Goal: Task Accomplishment & Management: Use online tool/utility

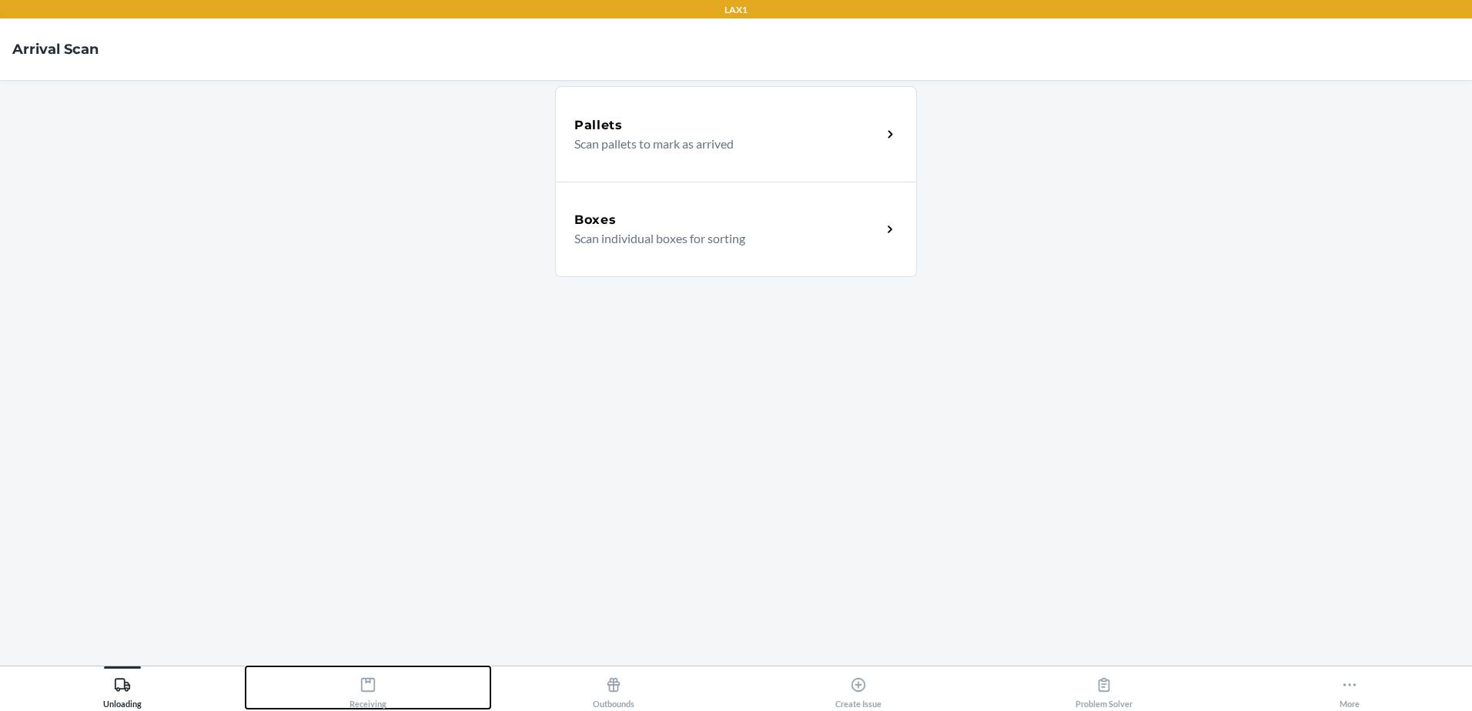
click at [366, 698] on div "Receiving" at bounding box center [368, 690] width 37 height 38
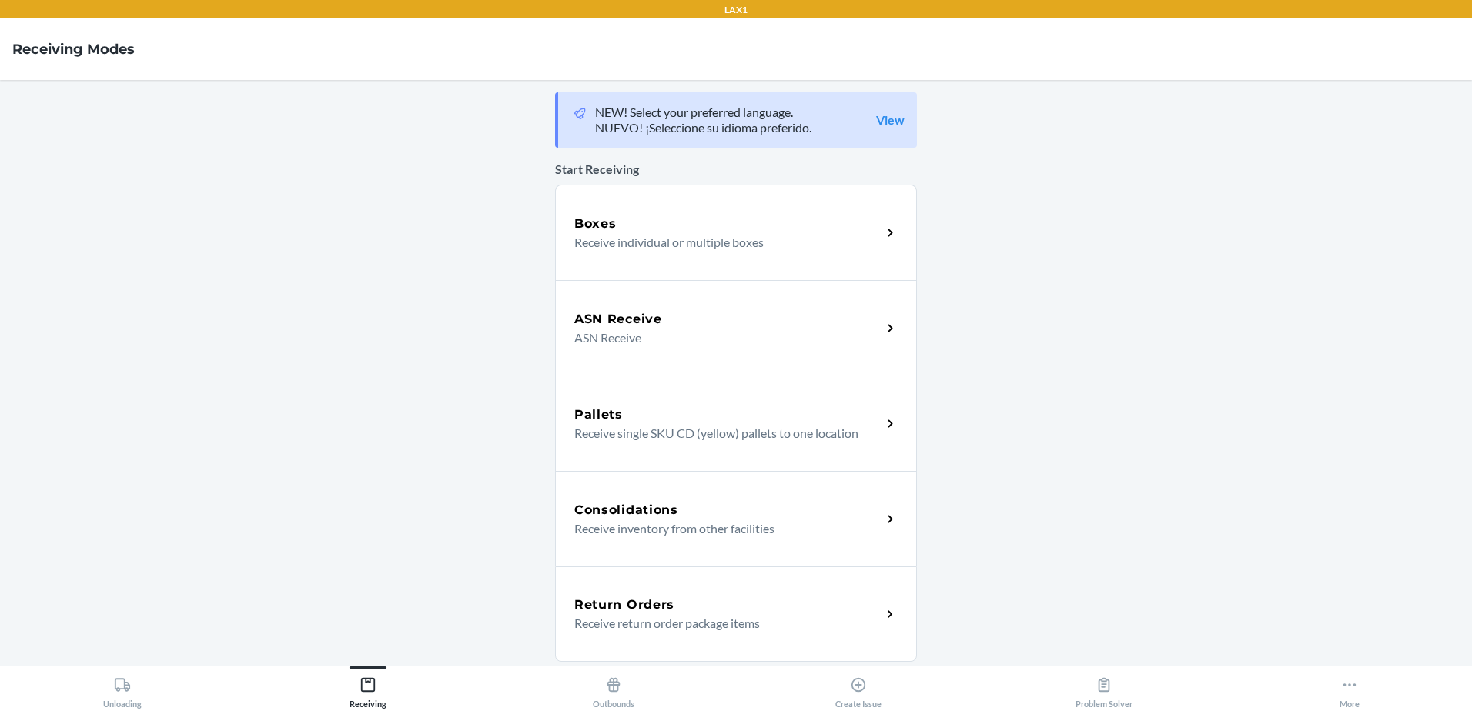
click at [658, 220] on div "Boxes" at bounding box center [727, 224] width 307 height 18
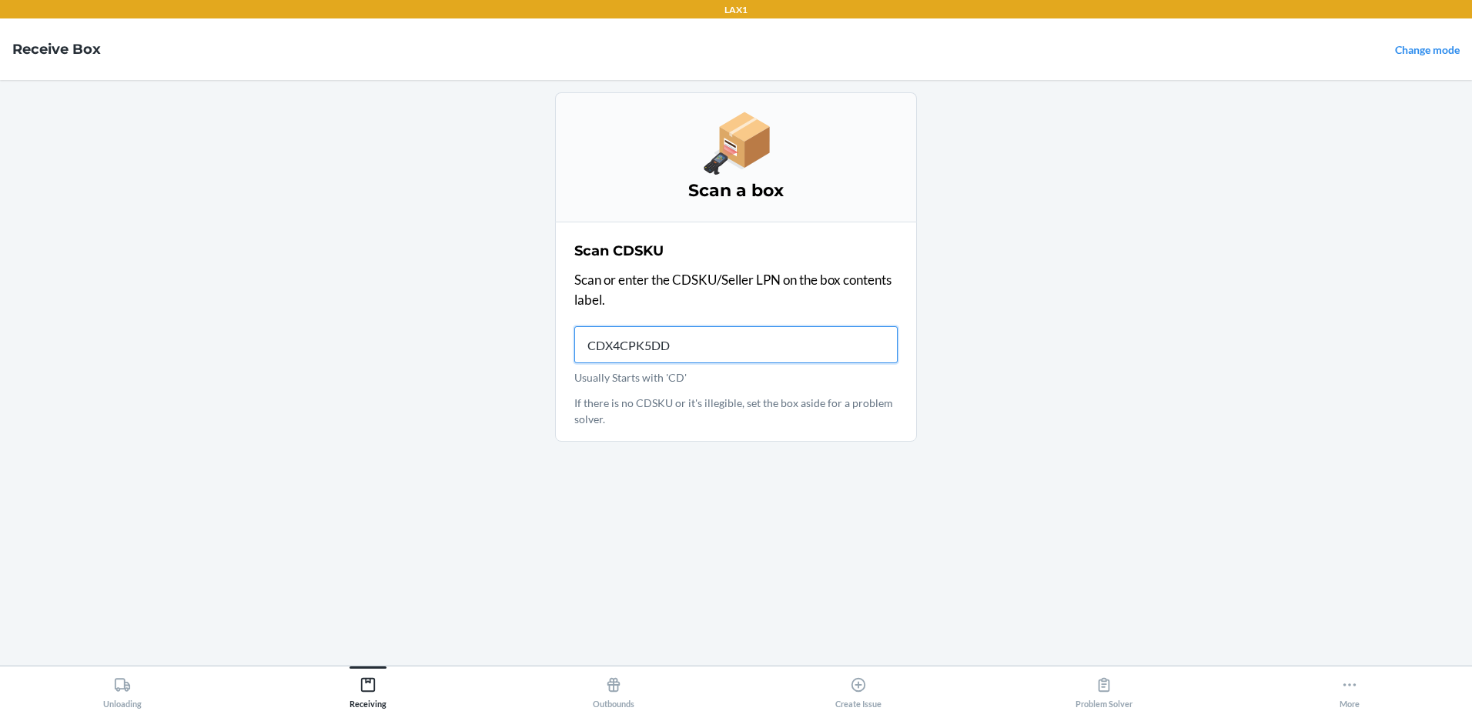
type input "CDX4CPK5DDZ"
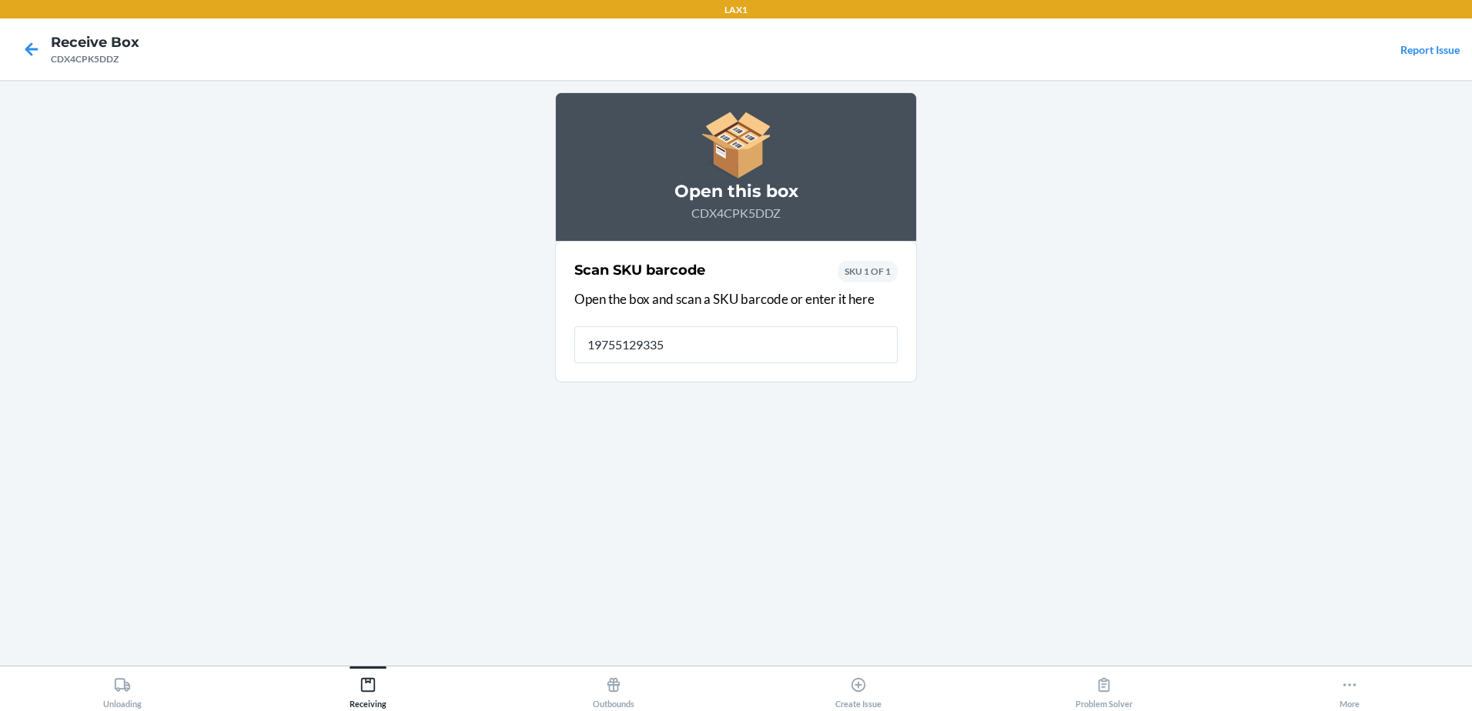
type input "197551293354"
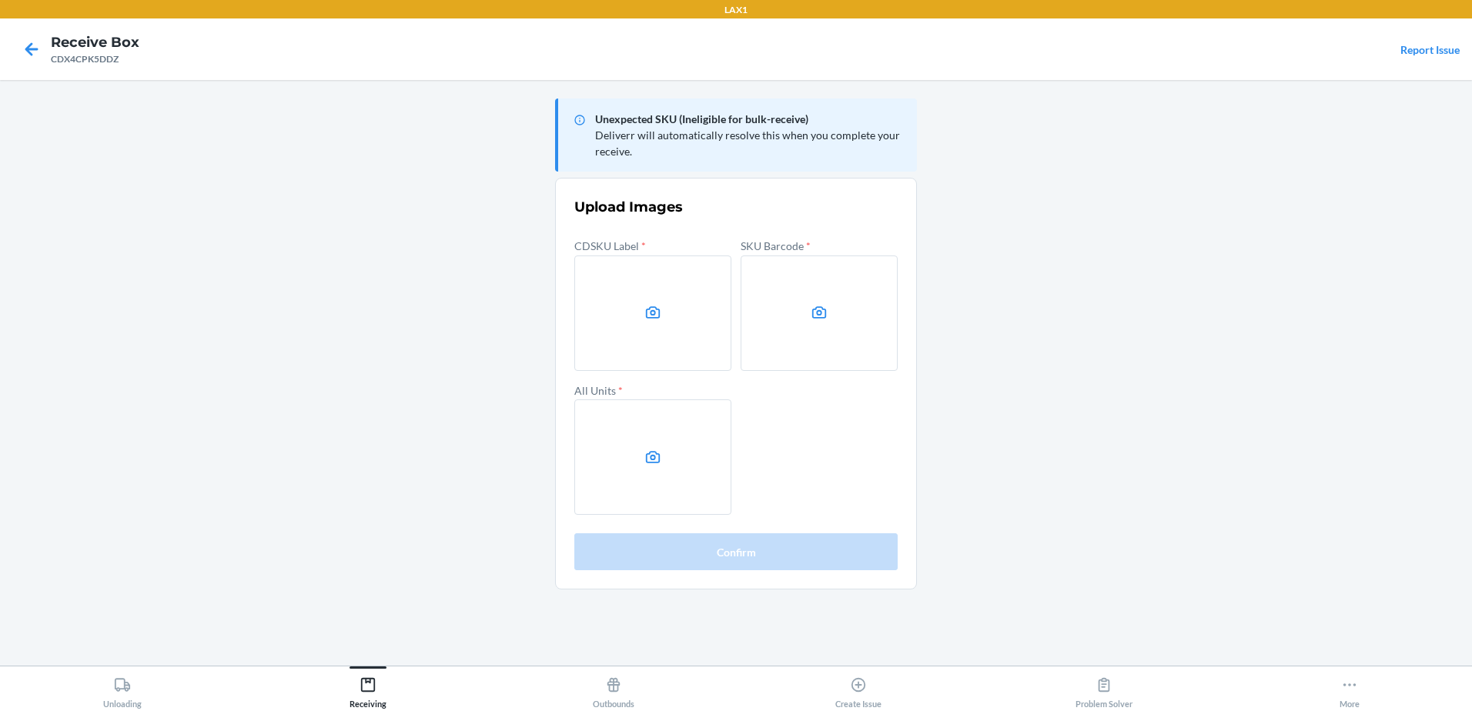
click at [1206, 158] on main "Unexpected SKU (Ineligible for bulk-receive) Deliverr will automatically resolv…" at bounding box center [736, 373] width 1472 height 586
click at [666, 326] on label at bounding box center [652, 313] width 157 height 115
click at [0, 0] on input "file" at bounding box center [0, 0] width 0 height 0
click at [624, 287] on label at bounding box center [652, 313] width 157 height 115
click at [0, 0] on input "file" at bounding box center [0, 0] width 0 height 0
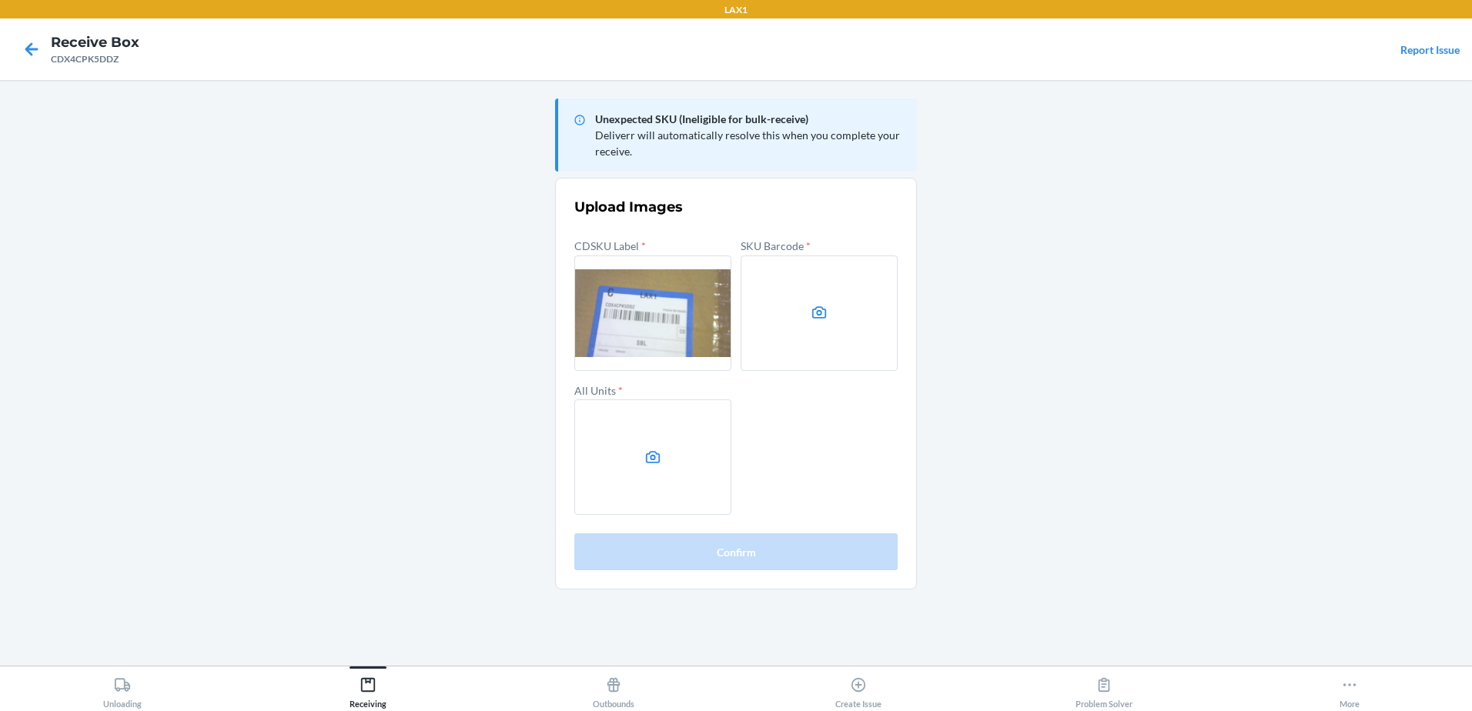
click at [785, 321] on label at bounding box center [819, 313] width 157 height 115
click at [0, 0] on input "file" at bounding box center [0, 0] width 0 height 0
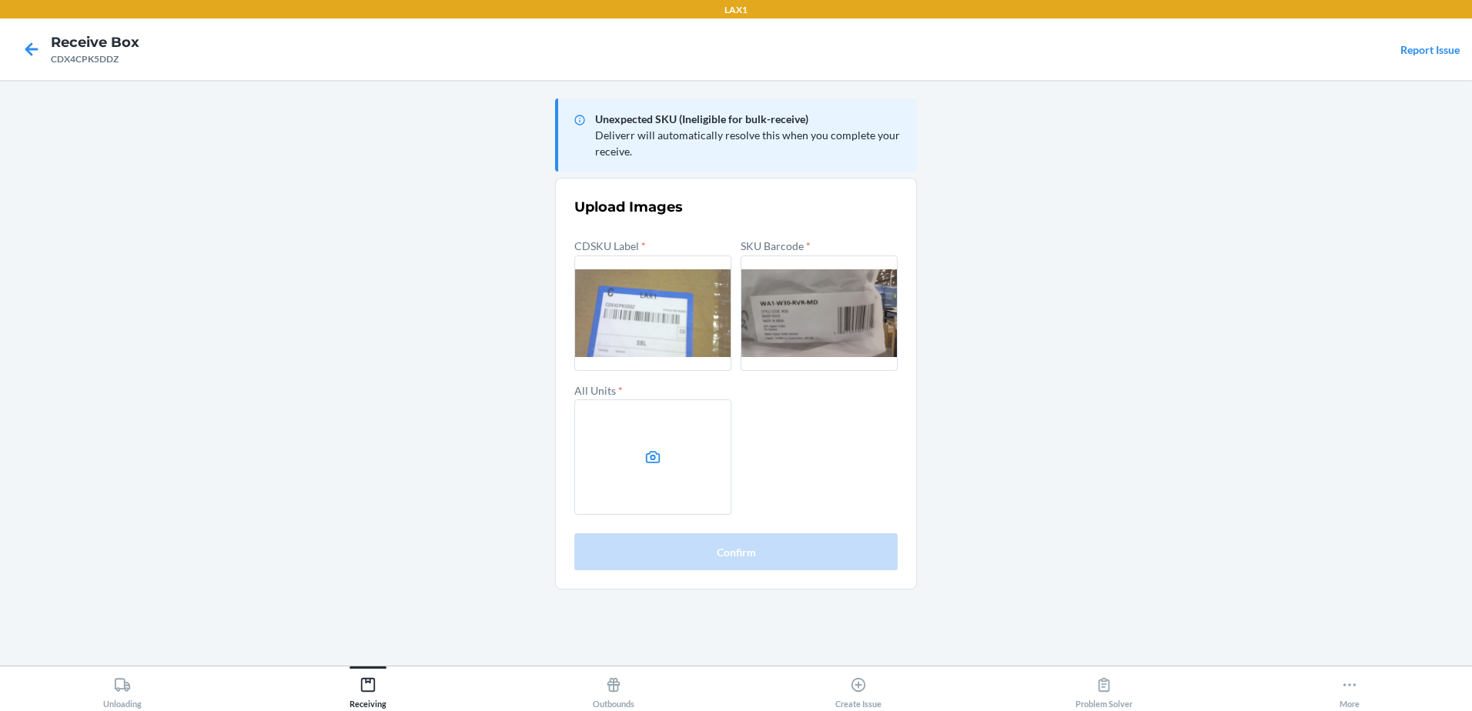
click at [630, 446] on label at bounding box center [652, 457] width 157 height 115
click at [0, 0] on input "file" at bounding box center [0, 0] width 0 height 0
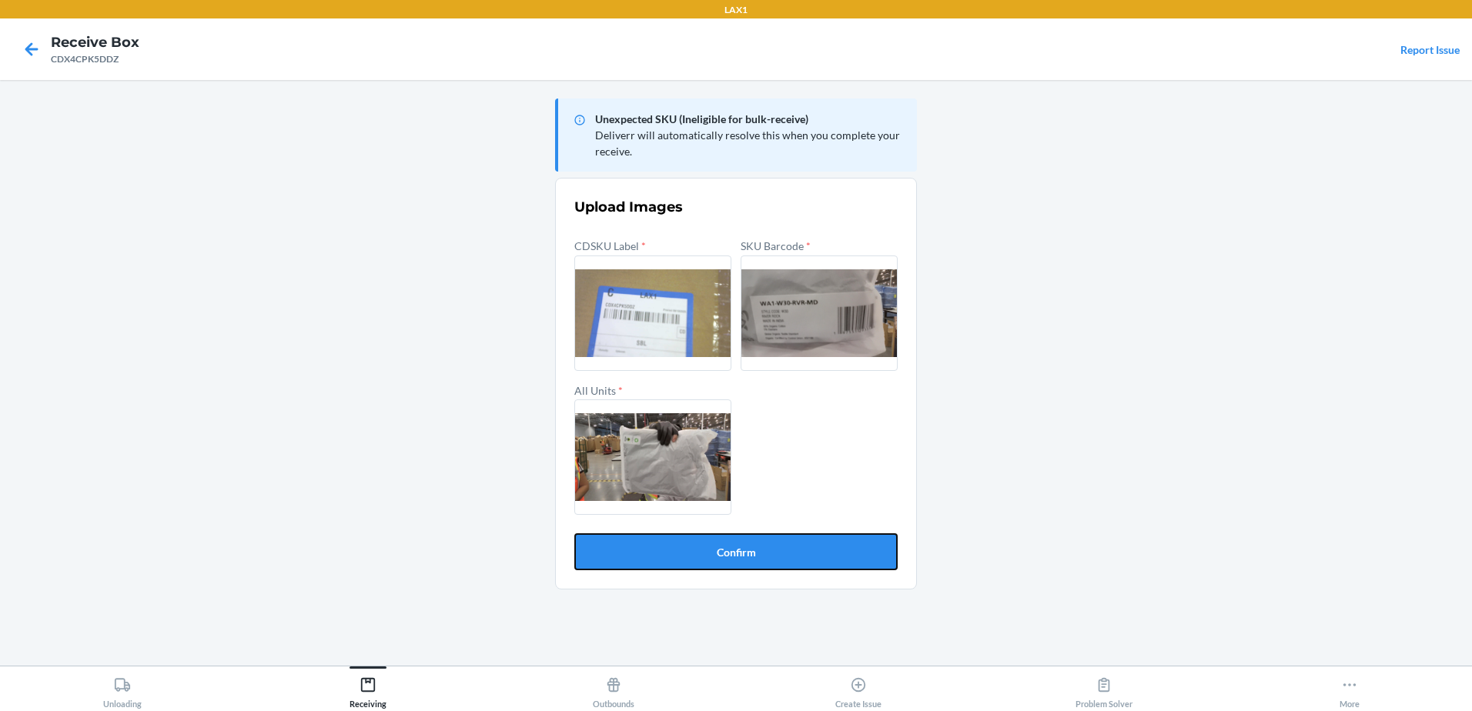
click at [729, 548] on button "Confirm" at bounding box center [735, 552] width 323 height 37
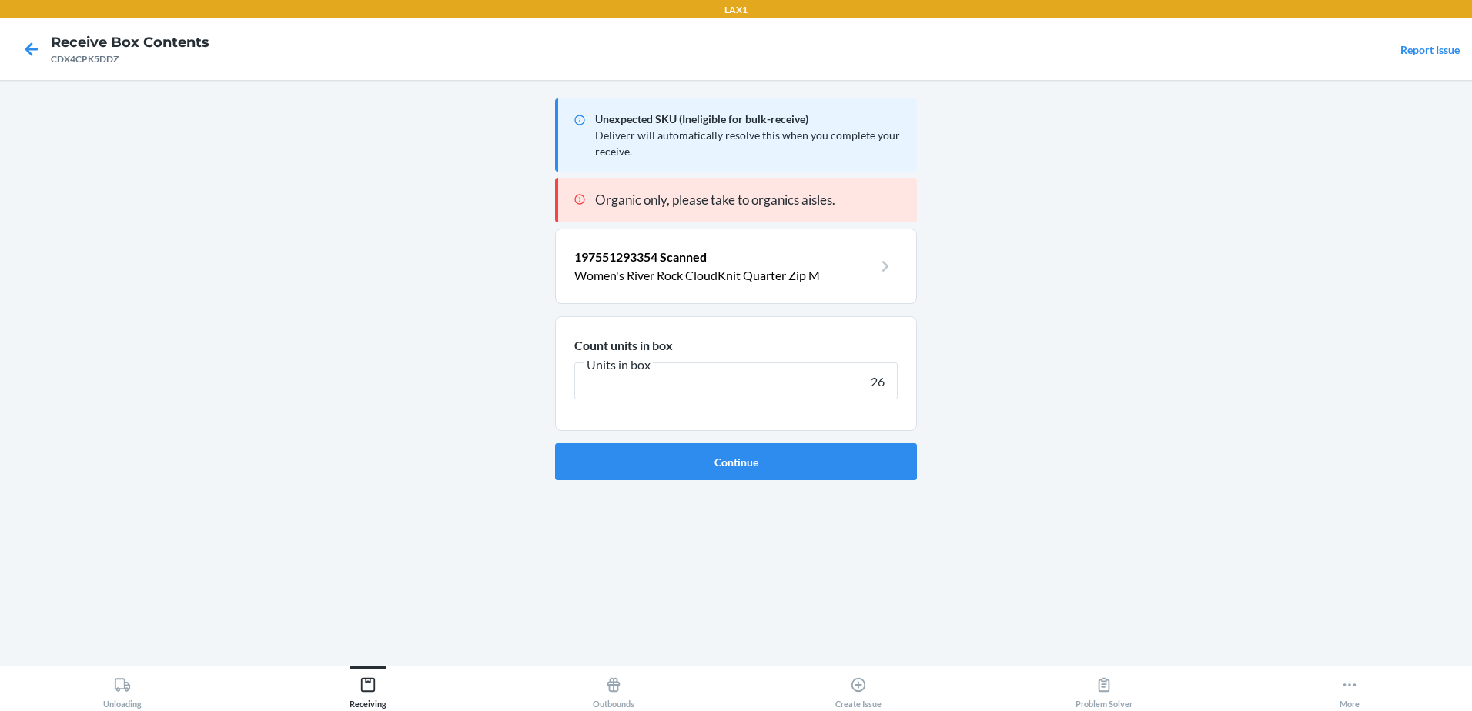
type input "26"
click at [555, 443] on button "Continue" at bounding box center [736, 461] width 362 height 37
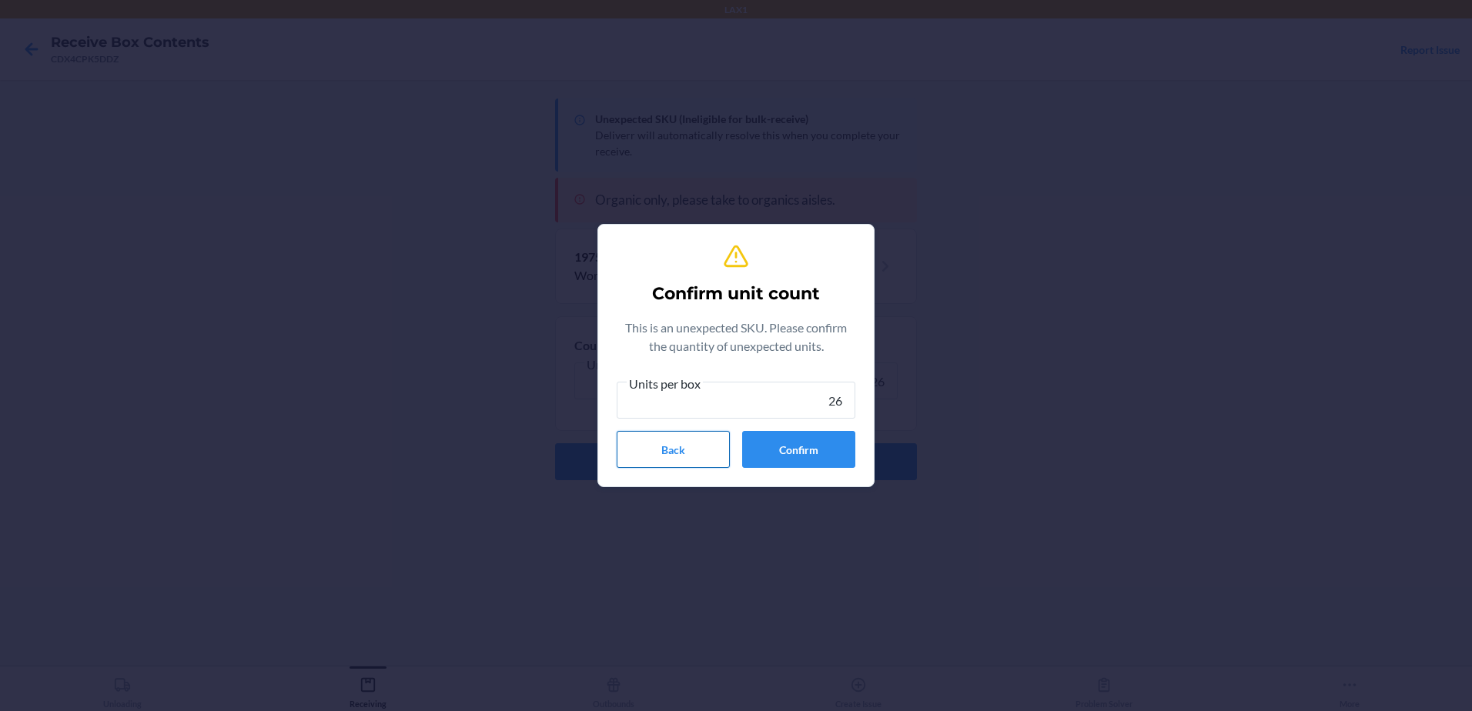
type input "26"
click at [680, 445] on button "Back" at bounding box center [673, 449] width 113 height 37
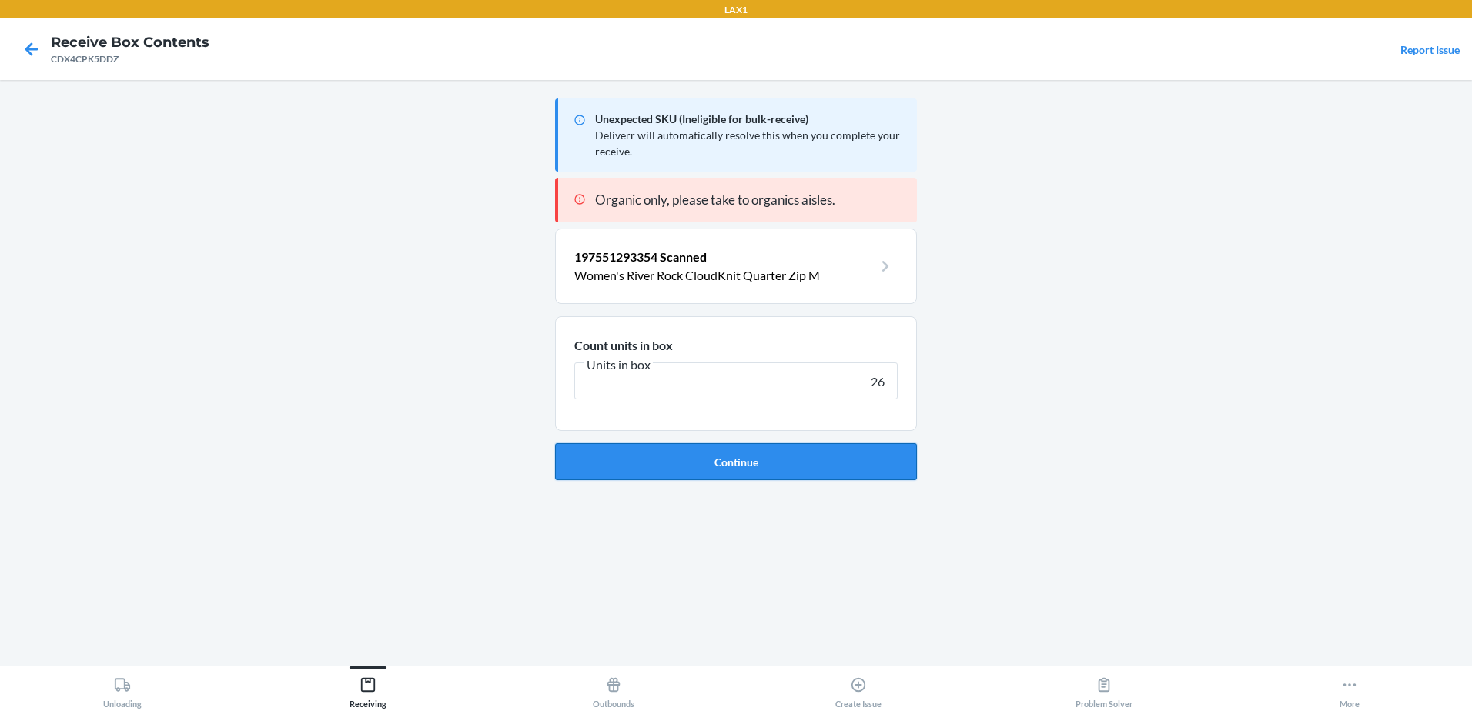
click at [831, 466] on button "Continue" at bounding box center [736, 461] width 362 height 37
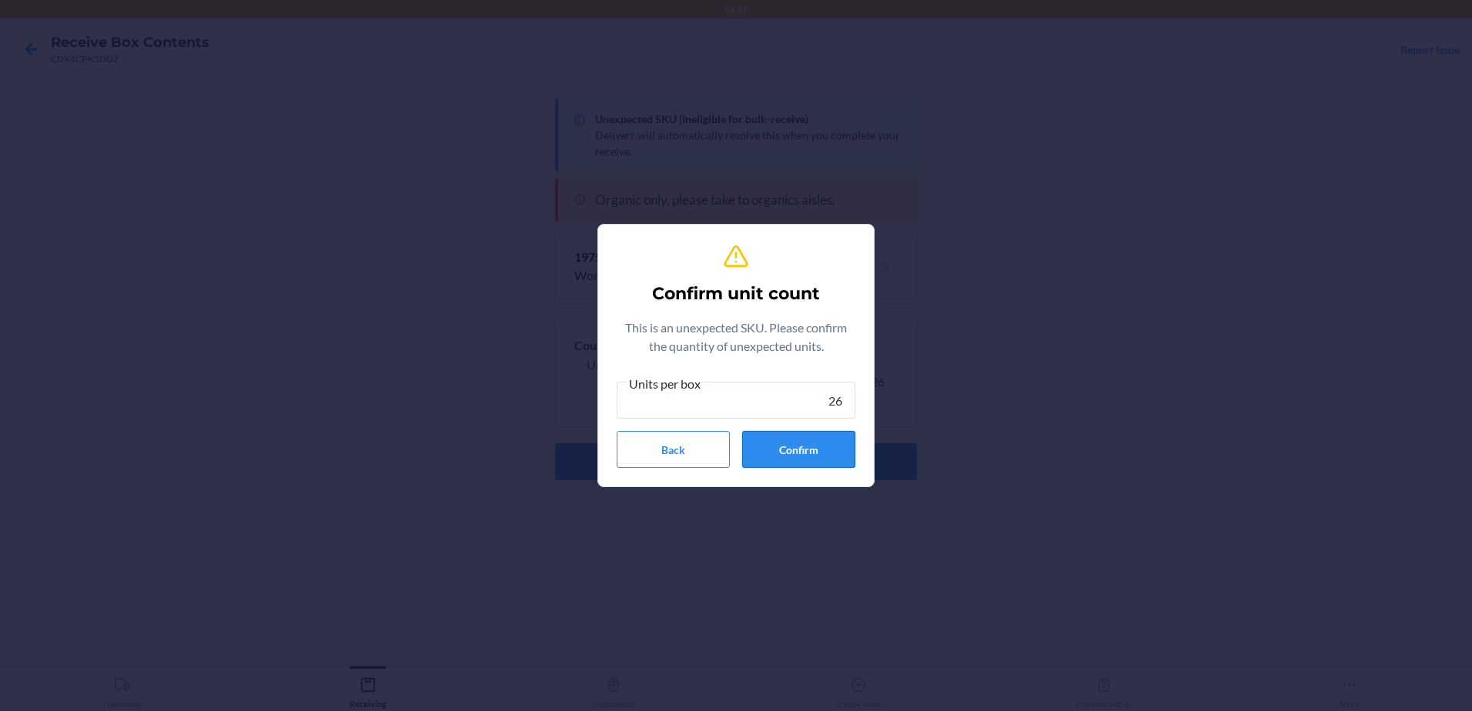
type input "26"
click at [832, 450] on button "Confirm" at bounding box center [798, 449] width 113 height 37
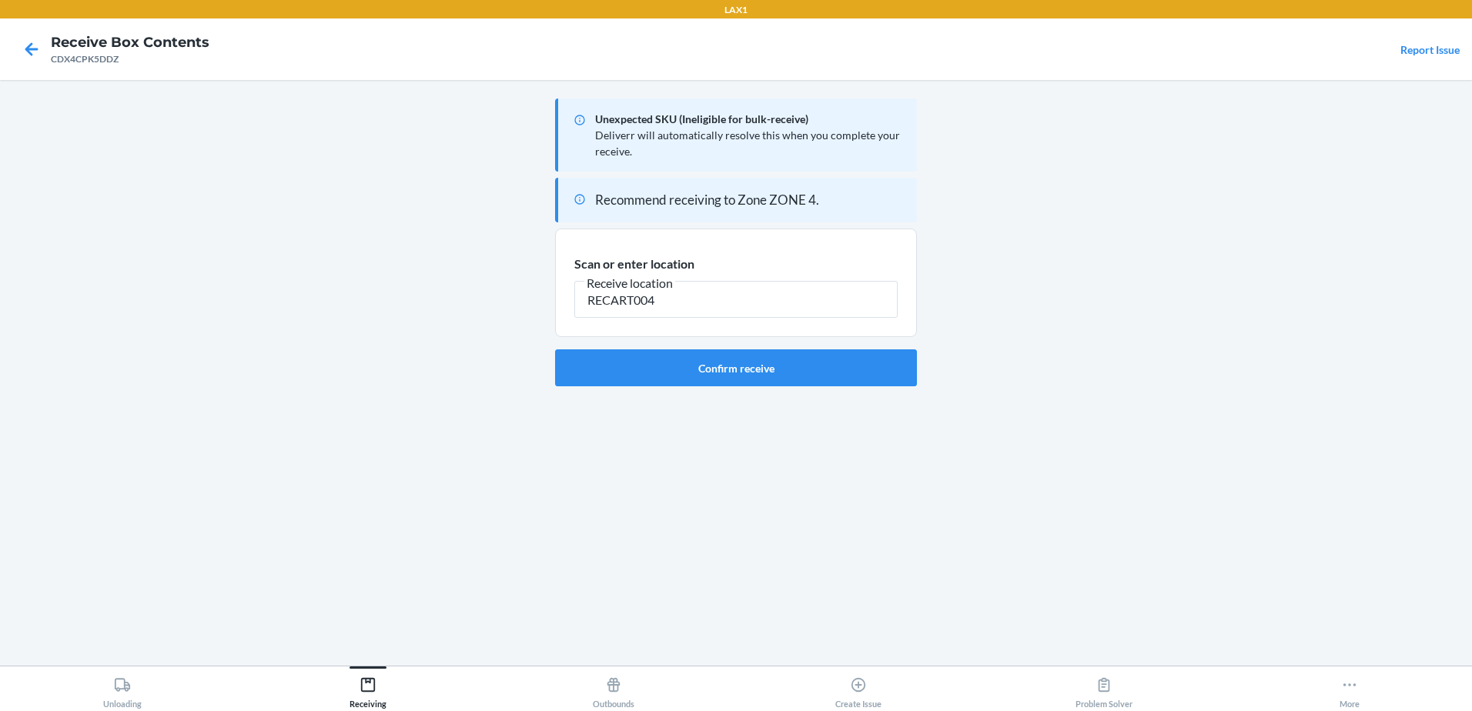
type input "RECART004"
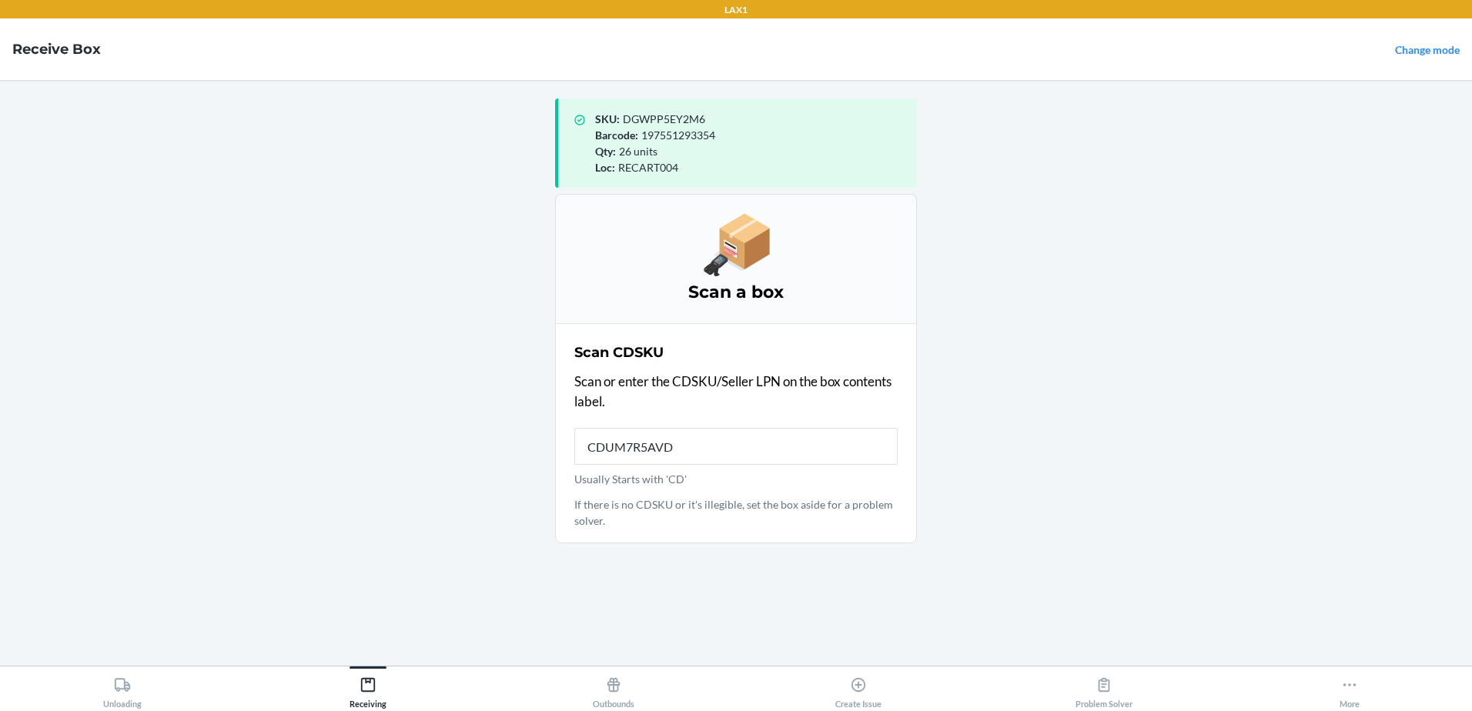
type input "CDUM7R5AVD7"
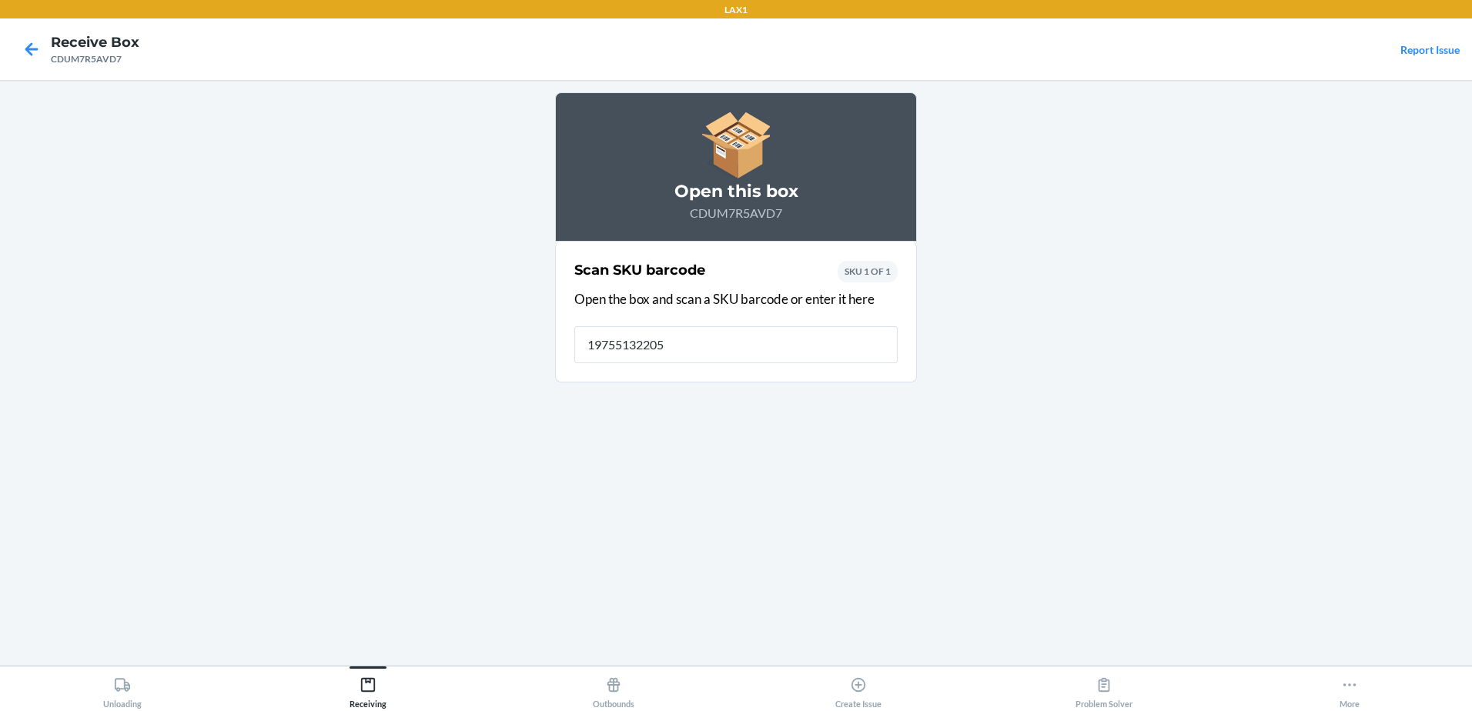
type input "197551322054"
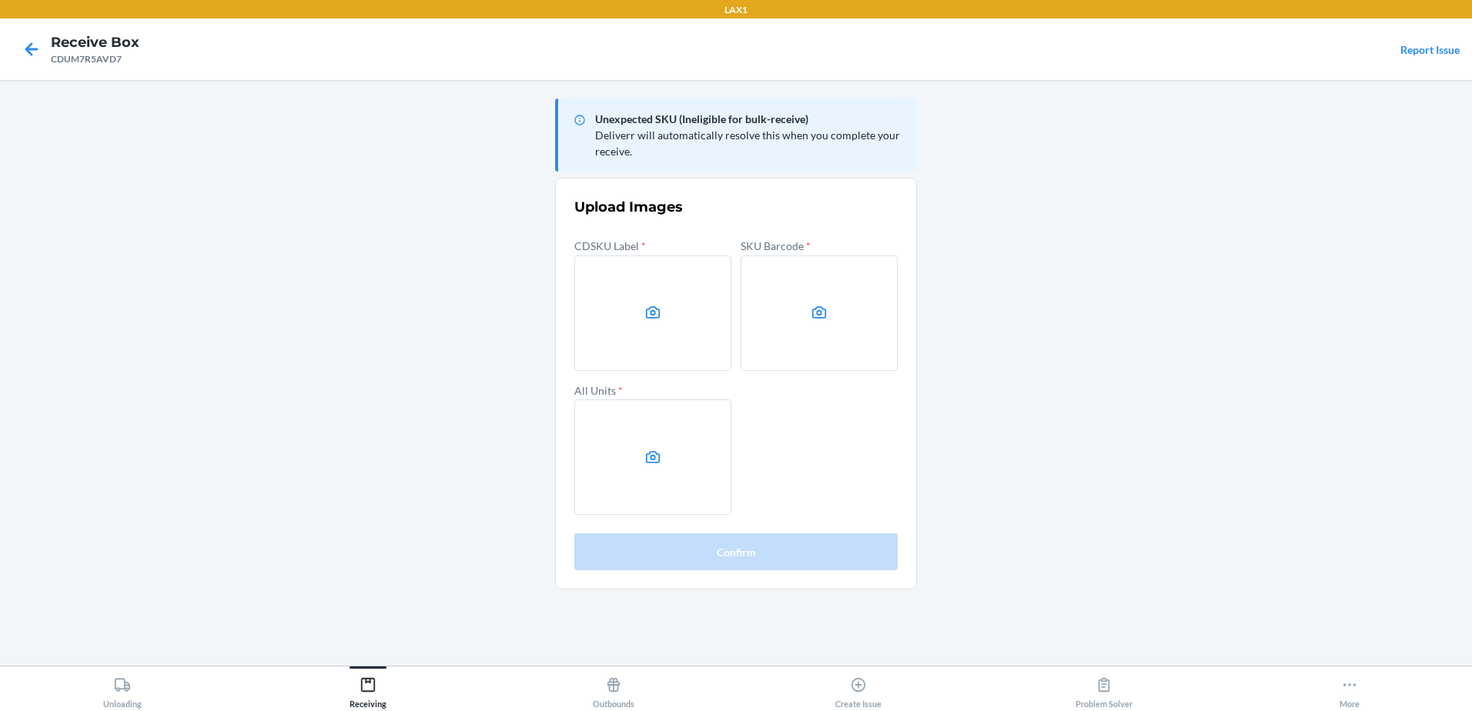
click at [649, 314] on icon at bounding box center [653, 313] width 18 height 18
click at [0, 0] on input "file" at bounding box center [0, 0] width 0 height 0
click at [1328, 277] on main "Unexpected SKU (Ineligible for bulk-receive) Deliverr will automatically resolv…" at bounding box center [736, 373] width 1472 height 586
click at [629, 275] on label at bounding box center [652, 313] width 157 height 115
click at [0, 0] on input "file" at bounding box center [0, 0] width 0 height 0
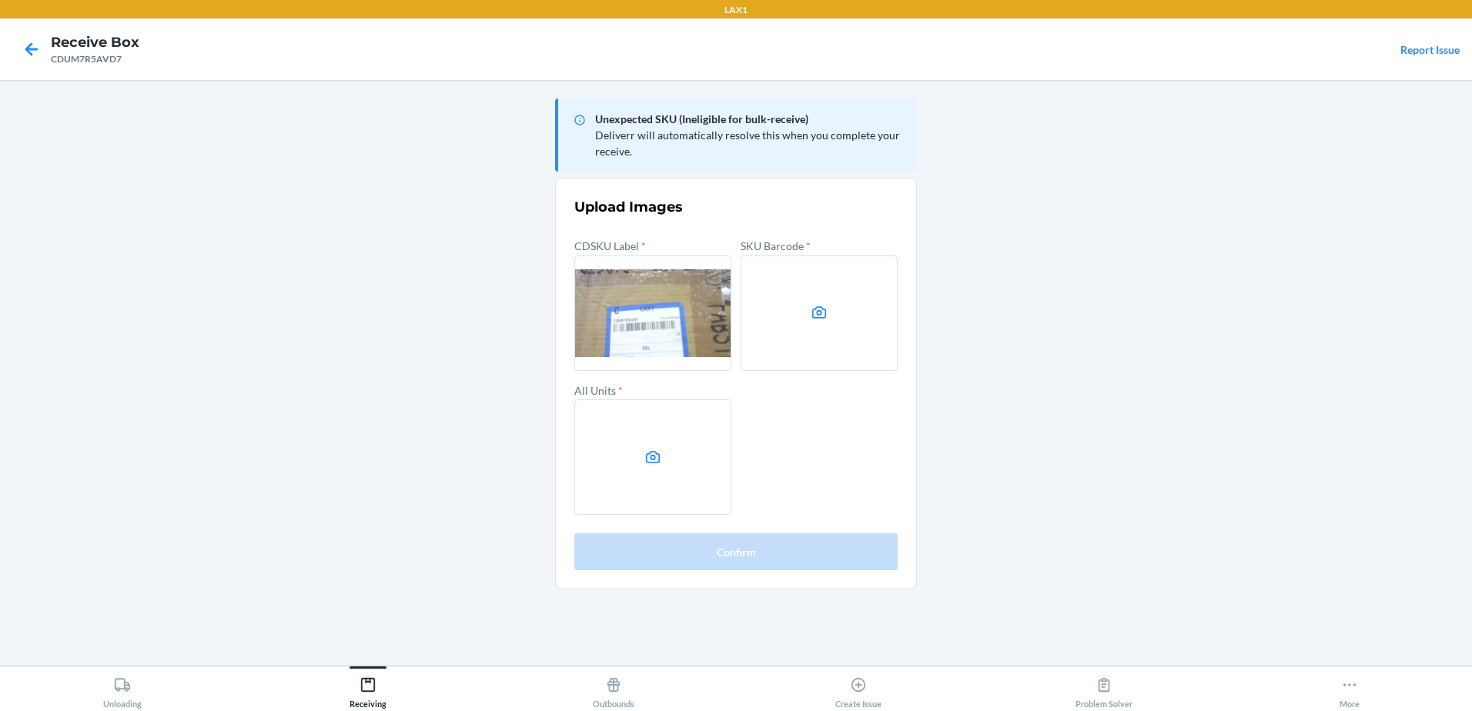
click at [839, 325] on label at bounding box center [819, 313] width 157 height 115
click at [0, 0] on input "file" at bounding box center [0, 0] width 0 height 0
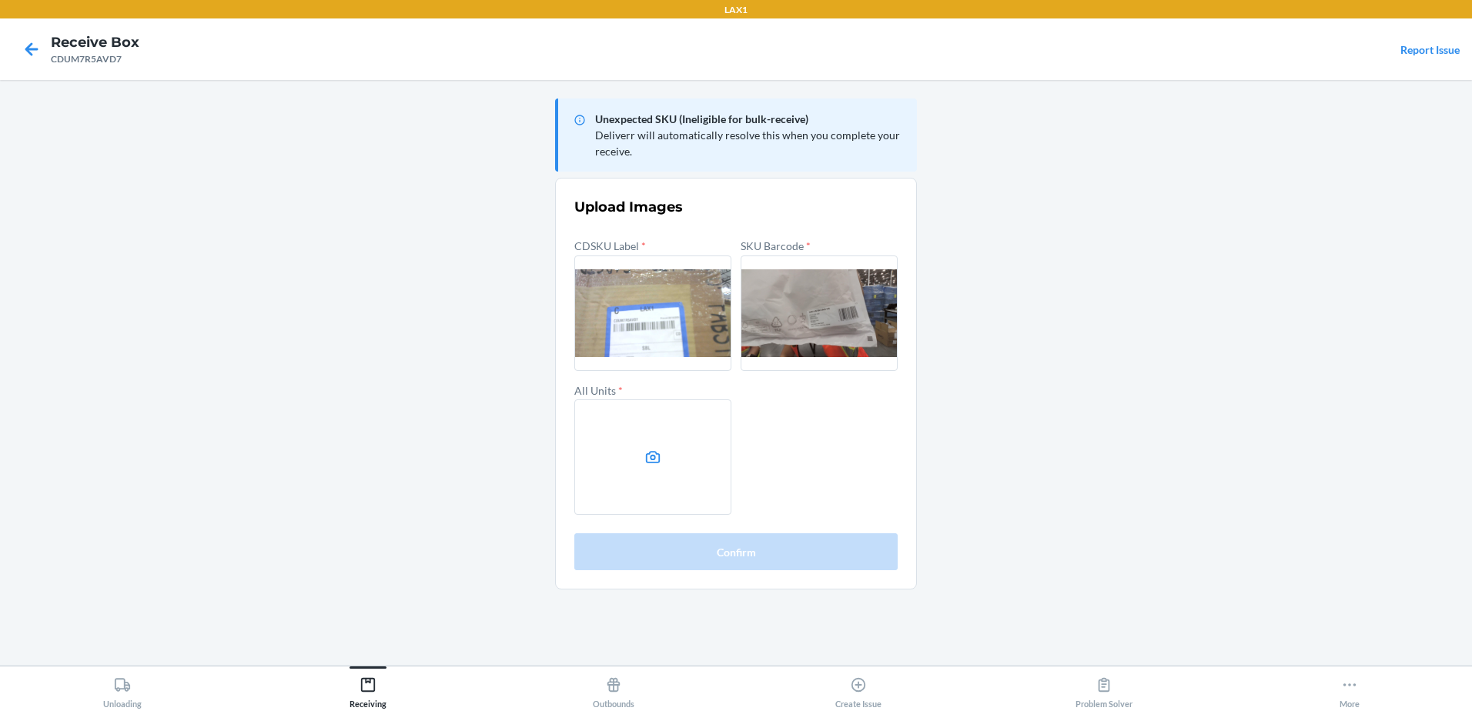
click at [691, 483] on label at bounding box center [652, 457] width 157 height 115
click at [0, 0] on input "file" at bounding box center [0, 0] width 0 height 0
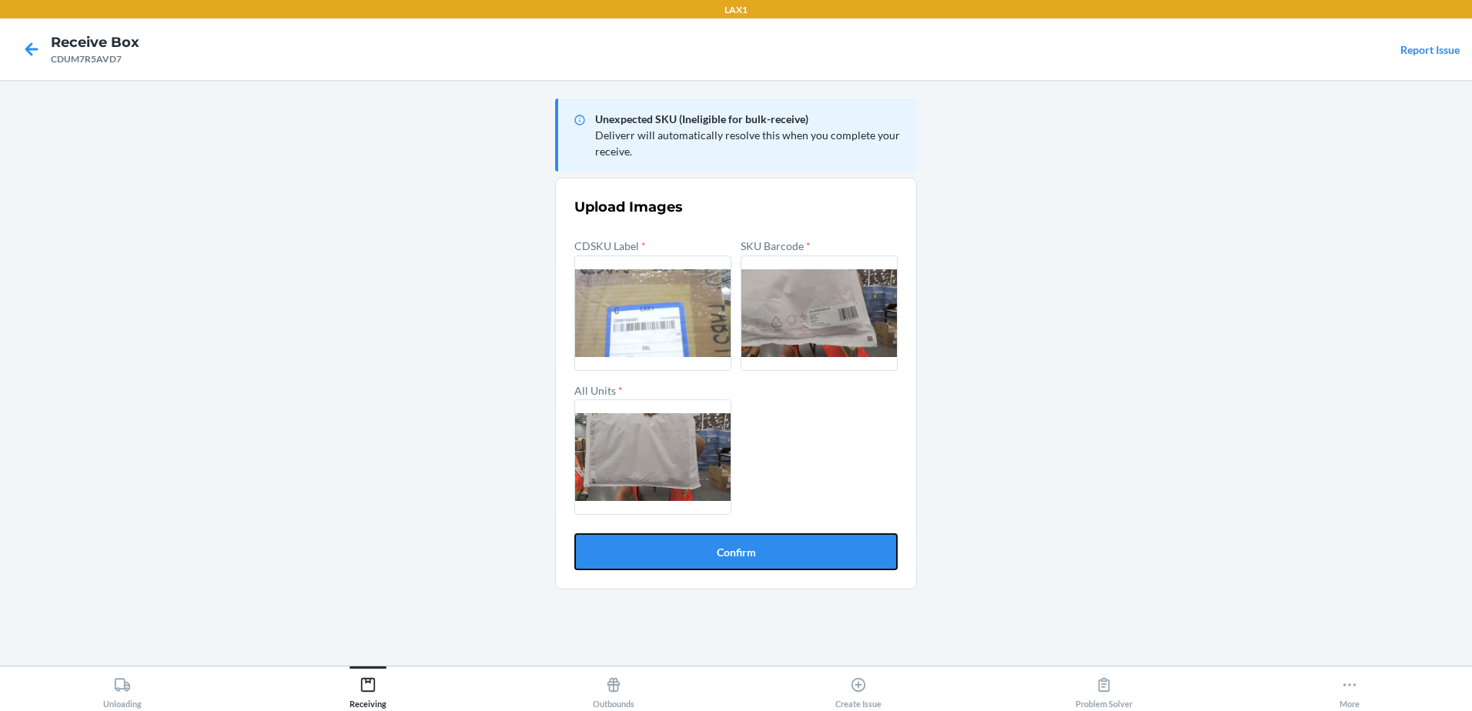
drag, startPoint x: 741, startPoint y: 551, endPoint x: 745, endPoint y: 567, distance: 16.8
click at [744, 566] on button "Confirm" at bounding box center [735, 552] width 323 height 37
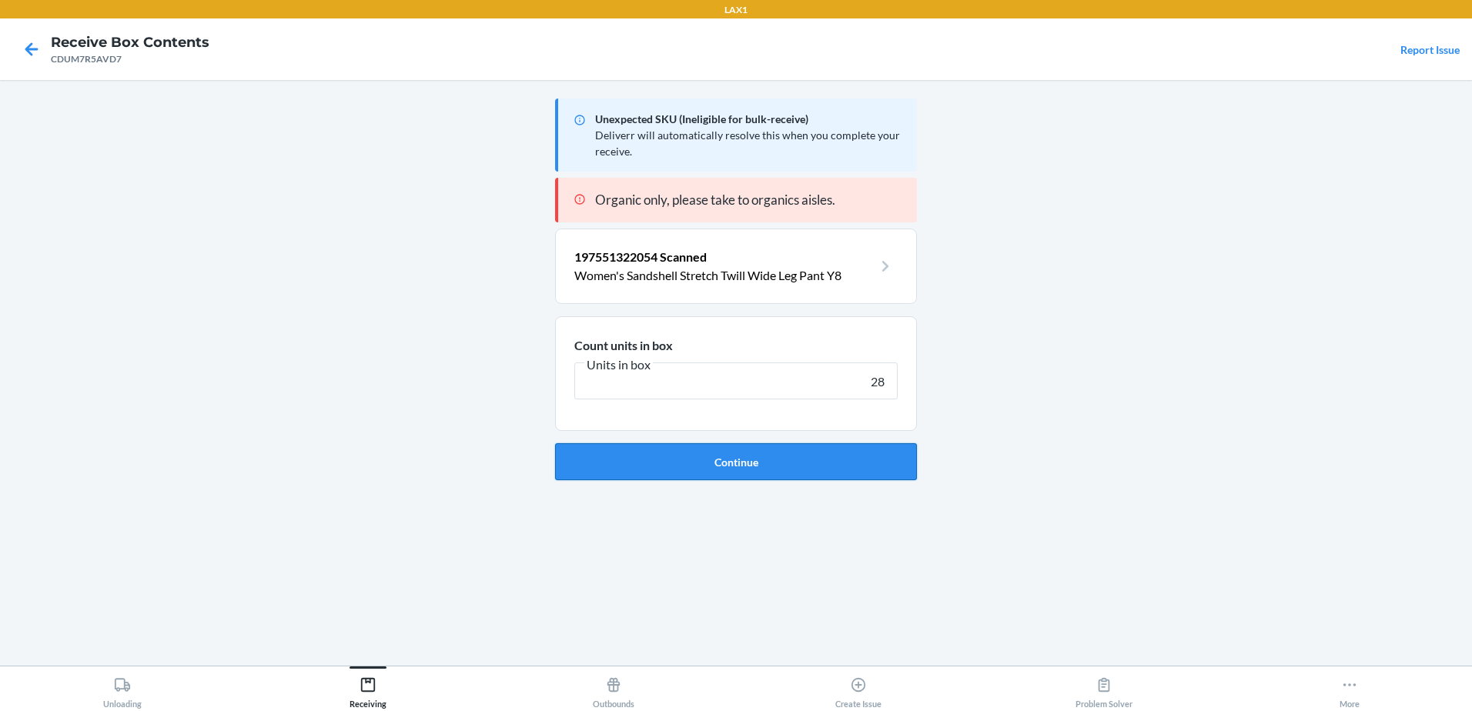
type input "28"
click at [642, 457] on button "Continue" at bounding box center [736, 461] width 362 height 37
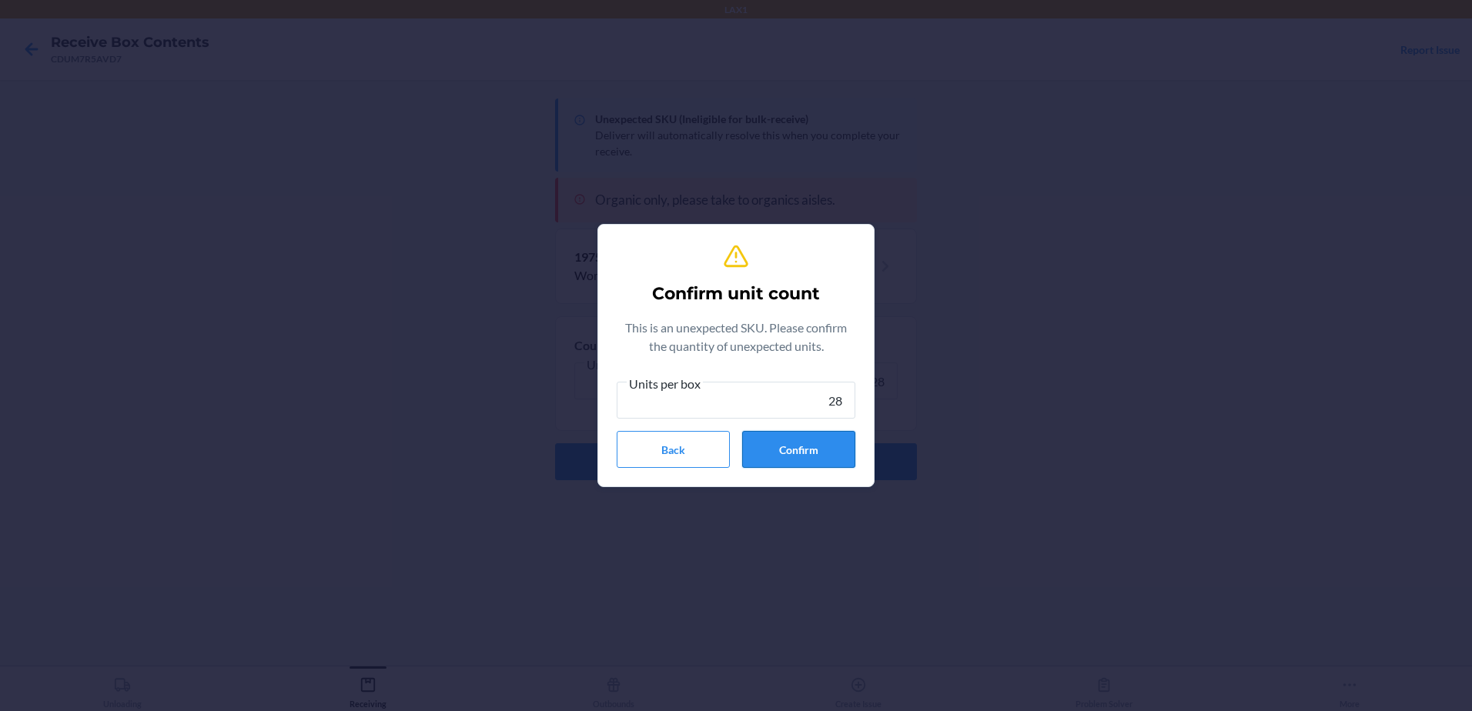
type input "28"
click at [790, 450] on button "Confirm" at bounding box center [798, 449] width 113 height 37
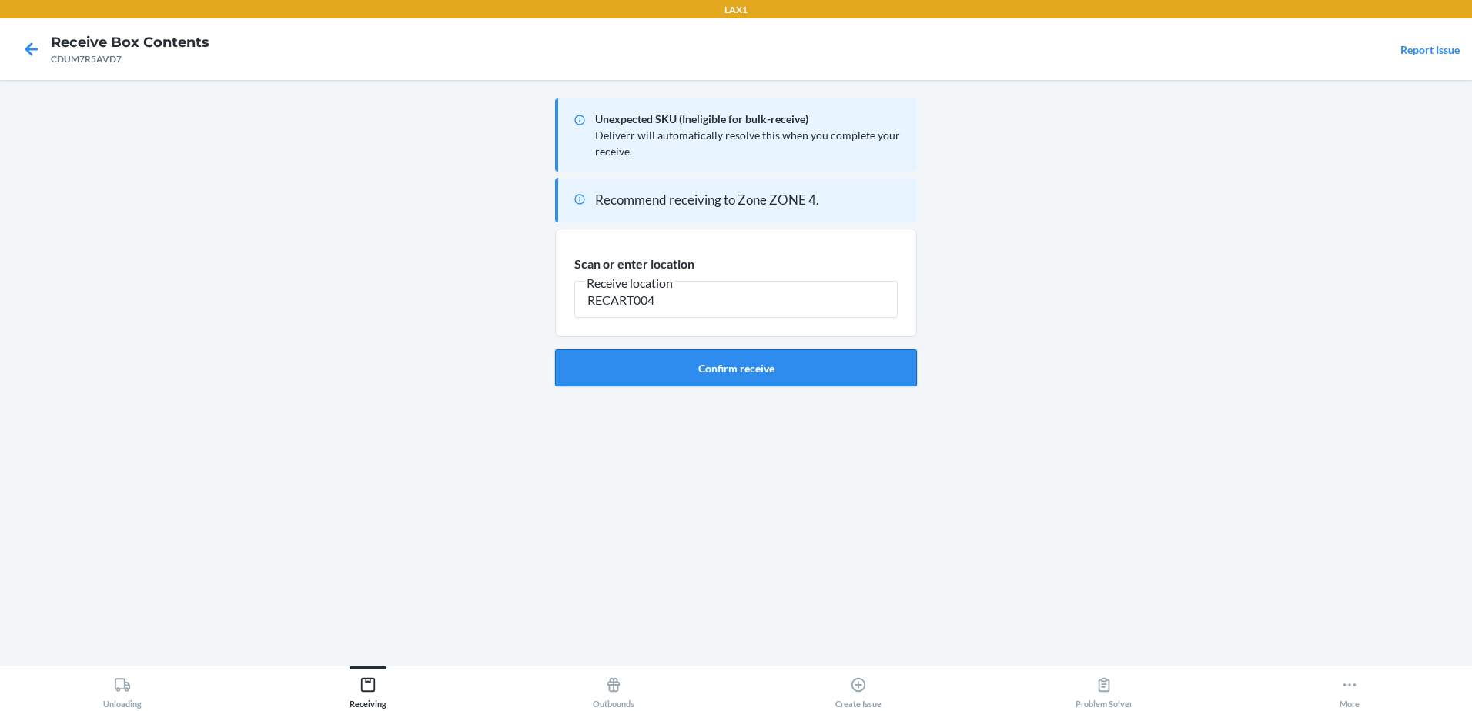
type input "RECART004"
click at [754, 363] on button "Confirm receive" at bounding box center [736, 368] width 362 height 37
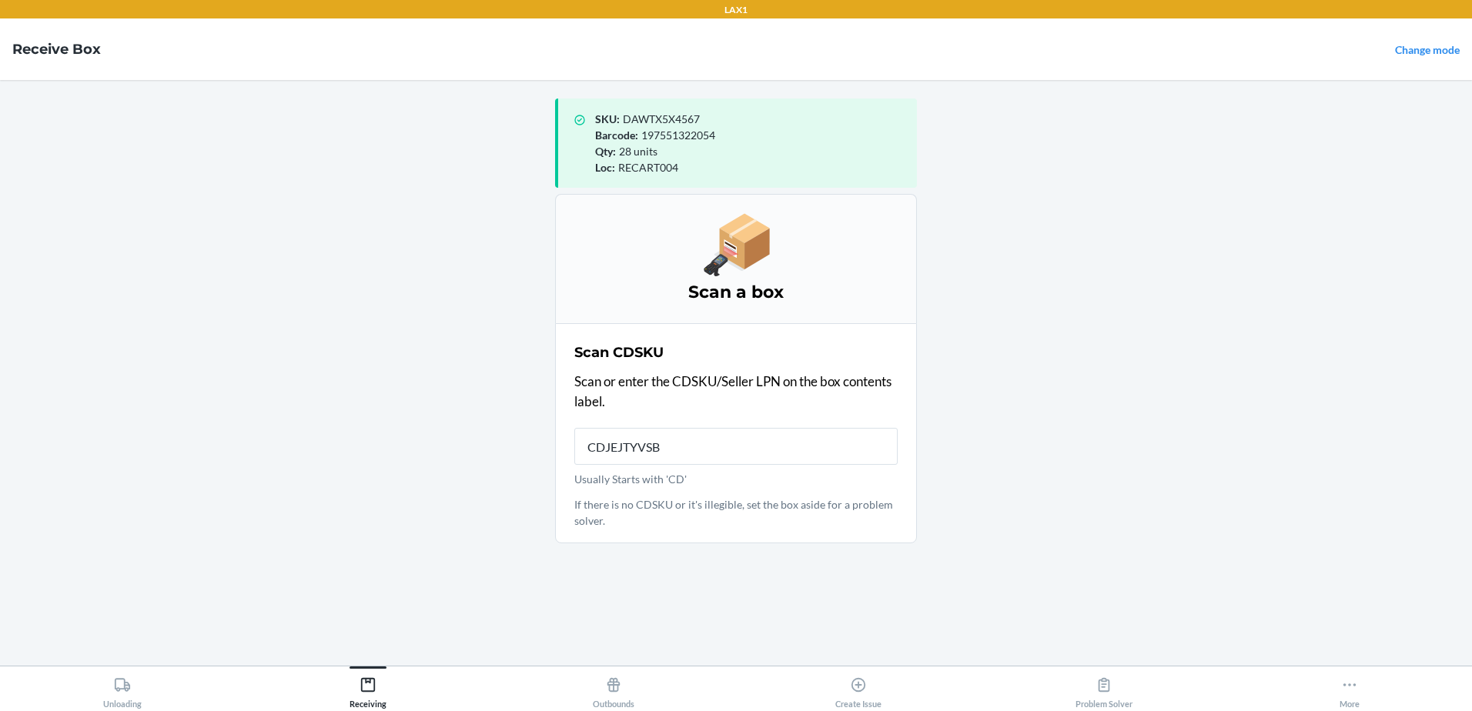
type input "CDJEJTYVSBS"
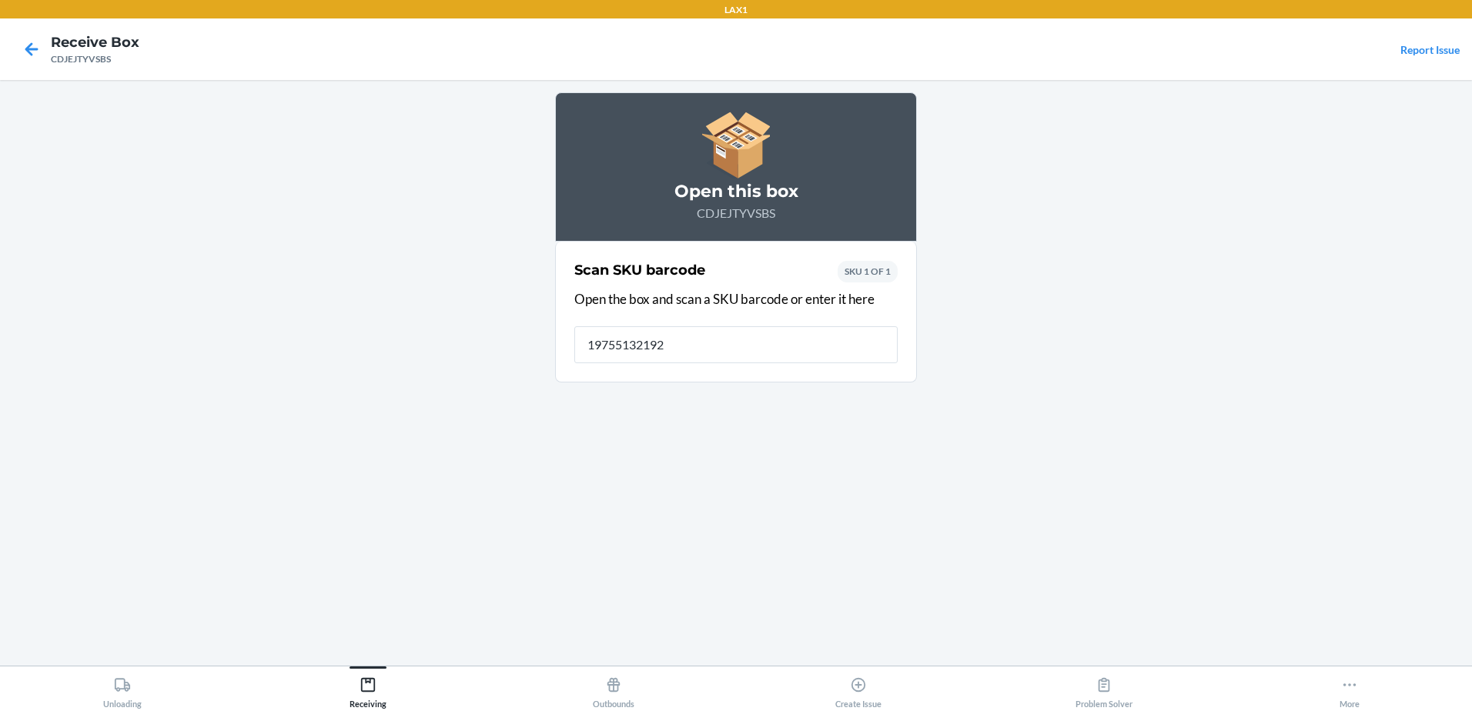
type input "197551321927"
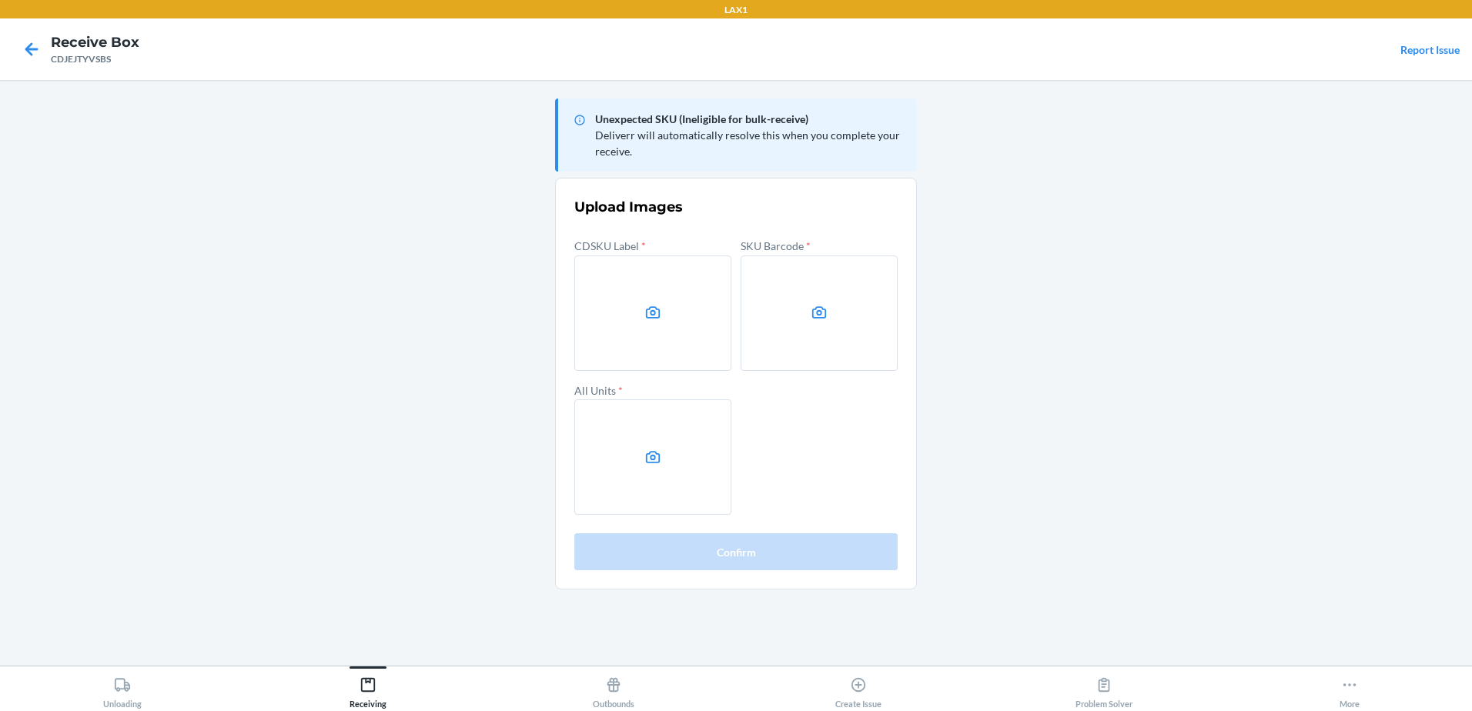
click at [1373, 537] on main "Unexpected SKU (Ineligible for bulk-receive) Deliverr will automatically resolv…" at bounding box center [736, 373] width 1472 height 586
click at [607, 297] on label at bounding box center [652, 313] width 157 height 115
click at [0, 0] on input "file" at bounding box center [0, 0] width 0 height 0
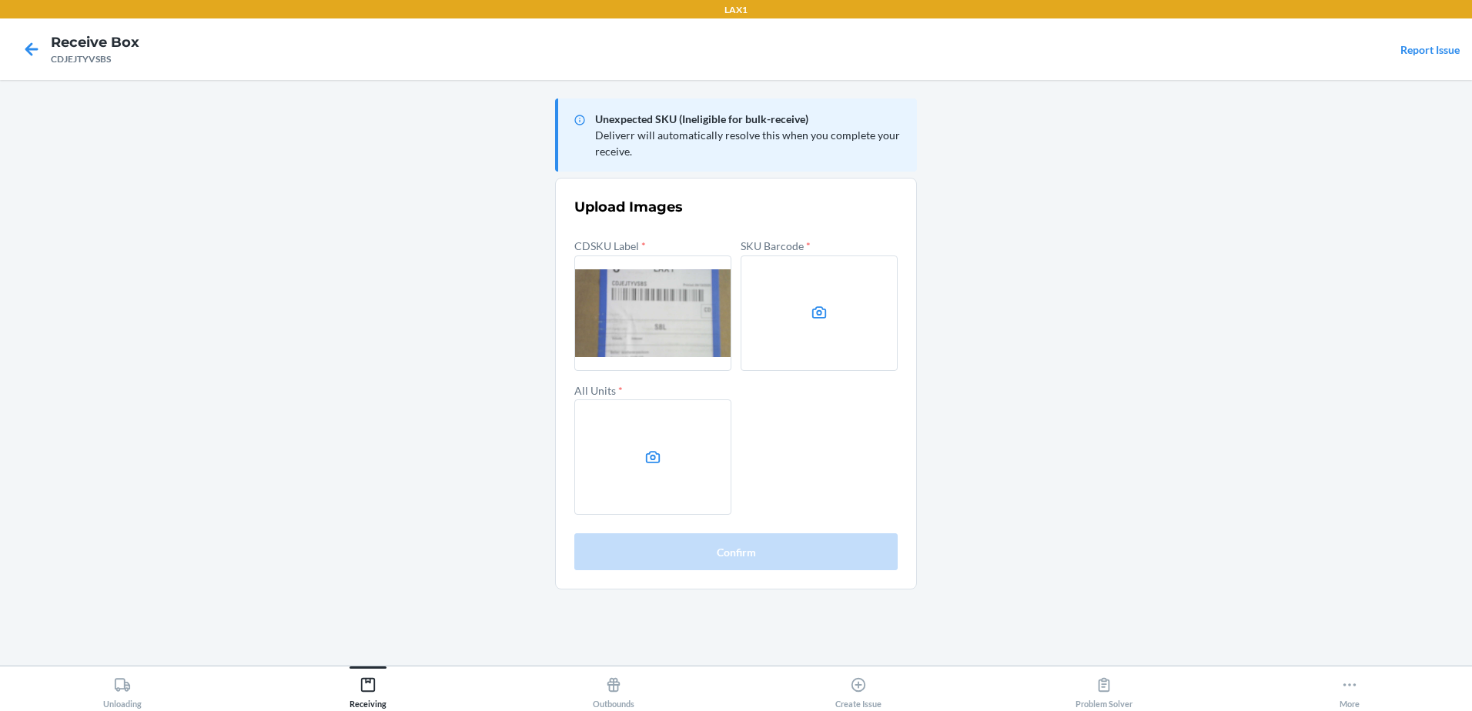
click at [828, 336] on label at bounding box center [819, 313] width 157 height 115
click at [0, 0] on input "file" at bounding box center [0, 0] width 0 height 0
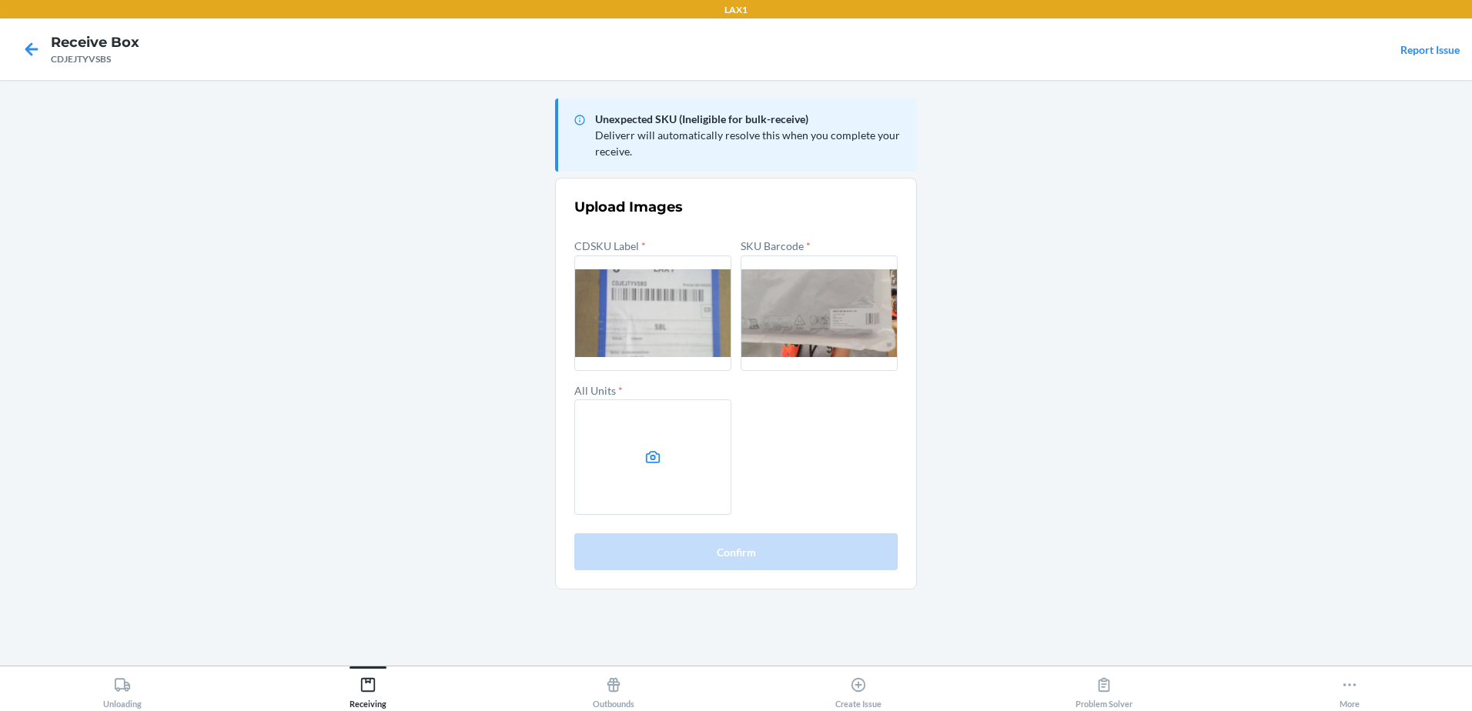
click at [653, 438] on label at bounding box center [652, 457] width 157 height 115
click at [0, 0] on input "file" at bounding box center [0, 0] width 0 height 0
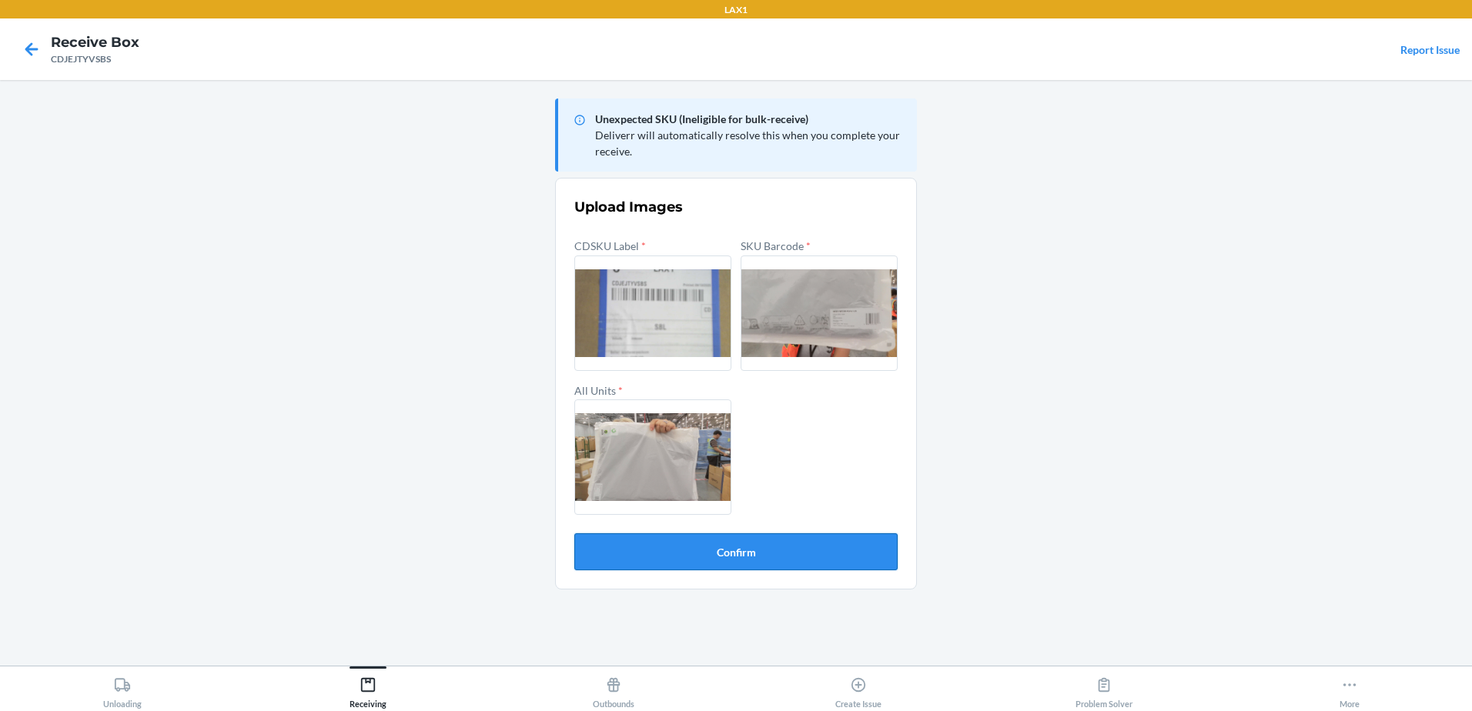
click at [712, 540] on button "Confirm" at bounding box center [735, 552] width 323 height 37
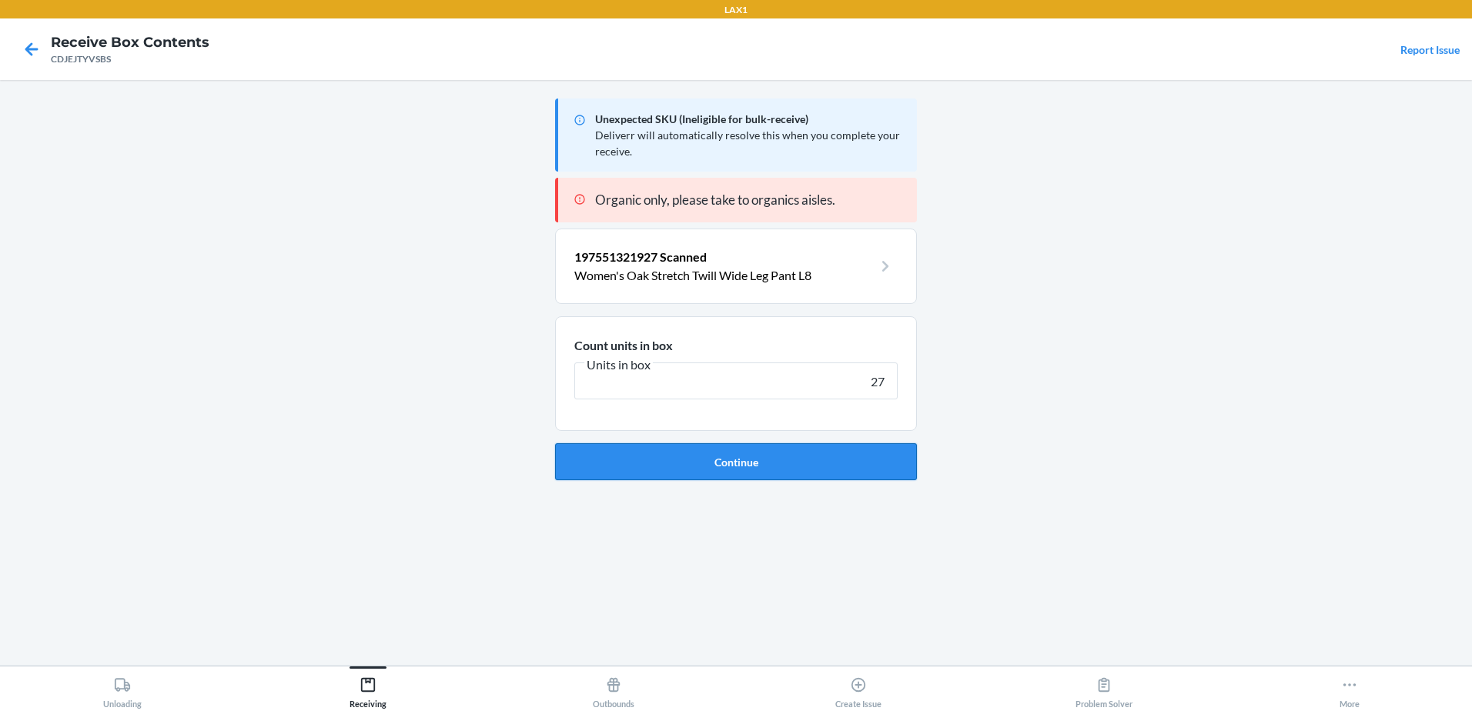
type input "27"
click at [723, 453] on button "Continue" at bounding box center [736, 461] width 362 height 37
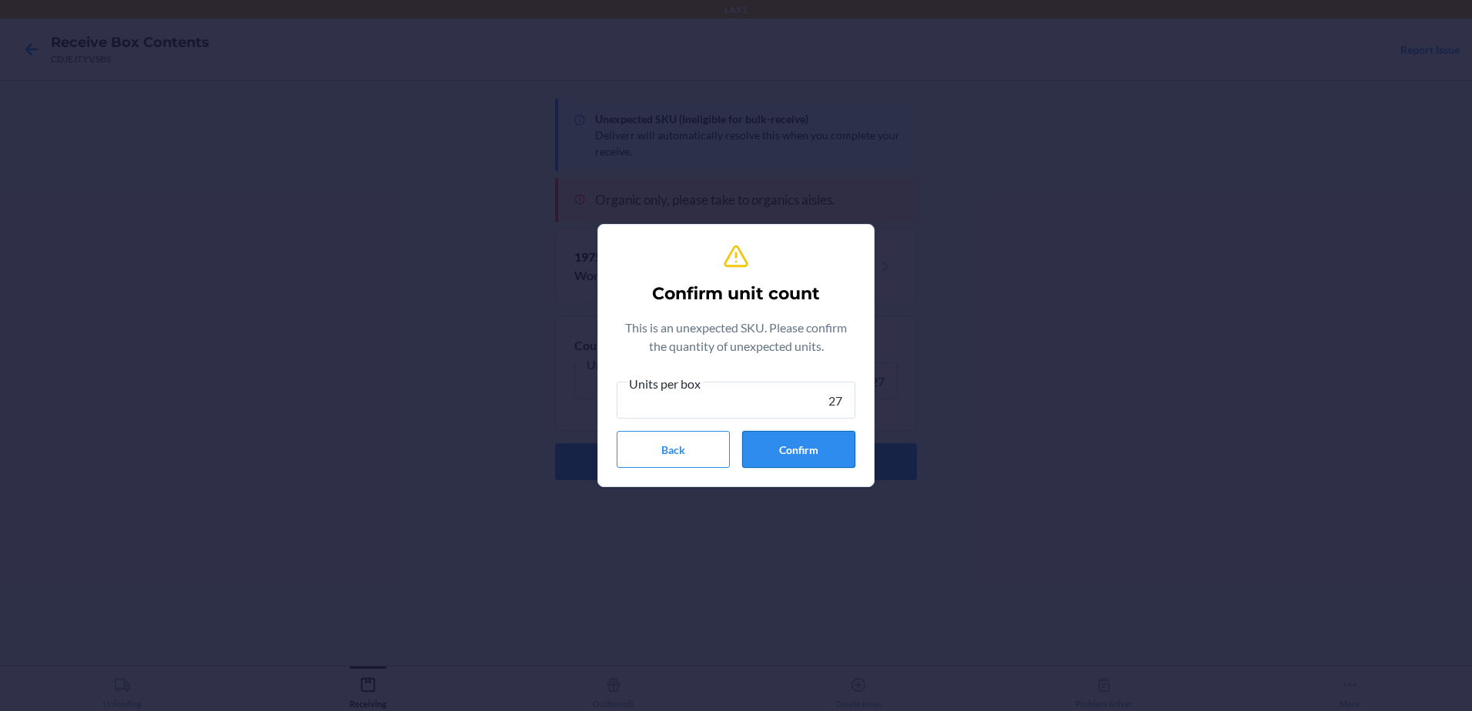
type input "27"
click at [784, 452] on button "Confirm" at bounding box center [798, 449] width 113 height 37
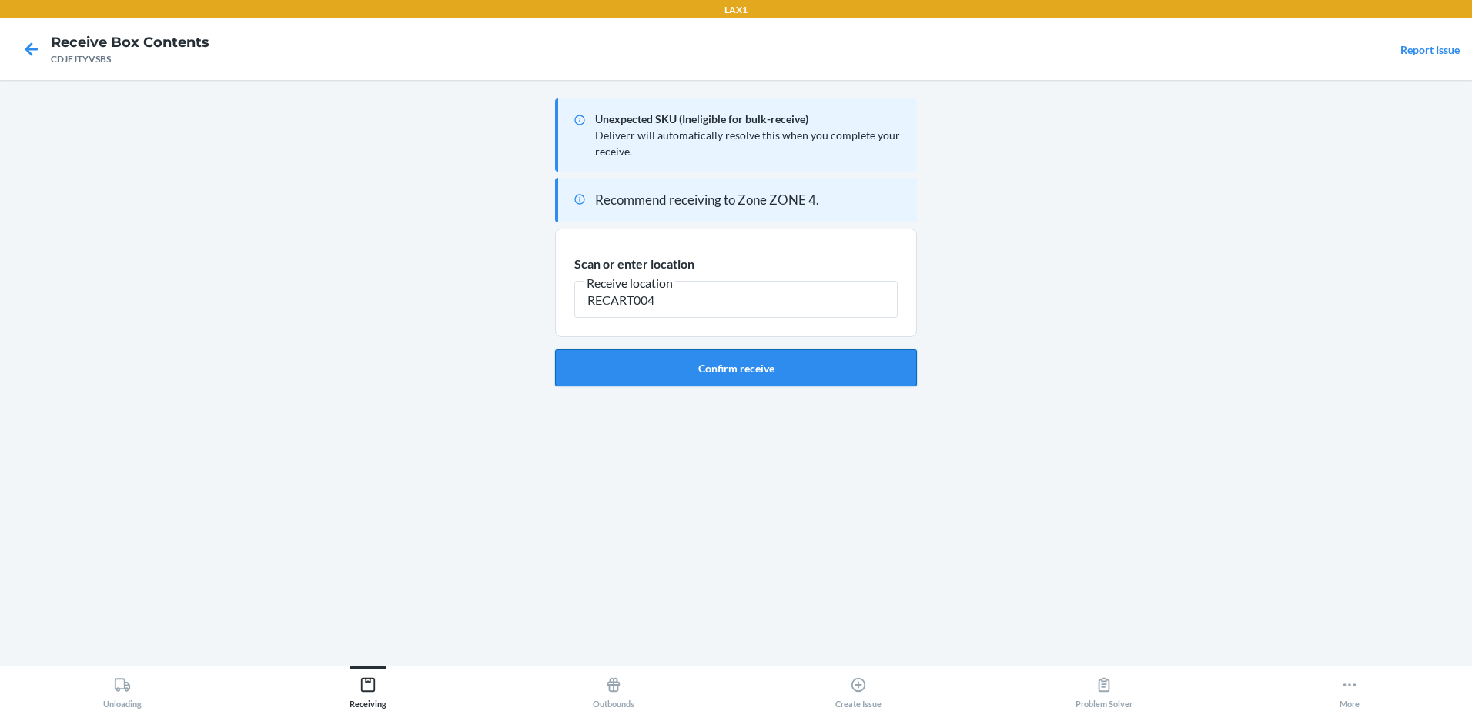
type input "RECART004"
click at [718, 381] on button "Confirm receive" at bounding box center [736, 368] width 362 height 37
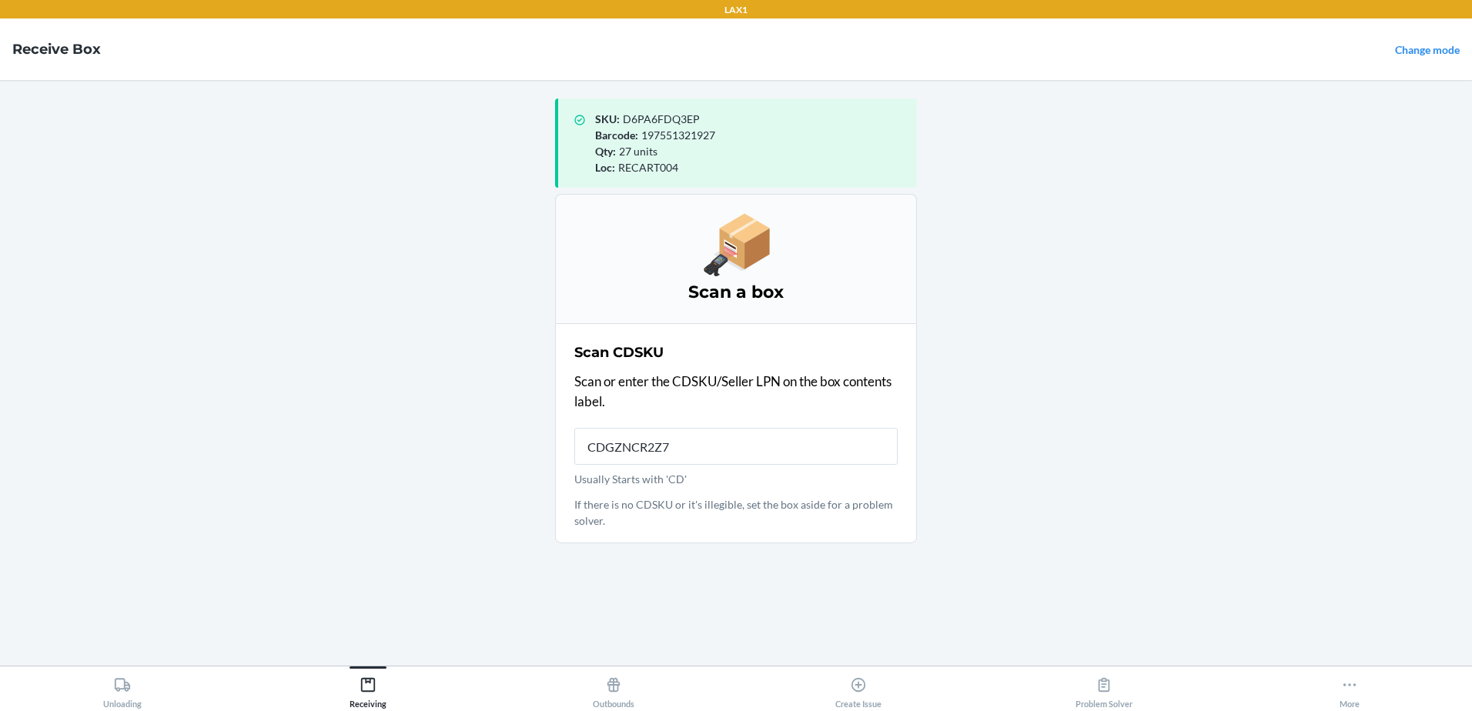
type input "CDGZNCR2Z7V"
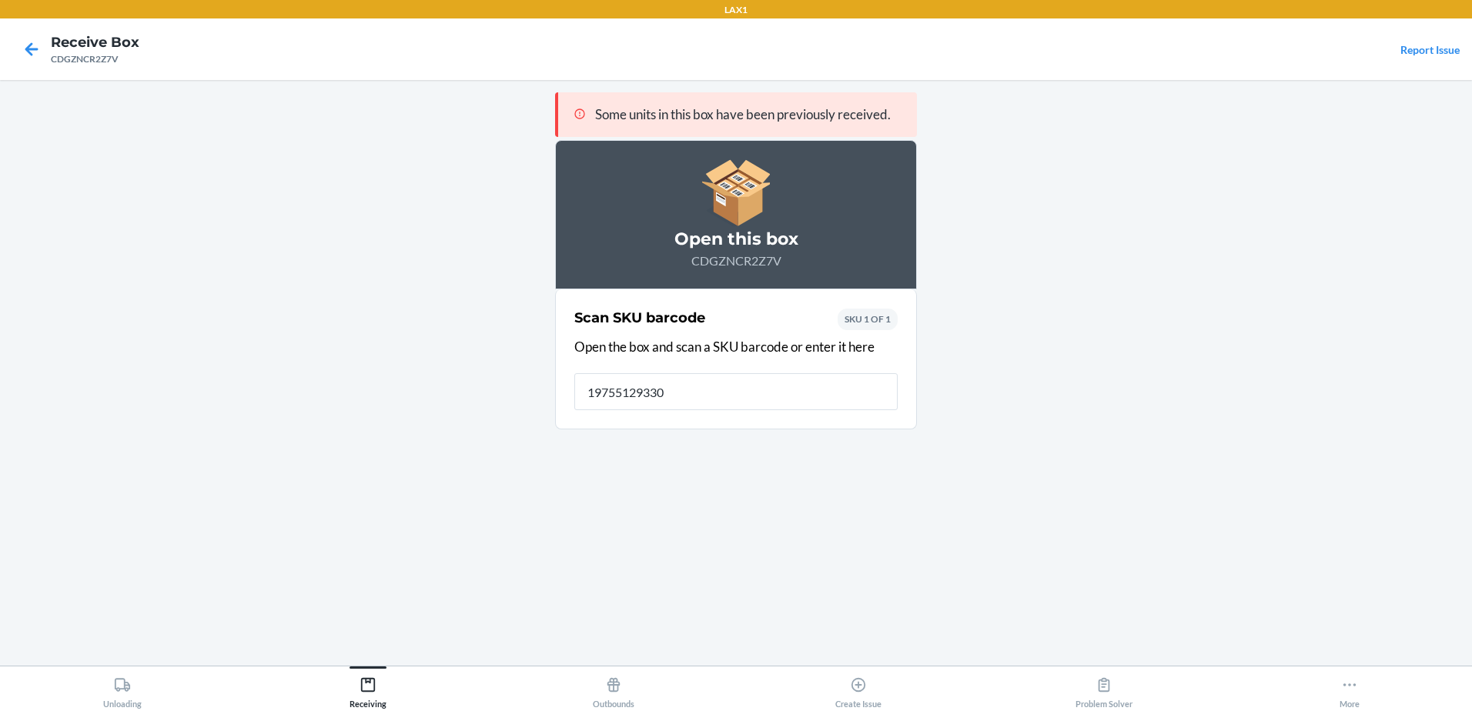
type input "197551293309"
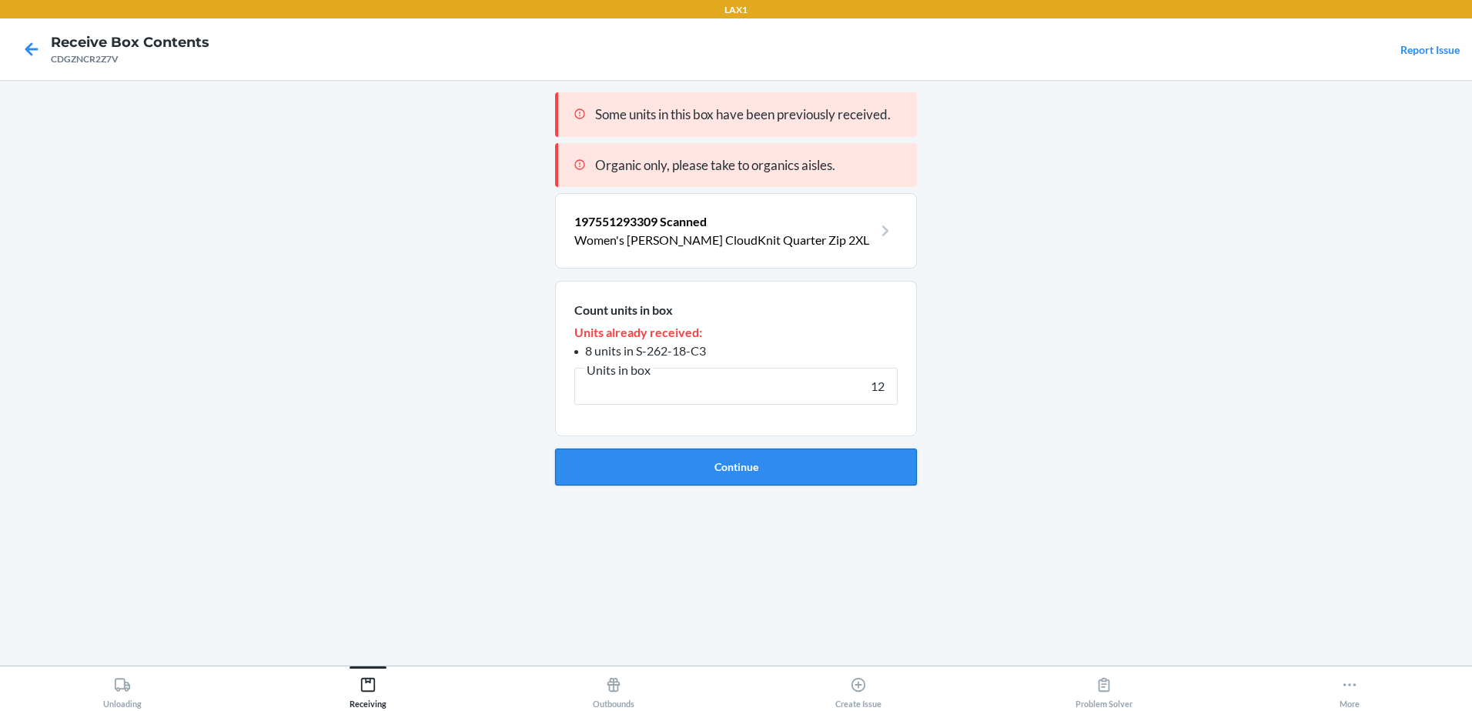
type input "12"
click at [633, 455] on button "Continue" at bounding box center [736, 467] width 362 height 37
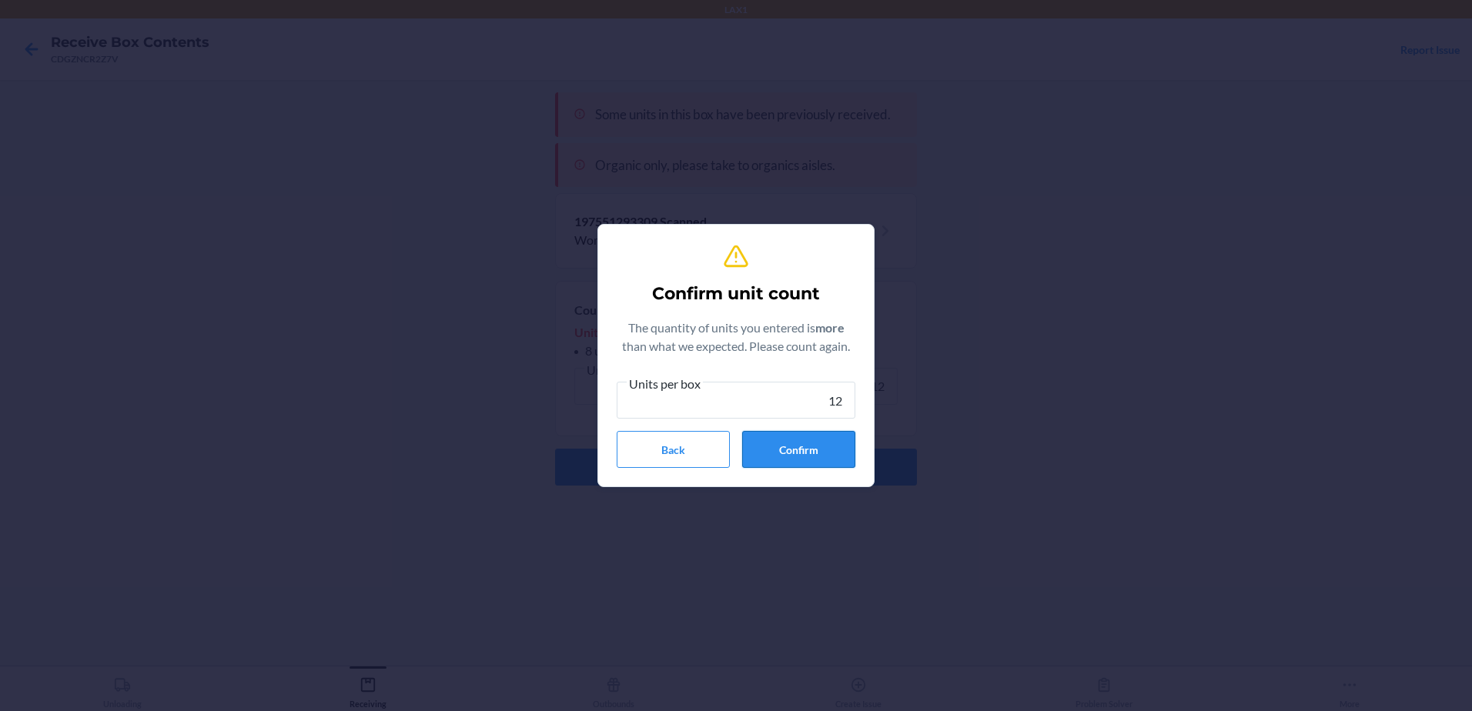
type input "12"
drag, startPoint x: 789, startPoint y: 453, endPoint x: 748, endPoint y: 500, distance: 62.2
click at [774, 490] on div "Confirm unit count The quantity of units you entered is more than what we expec…" at bounding box center [736, 355] width 1472 height 711
click at [788, 445] on button "Confirm" at bounding box center [798, 449] width 113 height 37
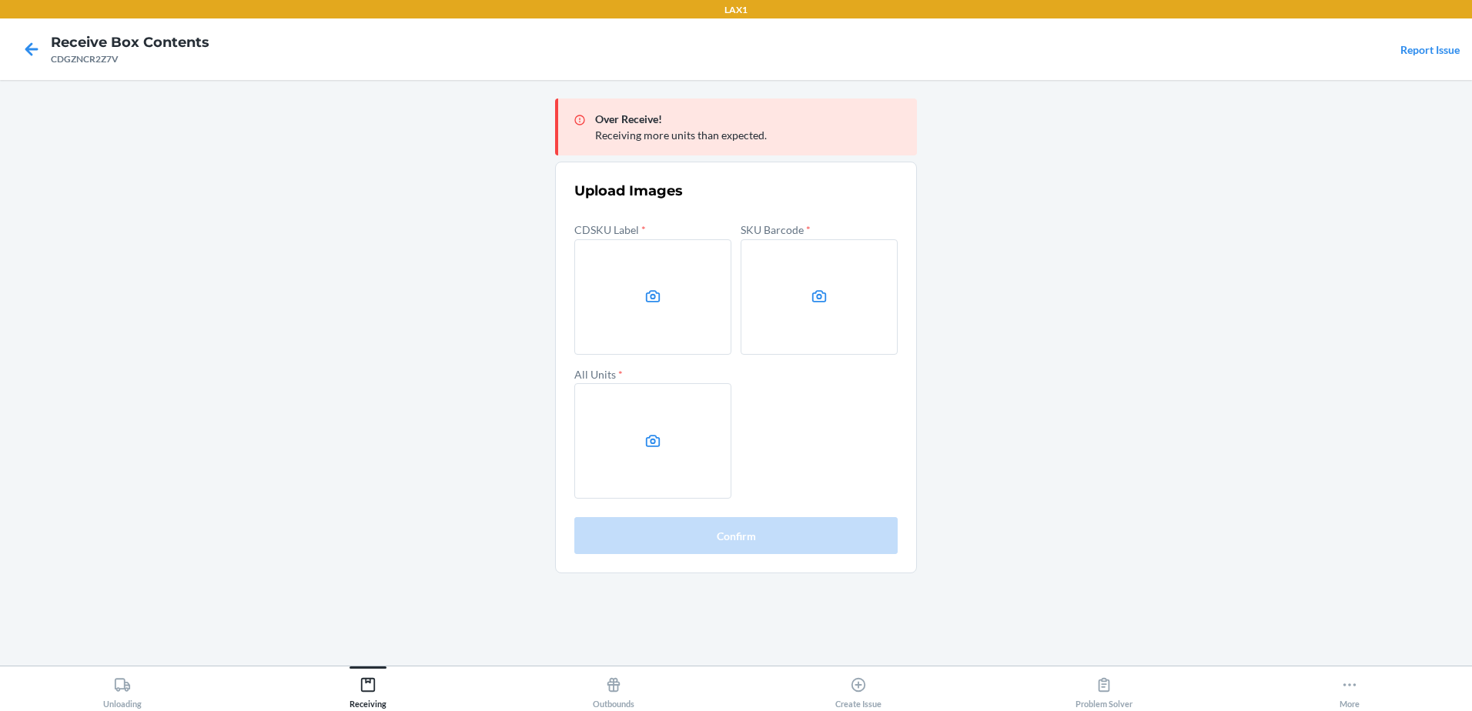
click at [1278, 256] on main "Over Receive! Receiving more units than expected. Upload Images CDSKU Label * S…" at bounding box center [736, 373] width 1472 height 586
click at [611, 296] on label at bounding box center [652, 296] width 157 height 115
click at [0, 0] on input "file" at bounding box center [0, 0] width 0 height 0
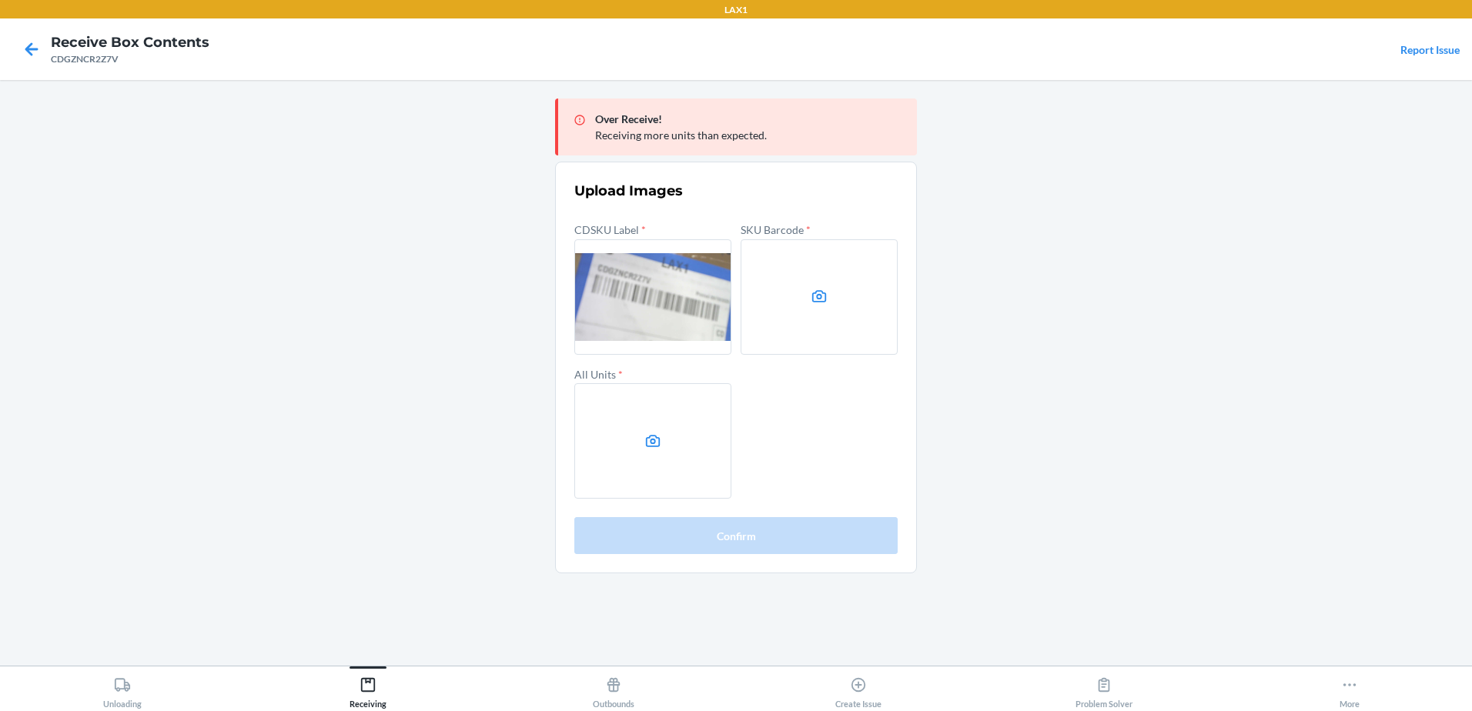
click at [812, 323] on label at bounding box center [819, 296] width 157 height 115
click at [0, 0] on input "file" at bounding box center [0, 0] width 0 height 0
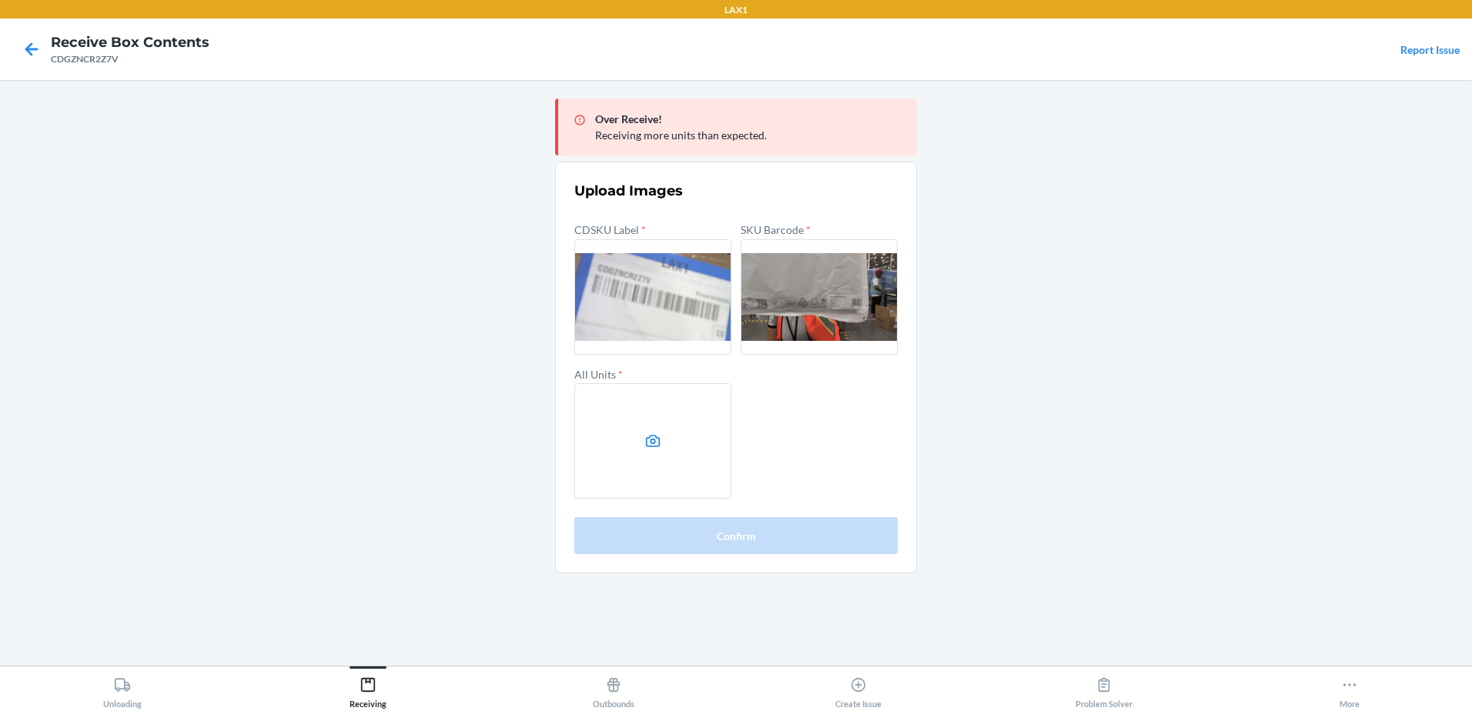
click at [698, 420] on label at bounding box center [652, 440] width 157 height 115
click at [0, 0] on input "file" at bounding box center [0, 0] width 0 height 0
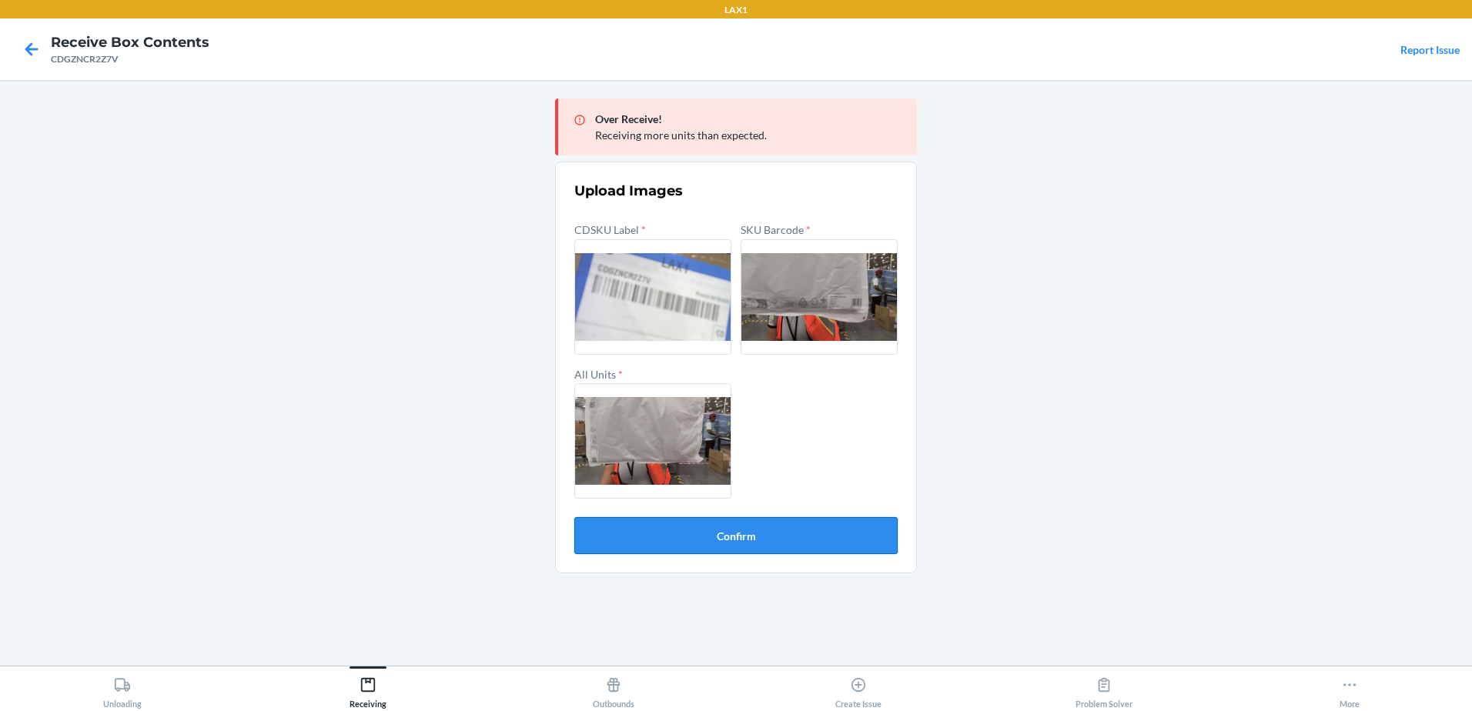
click at [659, 529] on button "Confirm" at bounding box center [735, 535] width 323 height 37
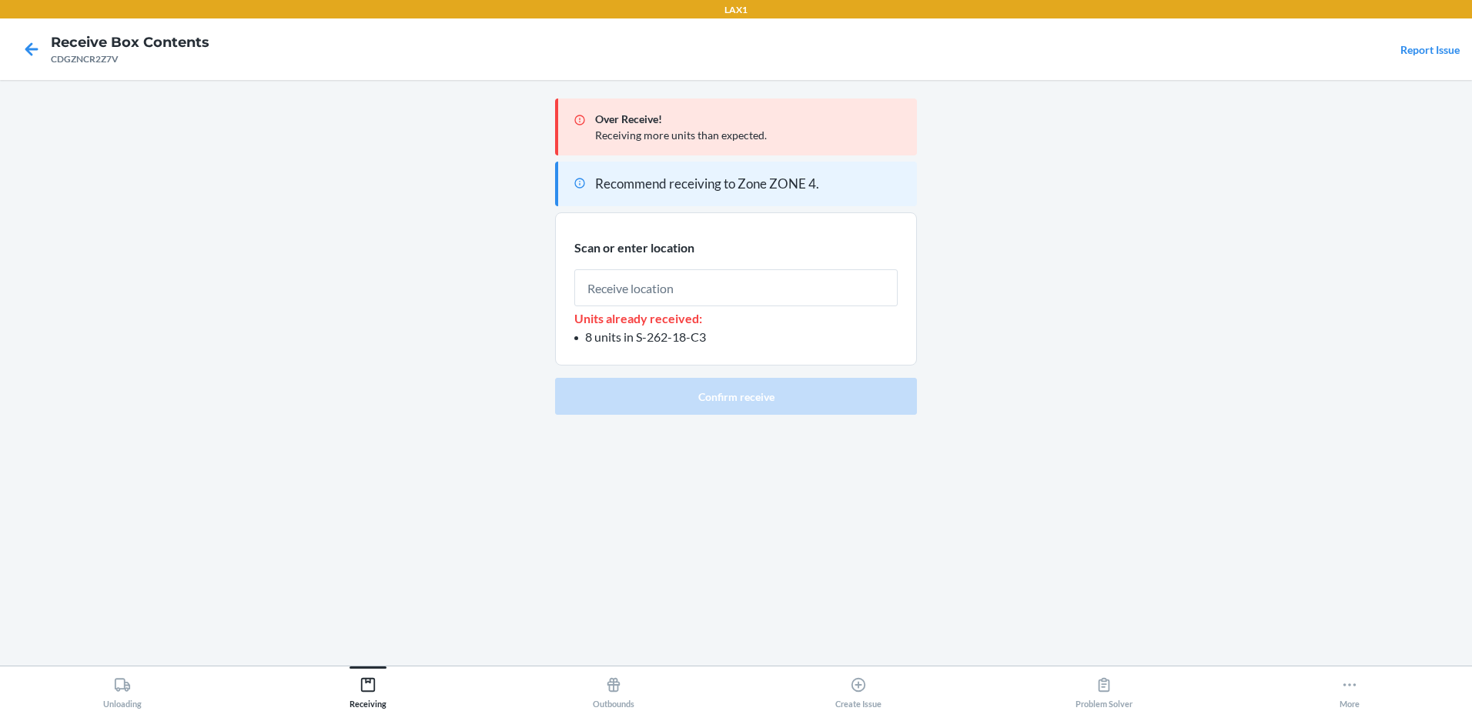
type input "1"
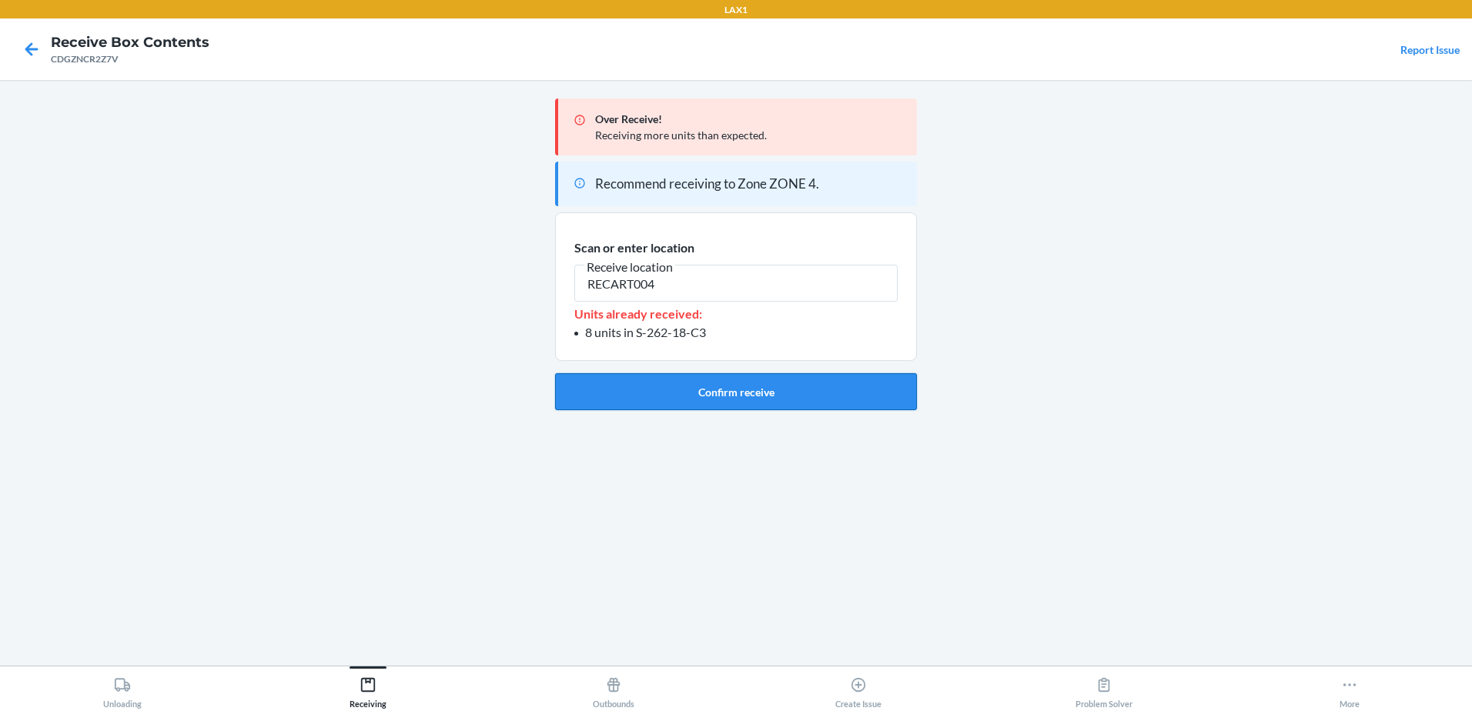
type input "RECART004"
click at [688, 388] on button "Confirm receive" at bounding box center [736, 391] width 362 height 37
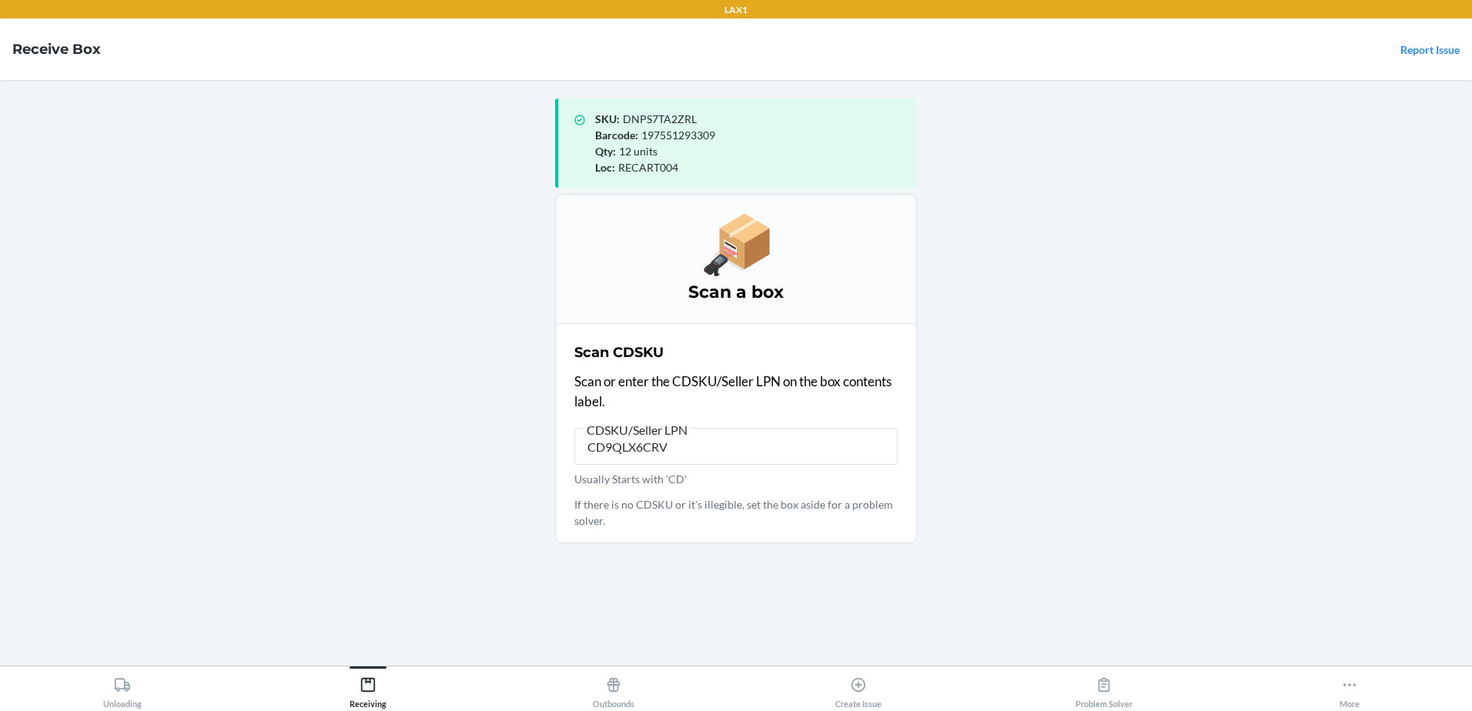
type input "CD9QLX6CRVY"
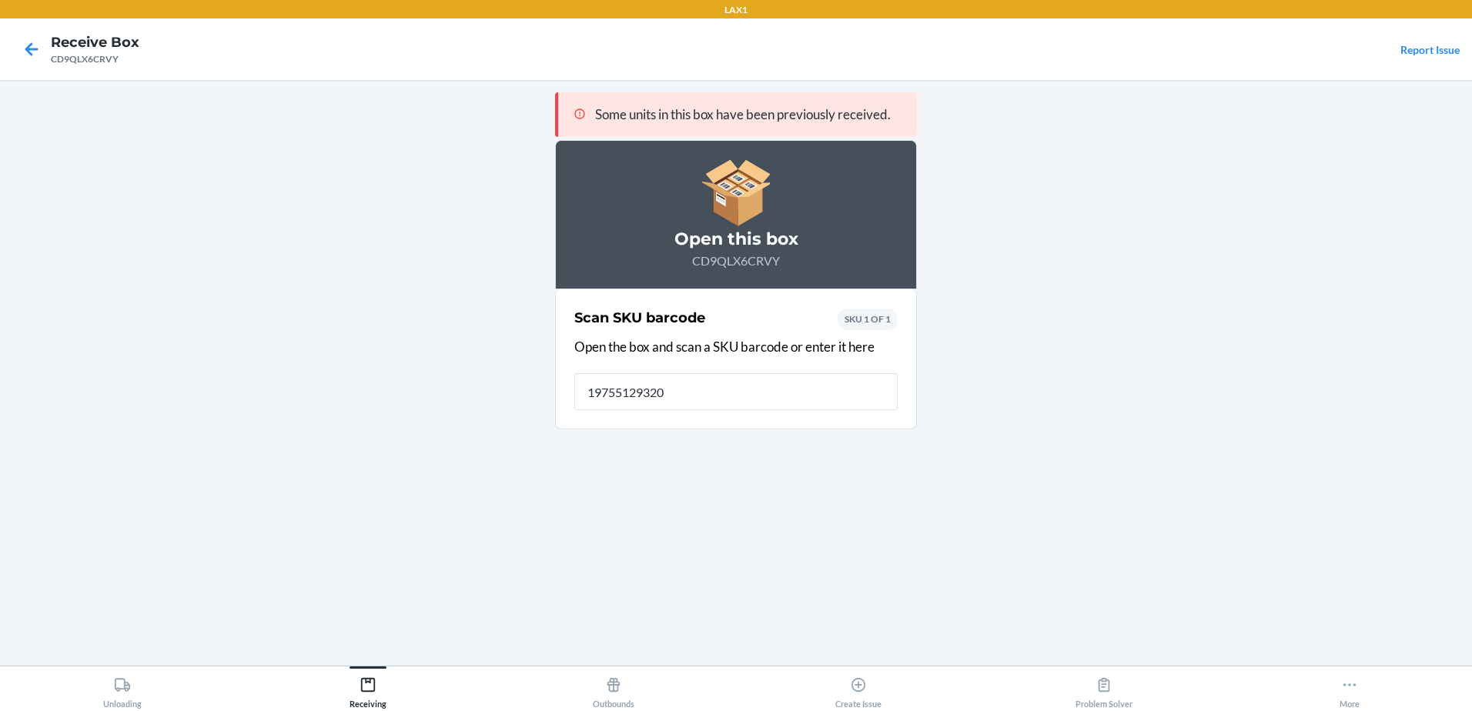
type input "197551293200"
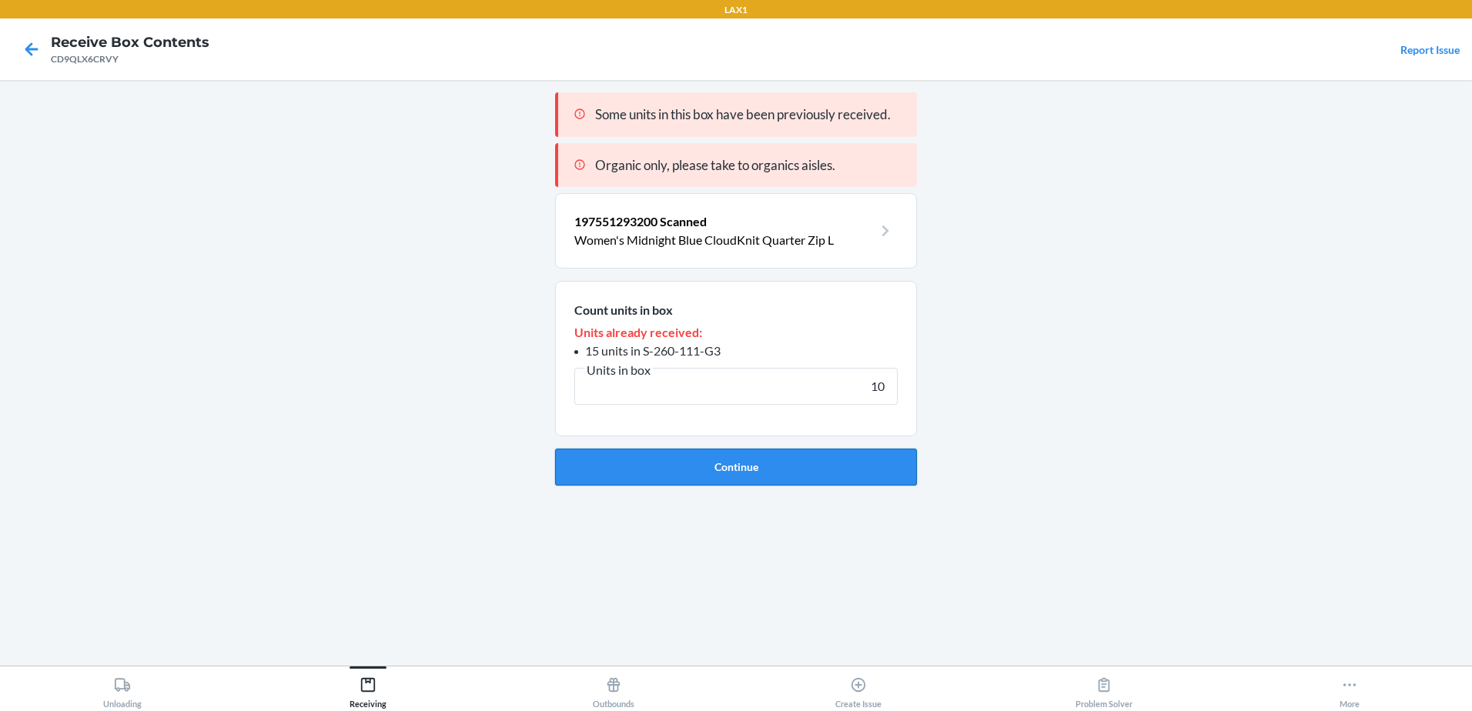
type input "10"
click at [693, 459] on button "Continue" at bounding box center [736, 467] width 362 height 37
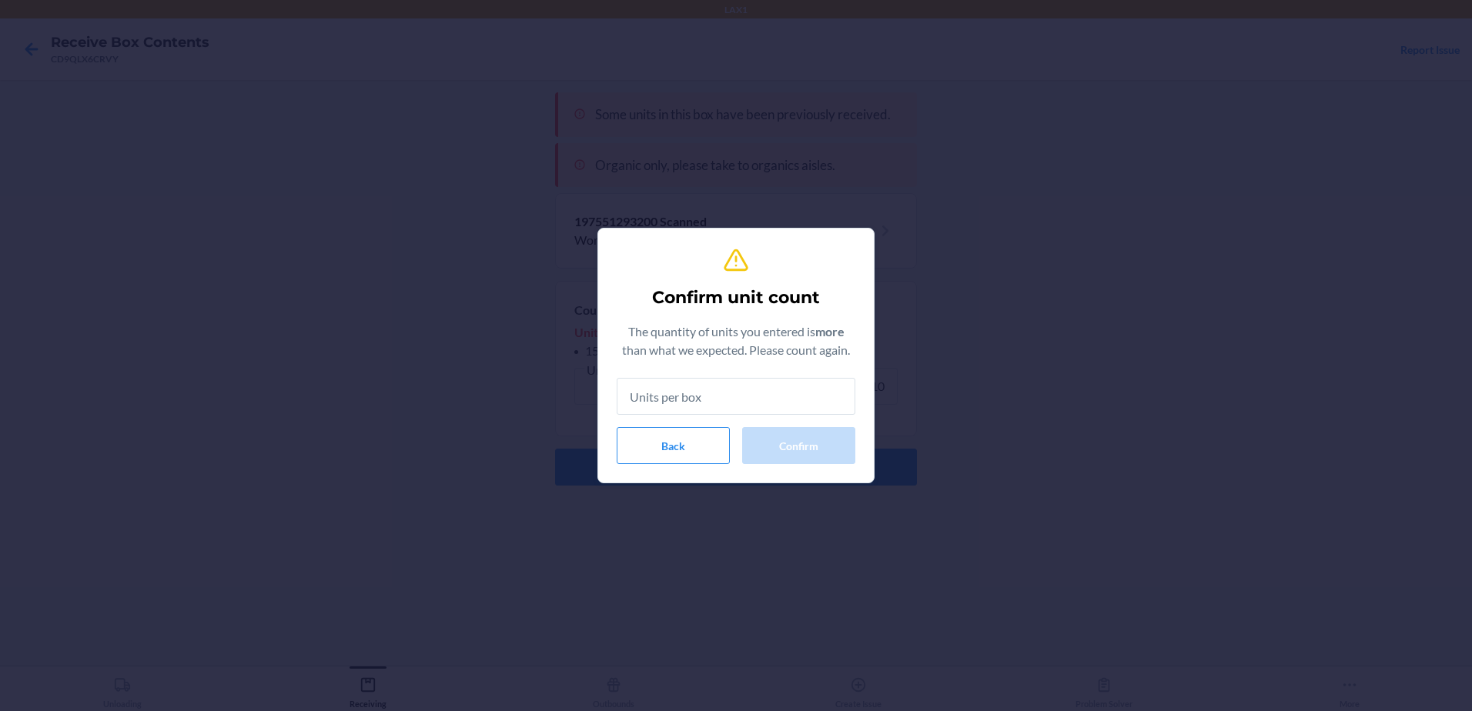
click at [676, 404] on input "text" at bounding box center [736, 396] width 239 height 37
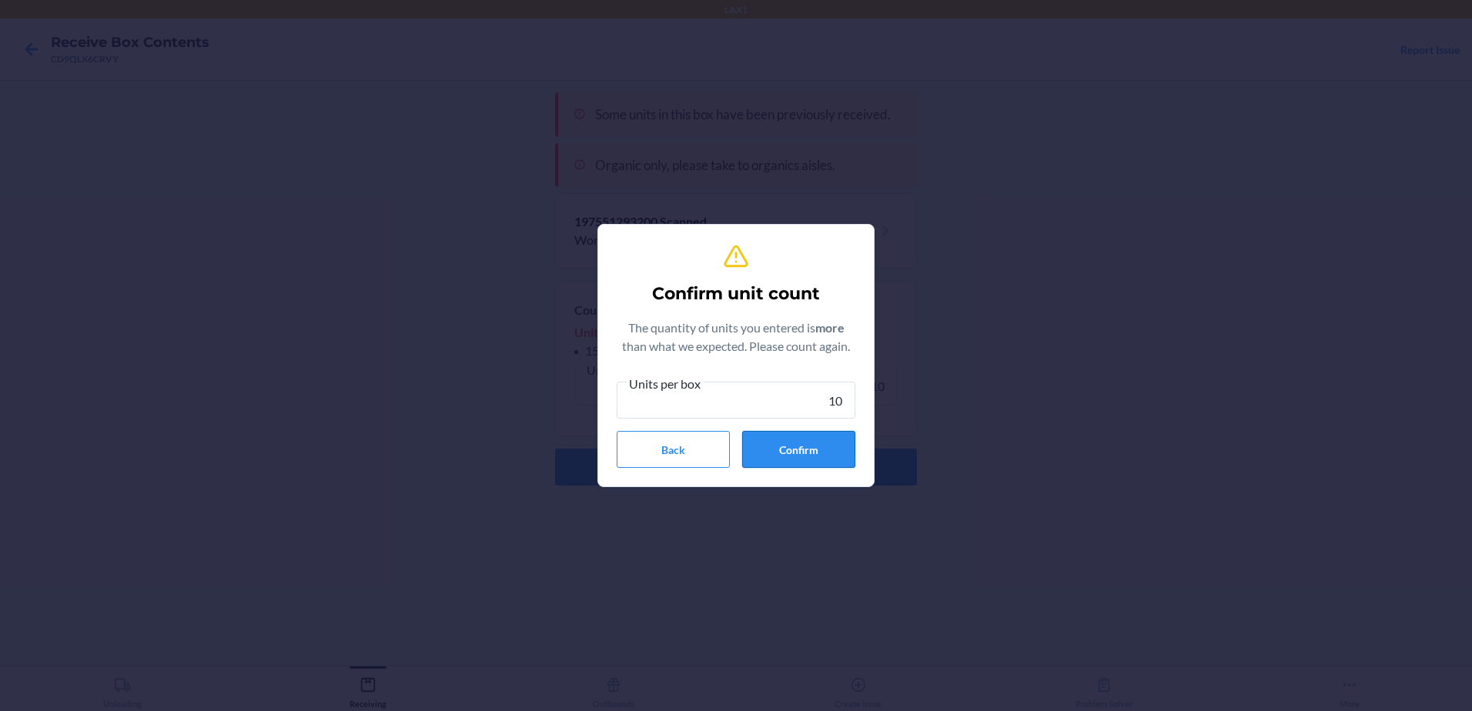
type input "10"
click at [787, 439] on button "Confirm" at bounding box center [798, 449] width 113 height 37
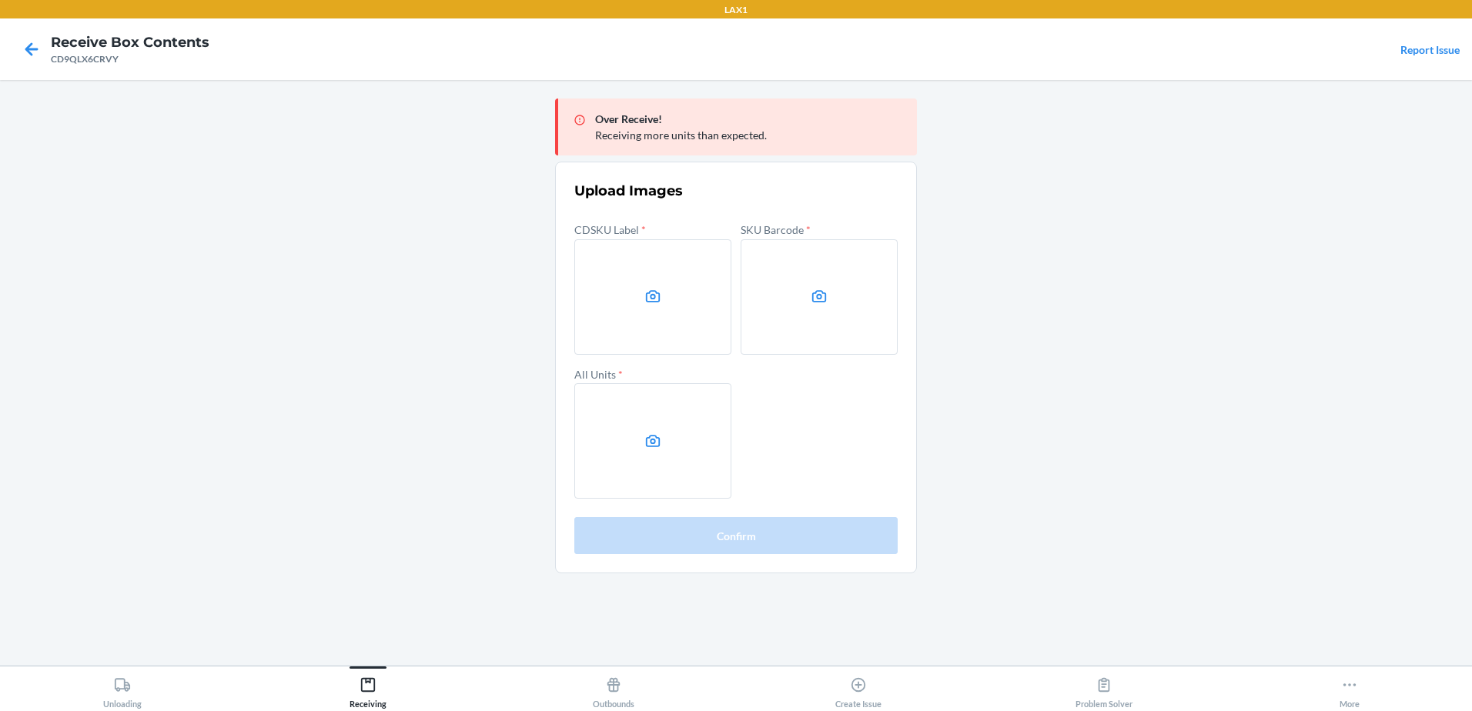
click at [1203, 243] on main "Over Receive! Receiving more units than expected. Upload Images CDSKU Label * S…" at bounding box center [736, 373] width 1472 height 586
click at [606, 299] on label at bounding box center [652, 296] width 157 height 115
click at [0, 0] on input "file" at bounding box center [0, 0] width 0 height 0
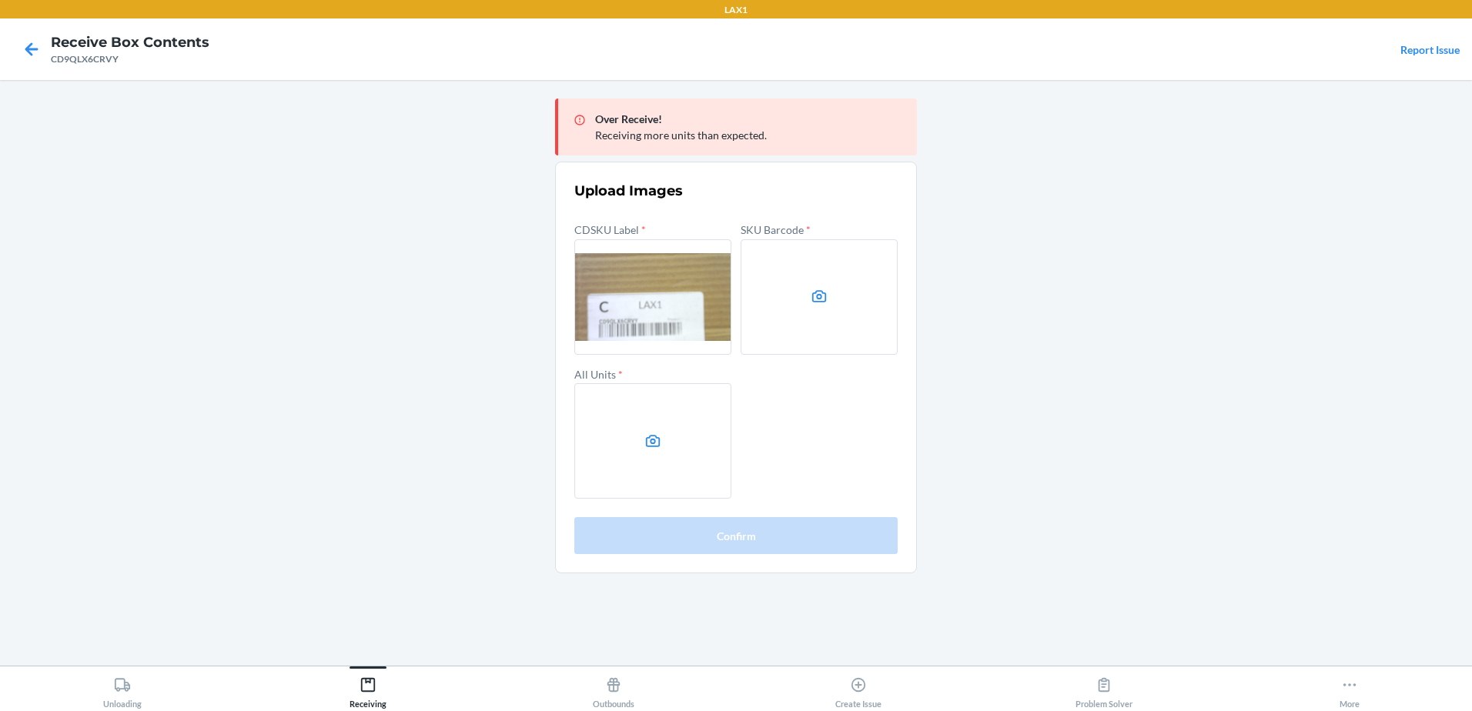
click at [848, 308] on label at bounding box center [819, 296] width 157 height 115
click at [0, 0] on input "file" at bounding box center [0, 0] width 0 height 0
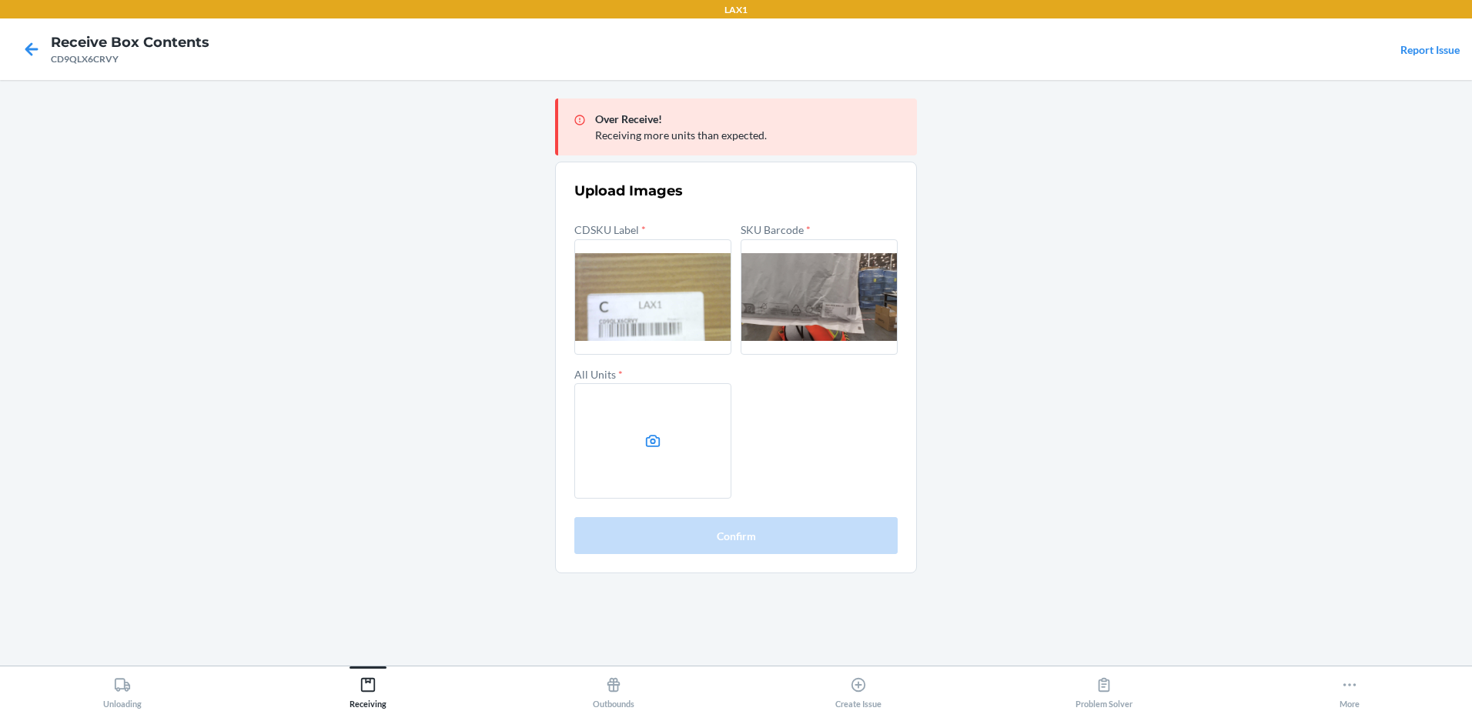
click at [681, 440] on label at bounding box center [652, 440] width 157 height 115
click at [0, 0] on input "file" at bounding box center [0, 0] width 0 height 0
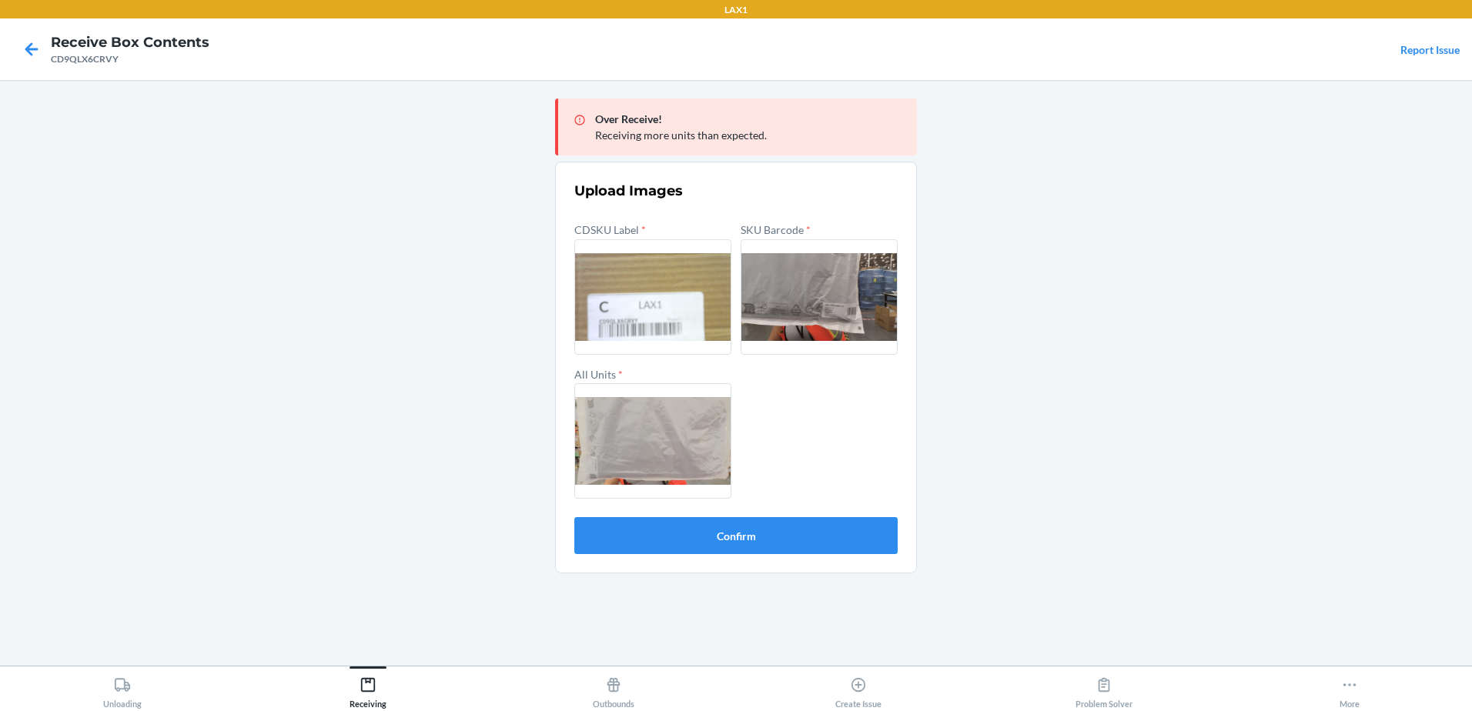
click at [659, 449] on label at bounding box center [652, 440] width 157 height 115
click at [0, 0] on input "file" at bounding box center [0, 0] width 0 height 0
click at [778, 536] on button "Confirm" at bounding box center [735, 535] width 323 height 37
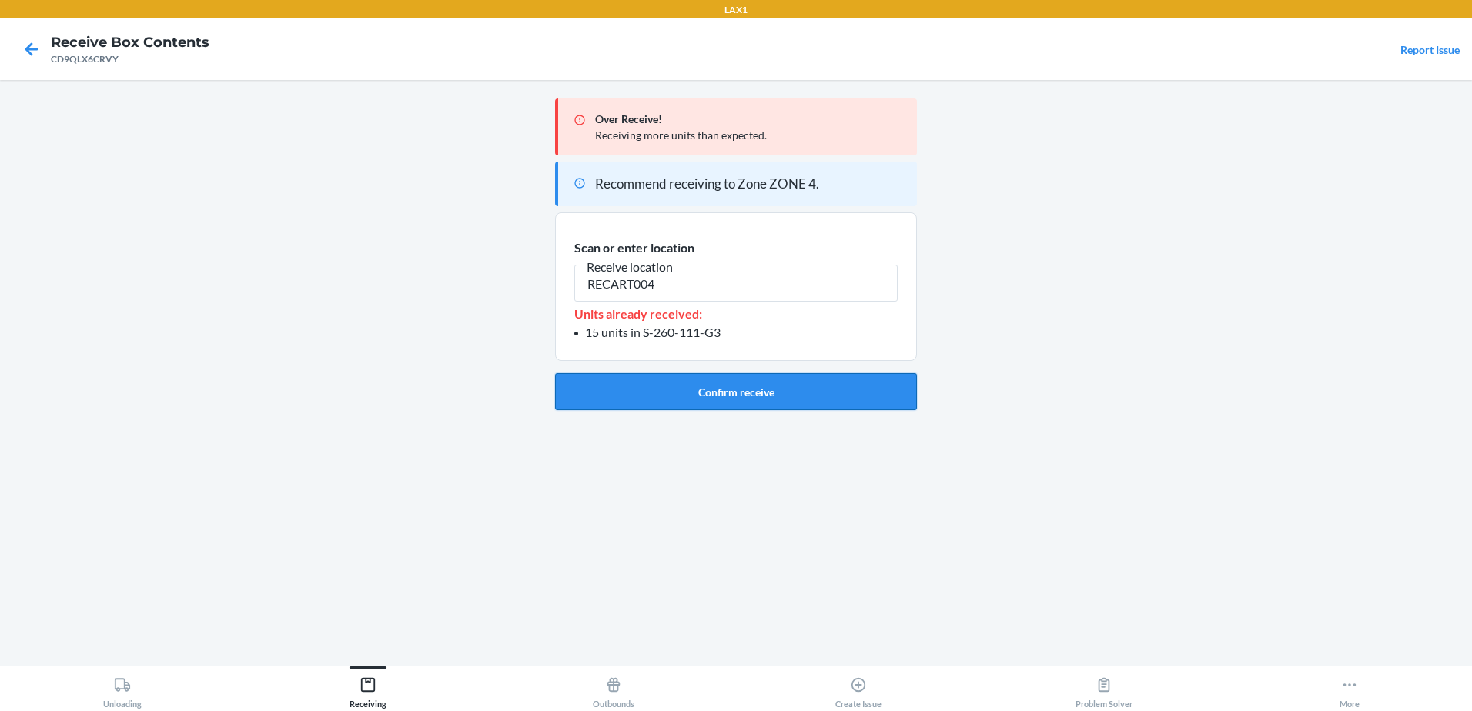
type input "RECART004"
click at [627, 386] on button "Confirm receive" at bounding box center [736, 391] width 362 height 37
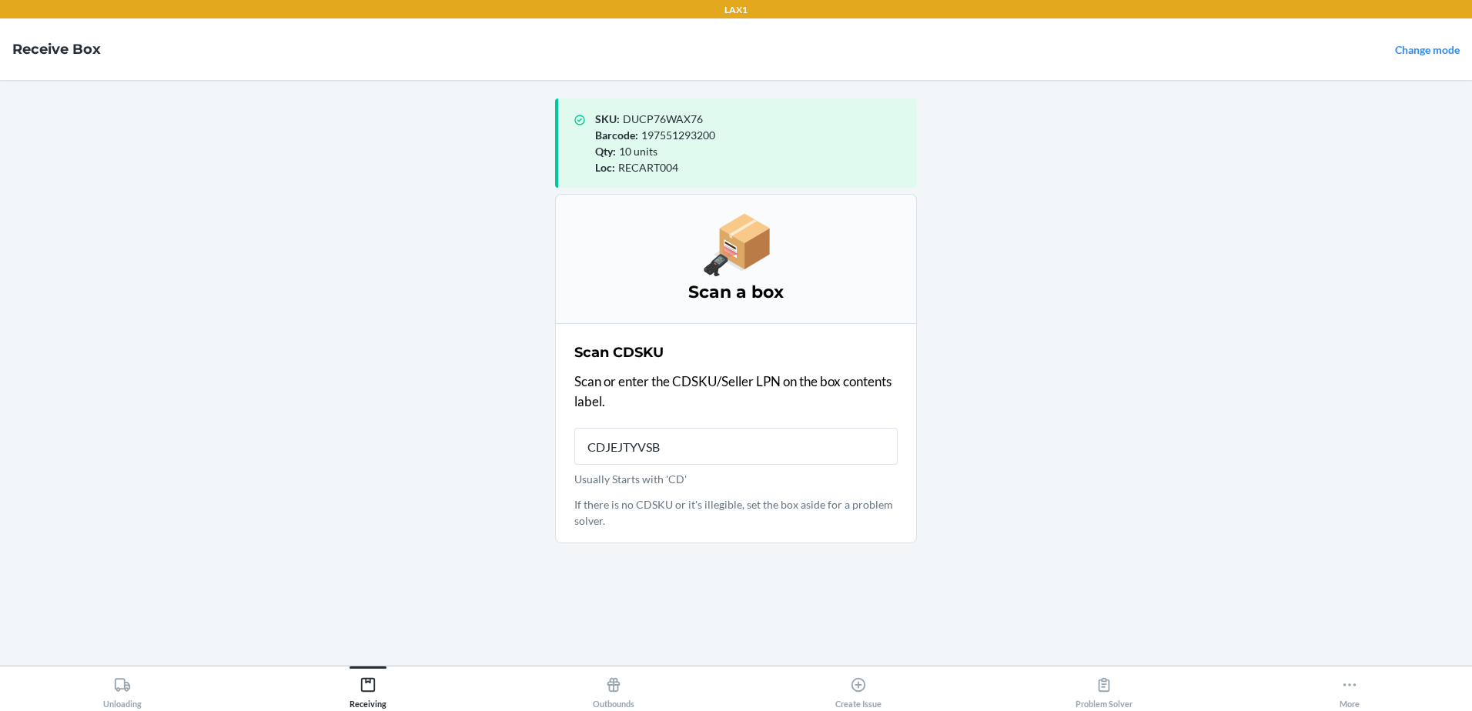
type input "CDJEJTYVSBS"
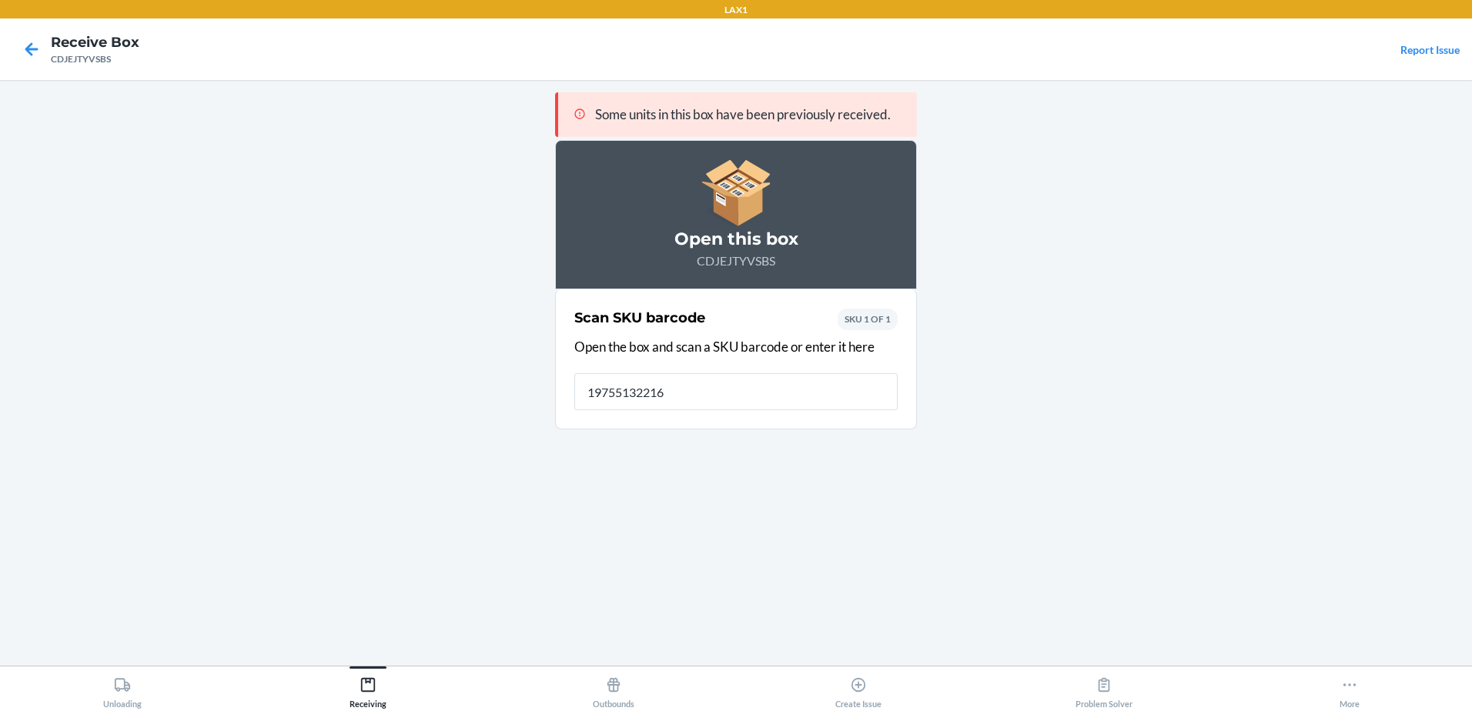
type input "197551322160"
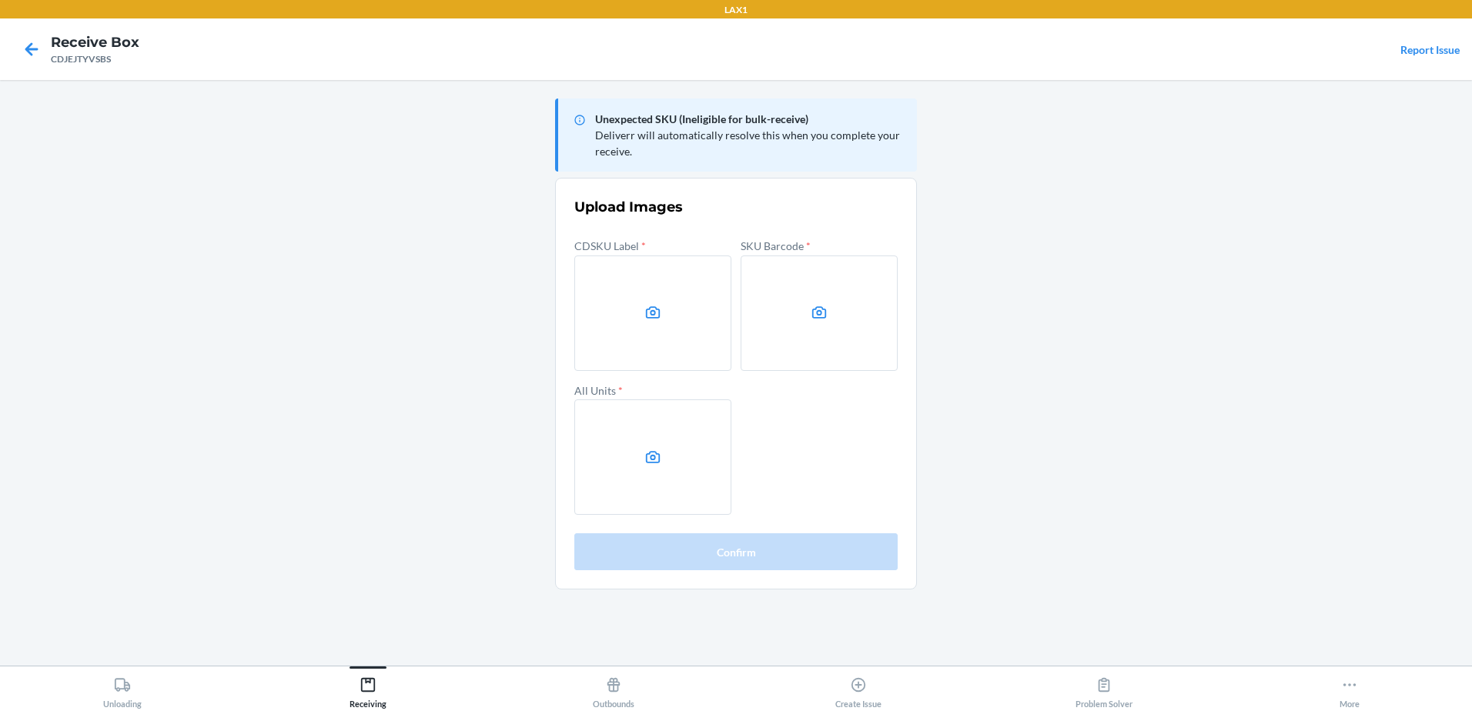
click at [1263, 350] on main "Unexpected SKU (Ineligible for bulk-receive) Deliverr will automatically resolv…" at bounding box center [736, 373] width 1472 height 586
click at [671, 306] on label at bounding box center [652, 313] width 157 height 115
click at [0, 0] on input "file" at bounding box center [0, 0] width 0 height 0
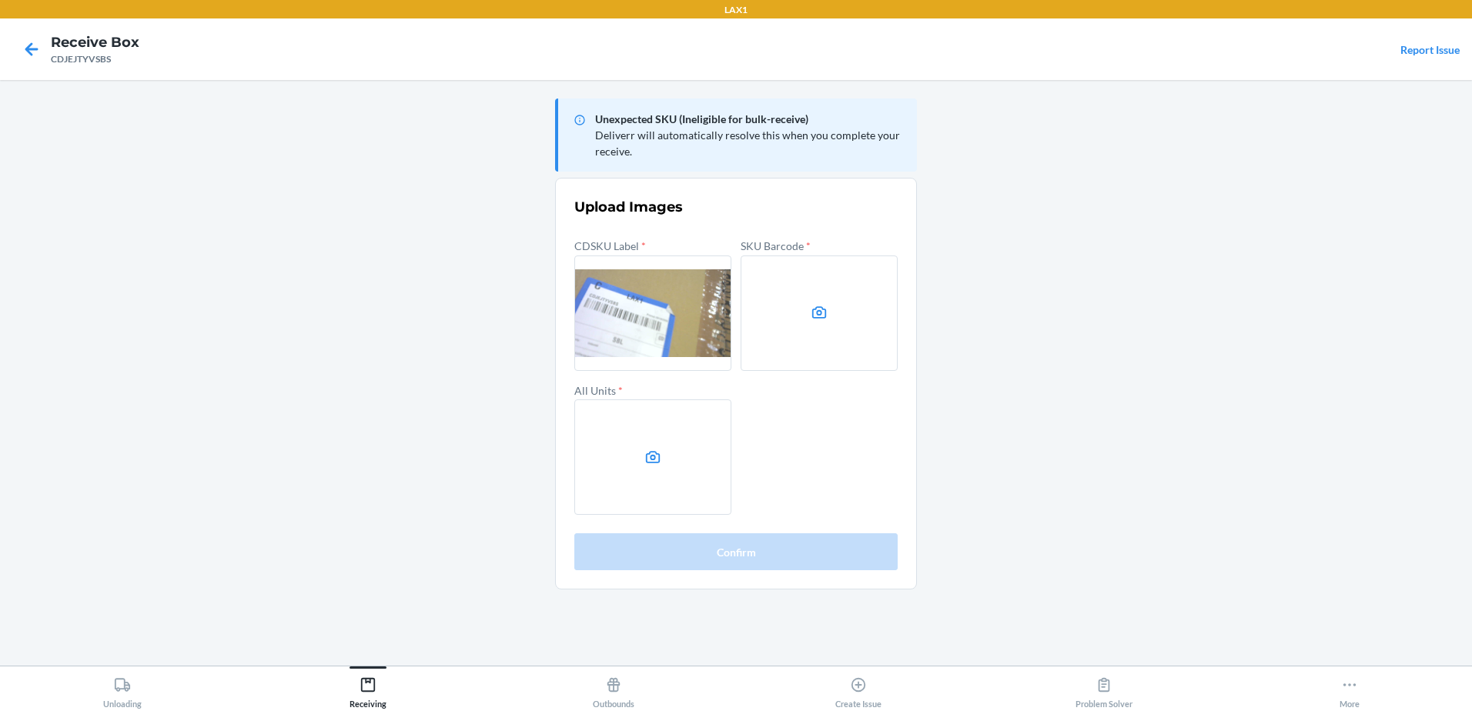
click at [791, 323] on label at bounding box center [819, 313] width 157 height 115
click at [0, 0] on input "file" at bounding box center [0, 0] width 0 height 0
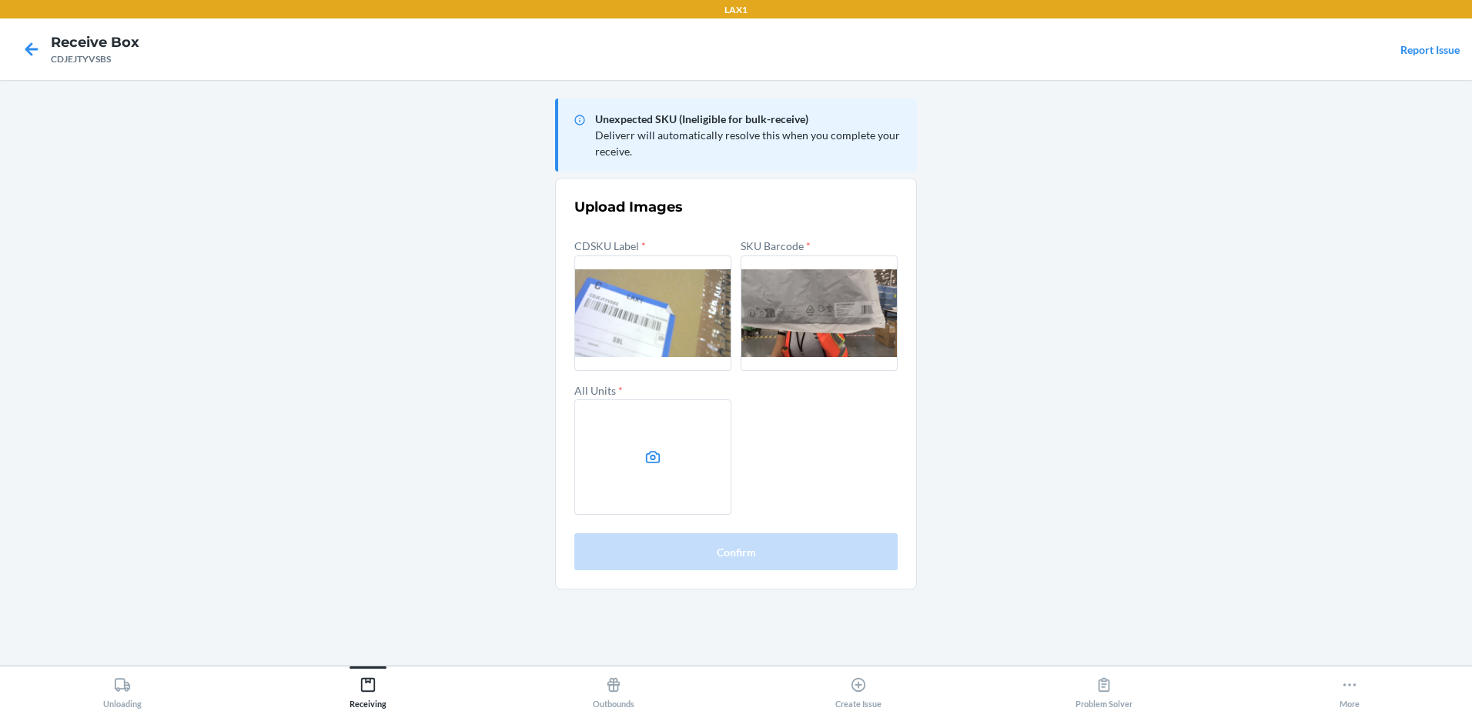
click at [674, 477] on label at bounding box center [652, 457] width 157 height 115
click at [0, 0] on input "file" at bounding box center [0, 0] width 0 height 0
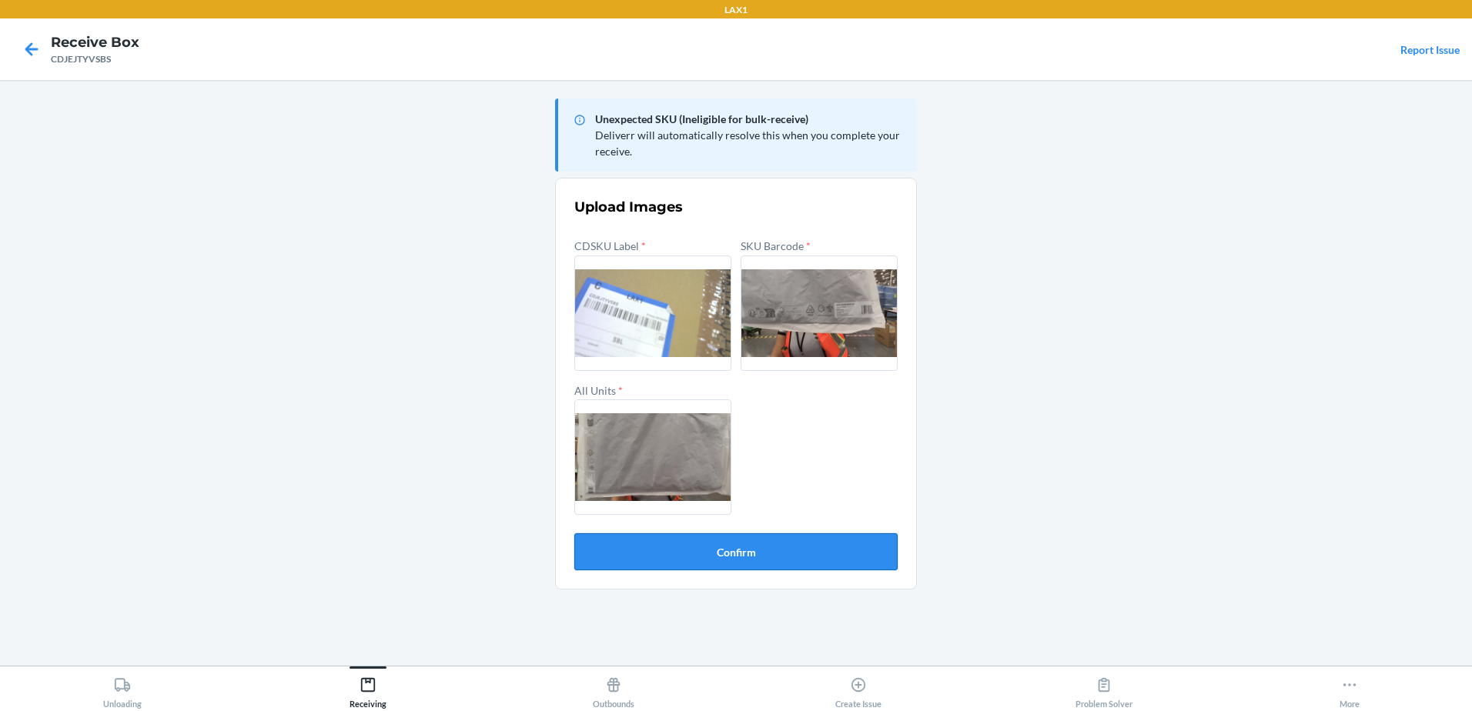
click at [746, 551] on button "Confirm" at bounding box center [735, 552] width 323 height 37
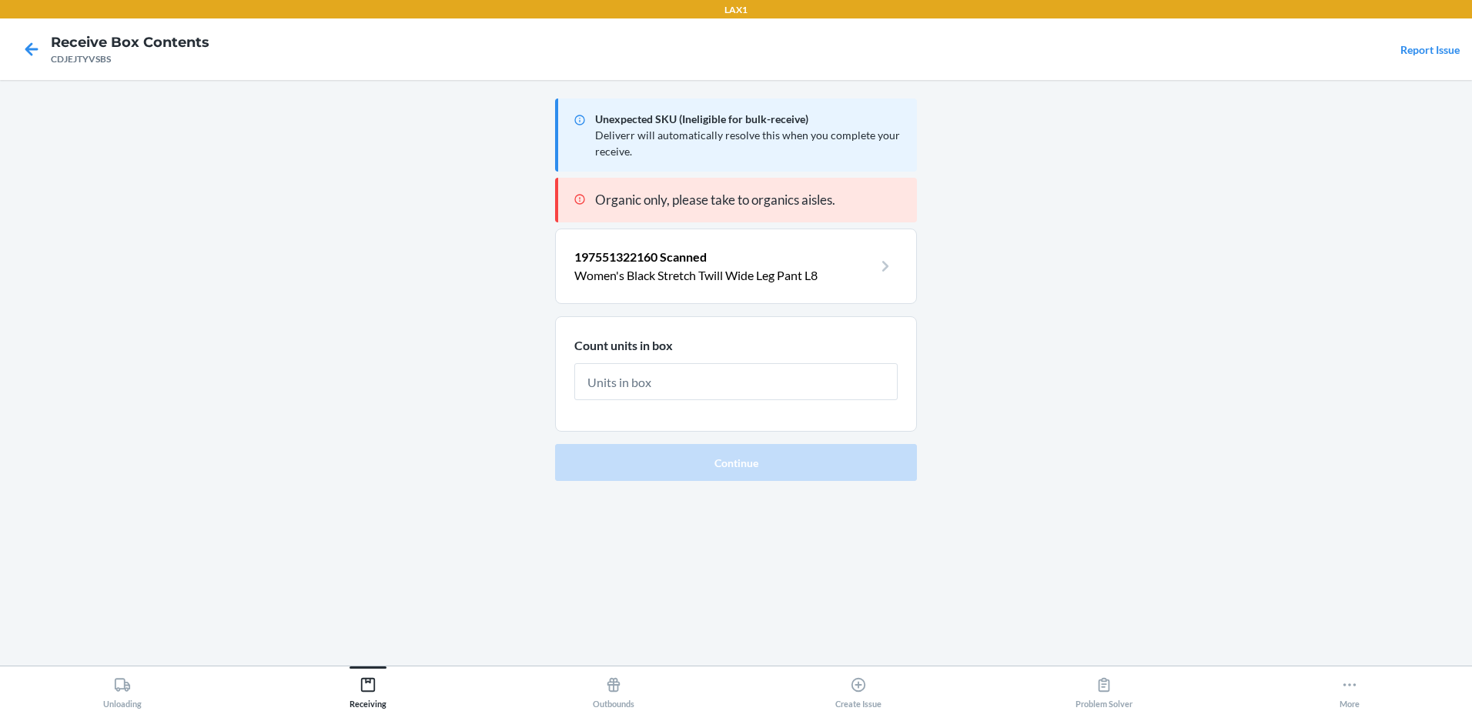
click at [747, 552] on div "Unexpected SKU (Ineligible for bulk-receive) Deliverr will automatically resolv…" at bounding box center [736, 372] width 362 height 561
click at [657, 366] on input "text" at bounding box center [735, 381] width 323 height 37
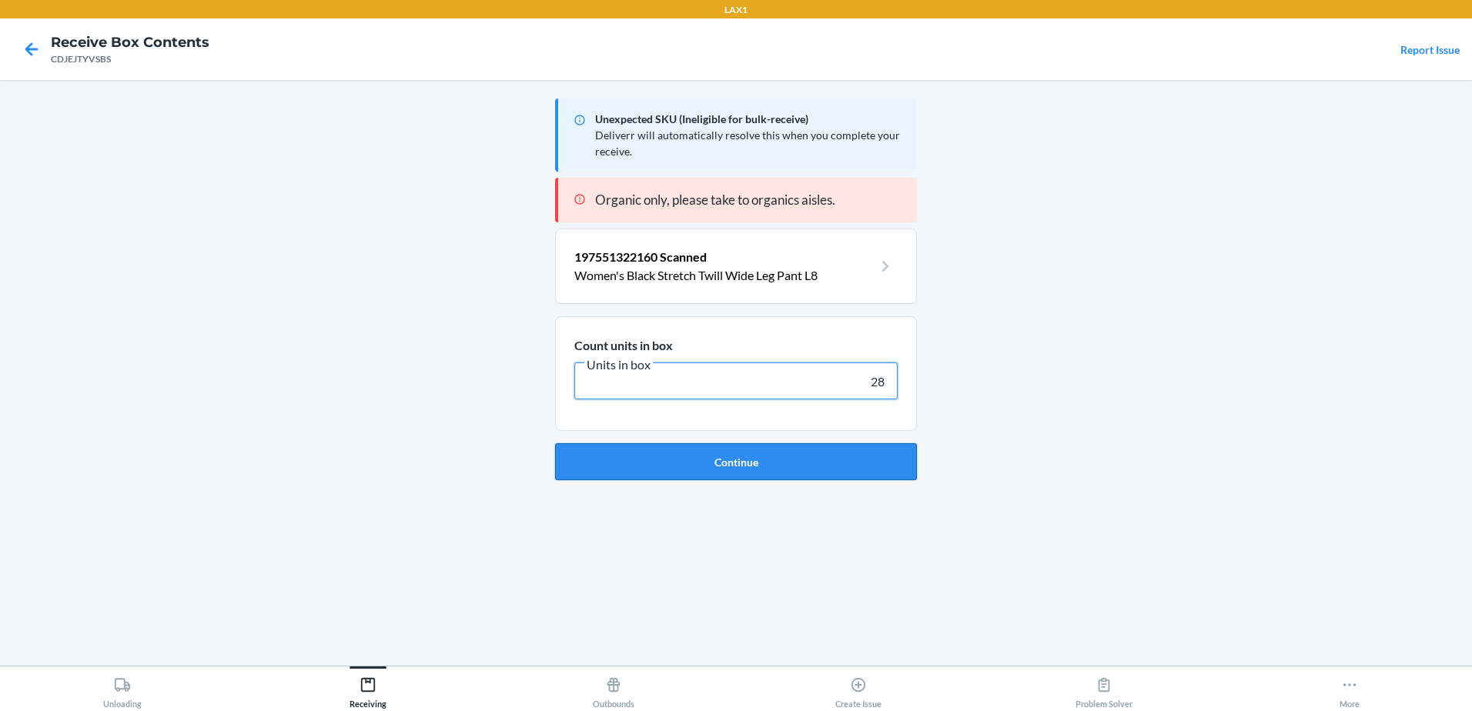
type input "28"
click at [614, 453] on button "Continue" at bounding box center [736, 461] width 362 height 37
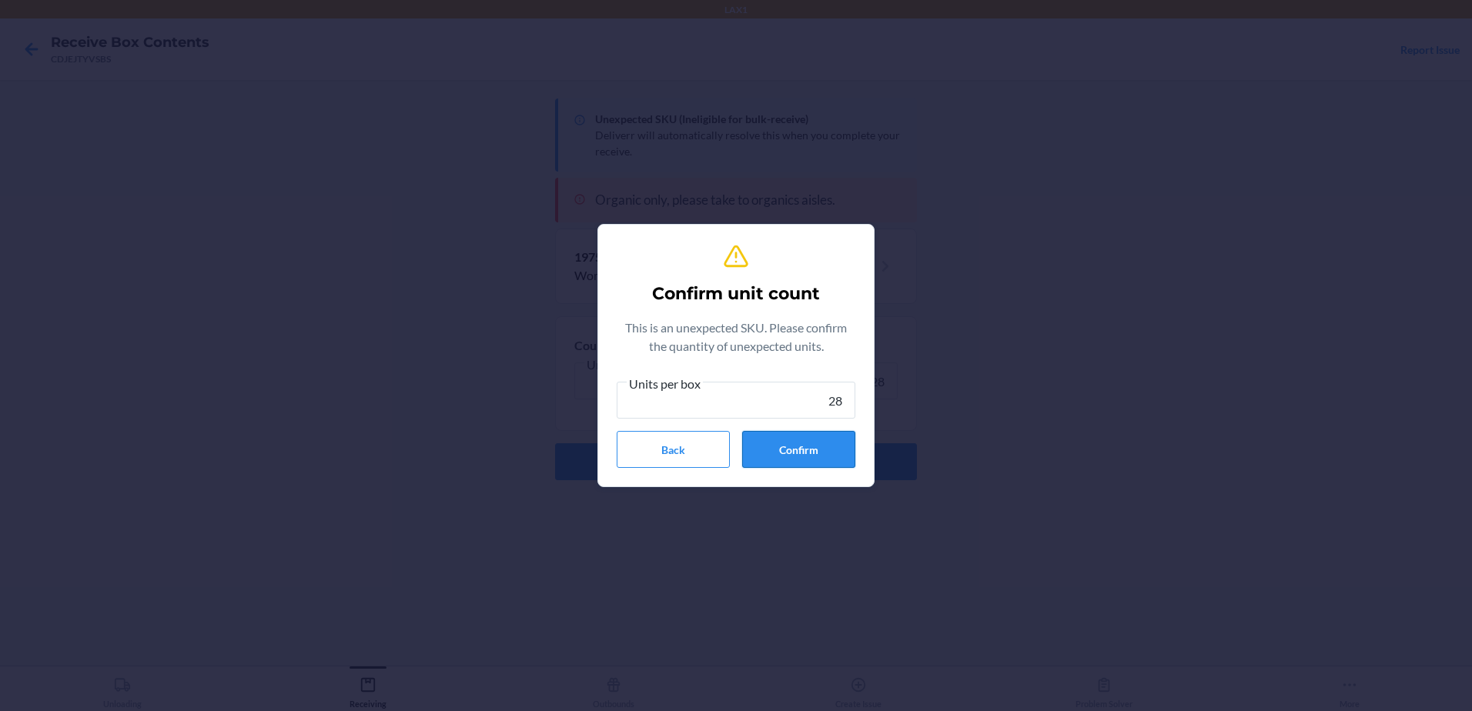
type input "28"
click at [809, 443] on button "Confirm" at bounding box center [798, 449] width 113 height 37
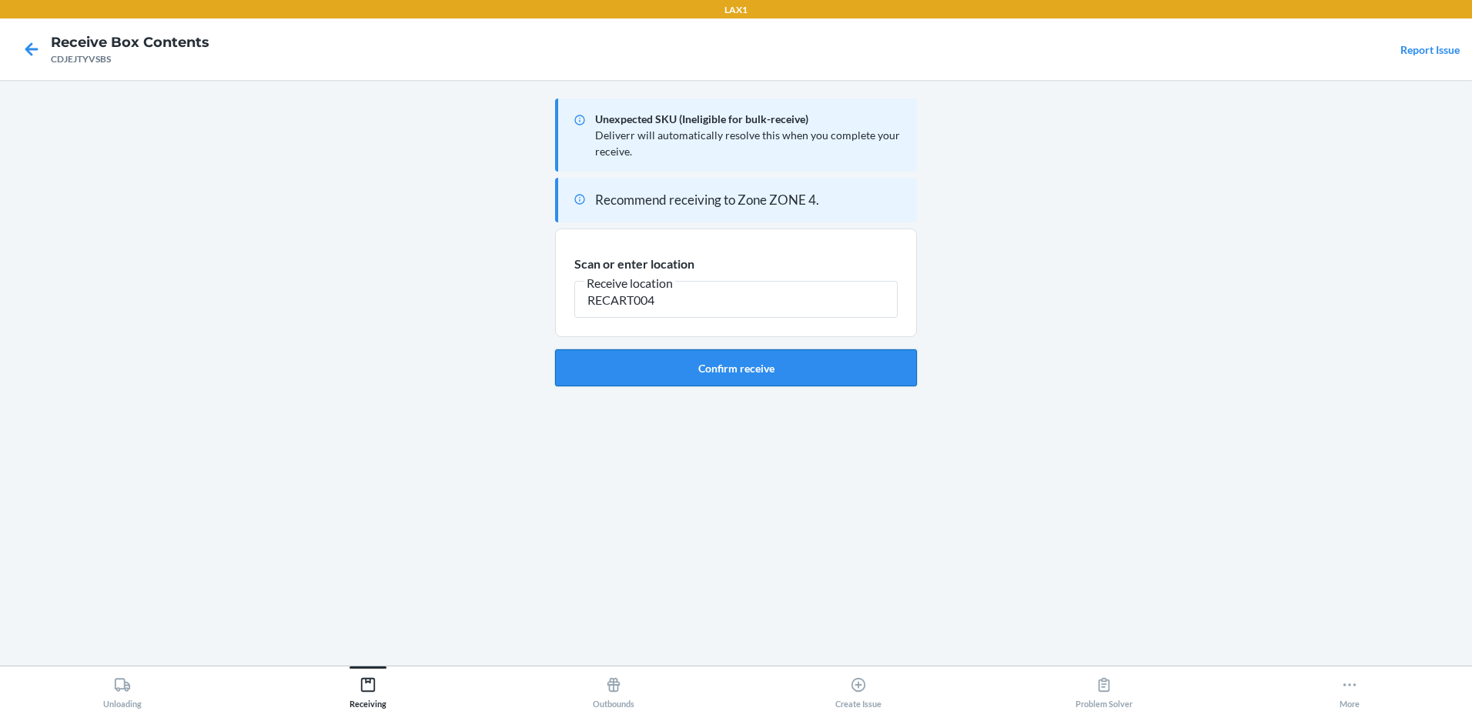
type input "RECART004"
click at [751, 361] on button "Confirm receive" at bounding box center [736, 368] width 362 height 37
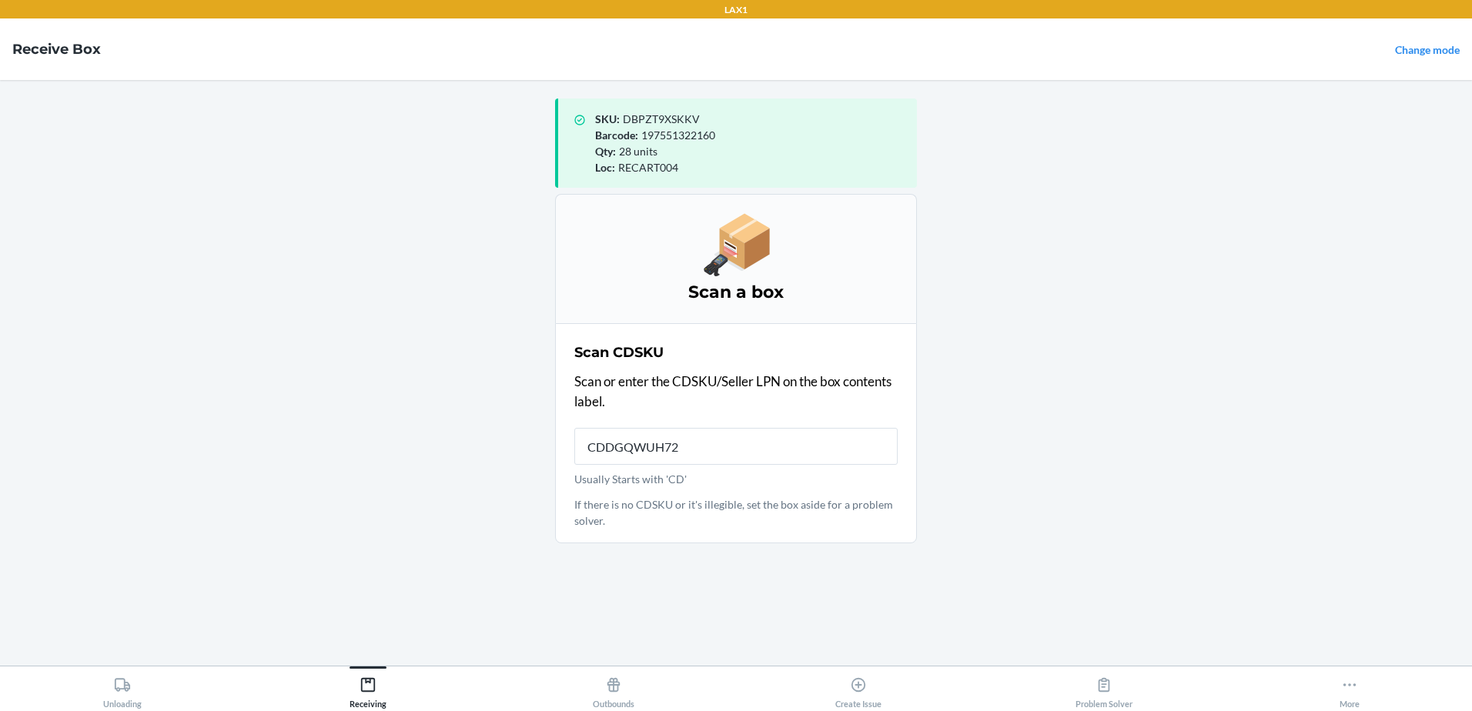
type input "CDDGQWUH72E"
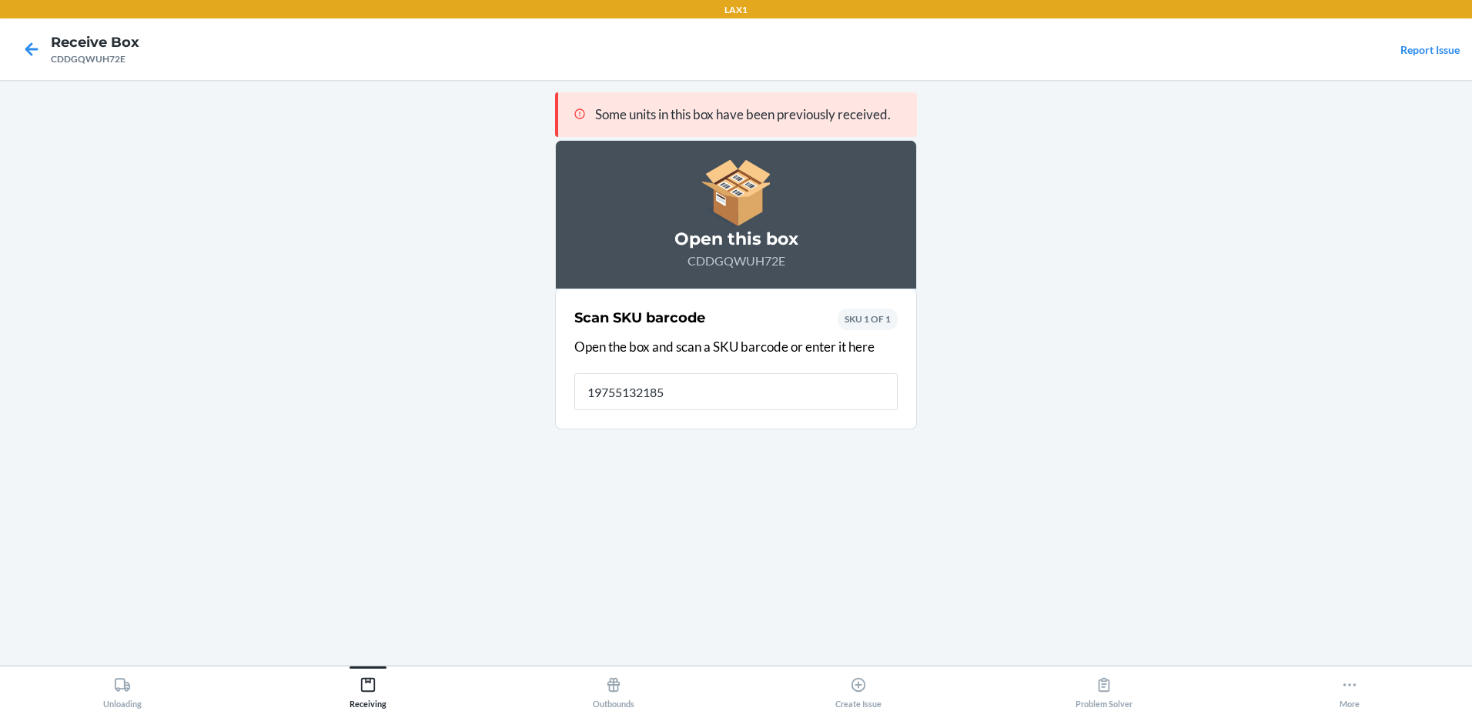
type input "197551321859"
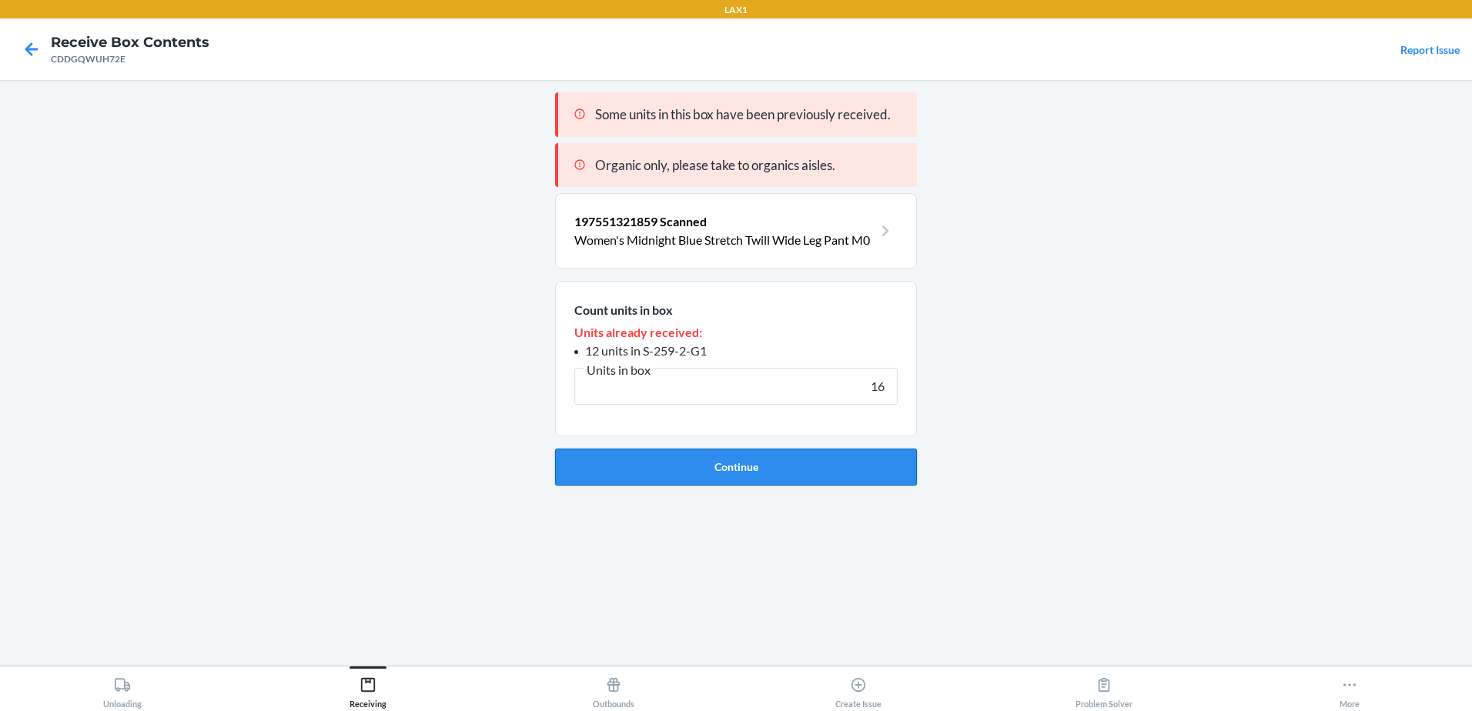
type input "16"
click at [809, 460] on button "Continue" at bounding box center [736, 467] width 362 height 37
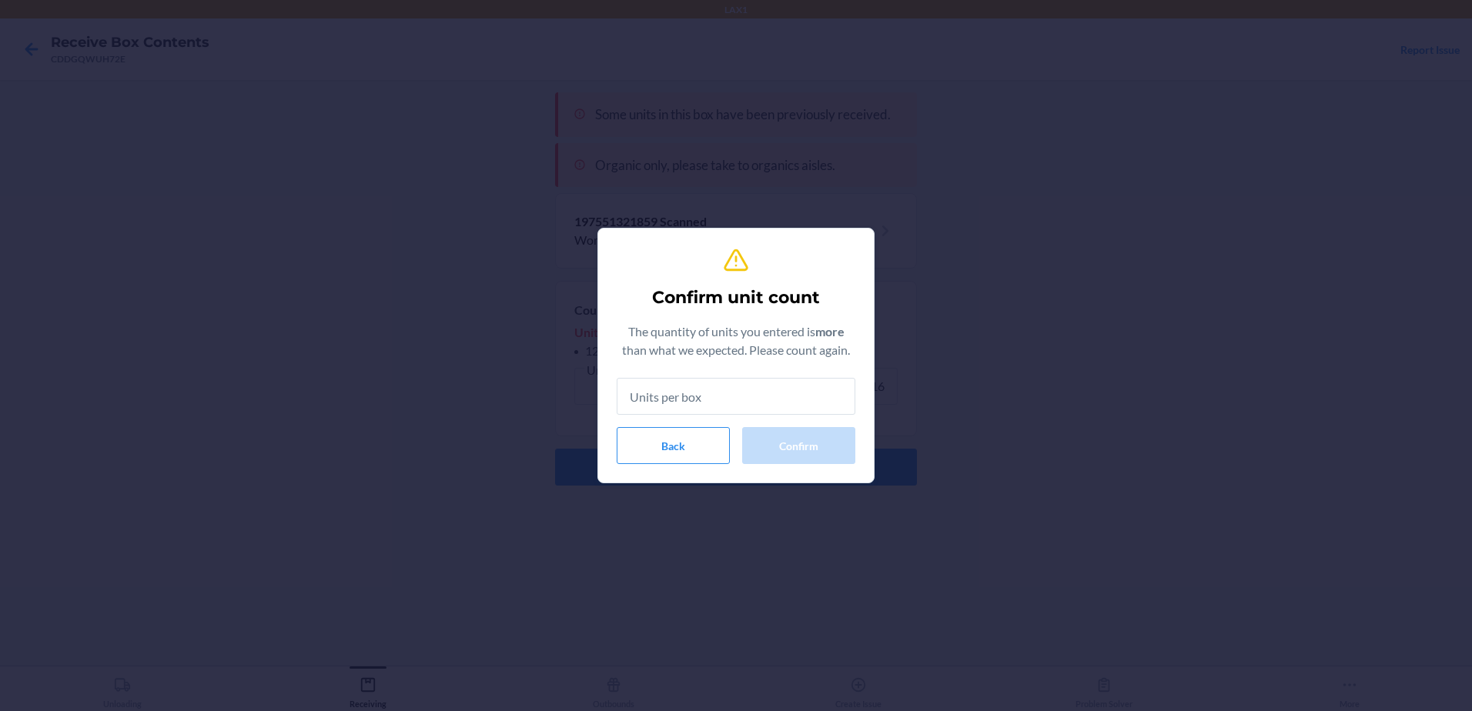
drag, startPoint x: 752, startPoint y: 396, endPoint x: 761, endPoint y: 392, distance: 9.6
click at [752, 396] on input "text" at bounding box center [736, 396] width 239 height 37
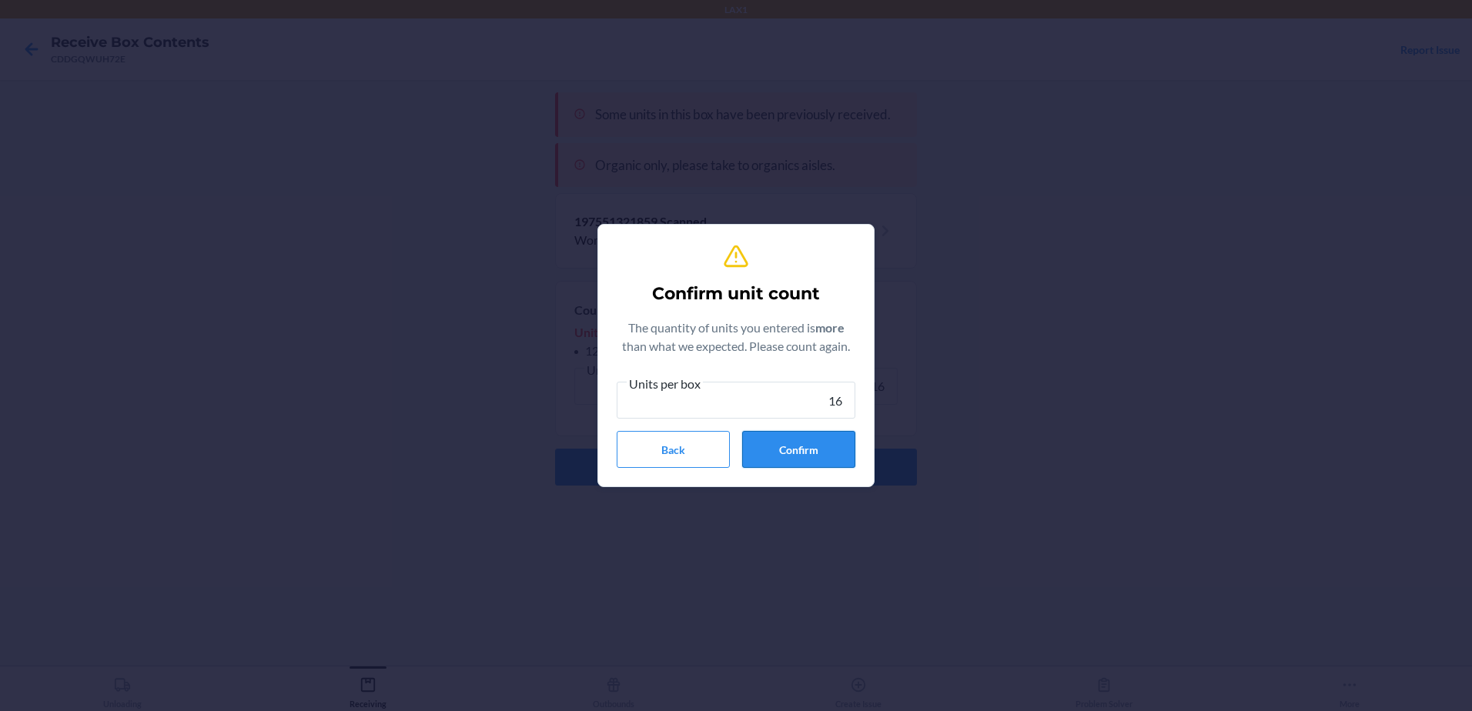
type input "16"
click at [790, 440] on button "Confirm" at bounding box center [798, 449] width 113 height 37
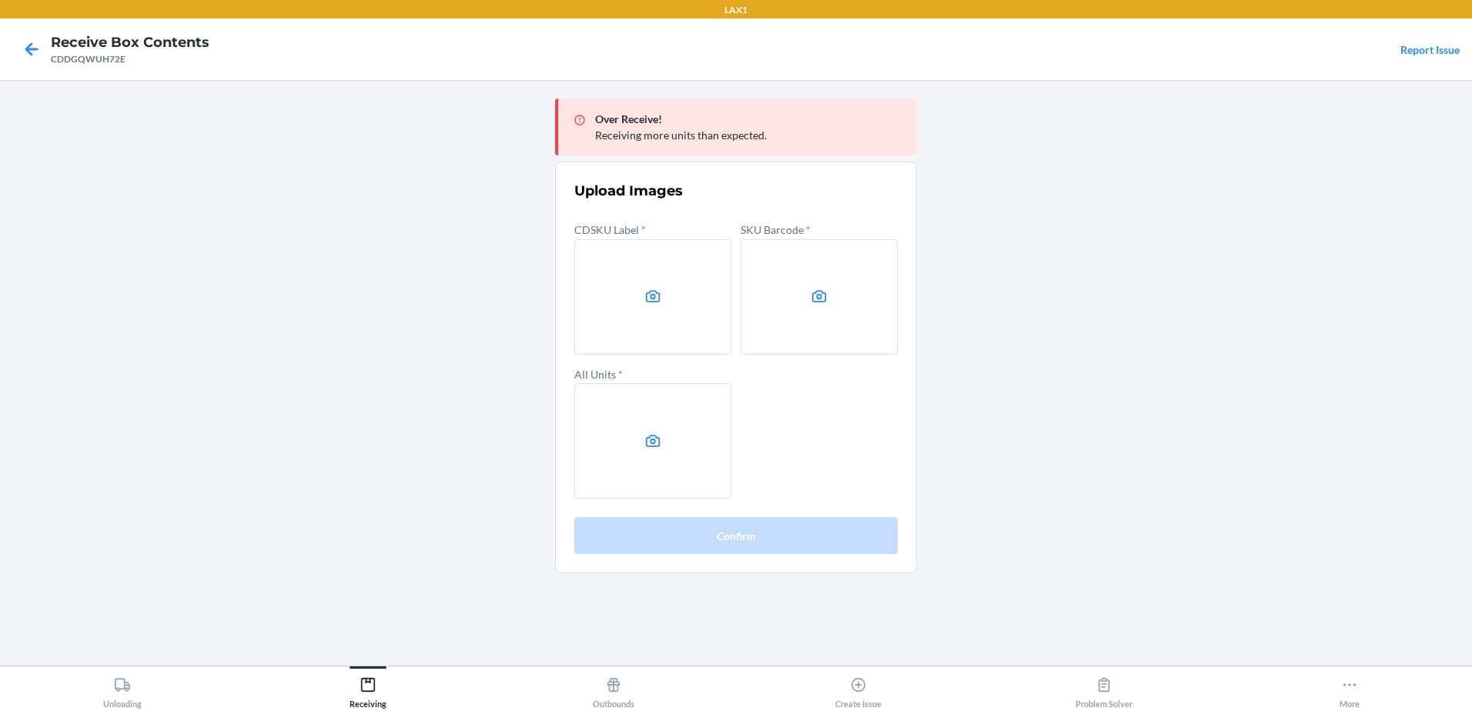
click at [1313, 460] on main "Over Receive! Receiving more units than expected. Upload Images CDSKU Label * S…" at bounding box center [736, 373] width 1472 height 586
click at [632, 259] on label at bounding box center [652, 296] width 157 height 115
click at [0, 0] on input "file" at bounding box center [0, 0] width 0 height 0
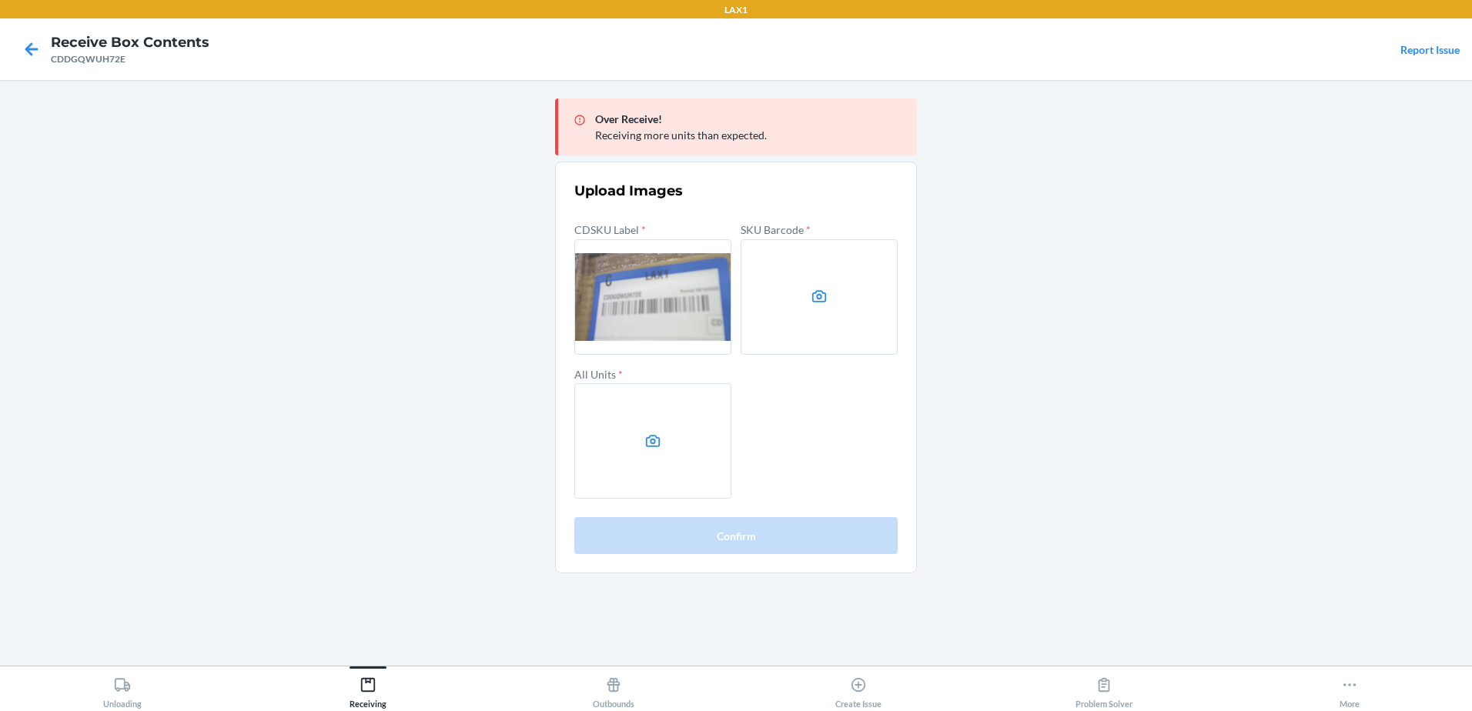
click at [808, 283] on label at bounding box center [819, 296] width 157 height 115
click at [0, 0] on input "file" at bounding box center [0, 0] width 0 height 0
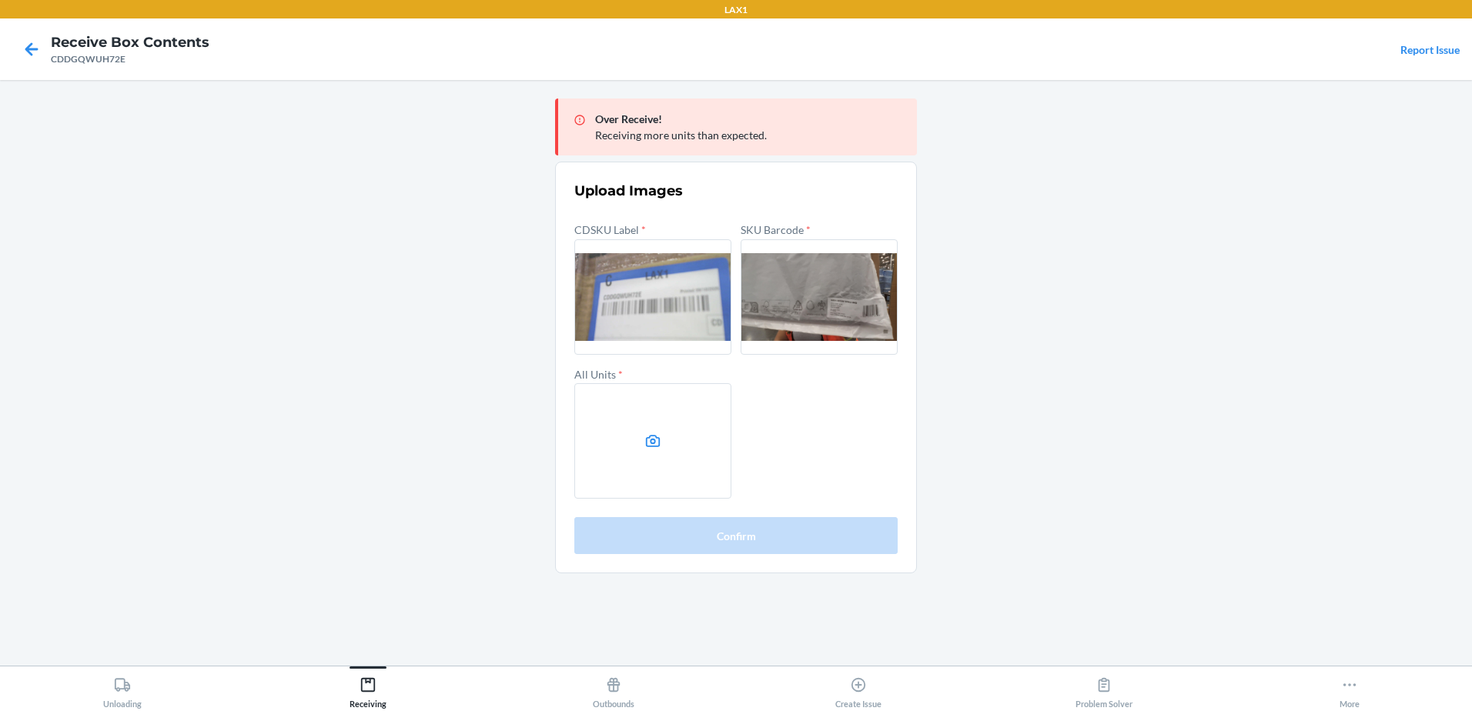
click at [673, 419] on label at bounding box center [652, 440] width 157 height 115
click at [0, 0] on input "file" at bounding box center [0, 0] width 0 height 0
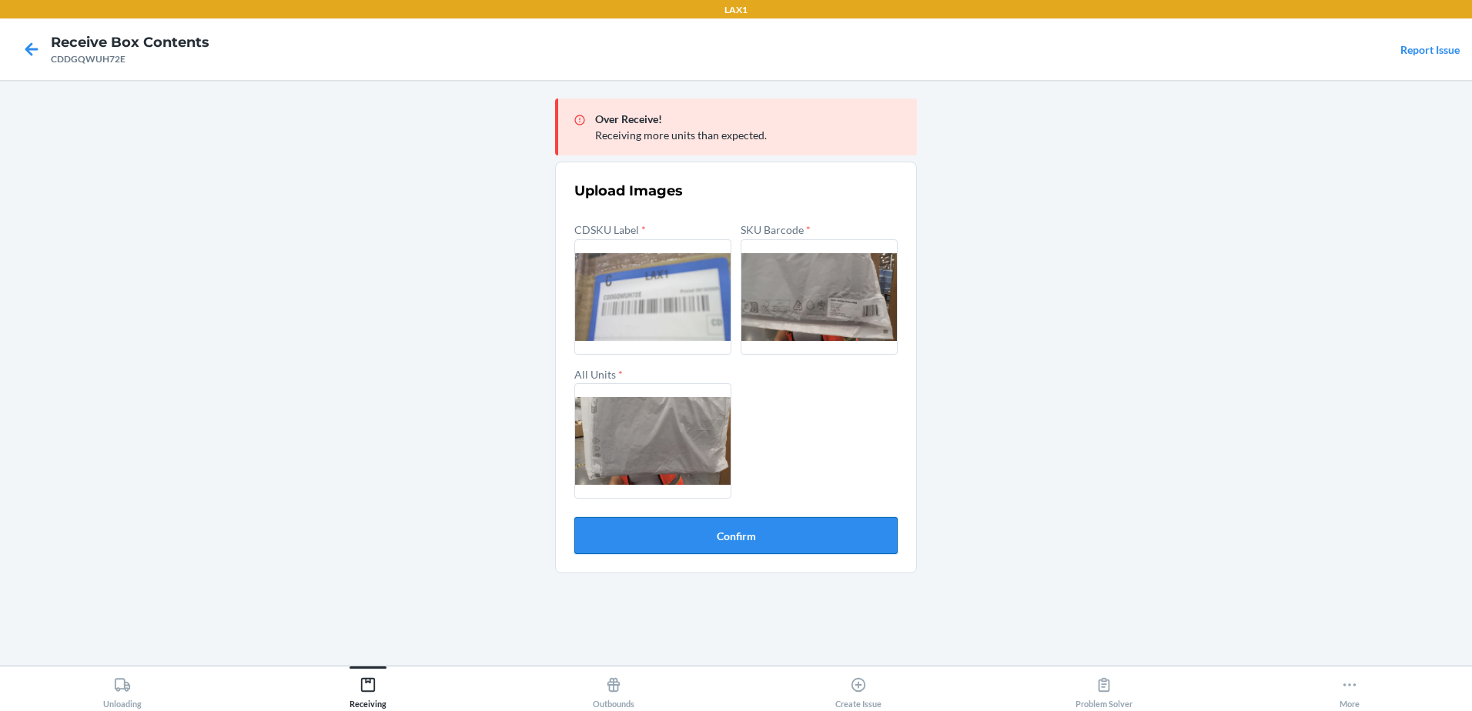
click at [746, 532] on button "Confirm" at bounding box center [735, 535] width 323 height 37
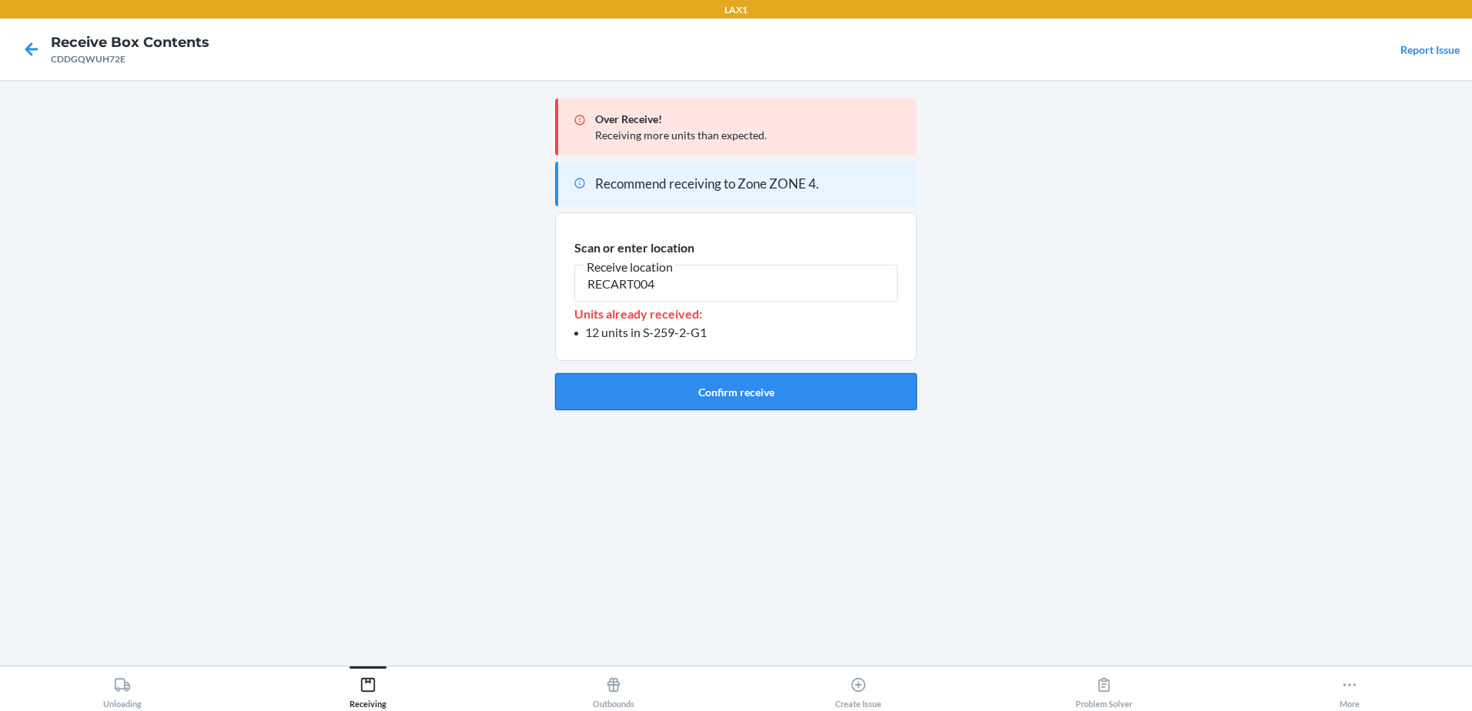
type input "RECART004"
click at [681, 383] on button "Confirm receive" at bounding box center [736, 391] width 362 height 37
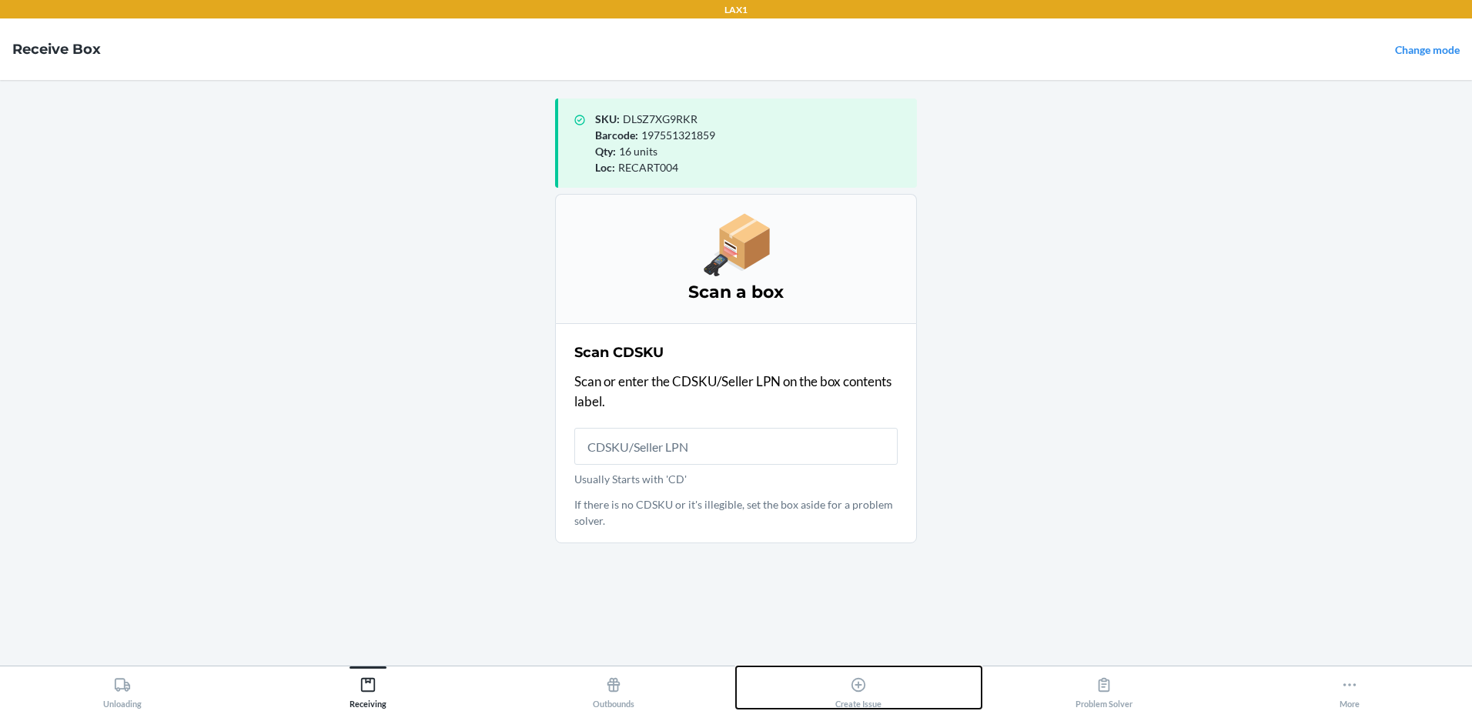
click at [860, 684] on icon at bounding box center [858, 685] width 17 height 17
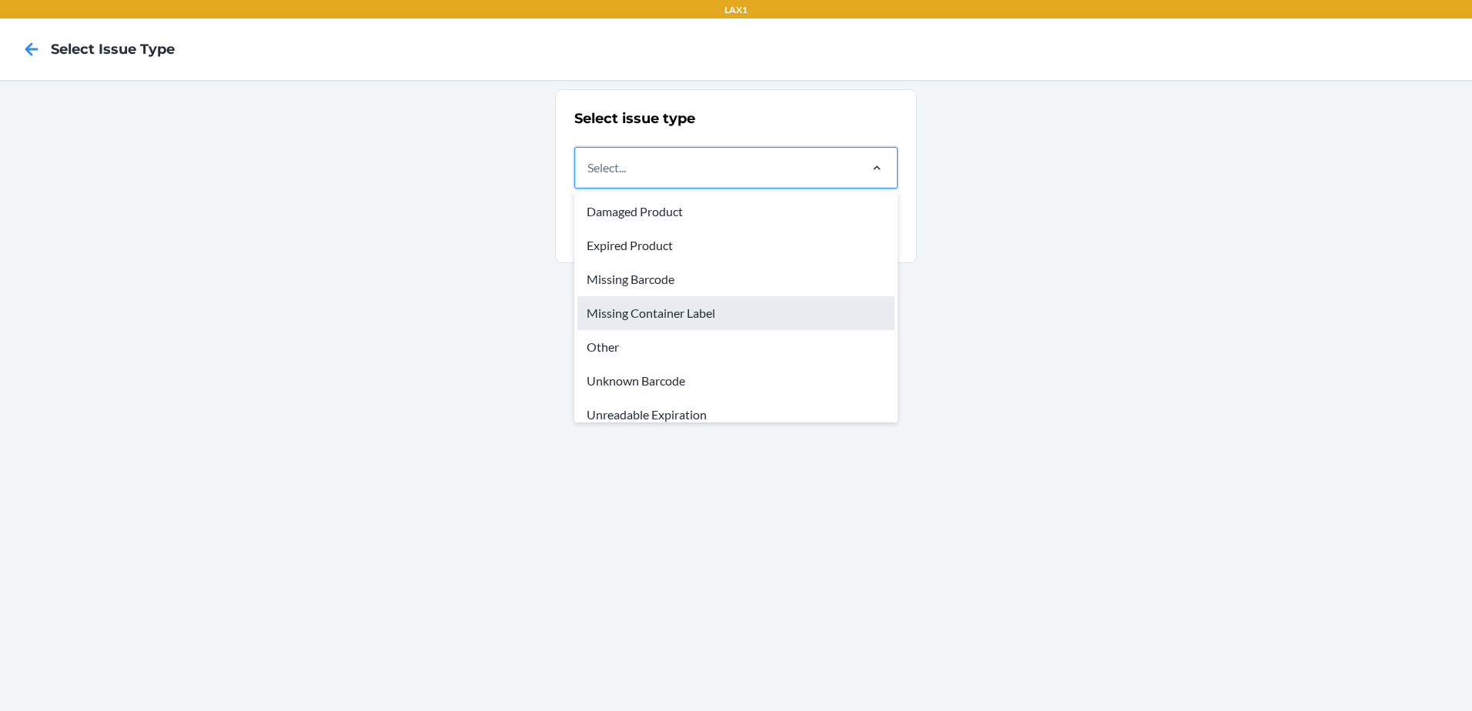
click at [666, 316] on div "Missing Container Label" at bounding box center [735, 313] width 317 height 34
click at [589, 177] on input "option Missing Container Label focused, 4 of 8. 8 results available. Use Up and…" at bounding box center [588, 168] width 2 height 18
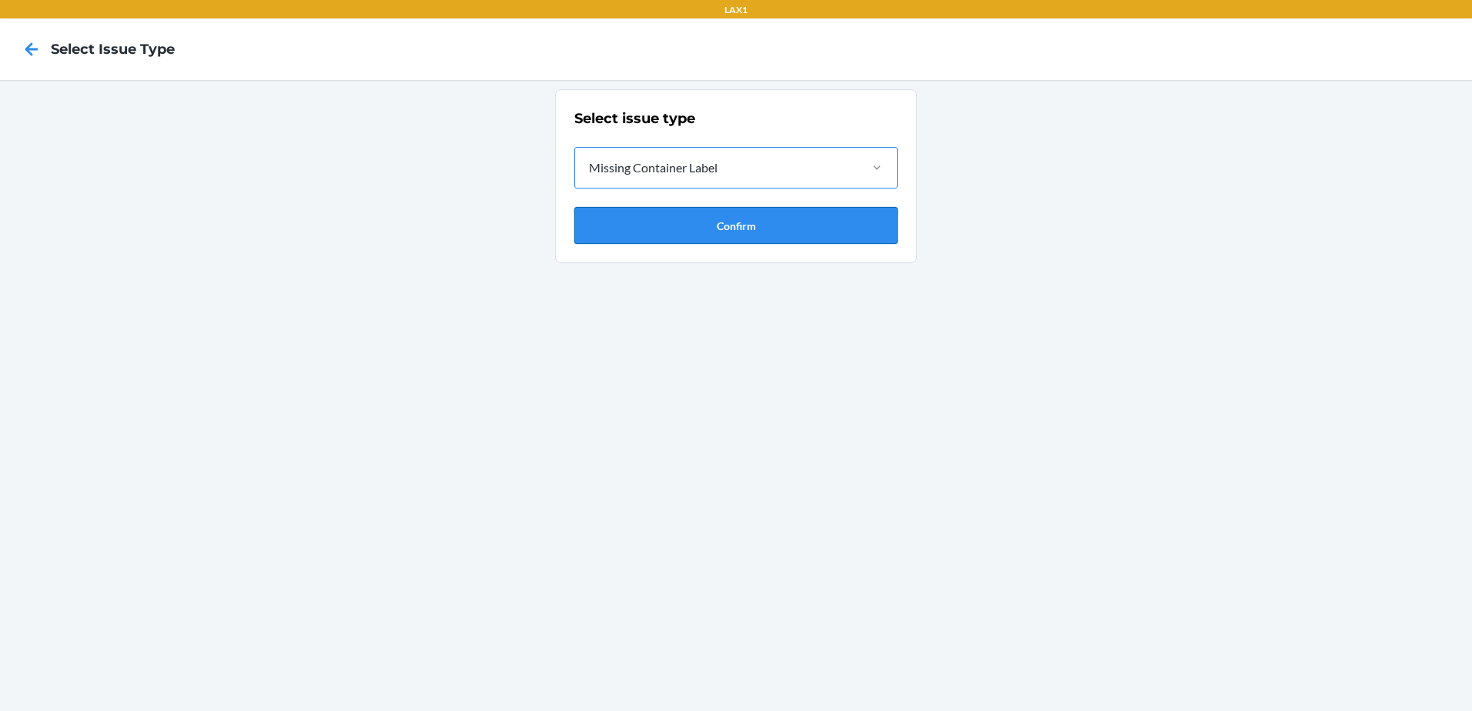
click at [752, 225] on button "Confirm" at bounding box center [735, 225] width 323 height 37
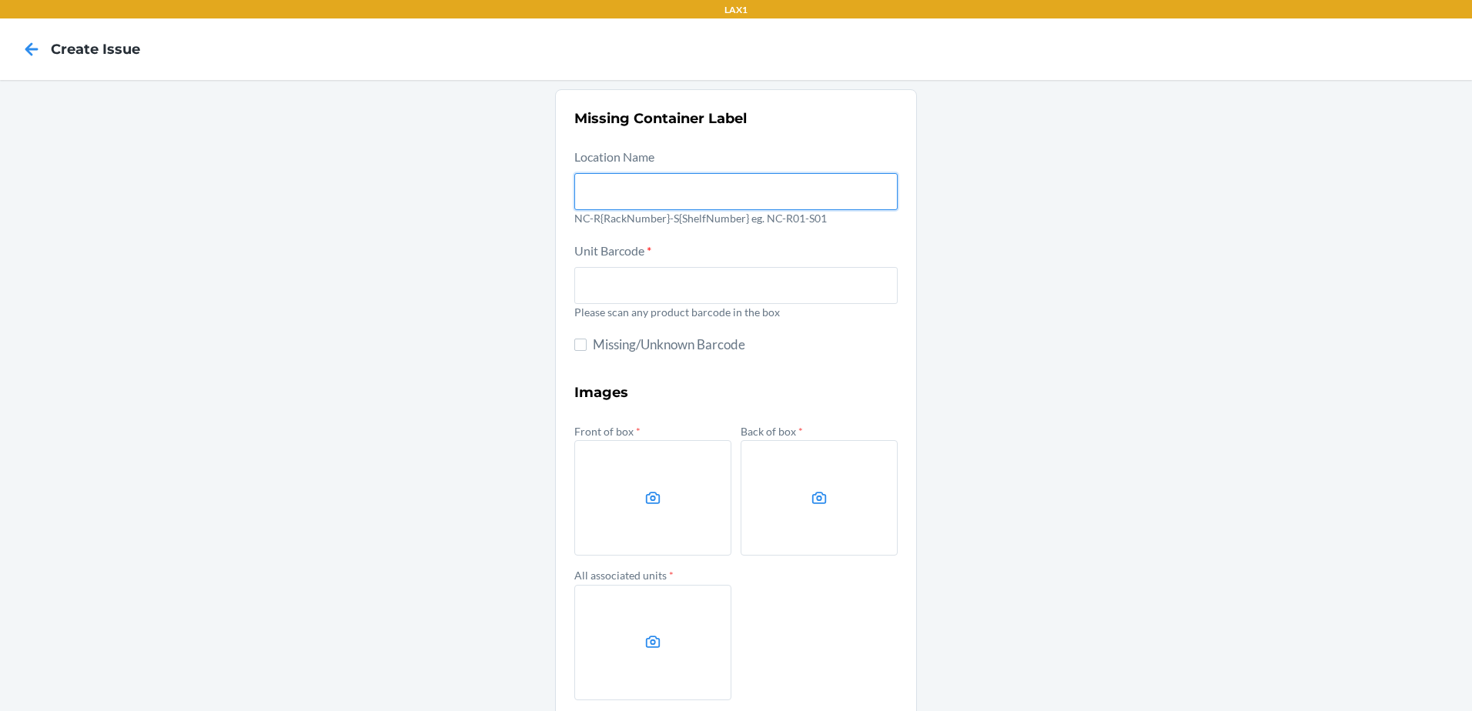
click at [708, 190] on input "text" at bounding box center [735, 191] width 323 height 37
click at [1012, 259] on div "Missing Container Label Location Name NC-R{RackNumber}-S{ShelfNumber} eg. NC-R0…" at bounding box center [736, 432] width 1472 height 704
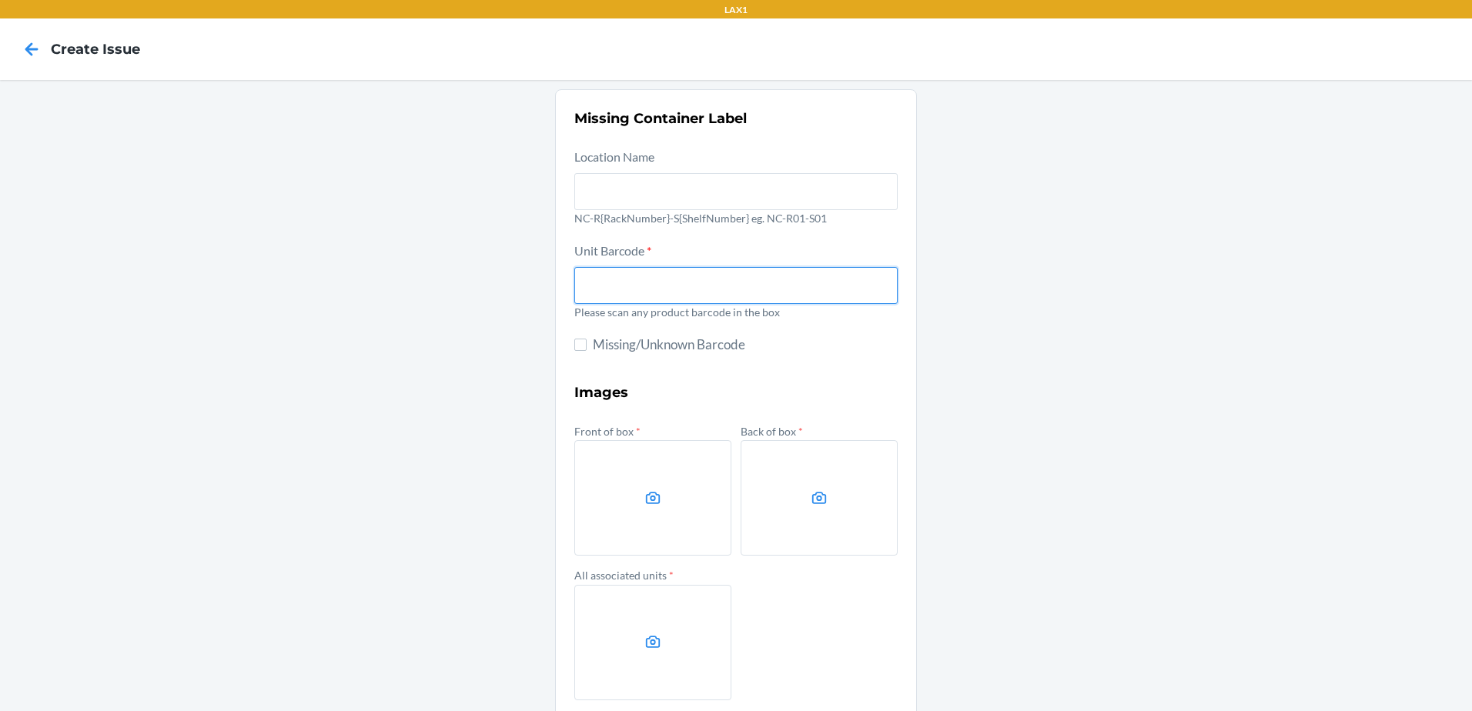
click at [612, 284] on input "text" at bounding box center [735, 285] width 323 height 37
type input "DXM7YVPH3H5"
click at [1015, 410] on div "Missing Container Label Location Name NC-R{RackNumber}-S{ShelfNumber} eg. NC-R0…" at bounding box center [736, 432] width 1472 height 704
click at [668, 487] on label at bounding box center [652, 497] width 157 height 115
click at [0, 0] on input "file" at bounding box center [0, 0] width 0 height 0
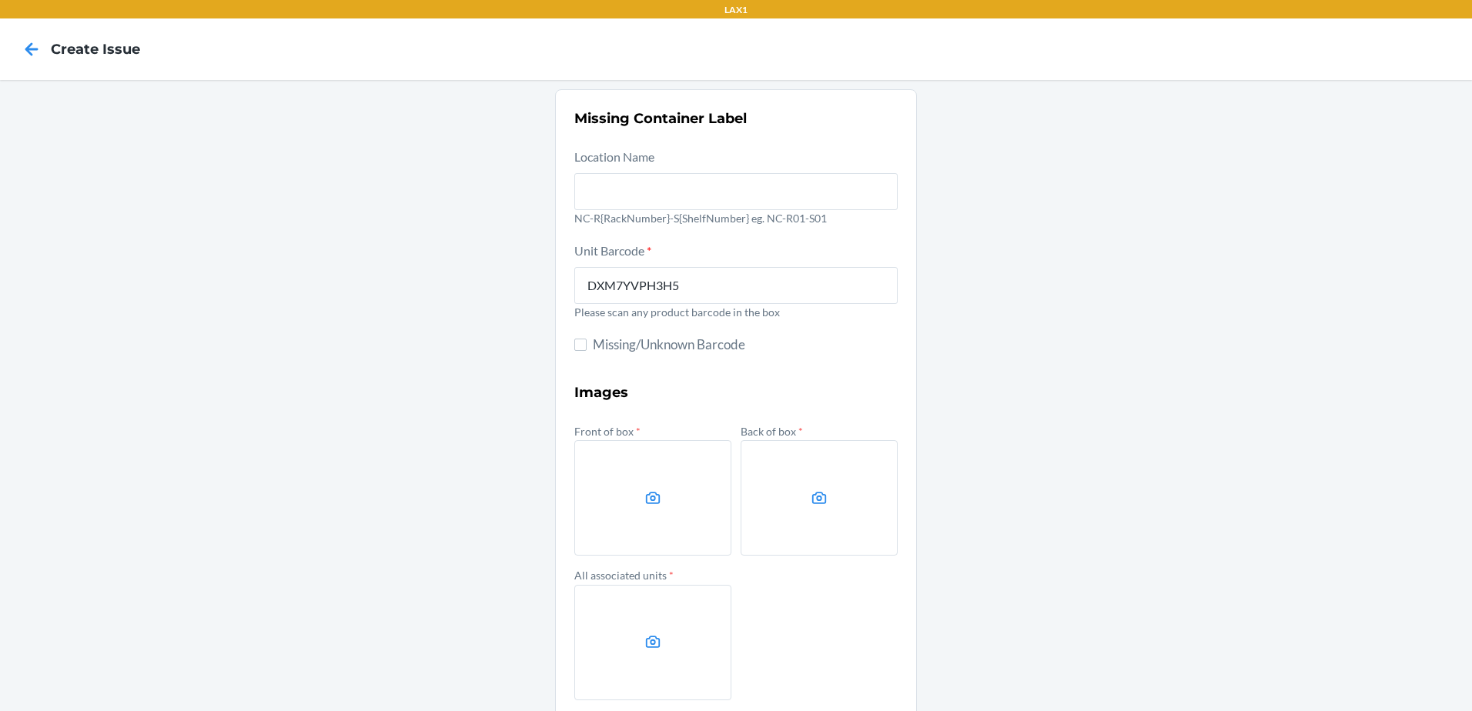
click at [668, 507] on label at bounding box center [652, 497] width 157 height 115
click at [0, 0] on input "file" at bounding box center [0, 0] width 0 height 0
click at [680, 470] on label at bounding box center [652, 497] width 157 height 115
click at [0, 0] on input "file" at bounding box center [0, 0] width 0 height 0
click at [642, 477] on label at bounding box center [652, 497] width 157 height 115
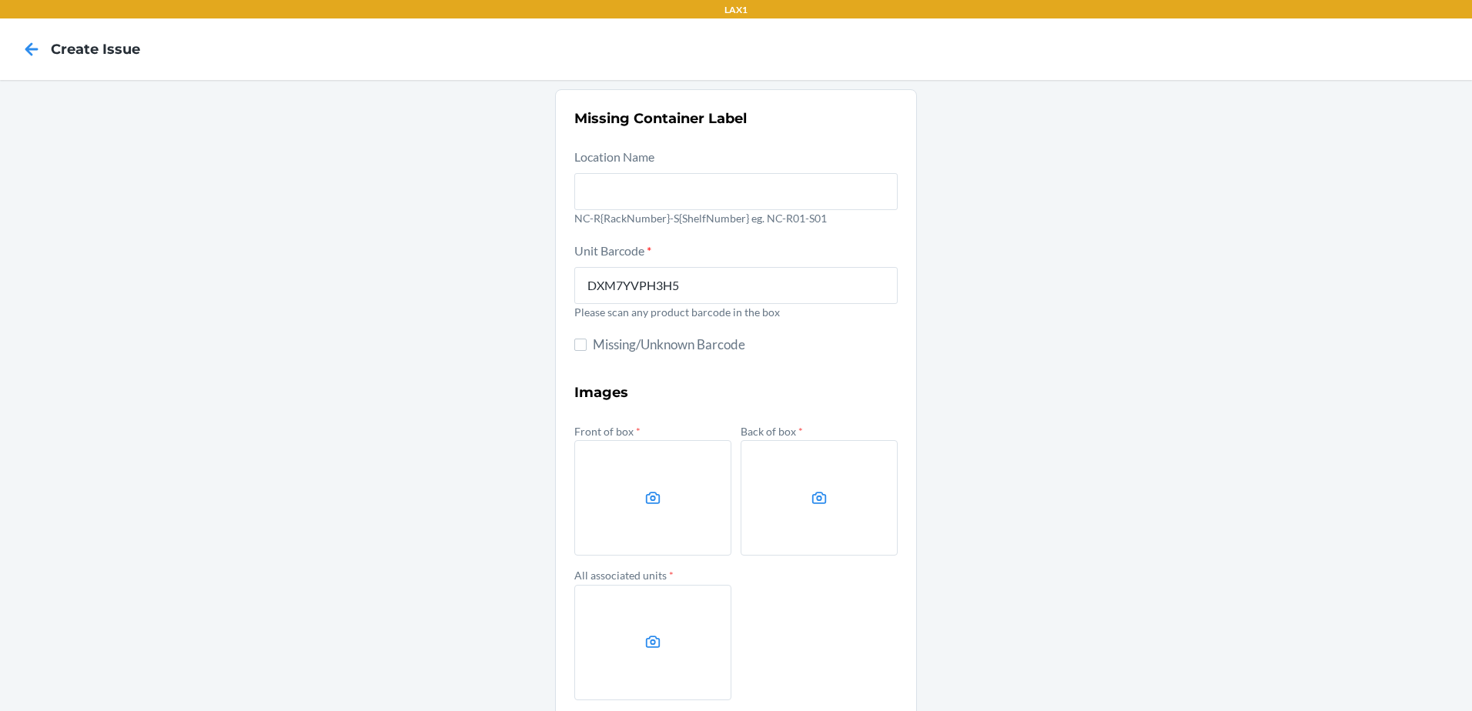
click at [0, 0] on input "file" at bounding box center [0, 0] width 0 height 0
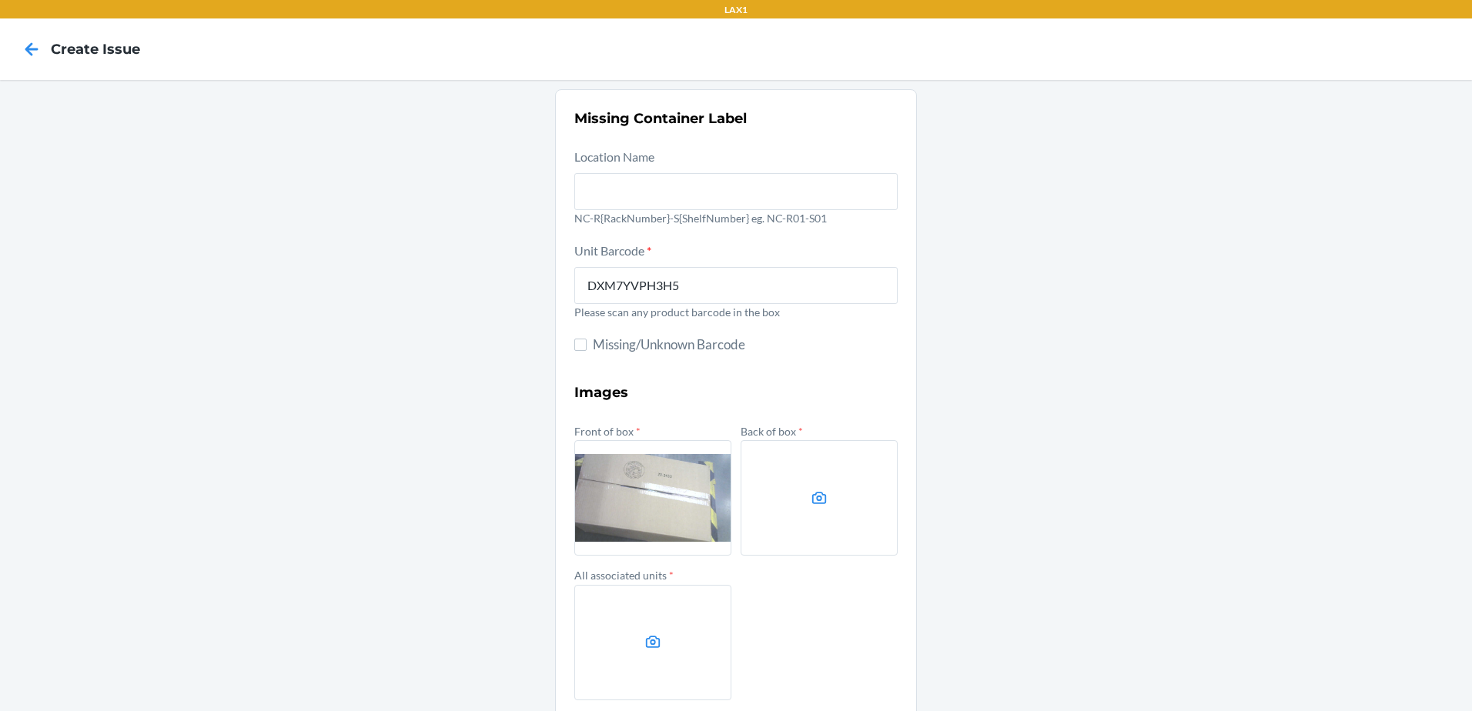
click at [823, 514] on label at bounding box center [819, 497] width 157 height 115
click at [0, 0] on input "file" at bounding box center [0, 0] width 0 height 0
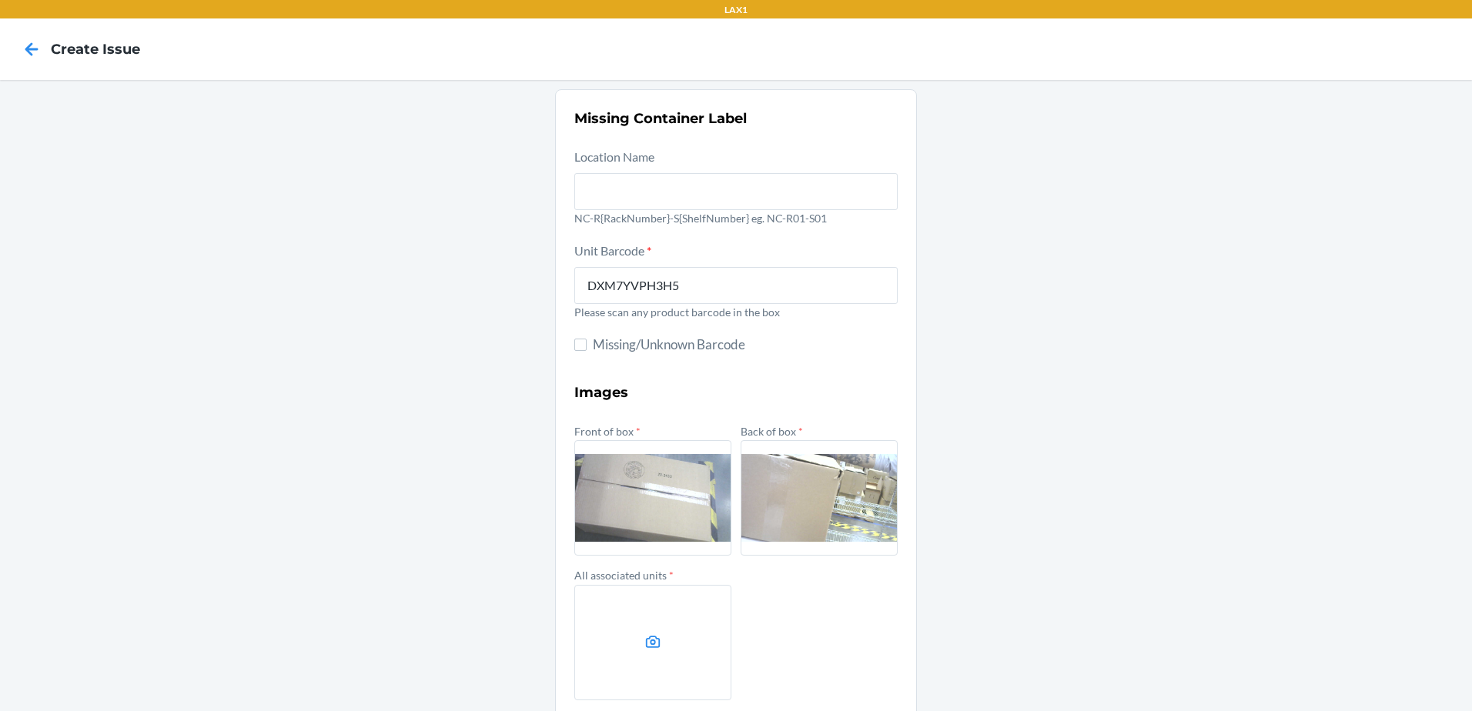
click at [659, 633] on label at bounding box center [652, 642] width 157 height 115
click at [0, 0] on input "file" at bounding box center [0, 0] width 0 height 0
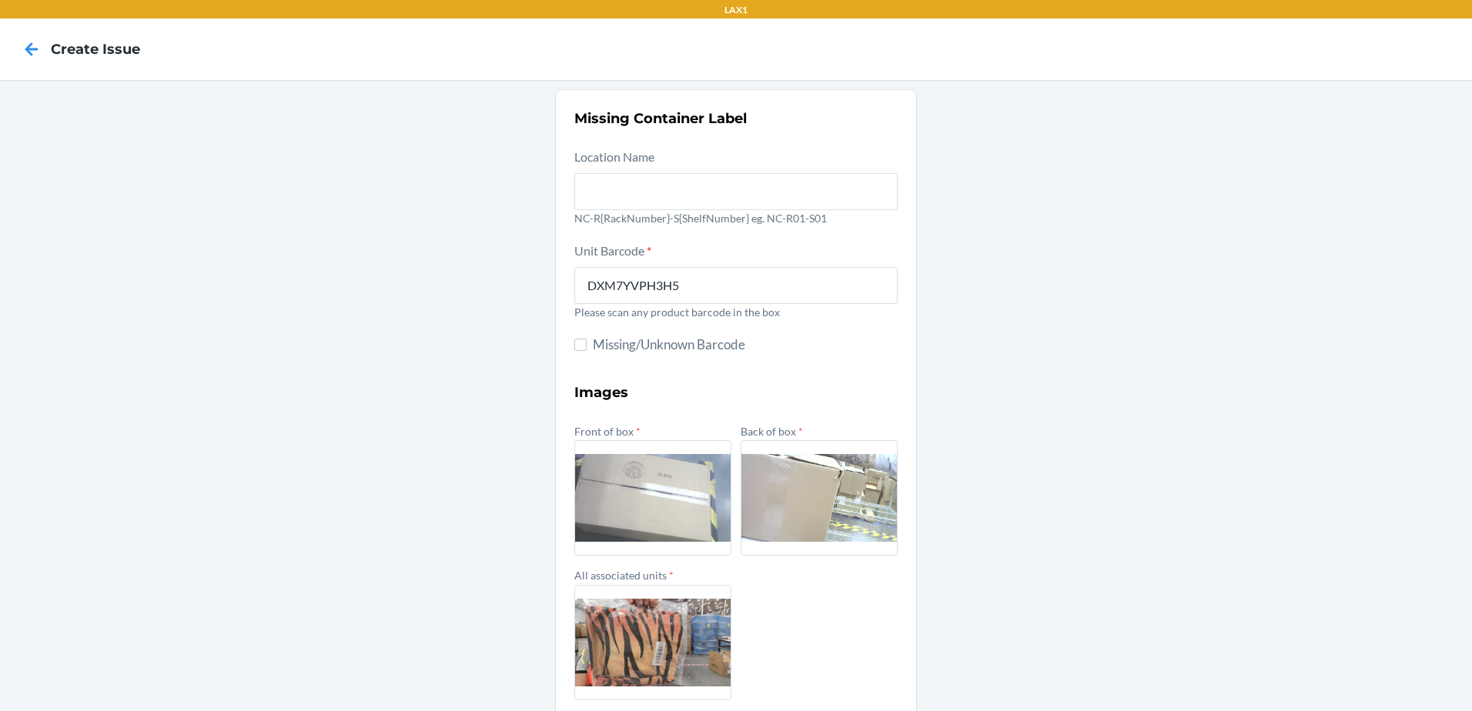
scroll to position [73, 0]
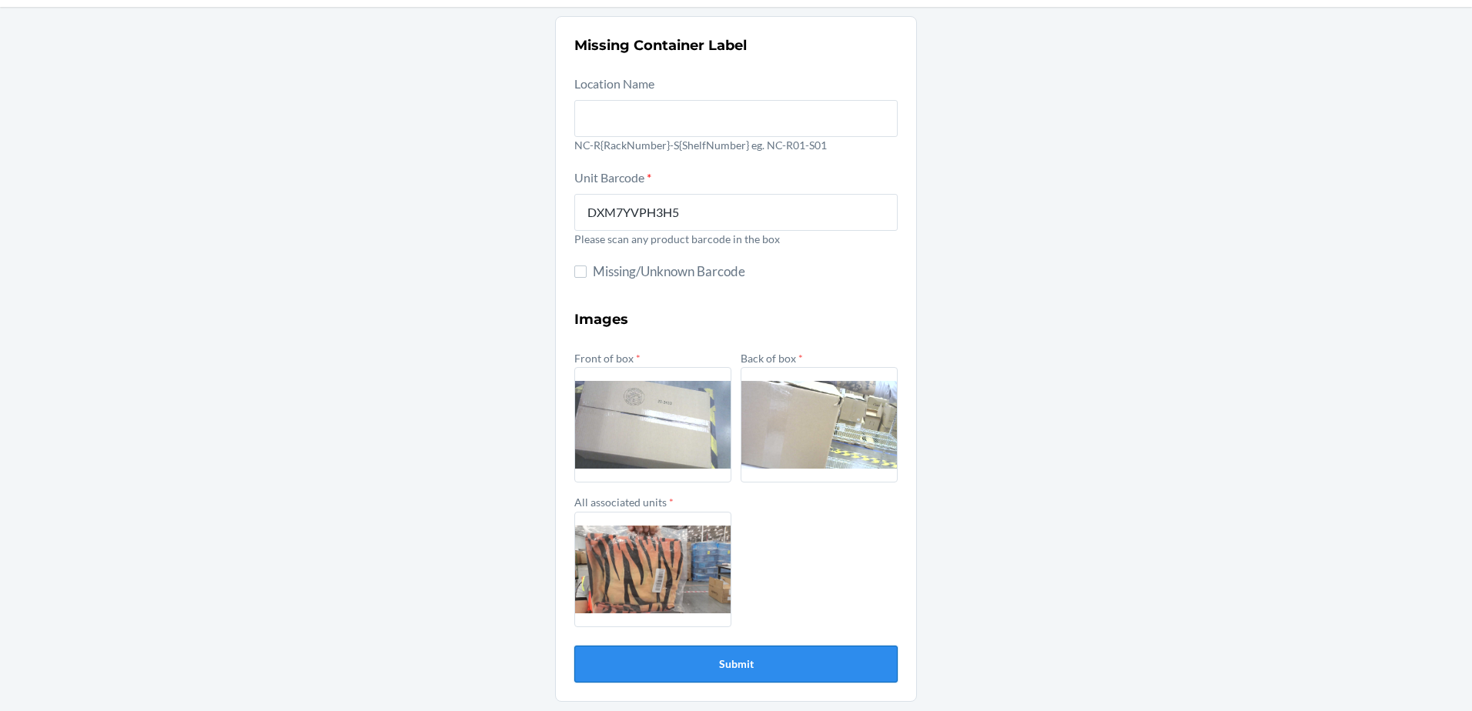
click at [691, 651] on button "Submit" at bounding box center [735, 664] width 323 height 37
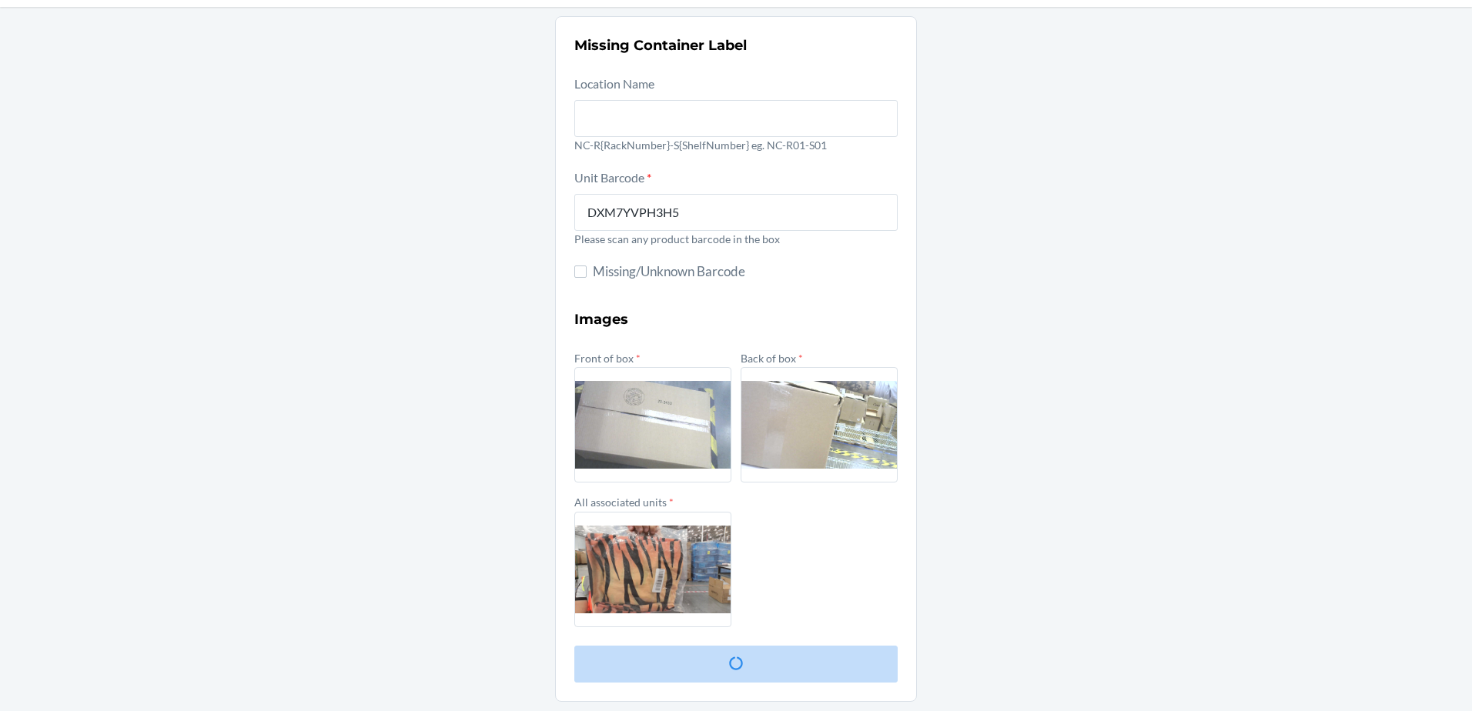
scroll to position [0, 0]
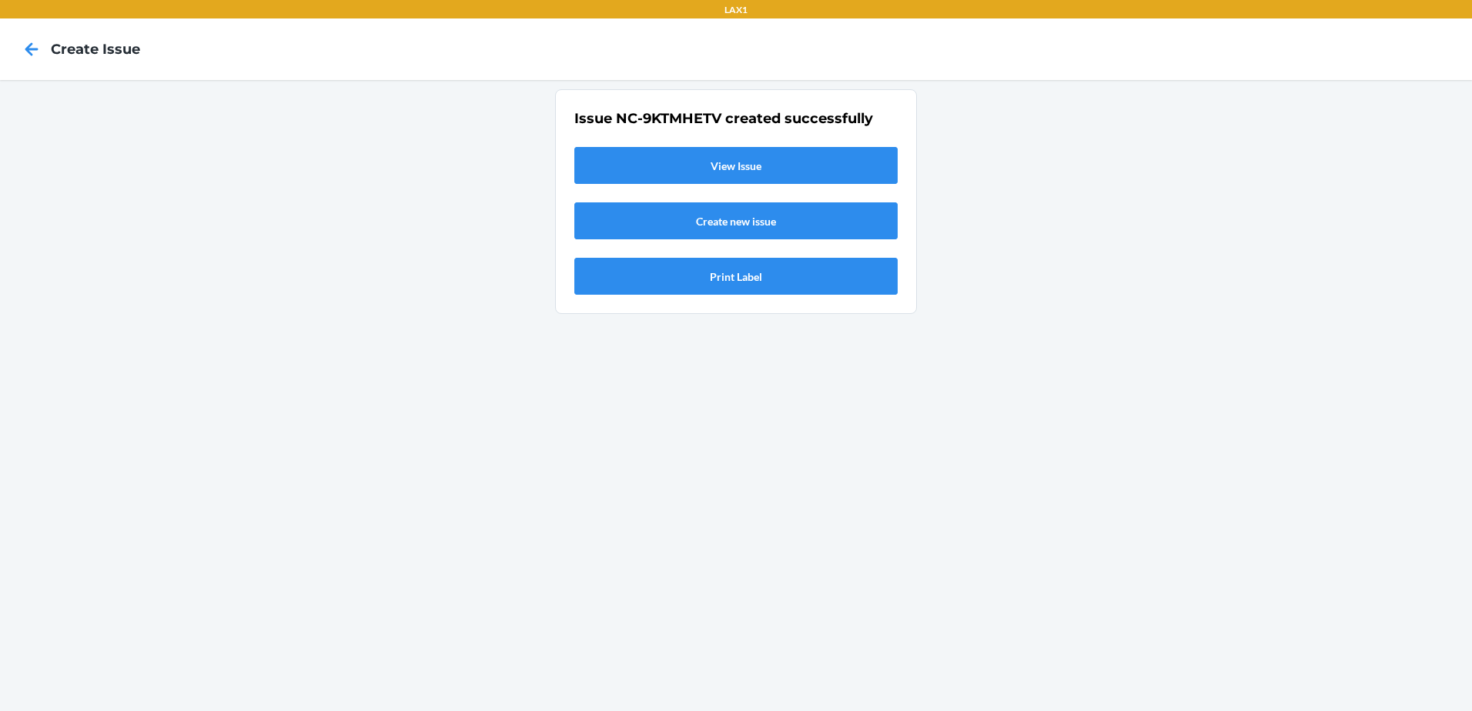
click at [805, 161] on link "View Issue" at bounding box center [735, 165] width 323 height 37
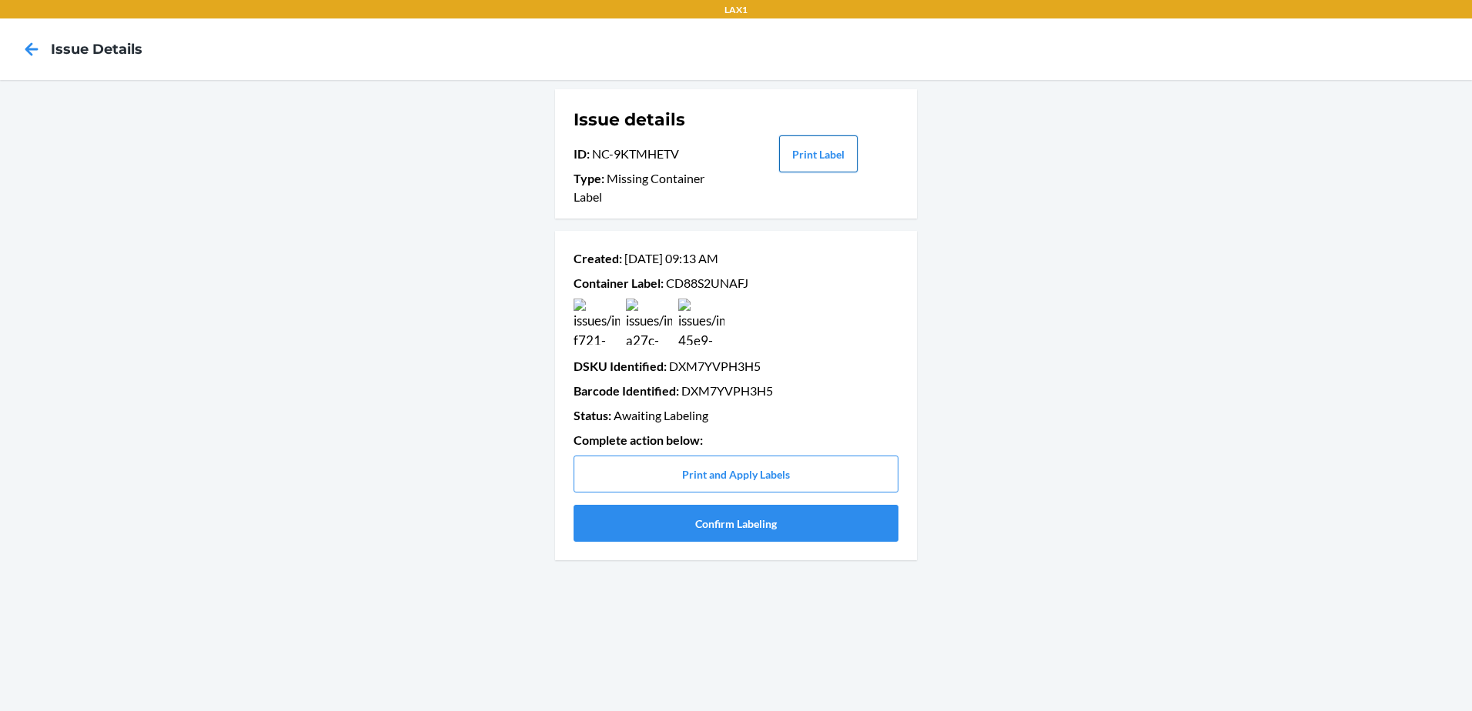
click at [811, 154] on button "Print Label" at bounding box center [818, 153] width 79 height 37
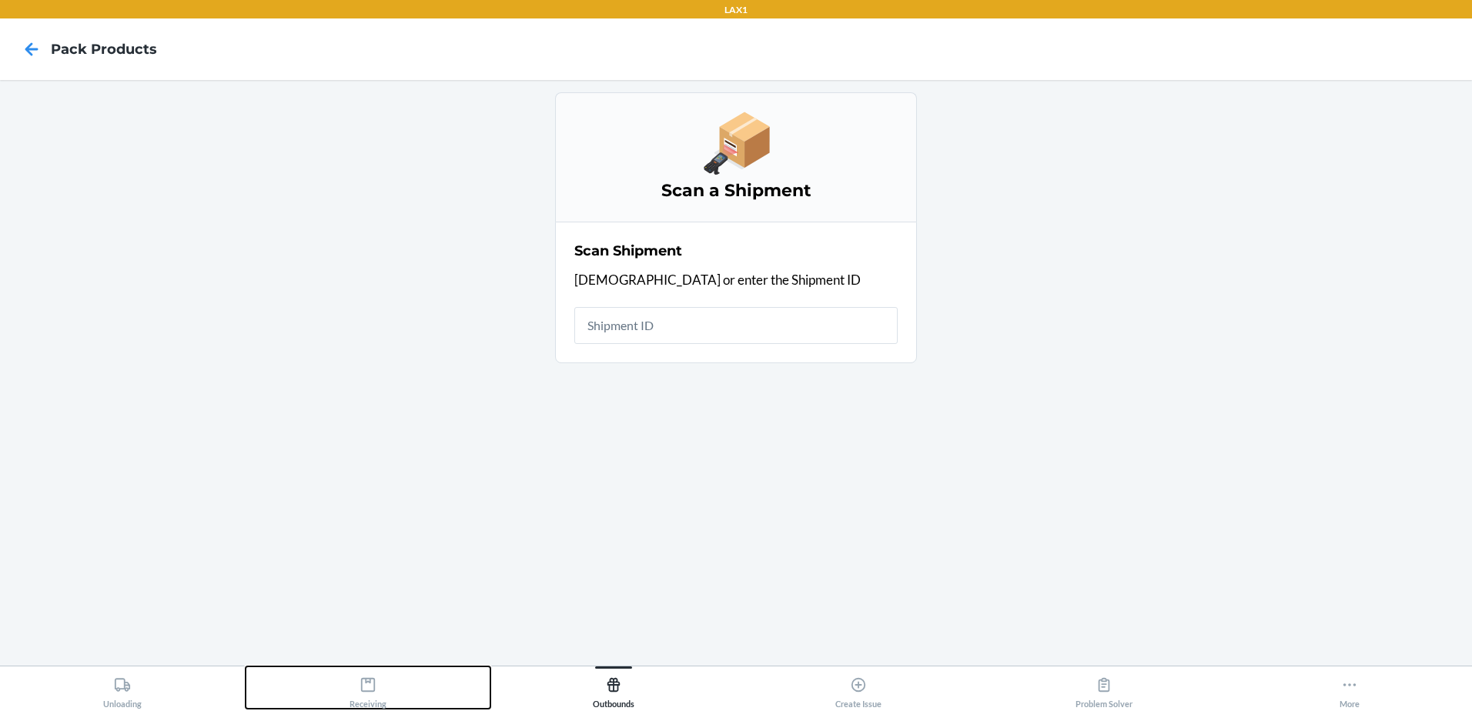
click at [367, 697] on div "Receiving" at bounding box center [368, 690] width 37 height 38
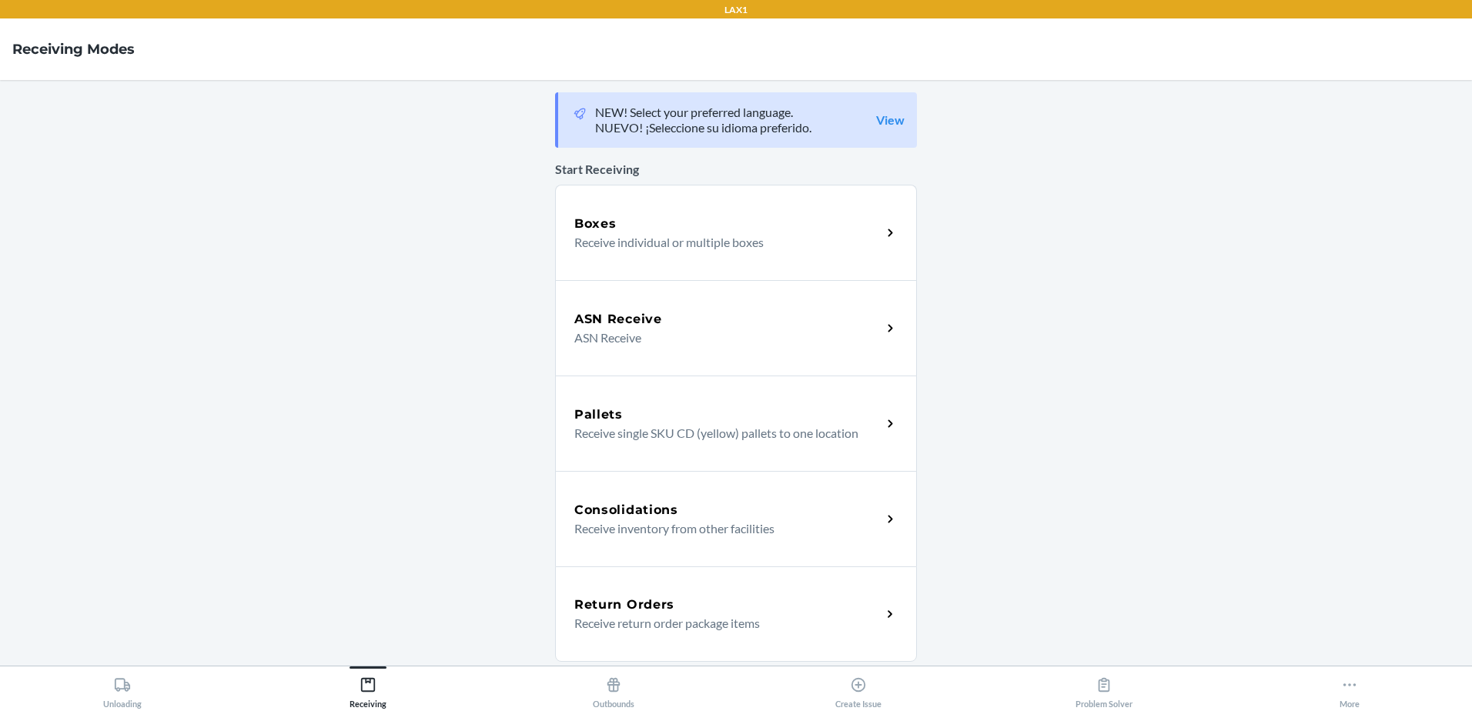
click at [660, 239] on p "Receive individual or multiple boxes" at bounding box center [721, 242] width 295 height 18
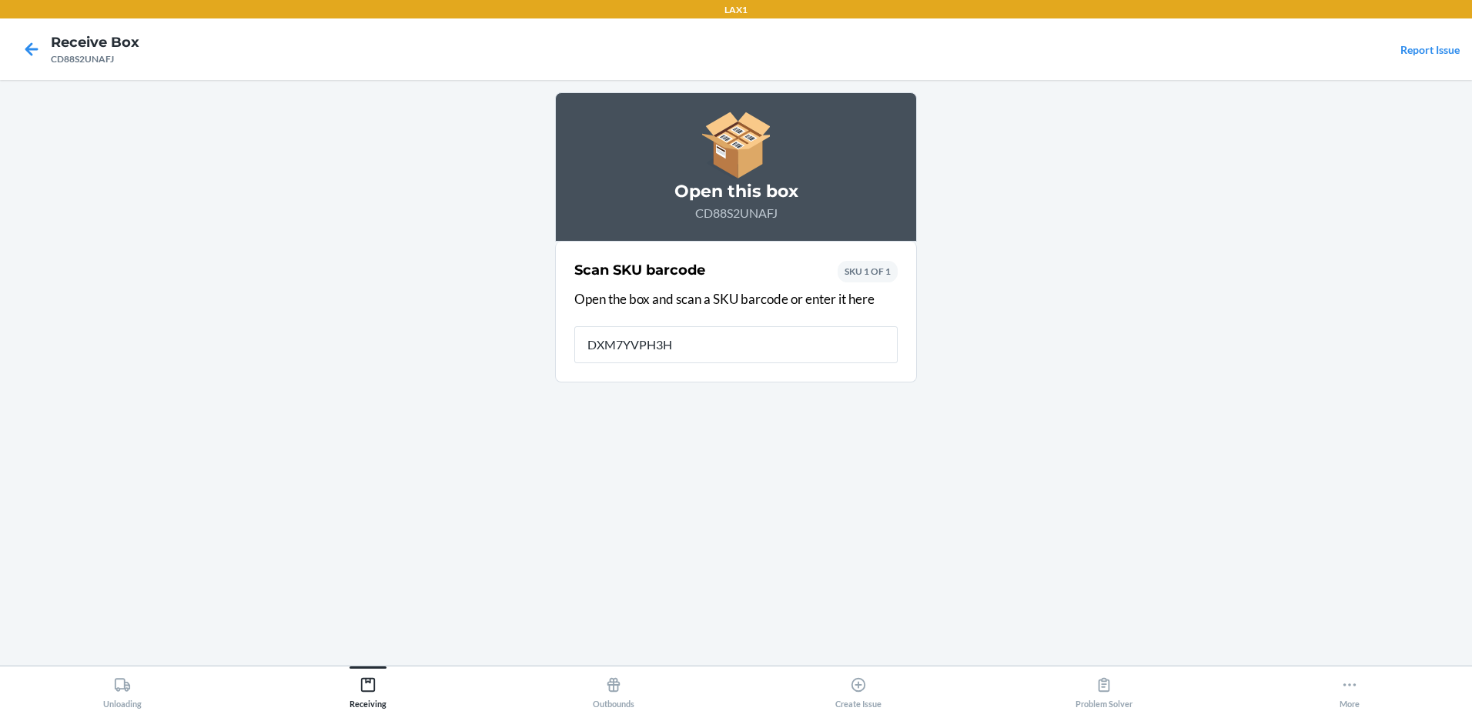
type input "DXM7YVPH3H5"
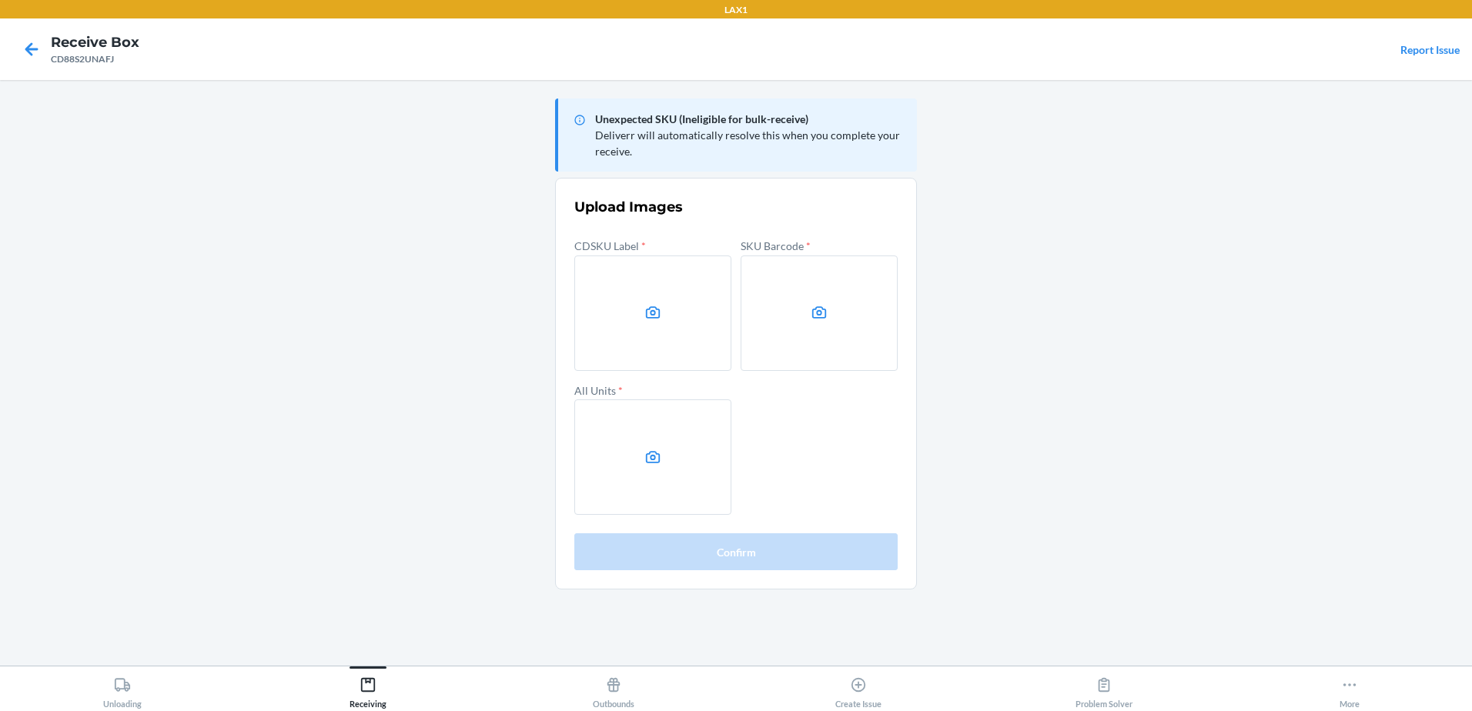
click at [611, 333] on label at bounding box center [652, 313] width 157 height 115
click at [0, 0] on input "file" at bounding box center [0, 0] width 0 height 0
click at [826, 324] on label at bounding box center [819, 313] width 157 height 115
click at [0, 0] on input "file" at bounding box center [0, 0] width 0 height 0
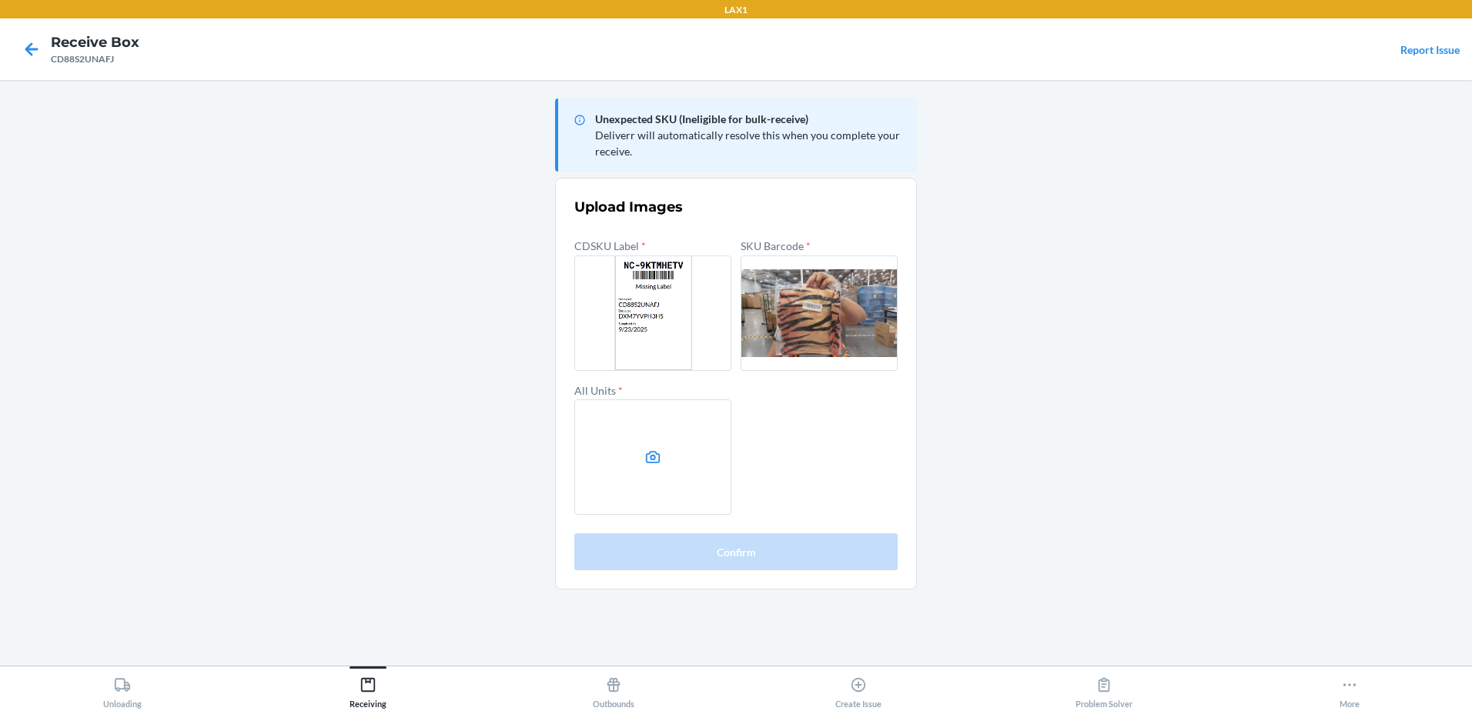
click at [637, 453] on label at bounding box center [652, 457] width 157 height 115
click at [0, 0] on input "file" at bounding box center [0, 0] width 0 height 0
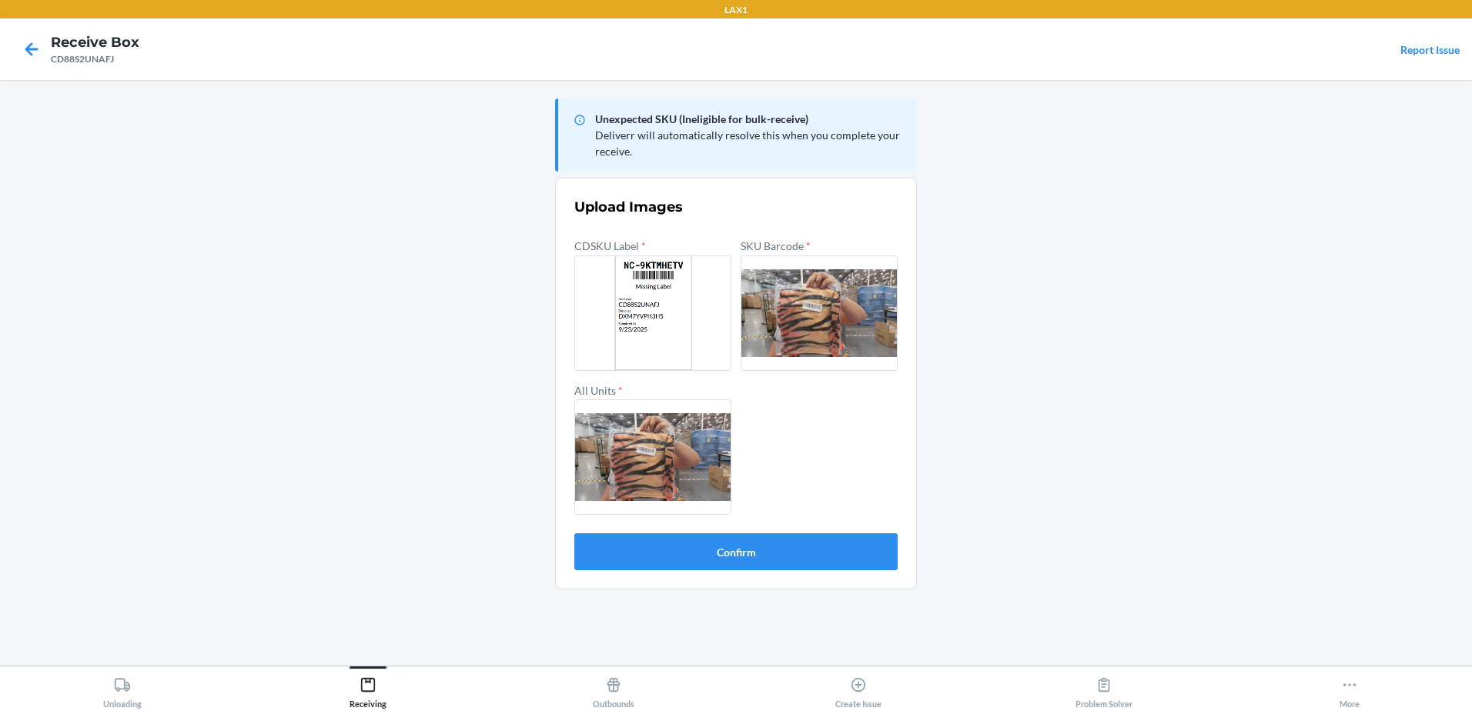
click at [655, 460] on label at bounding box center [652, 457] width 157 height 115
click at [0, 0] on input "file" at bounding box center [0, 0] width 0 height 0
click at [751, 540] on button "Confirm" at bounding box center [735, 552] width 323 height 37
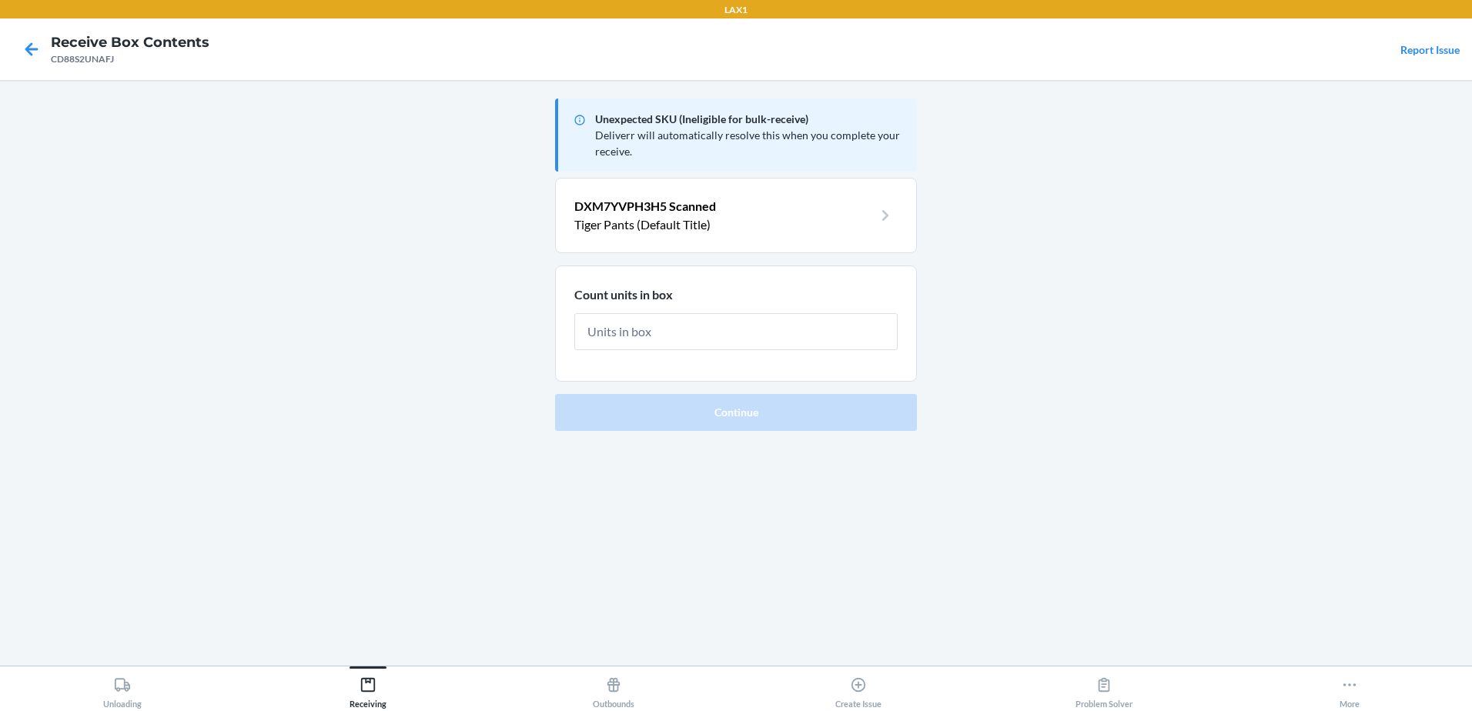
drag, startPoint x: 609, startPoint y: 328, endPoint x: 641, endPoint y: 377, distance: 58.5
click at [610, 331] on input "text" at bounding box center [735, 331] width 323 height 37
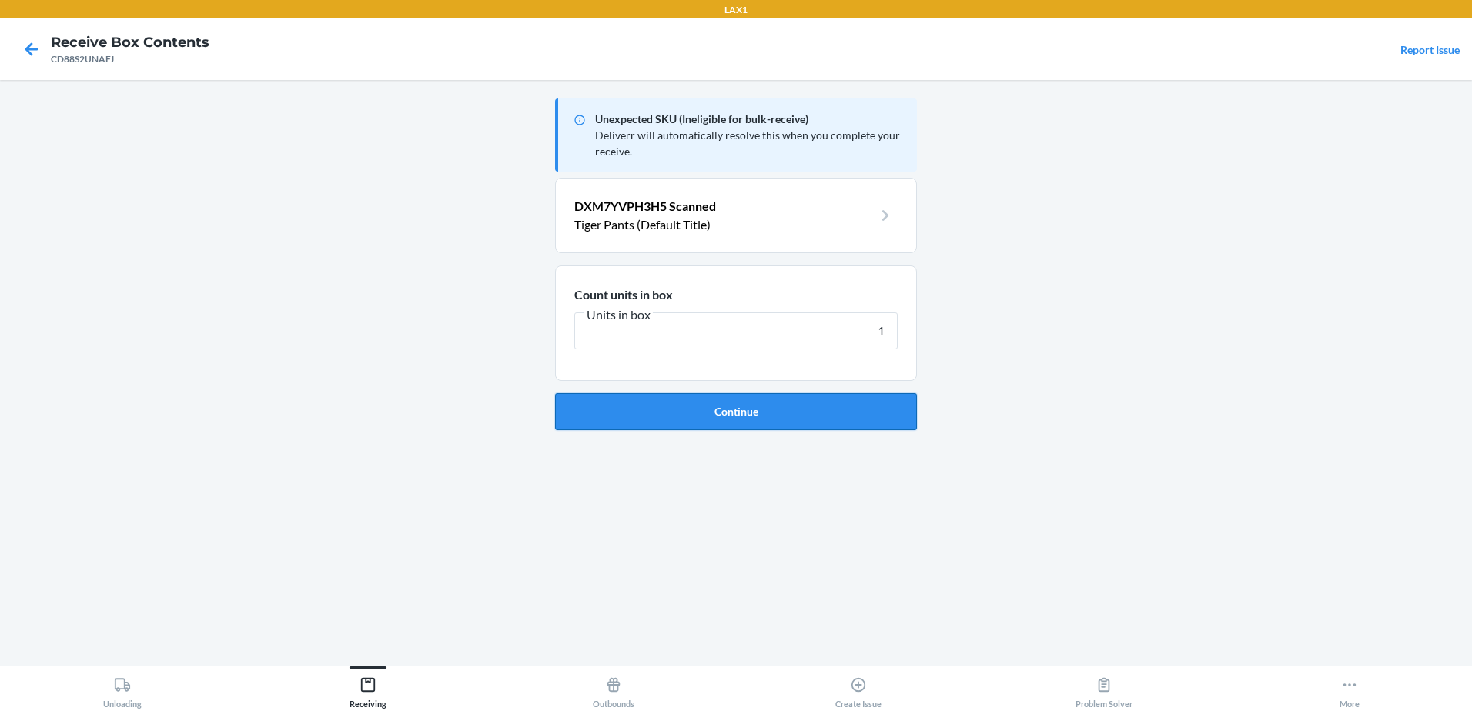
type input "1"
click at [768, 404] on button "Continue" at bounding box center [736, 411] width 362 height 37
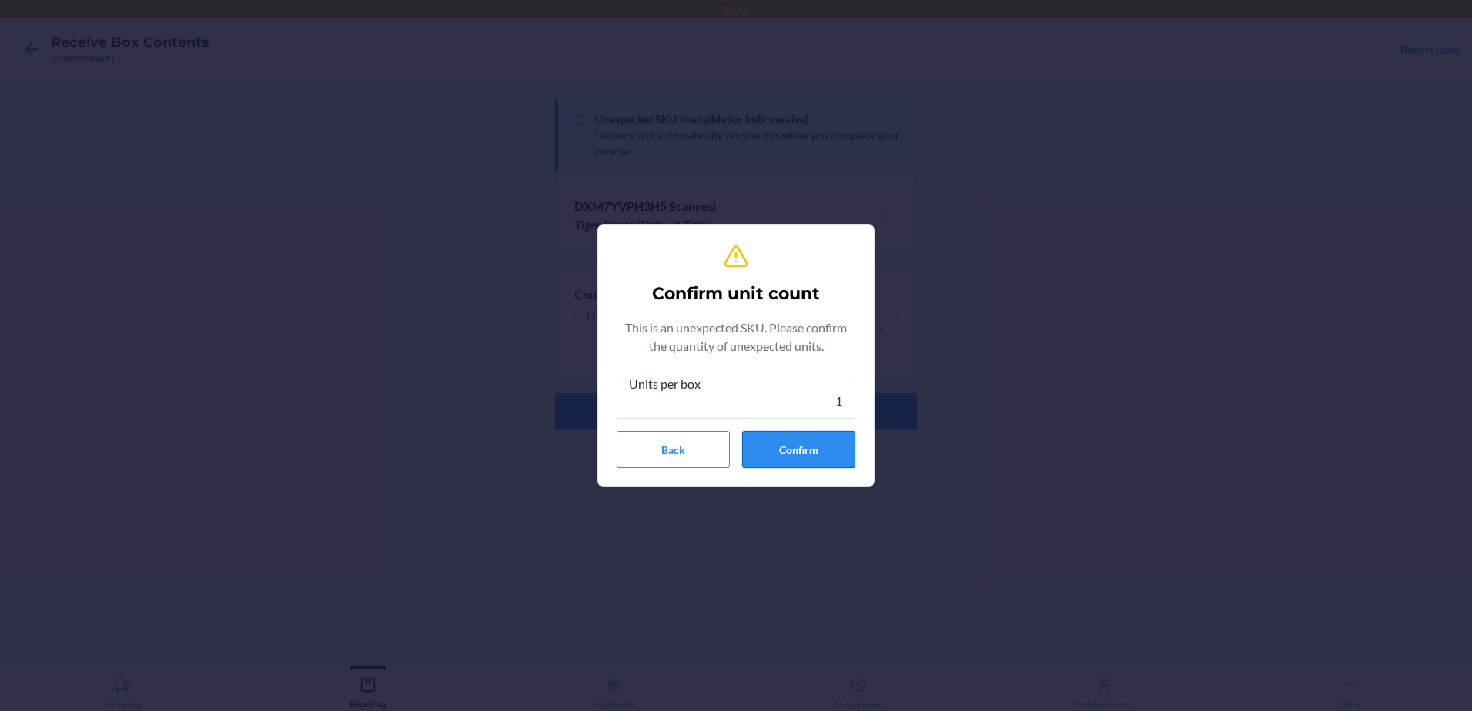
type input "1"
click at [761, 437] on button "Confirm" at bounding box center [798, 449] width 113 height 37
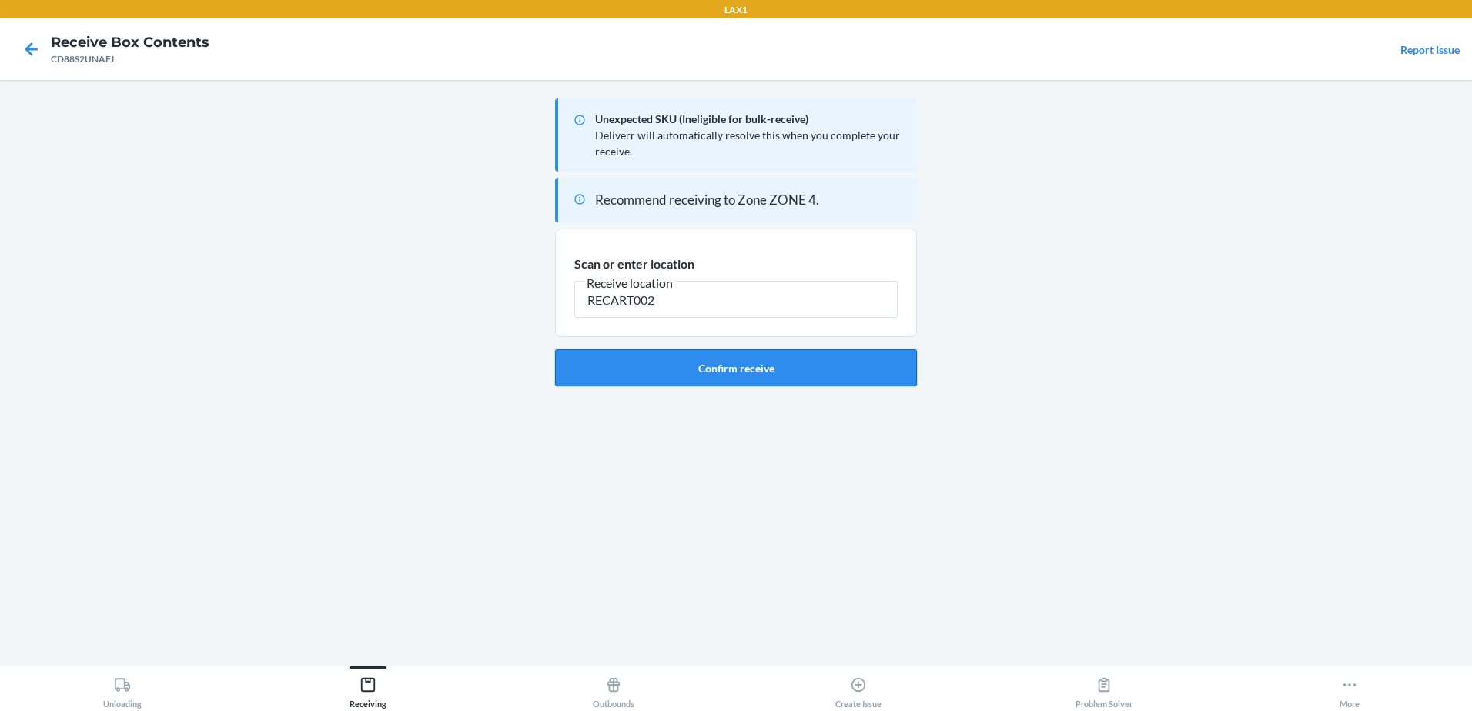
type input "RECART002"
click at [764, 361] on button "Confirm receive" at bounding box center [736, 368] width 362 height 37
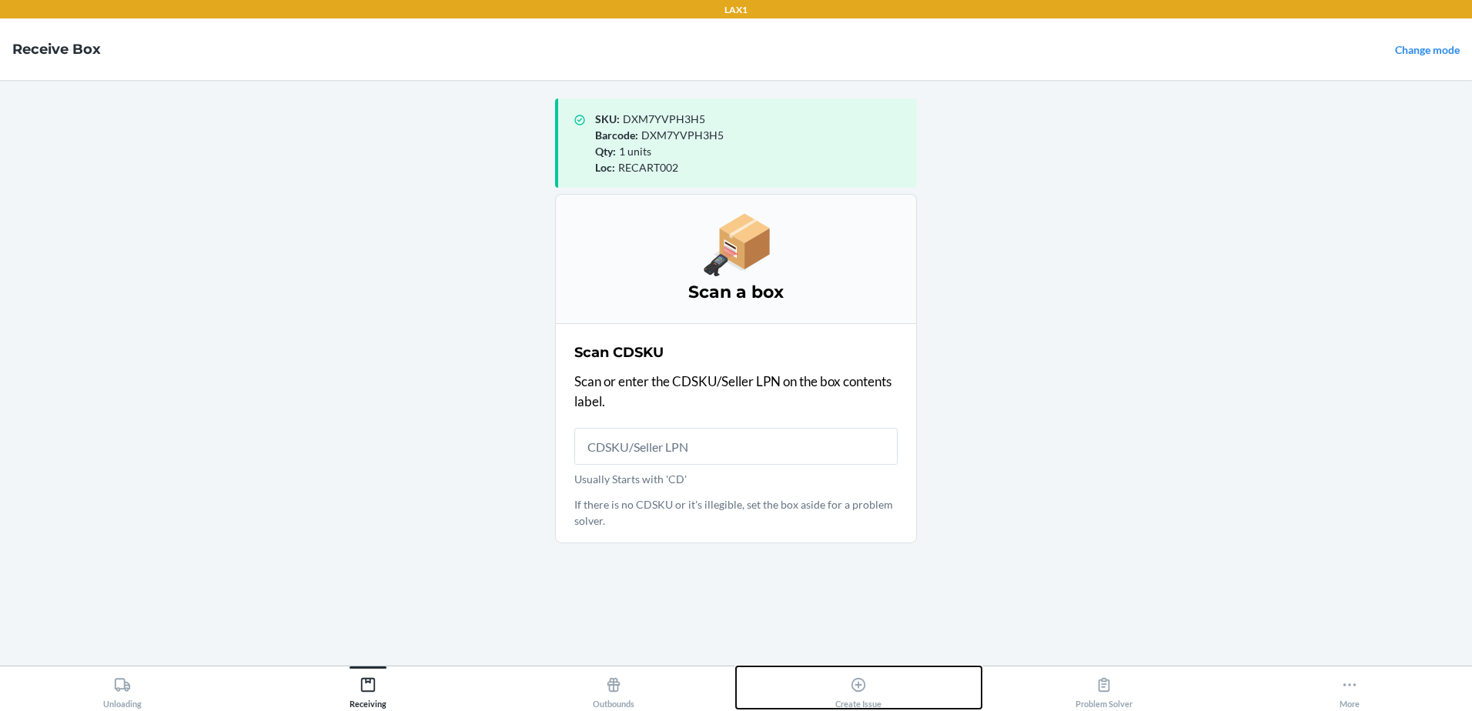
click at [861, 690] on icon at bounding box center [858, 685] width 17 height 17
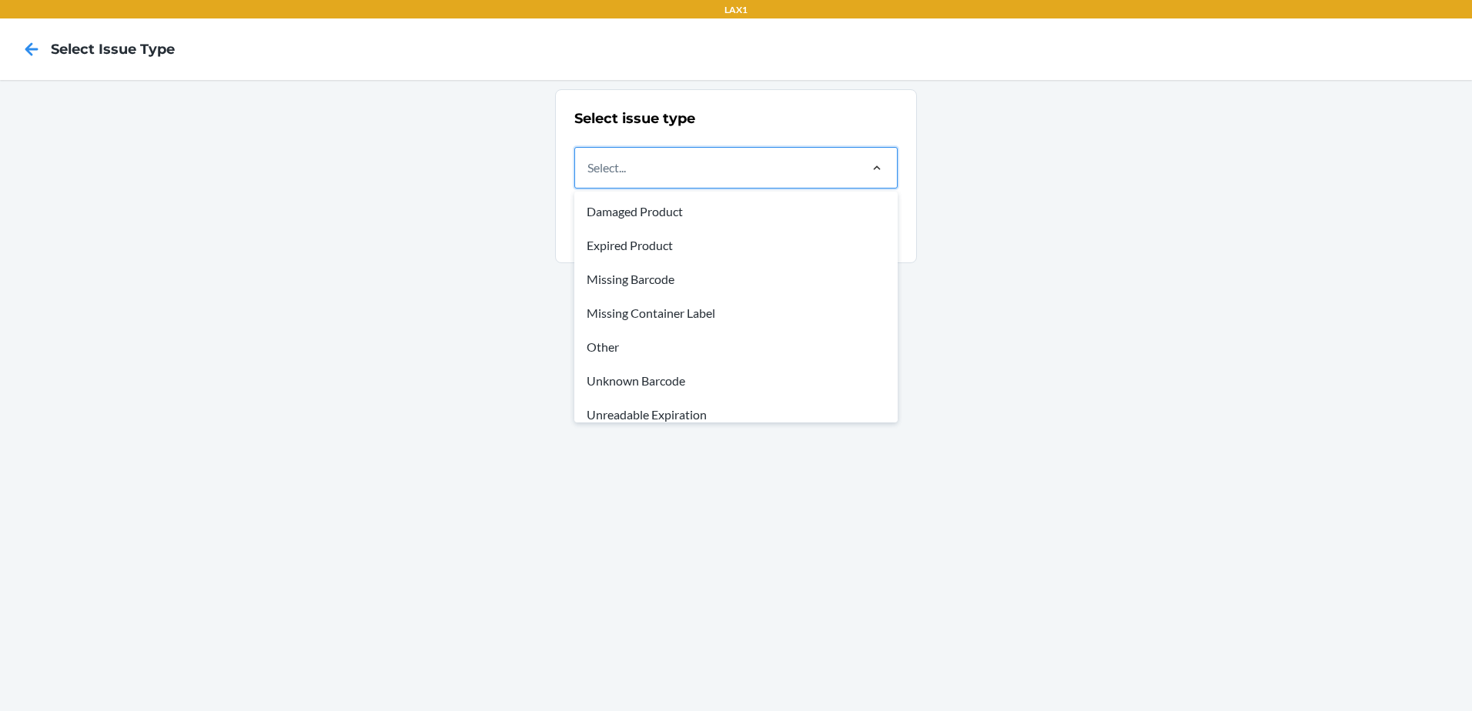
click at [676, 309] on div "Missing Container Label" at bounding box center [735, 313] width 317 height 34
click at [589, 177] on input "option Missing Container Label focused, 4 of 8. 8 results available. Use Up and…" at bounding box center [588, 168] width 2 height 18
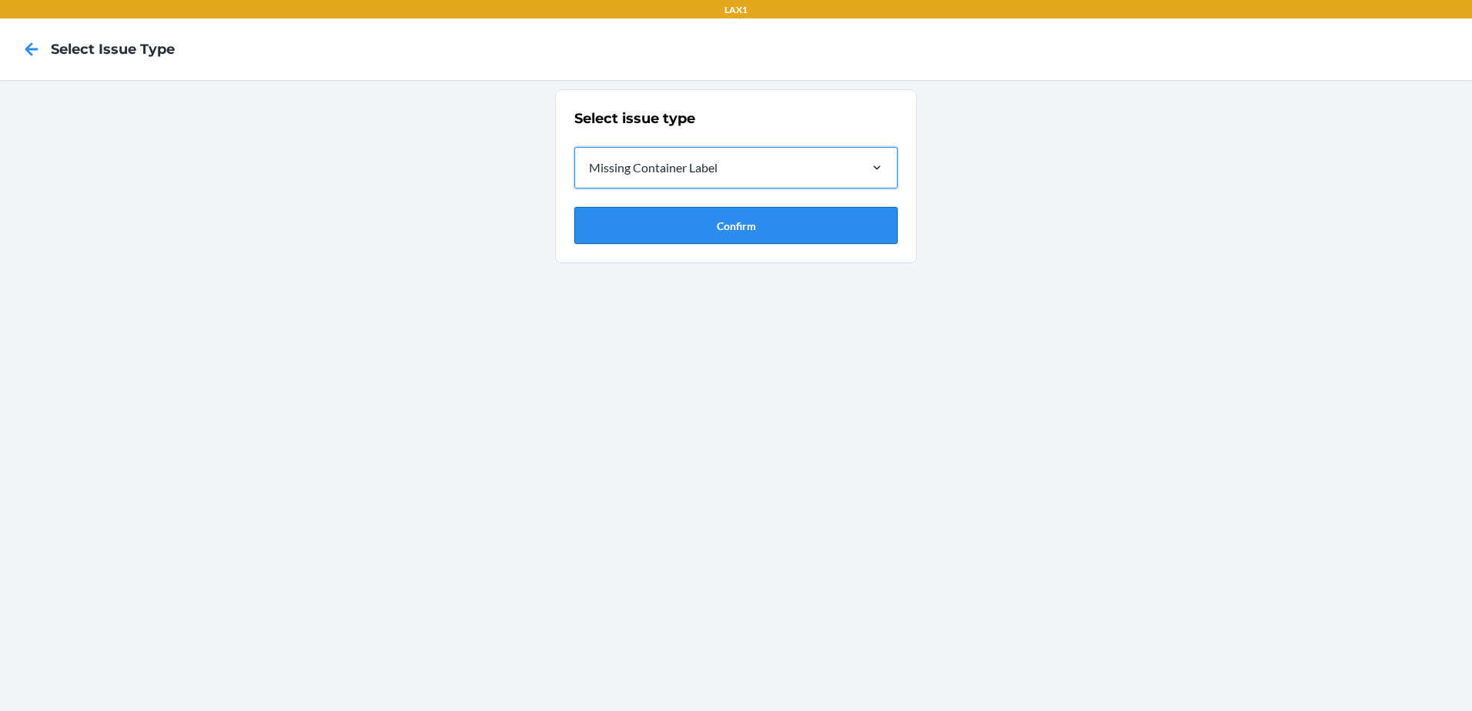
click at [696, 223] on button "Confirm" at bounding box center [735, 225] width 323 height 37
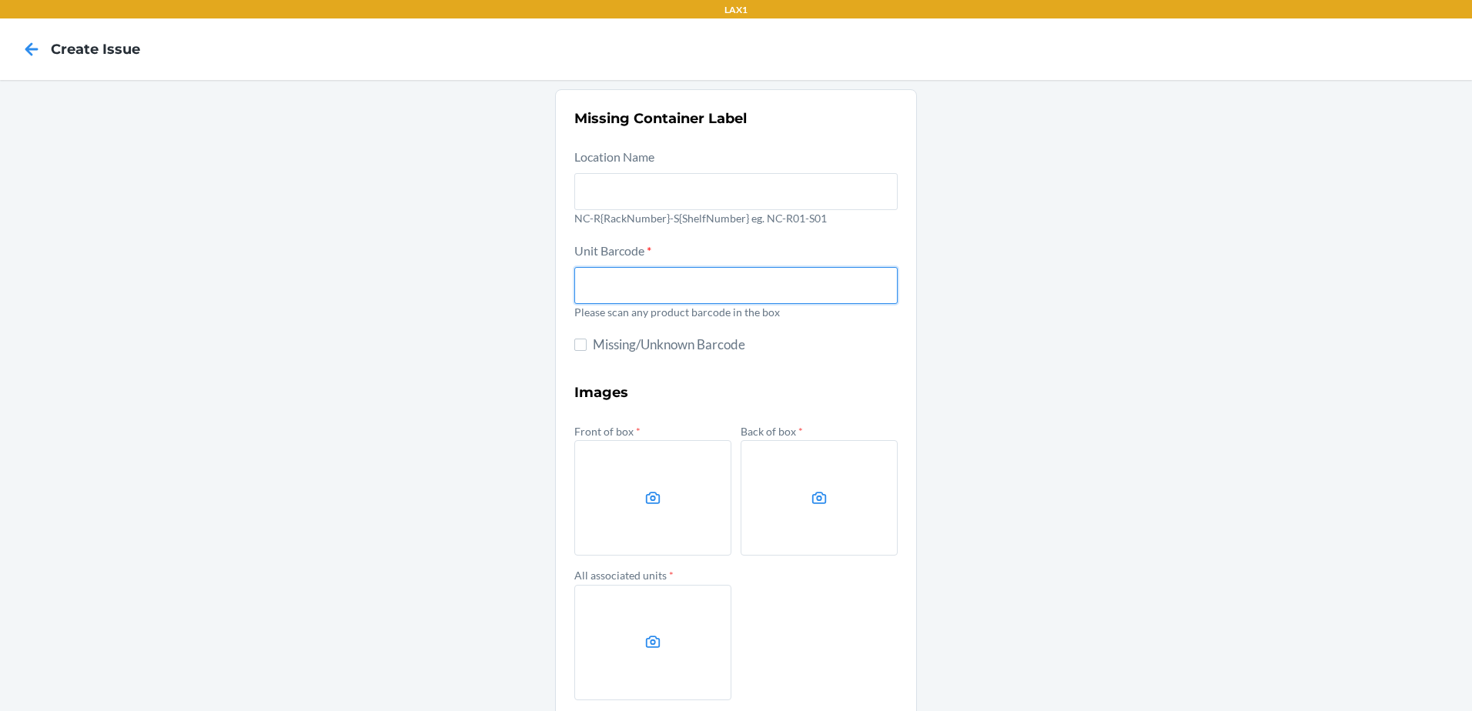
click at [582, 281] on input "text" at bounding box center [735, 285] width 323 height 37
type input "DG5Y6FE3S4Q"
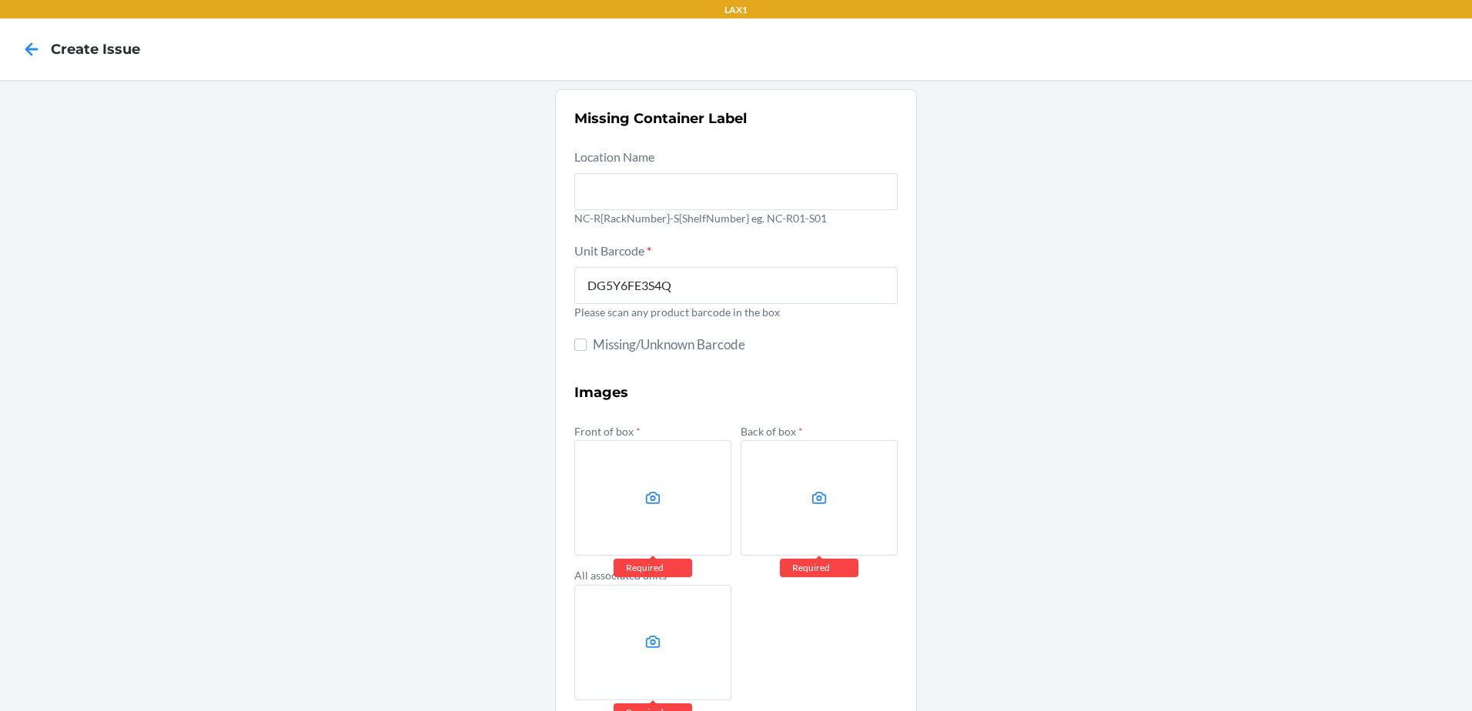
click at [1040, 408] on div "Missing Container Label Location Name NC-R{RackNumber}-S{ShelfNumber} eg. NC-R0…" at bounding box center [736, 432] width 1472 height 704
click at [656, 510] on label at bounding box center [652, 497] width 157 height 115
click at [0, 0] on input "file" at bounding box center [0, 0] width 0 height 0
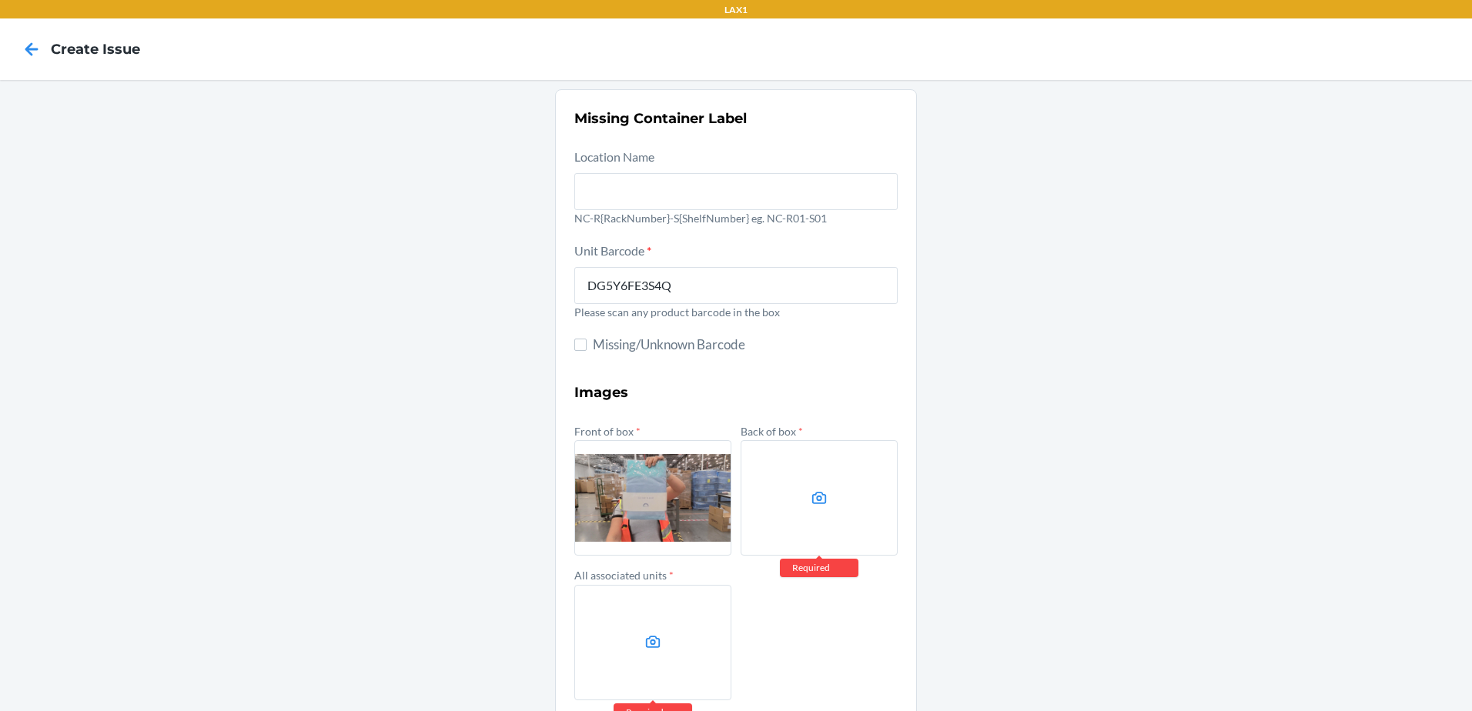
click at [801, 520] on label at bounding box center [819, 497] width 157 height 115
click at [0, 0] on input "file" at bounding box center [0, 0] width 0 height 0
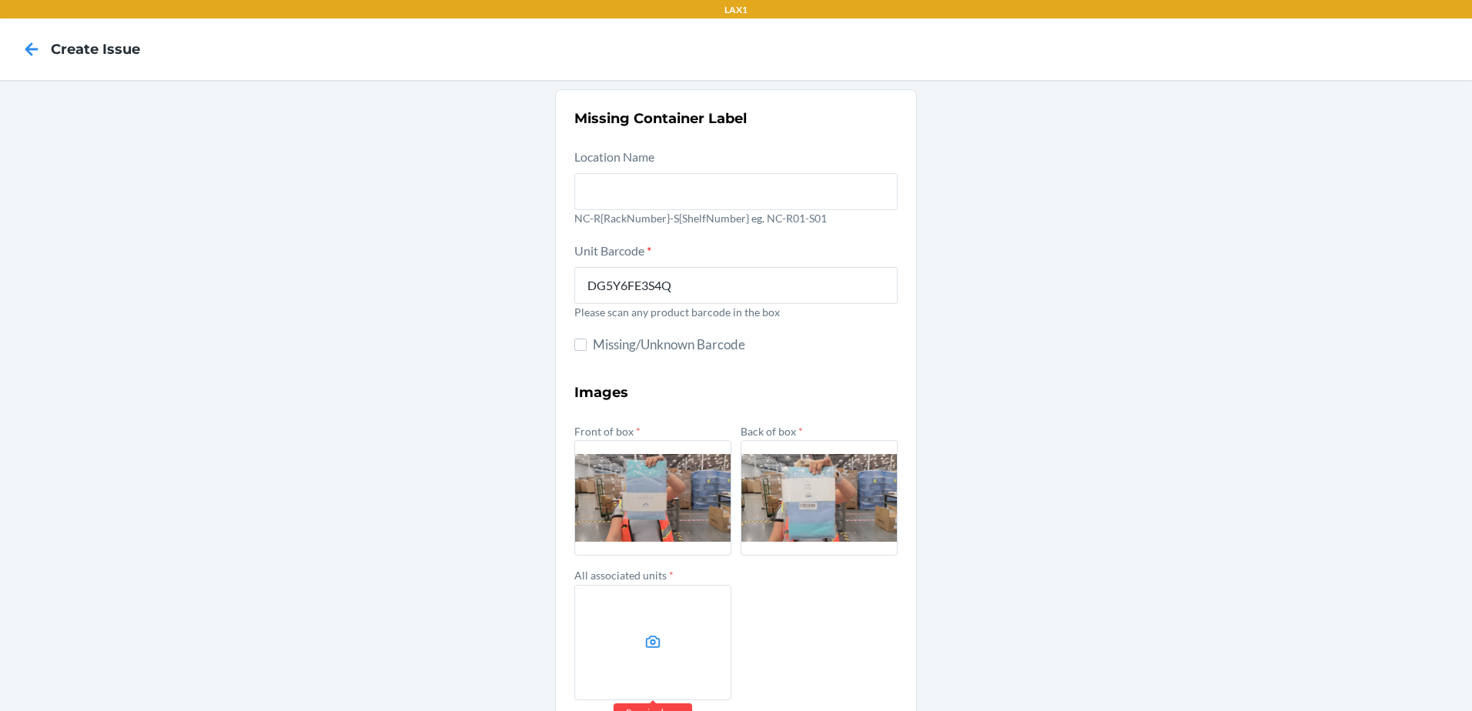
click at [664, 623] on label at bounding box center [652, 642] width 157 height 115
click at [0, 0] on input "file" at bounding box center [0, 0] width 0 height 0
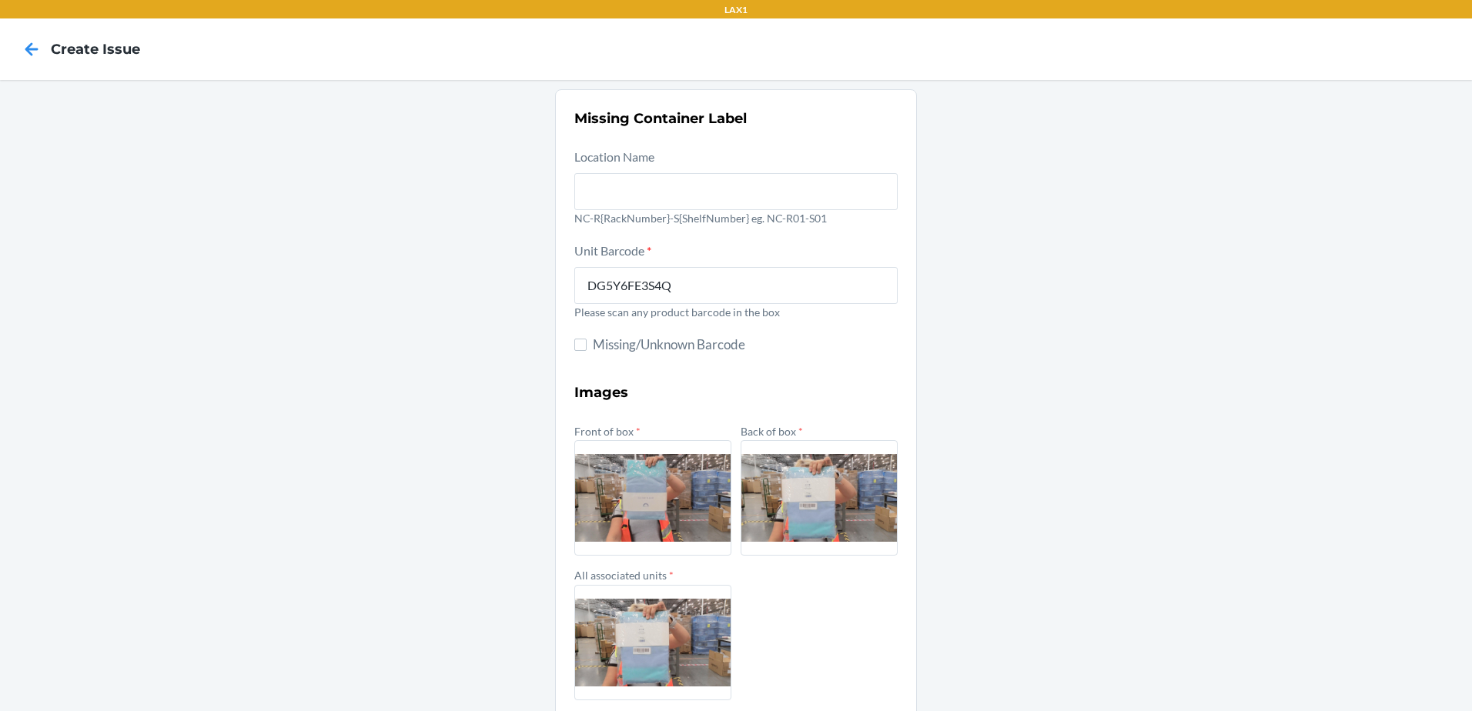
scroll to position [73, 0]
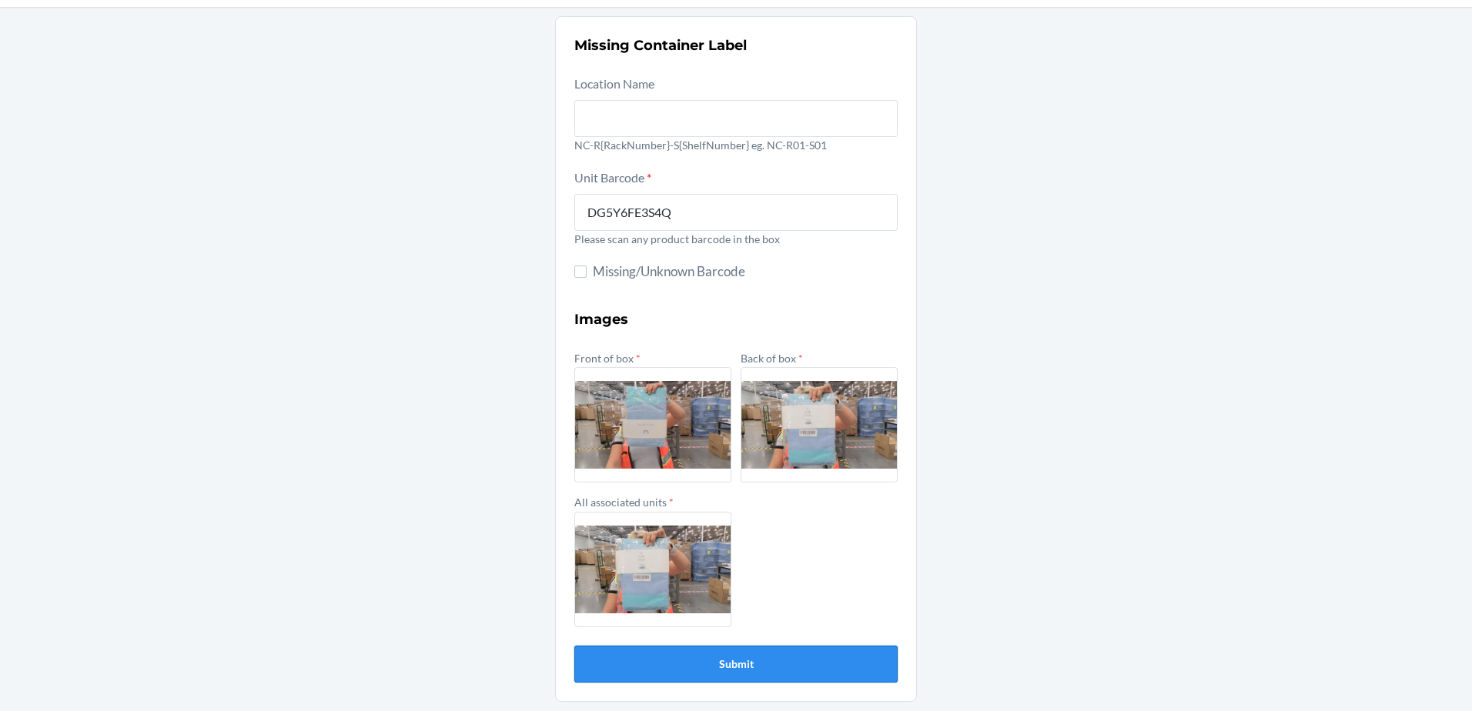
click at [728, 662] on button "Submit" at bounding box center [735, 664] width 323 height 37
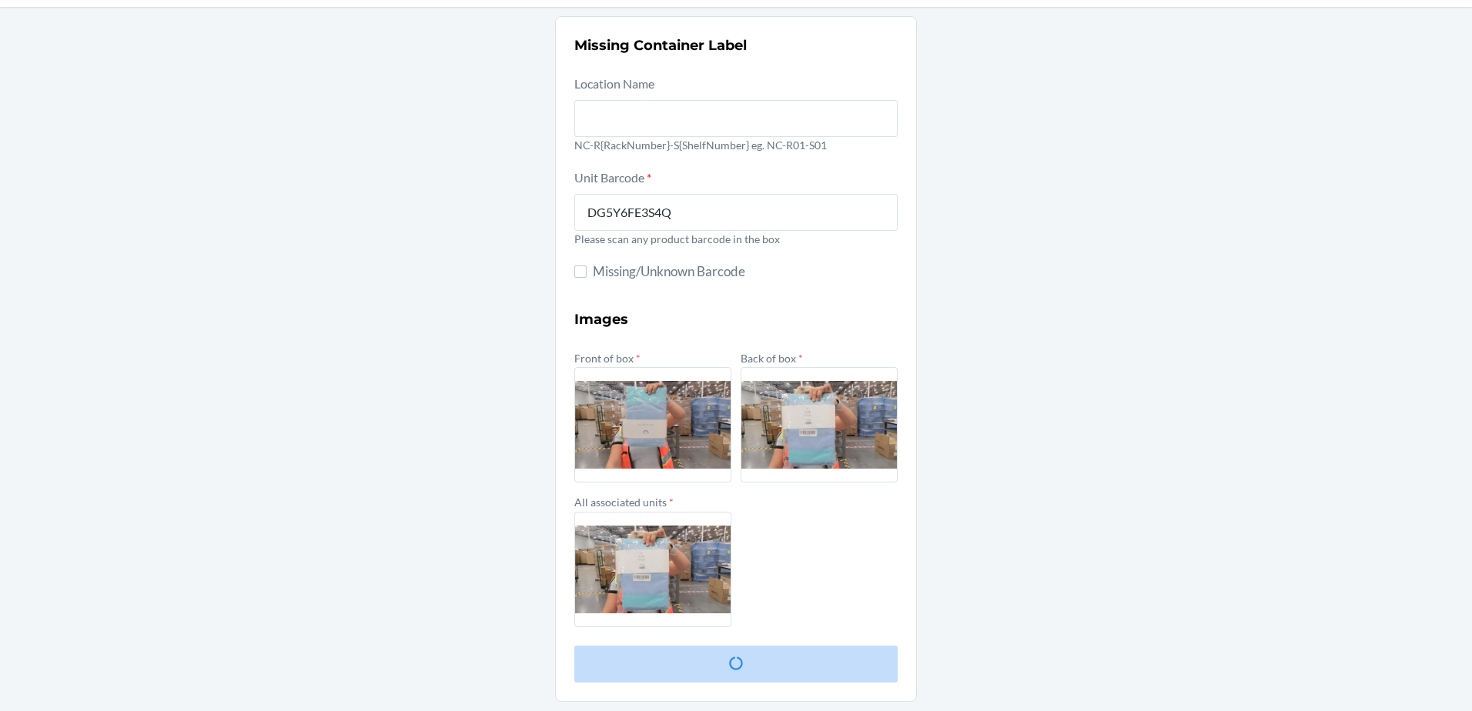
scroll to position [0, 0]
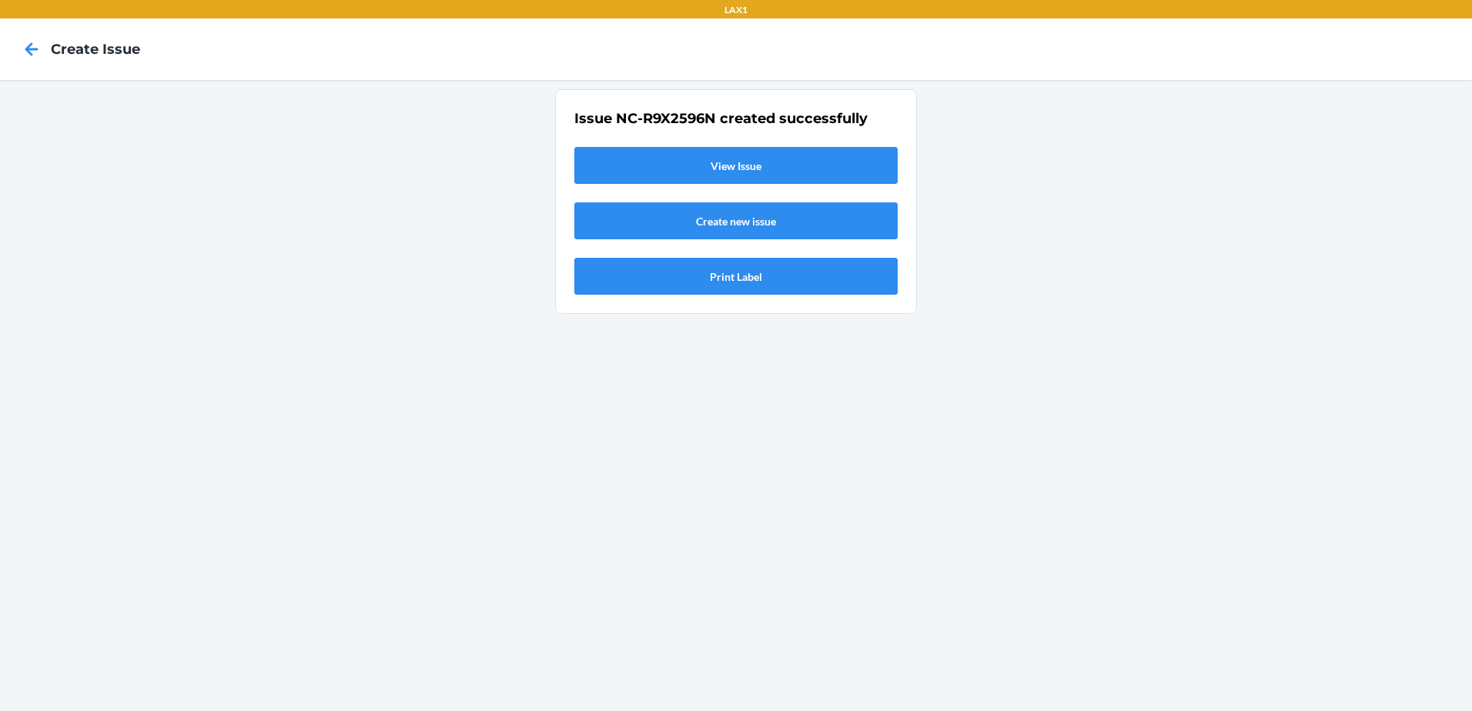
click at [715, 157] on link "View Issue" at bounding box center [735, 165] width 323 height 37
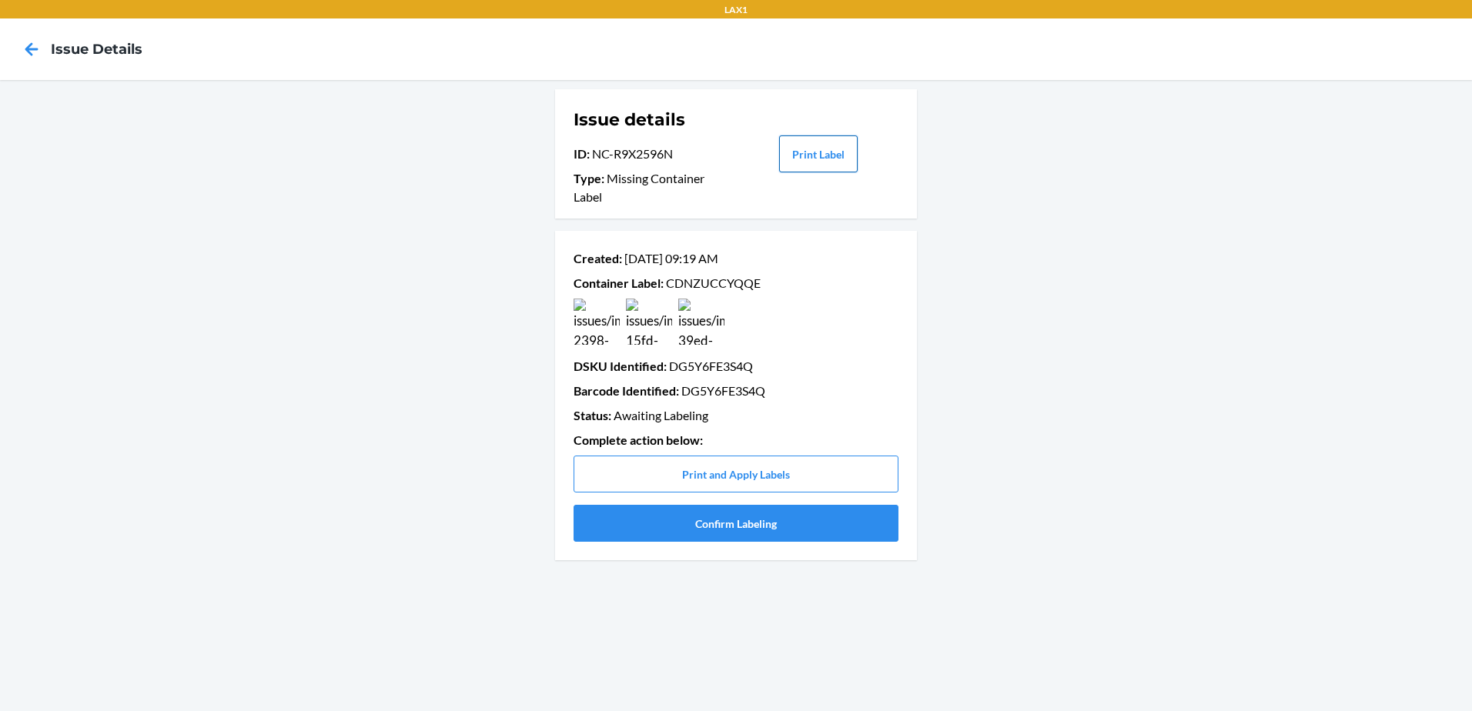
click at [798, 150] on button "Print Label" at bounding box center [818, 153] width 79 height 37
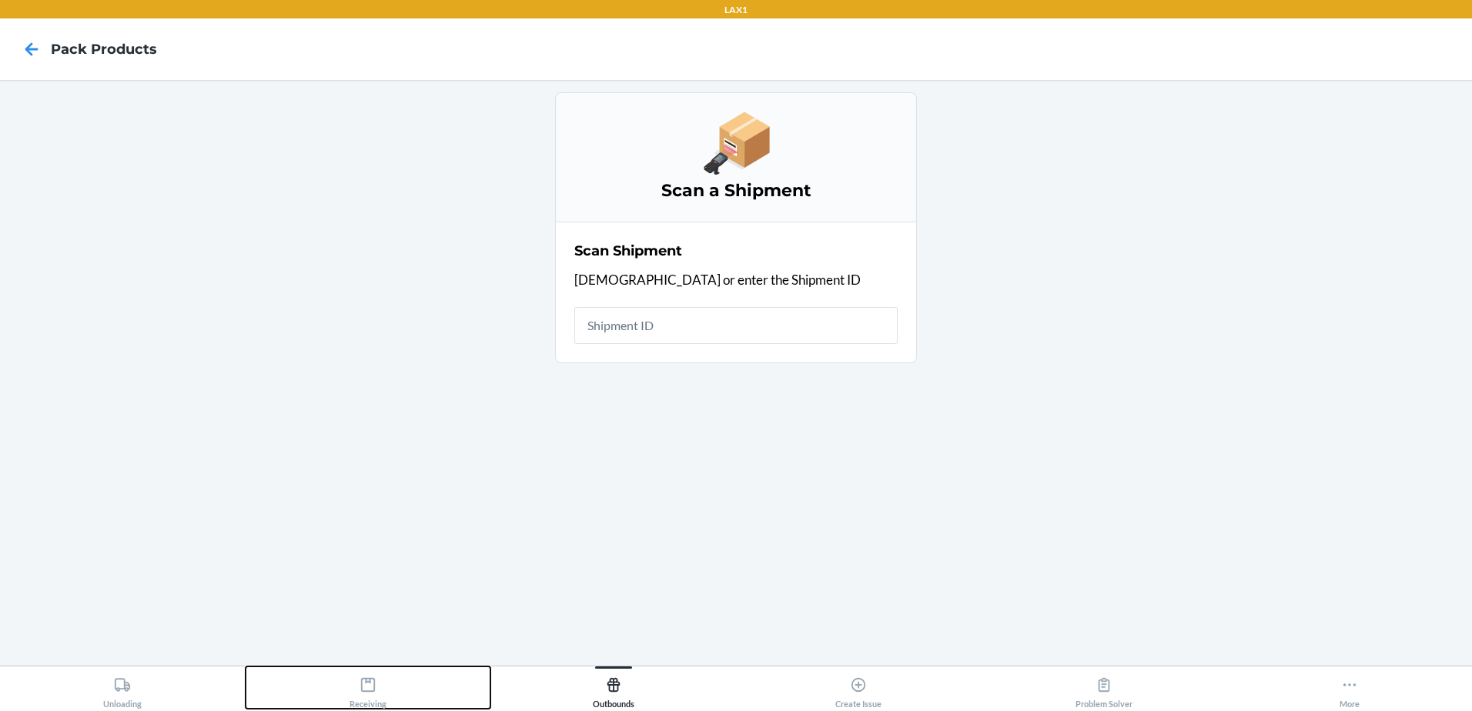
click at [366, 689] on icon at bounding box center [368, 685] width 17 height 17
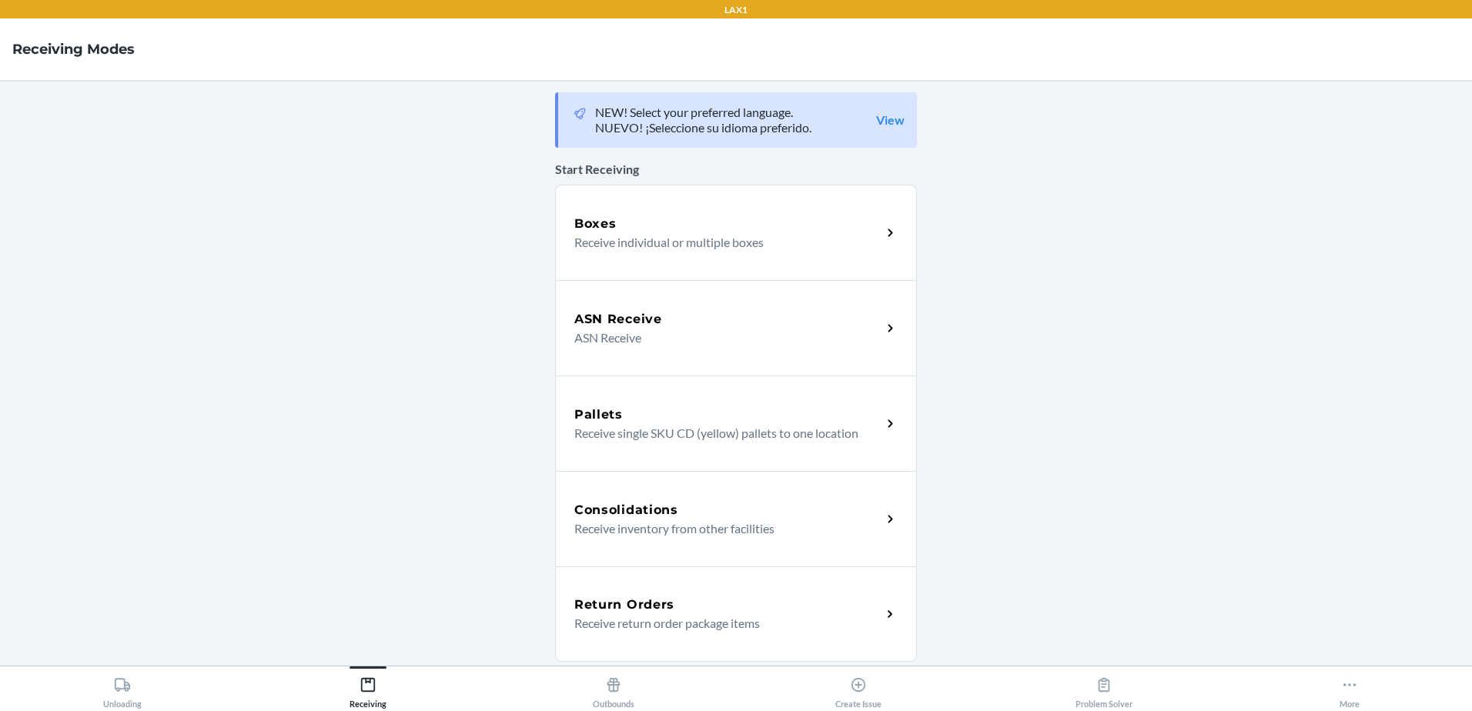
click at [701, 243] on p "Receive individual or multiple boxes" at bounding box center [721, 242] width 295 height 18
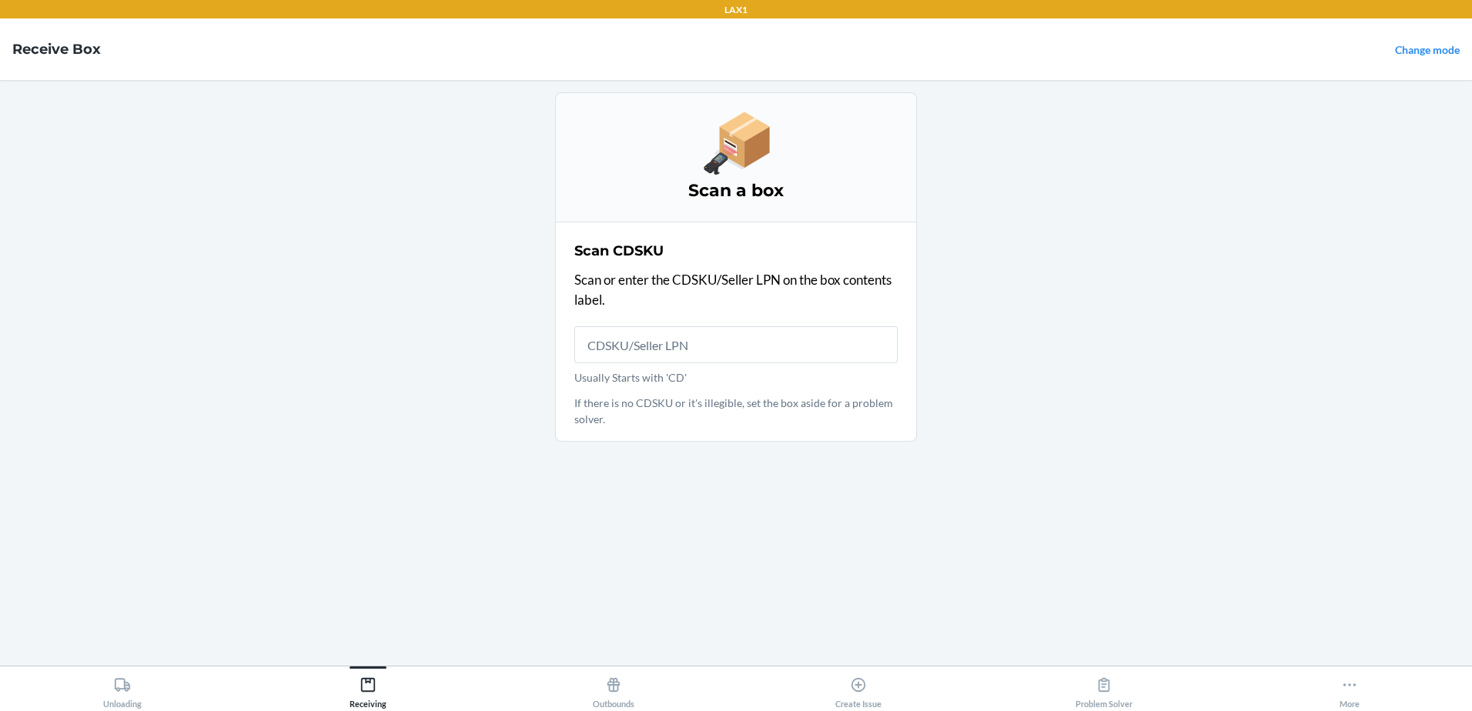
click at [670, 346] on input "Usually Starts with 'CD'" at bounding box center [735, 344] width 323 height 37
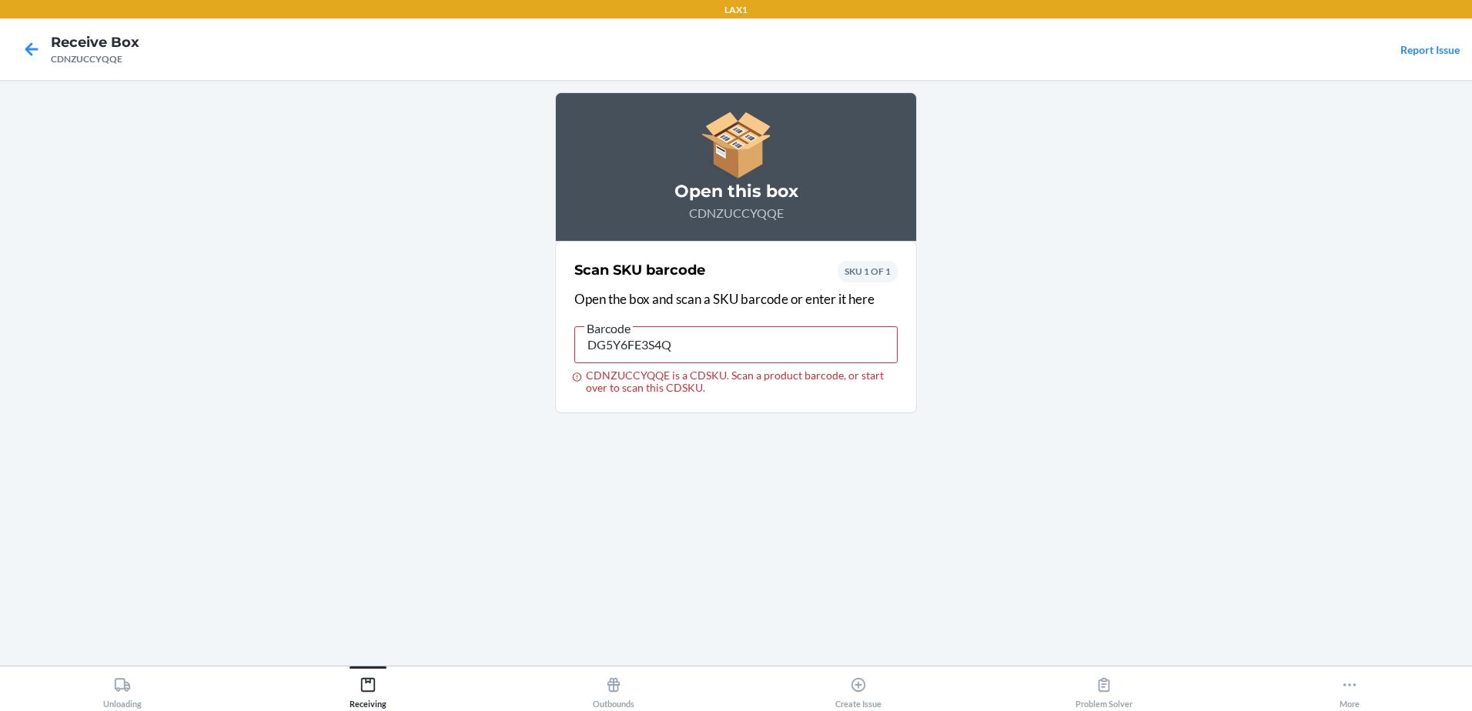
type input "DG5Y6FE3S4Q"
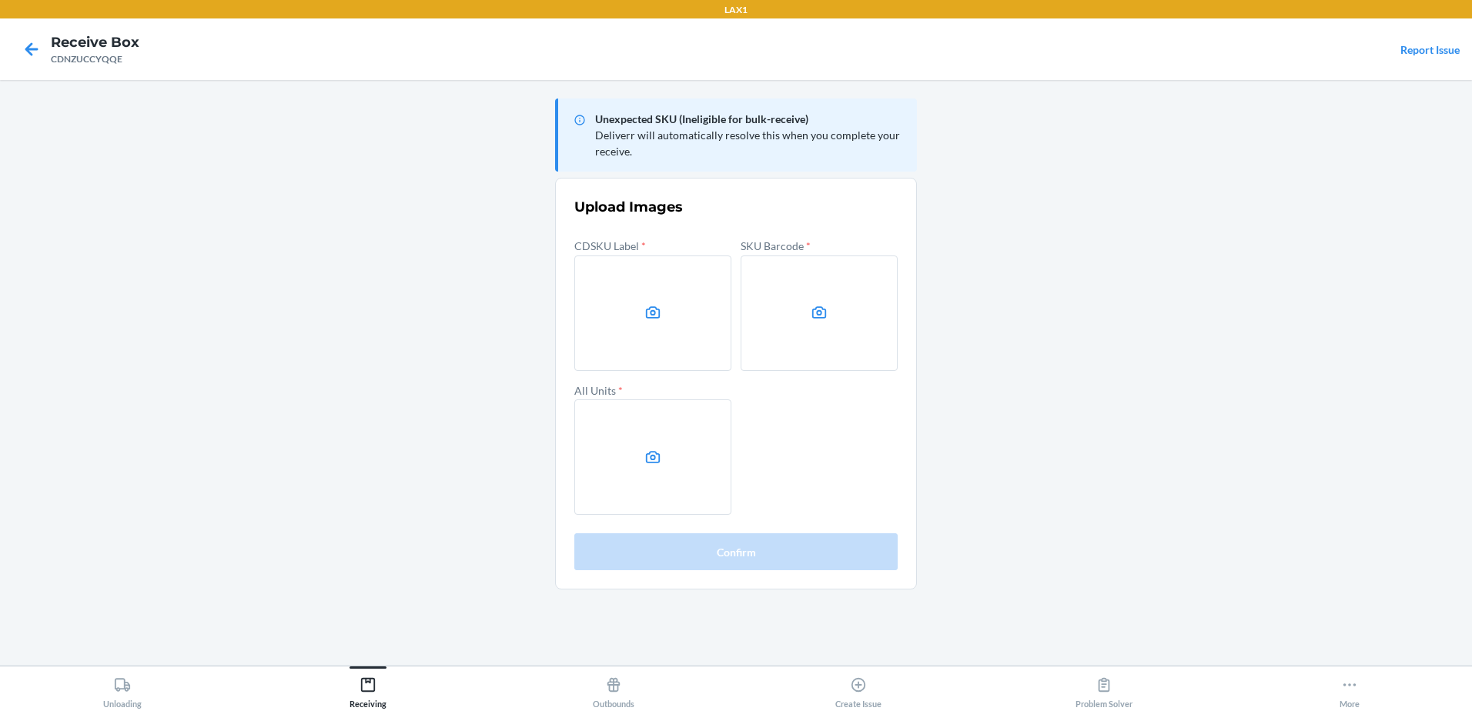
click at [656, 293] on label at bounding box center [652, 313] width 157 height 115
click at [0, 0] on input "file" at bounding box center [0, 0] width 0 height 0
click at [806, 313] on label at bounding box center [819, 313] width 157 height 115
click at [0, 0] on input "file" at bounding box center [0, 0] width 0 height 0
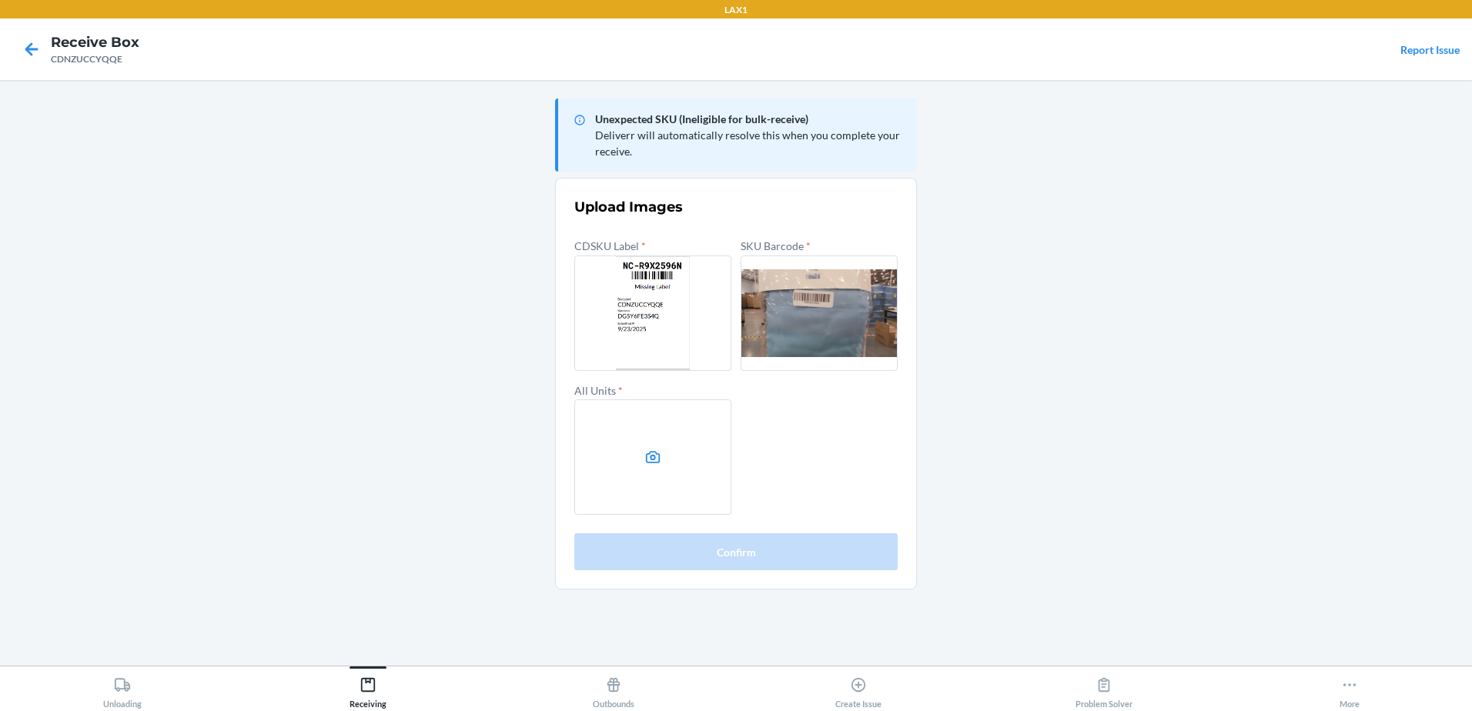
click at [666, 487] on label at bounding box center [652, 457] width 157 height 115
click at [0, 0] on input "file" at bounding box center [0, 0] width 0 height 0
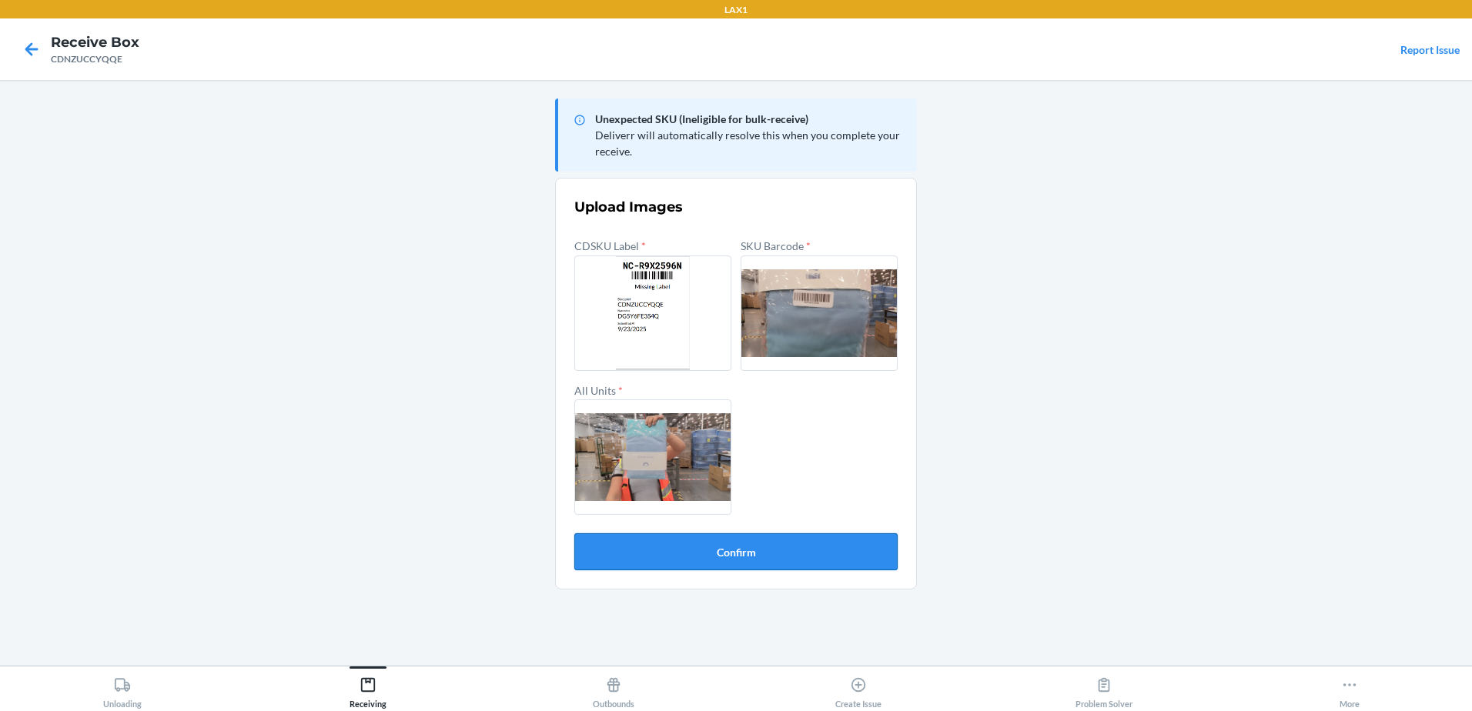
click at [766, 554] on button "Confirm" at bounding box center [735, 552] width 323 height 37
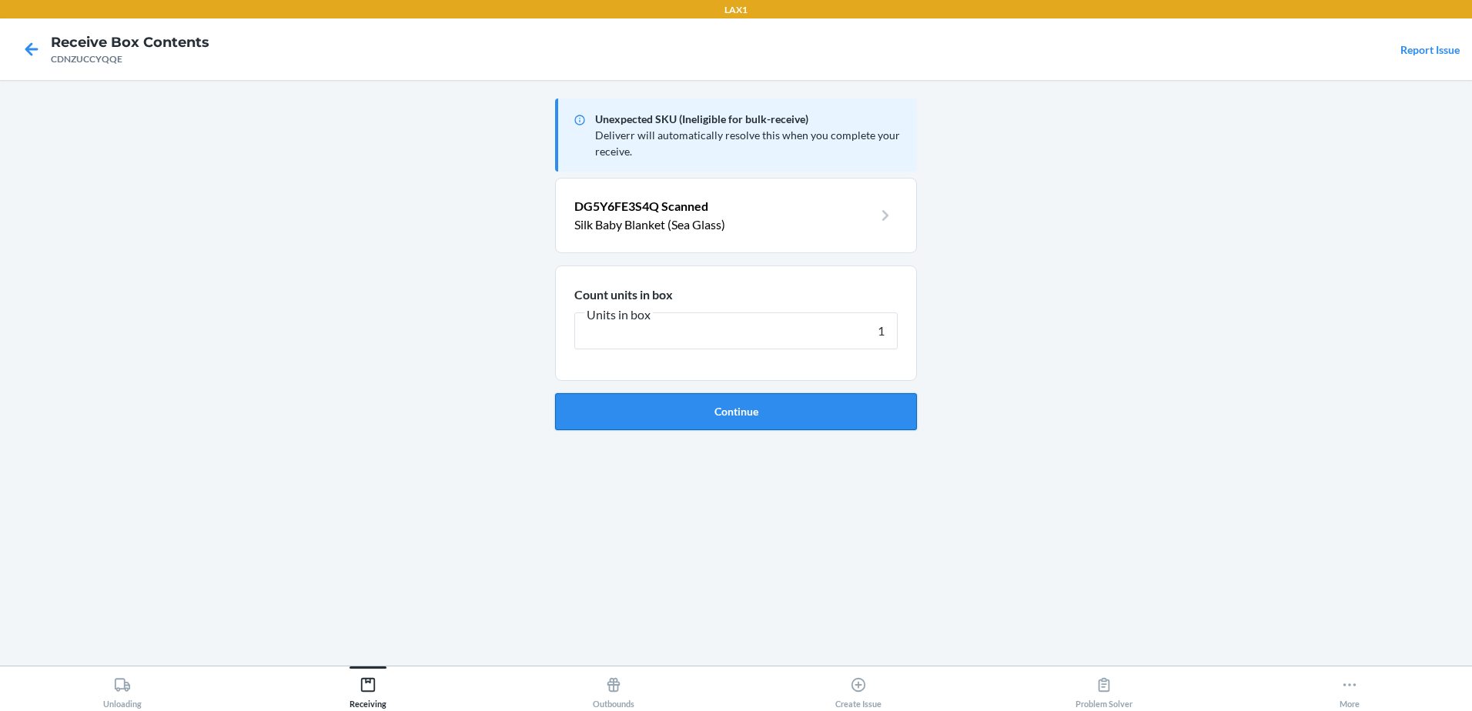
type input "1"
click at [720, 410] on button "Continue" at bounding box center [736, 411] width 362 height 37
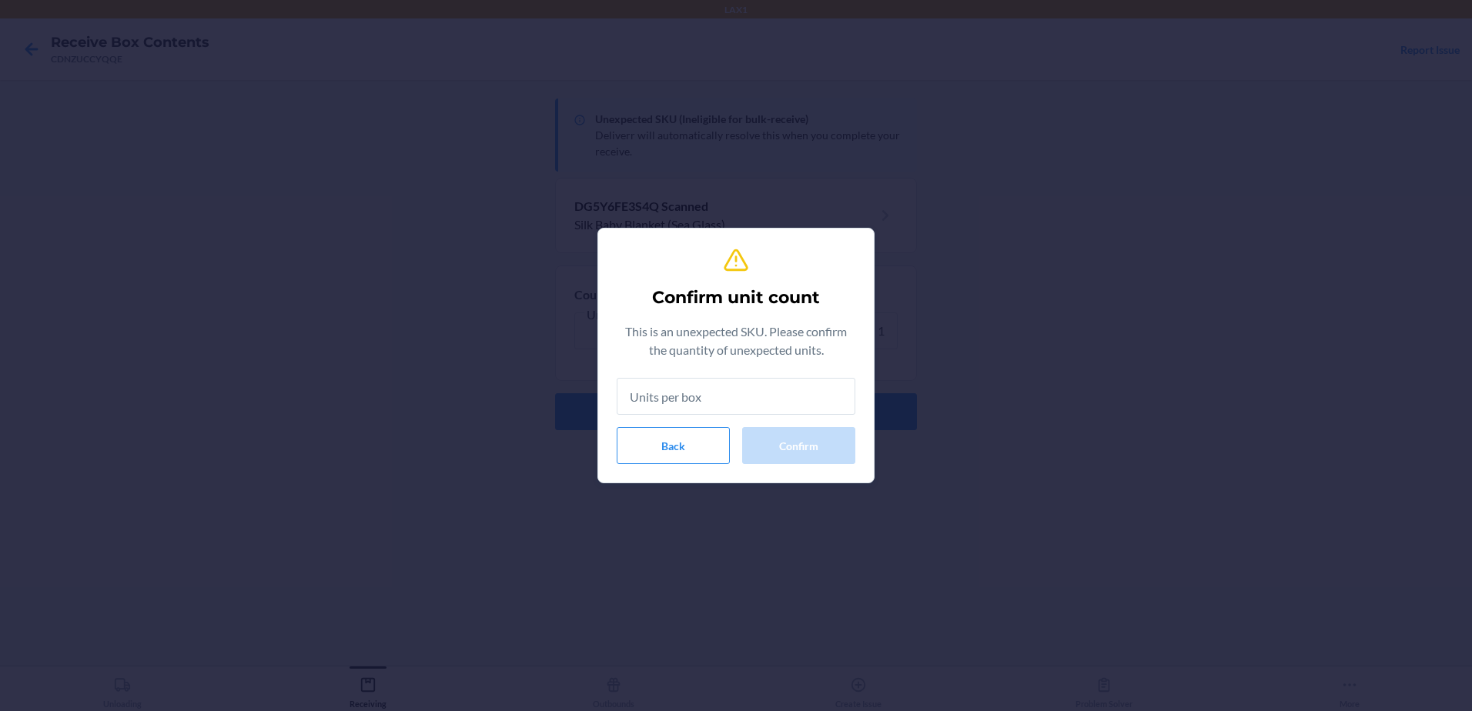
click at [711, 393] on input "text" at bounding box center [736, 396] width 239 height 37
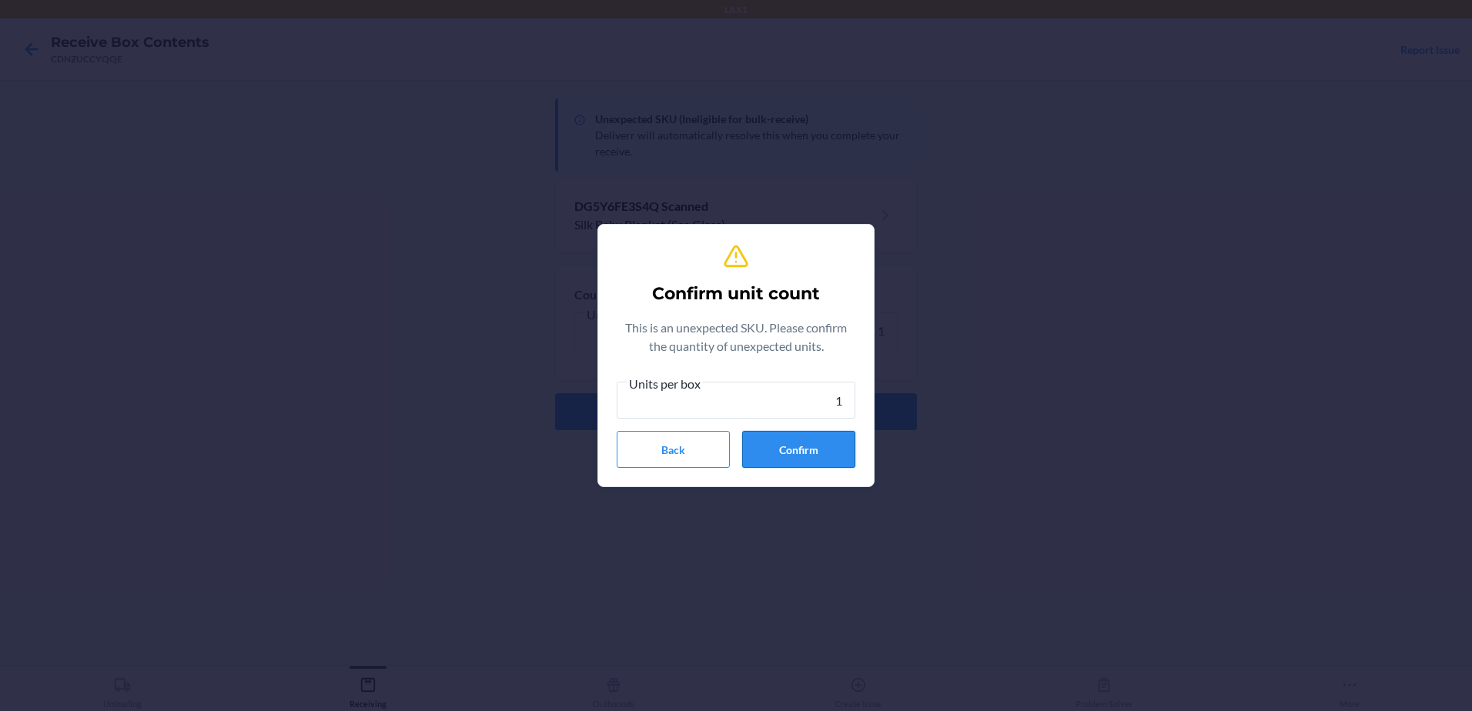
type input "1"
click at [820, 450] on button "Confirm" at bounding box center [798, 449] width 113 height 37
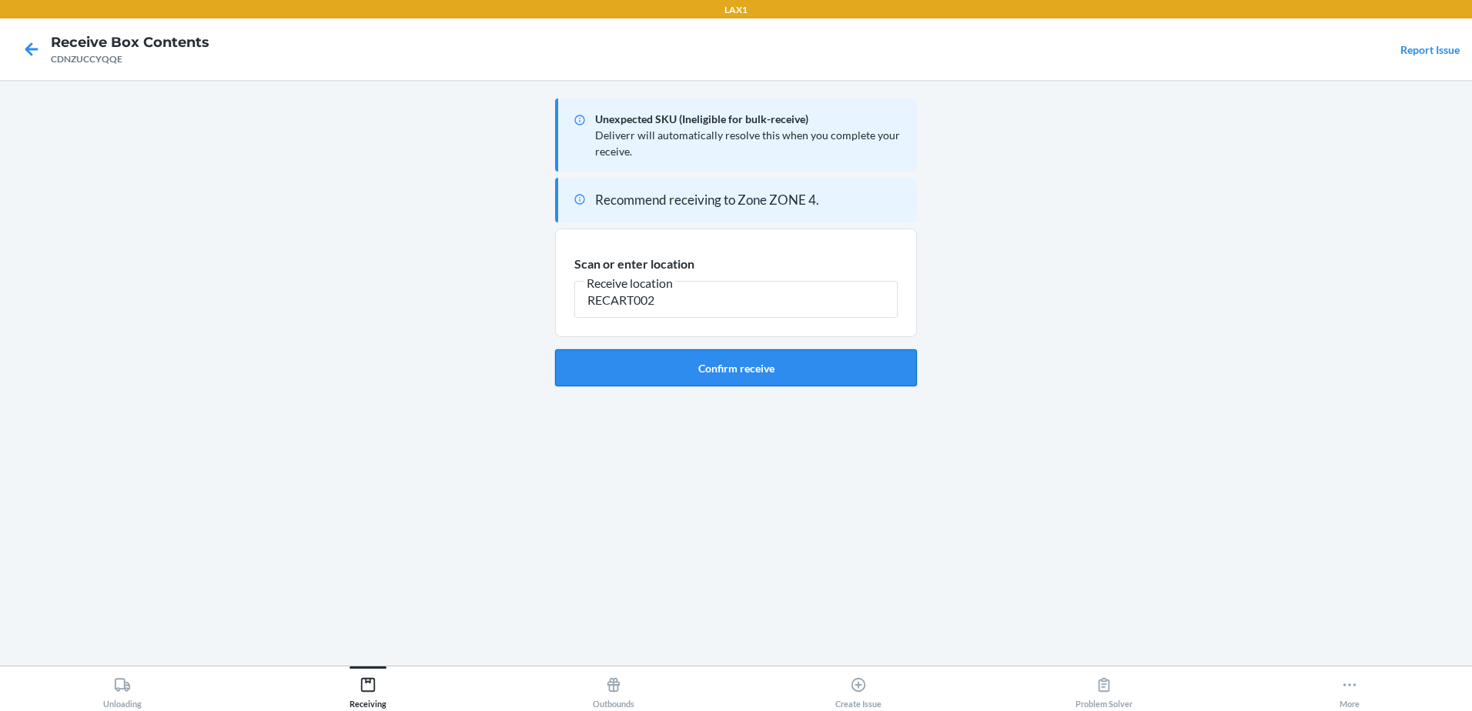
type input "RECART002"
click at [748, 369] on button "Confirm receive" at bounding box center [736, 368] width 362 height 37
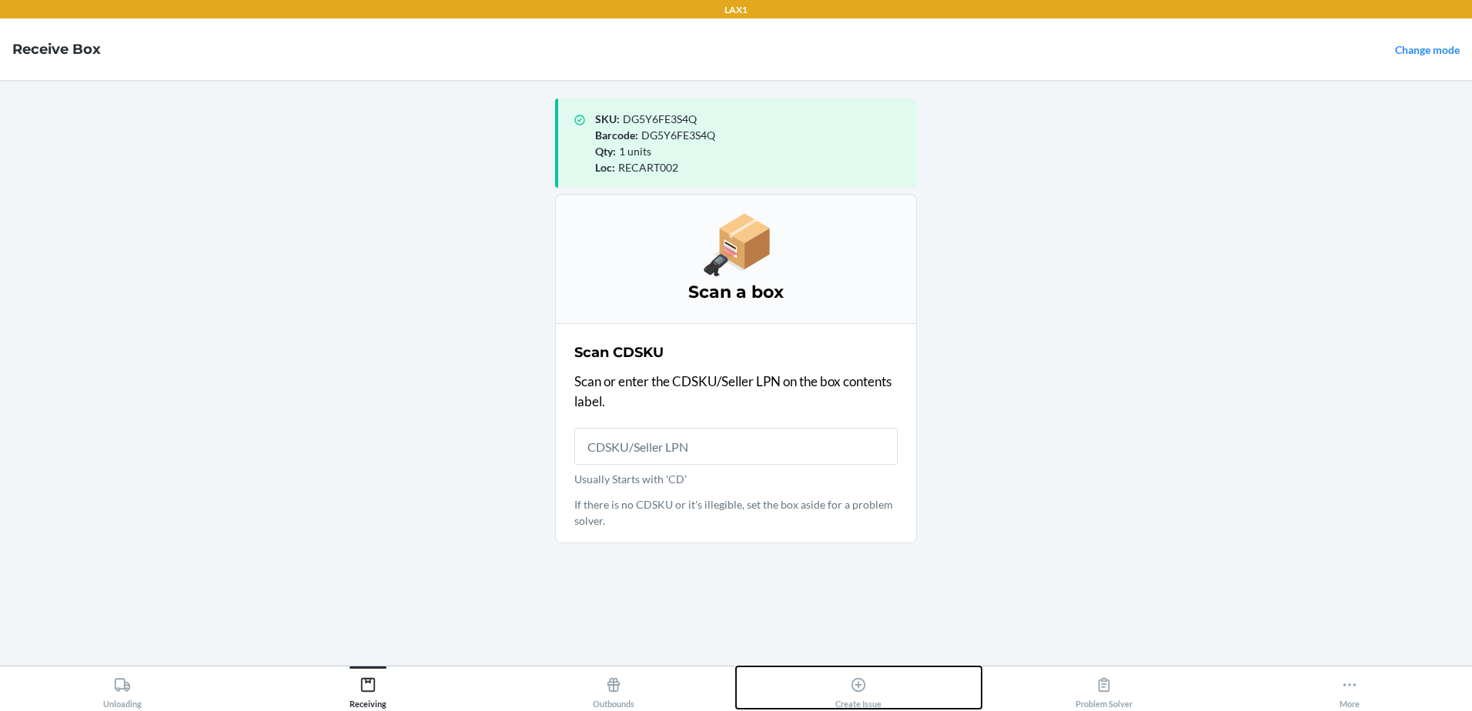
click at [864, 684] on icon at bounding box center [858, 685] width 17 height 17
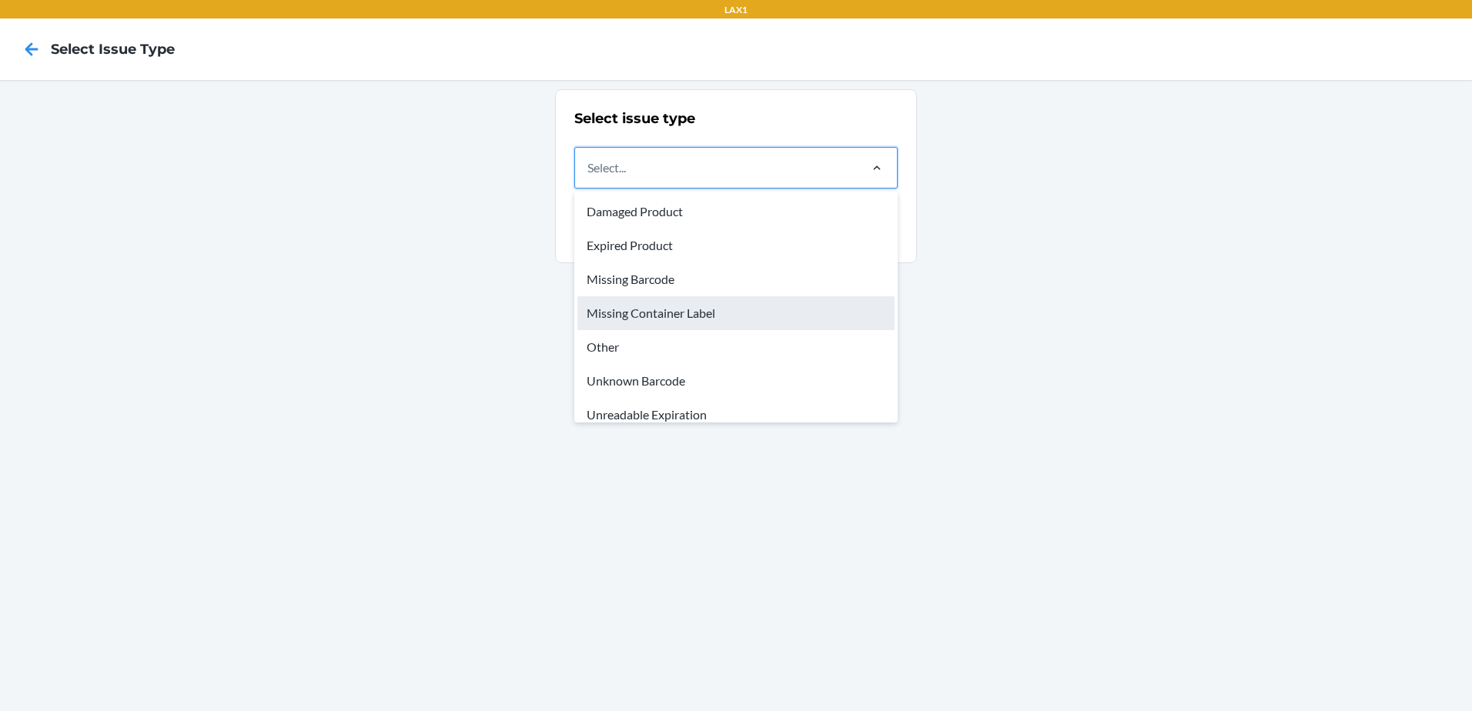
click at [631, 314] on div "Missing Container Label" at bounding box center [735, 313] width 317 height 34
click at [589, 177] on input "option Missing Container Label focused, 4 of 8. 8 results available. Use Up and…" at bounding box center [588, 168] width 2 height 18
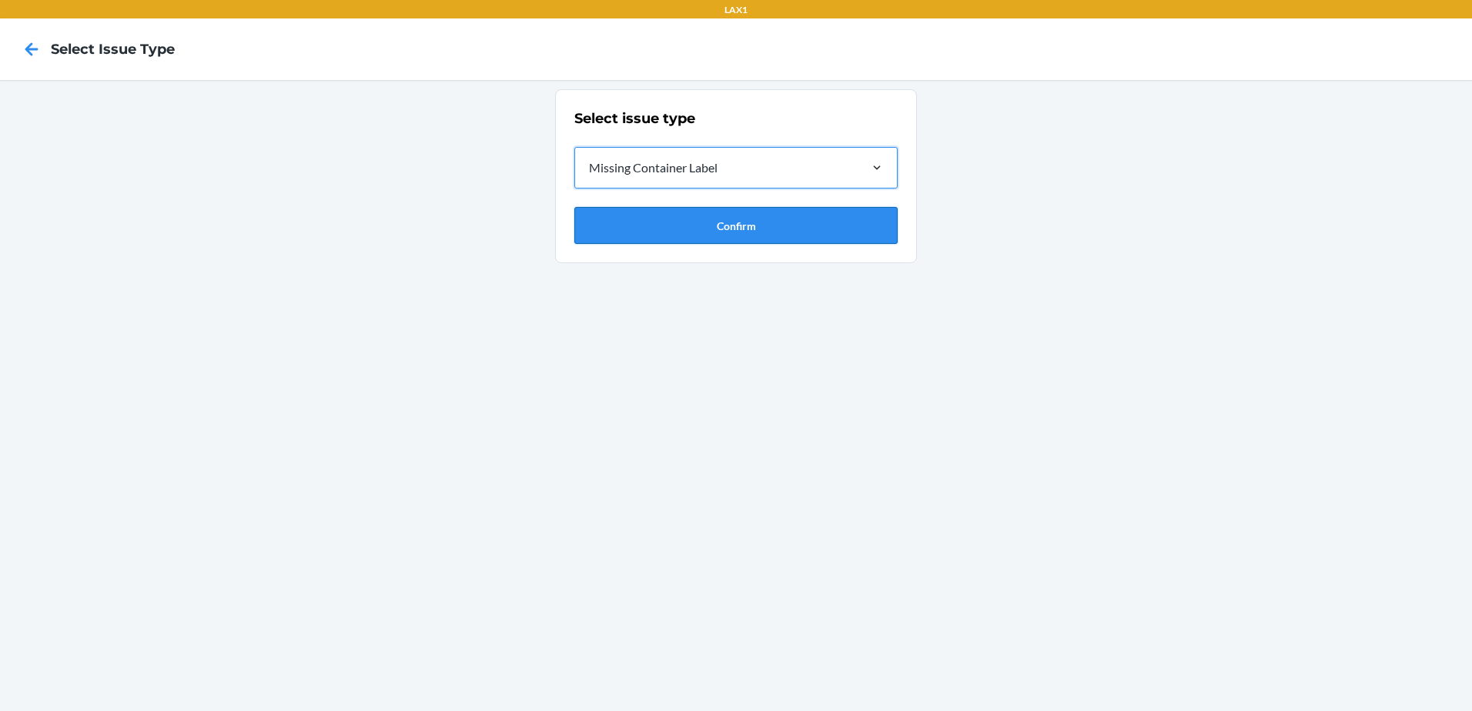
click at [698, 227] on button "Confirm" at bounding box center [735, 225] width 323 height 37
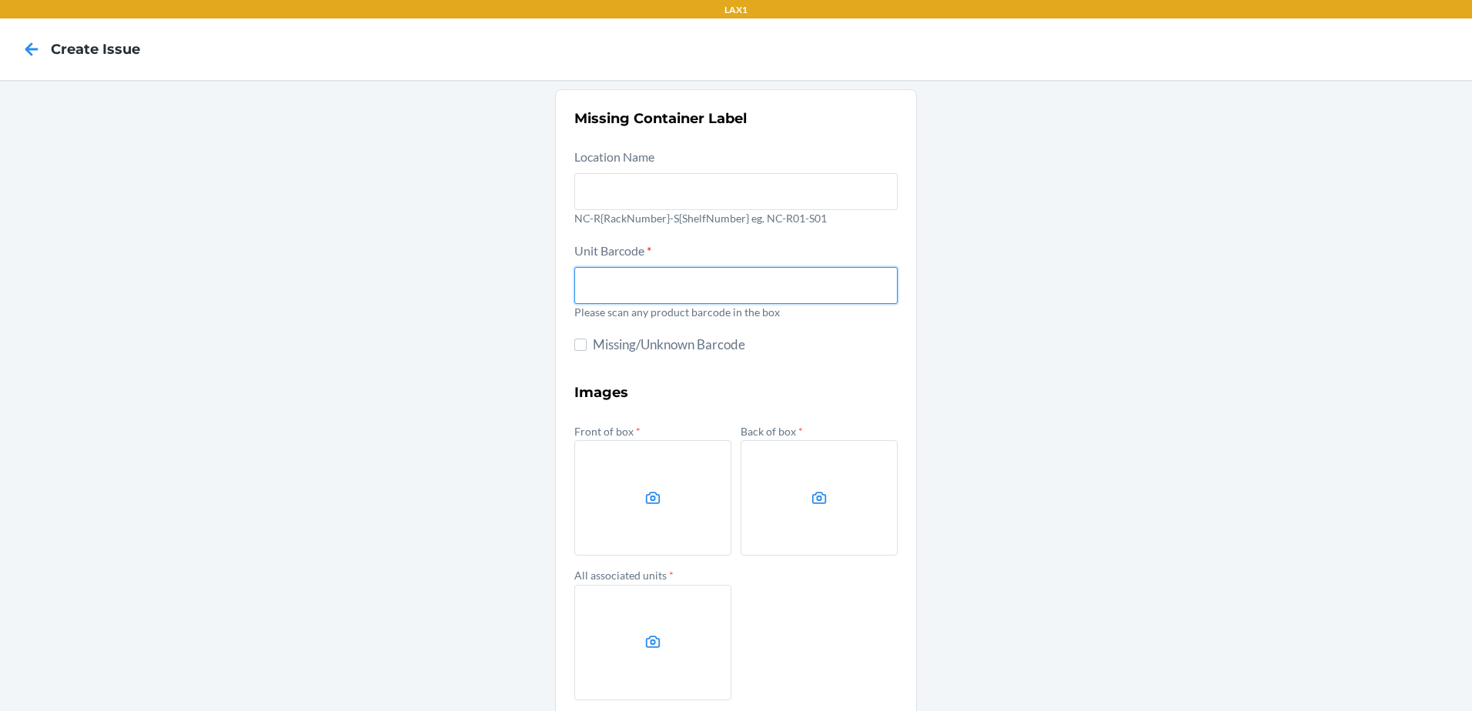
click at [609, 281] on input "text" at bounding box center [735, 285] width 323 height 37
type input "8905479008729"
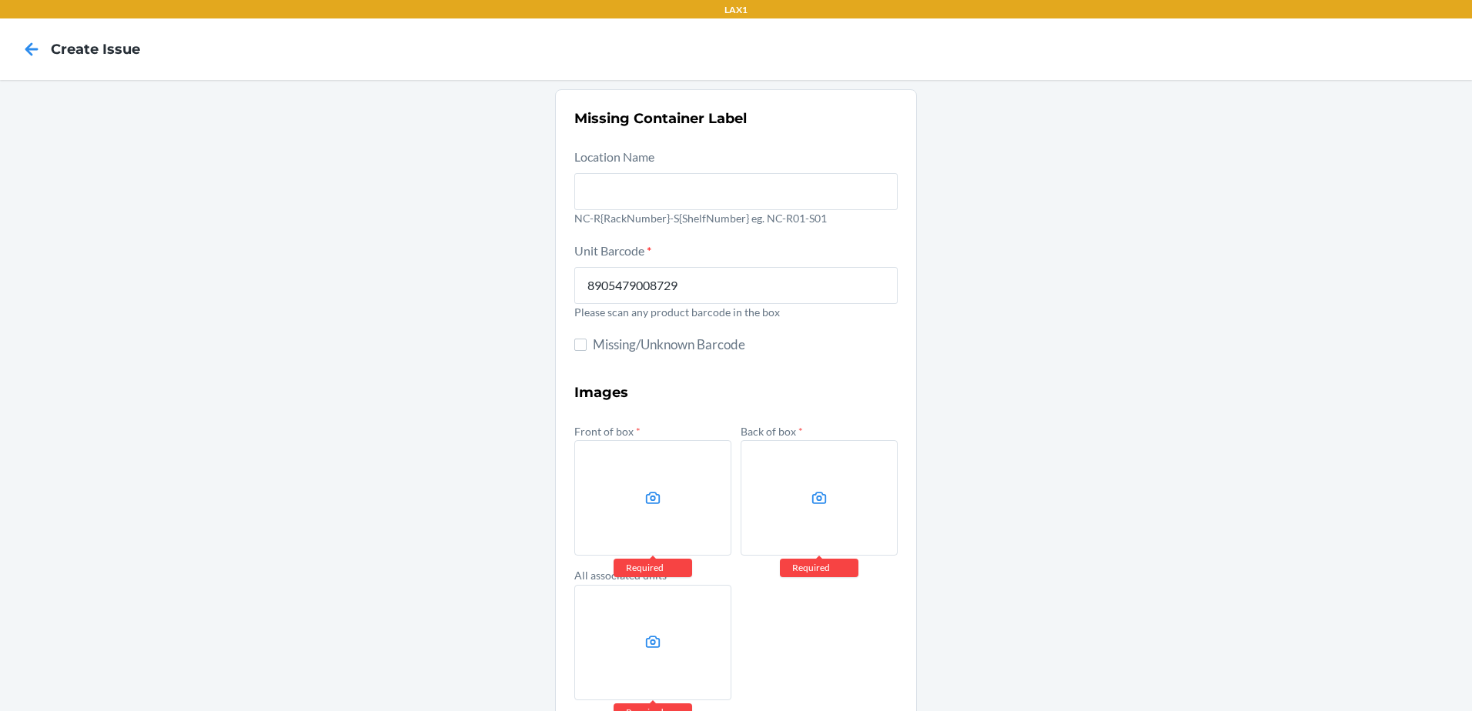
click at [631, 512] on label at bounding box center [652, 497] width 157 height 115
click at [0, 0] on input "file" at bounding box center [0, 0] width 0 height 0
click at [647, 490] on icon at bounding box center [653, 499] width 18 height 18
click at [0, 0] on input "file" at bounding box center [0, 0] width 0 height 0
click at [1382, 420] on div "Missing Container Label Location Name NC-R{RackNumber}-S{ShelfNumber} eg. NC-R0…" at bounding box center [736, 432] width 1472 height 704
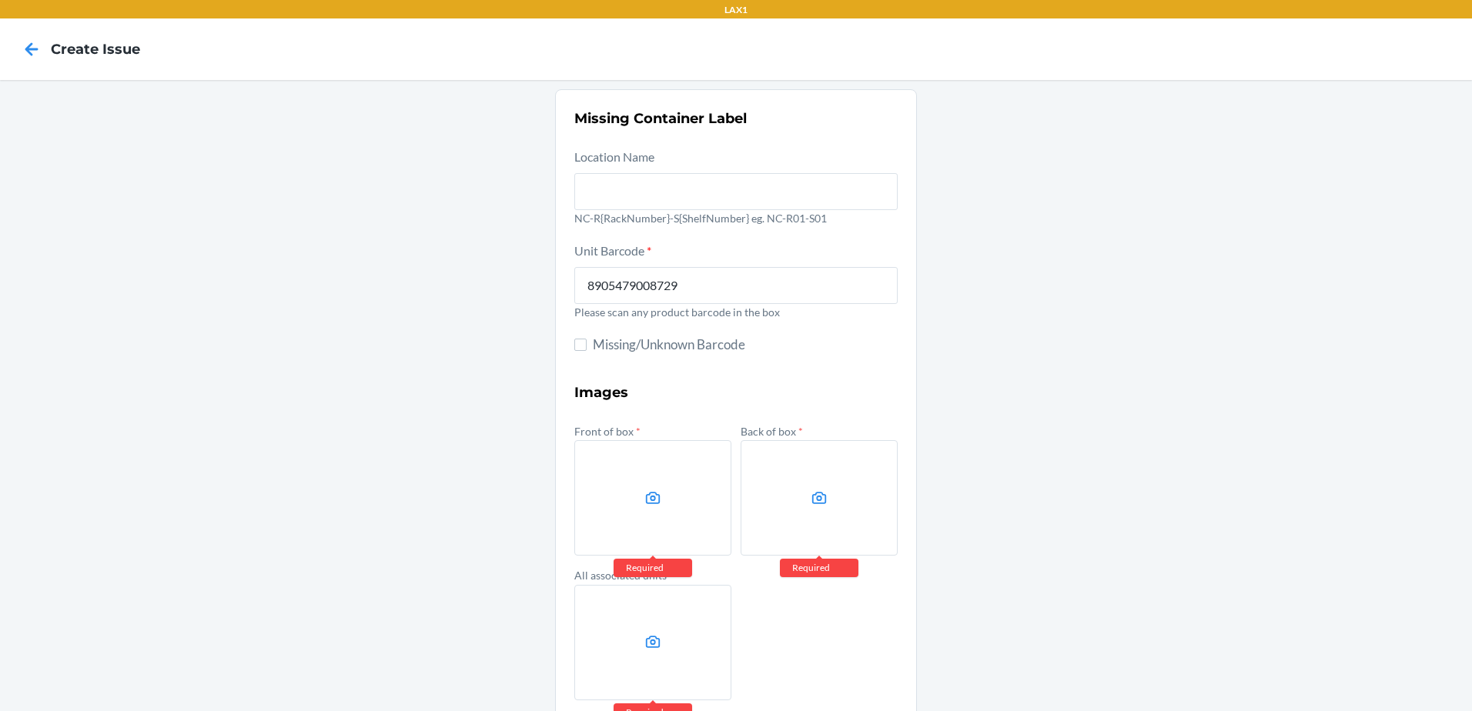
click at [673, 489] on label at bounding box center [652, 497] width 157 height 115
click at [0, 0] on input "file" at bounding box center [0, 0] width 0 height 0
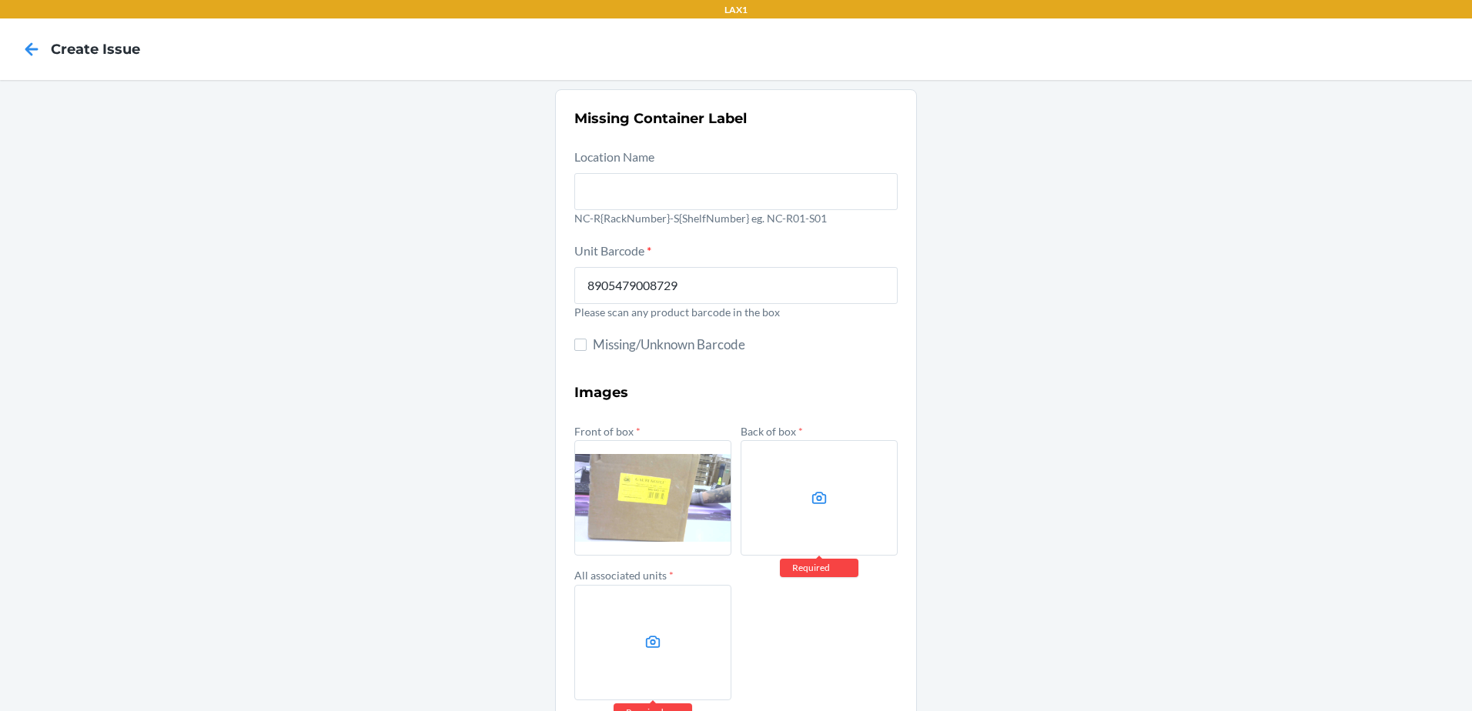
click at [828, 481] on label at bounding box center [819, 497] width 157 height 115
click at [0, 0] on input "file" at bounding box center [0, 0] width 0 height 0
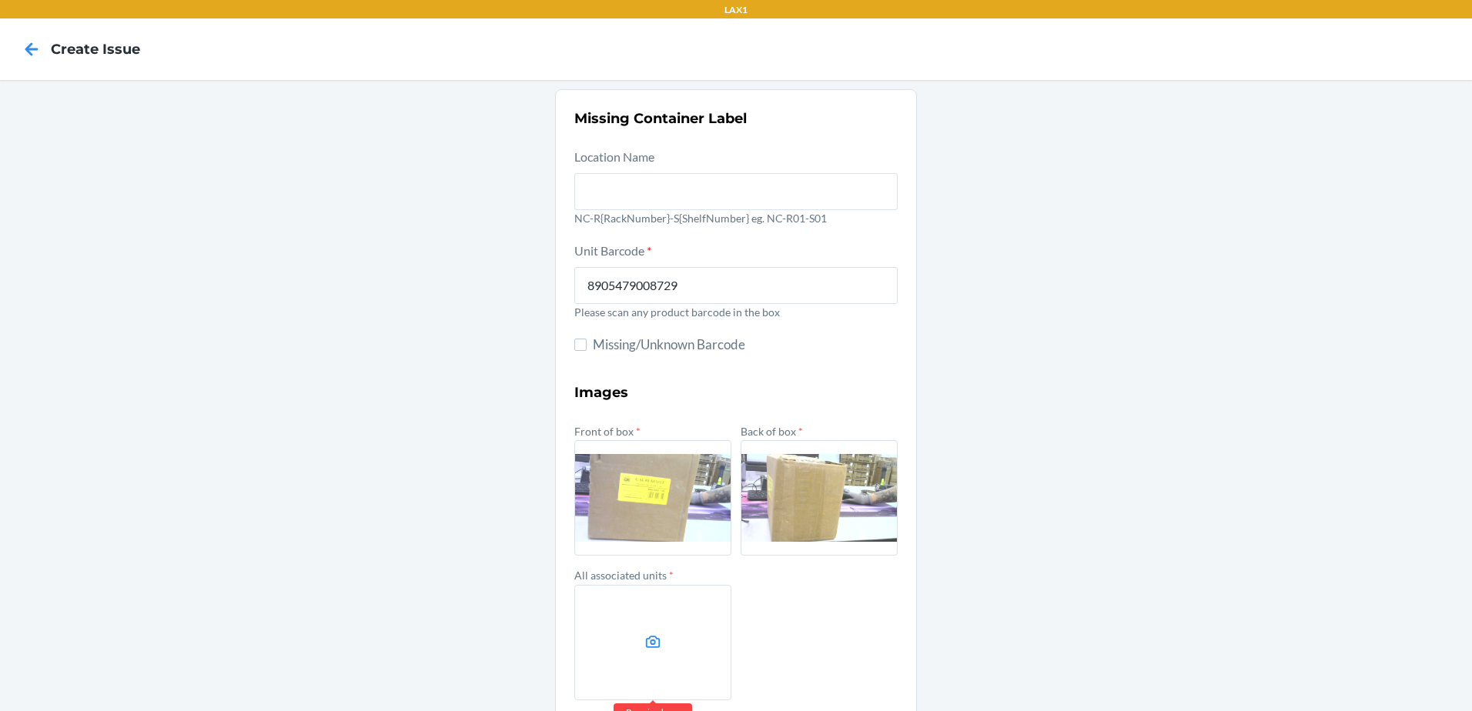
click at [684, 628] on label at bounding box center [652, 642] width 157 height 115
click at [0, 0] on input "file" at bounding box center [0, 0] width 0 height 0
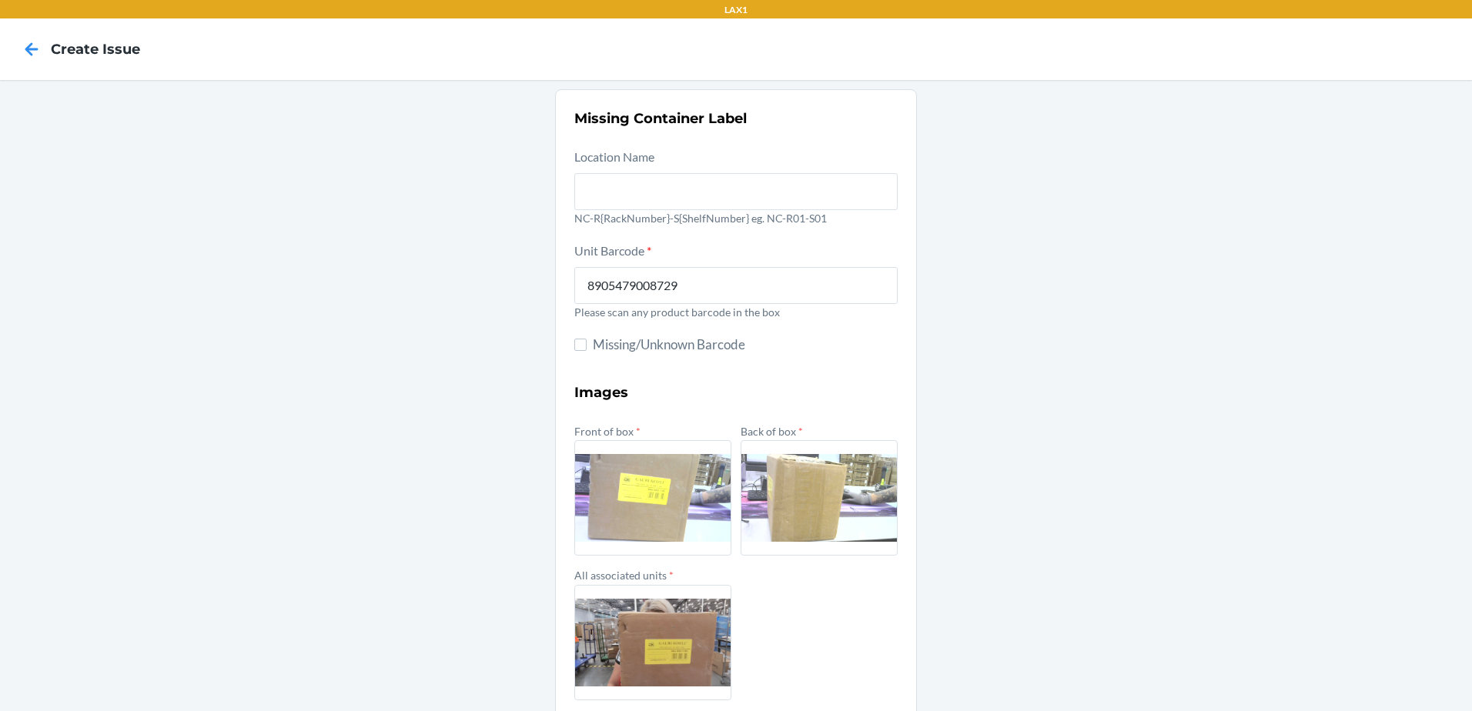
click at [669, 497] on label at bounding box center [652, 497] width 157 height 115
click at [0, 0] on input "file" at bounding box center [0, 0] width 0 height 0
click at [654, 520] on label at bounding box center [652, 497] width 157 height 115
click at [0, 0] on input "file" at bounding box center [0, 0] width 0 height 0
click at [647, 521] on label at bounding box center [652, 497] width 157 height 115
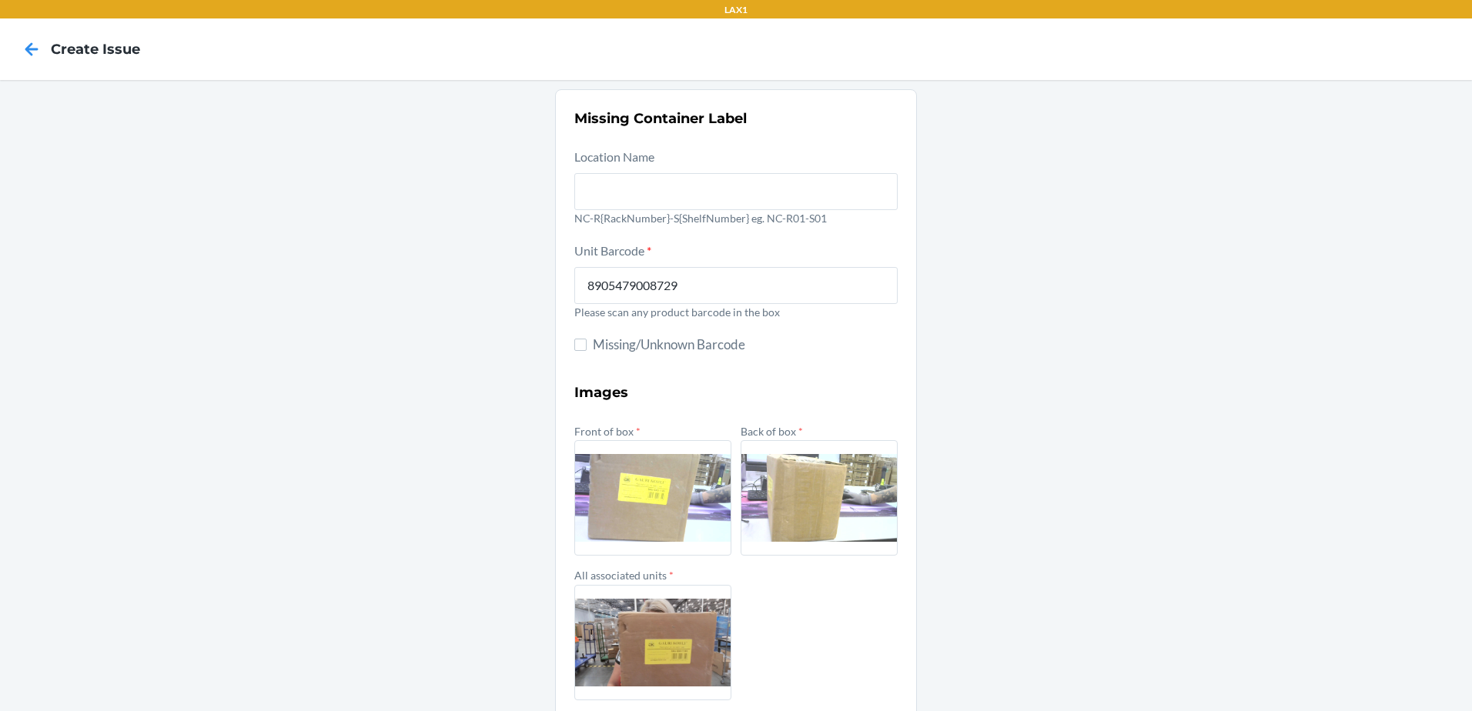
click at [0, 0] on input "file" at bounding box center [0, 0] width 0 height 0
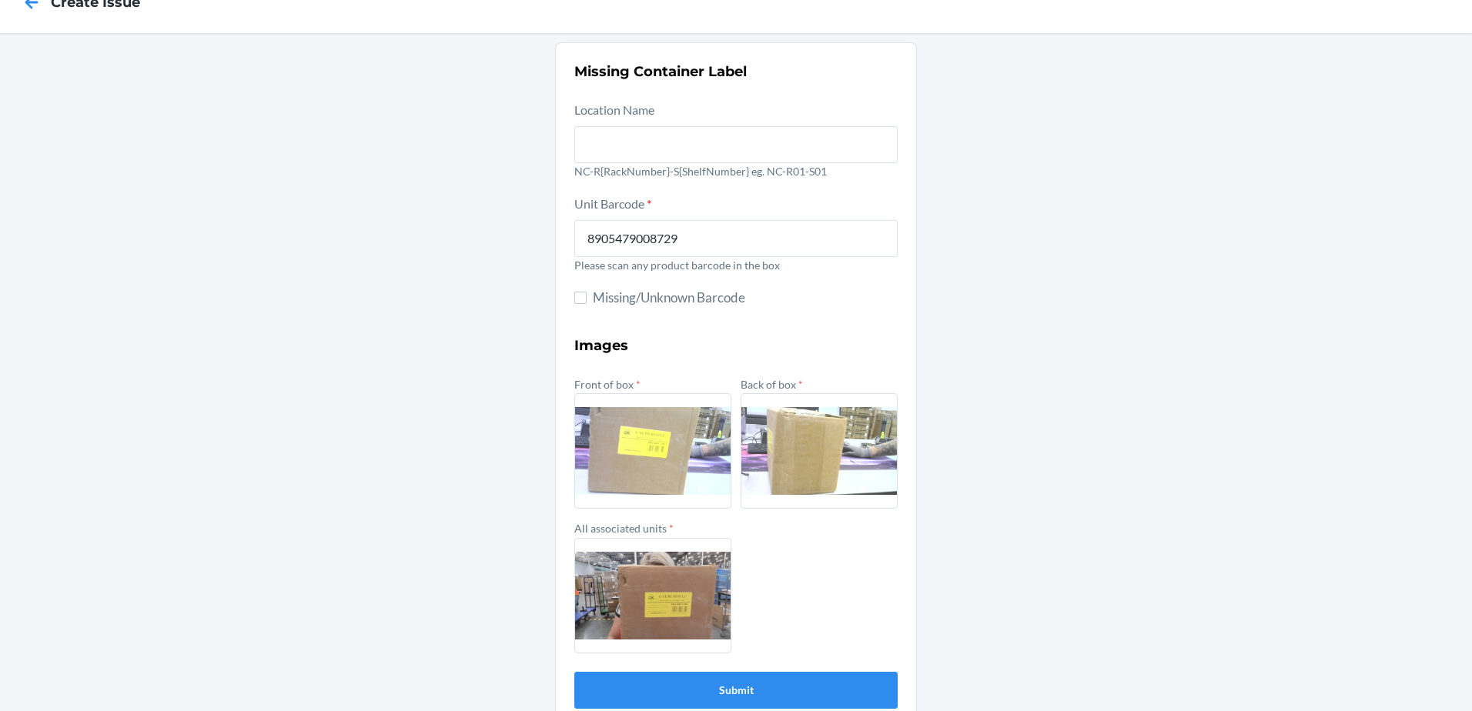
scroll to position [73, 0]
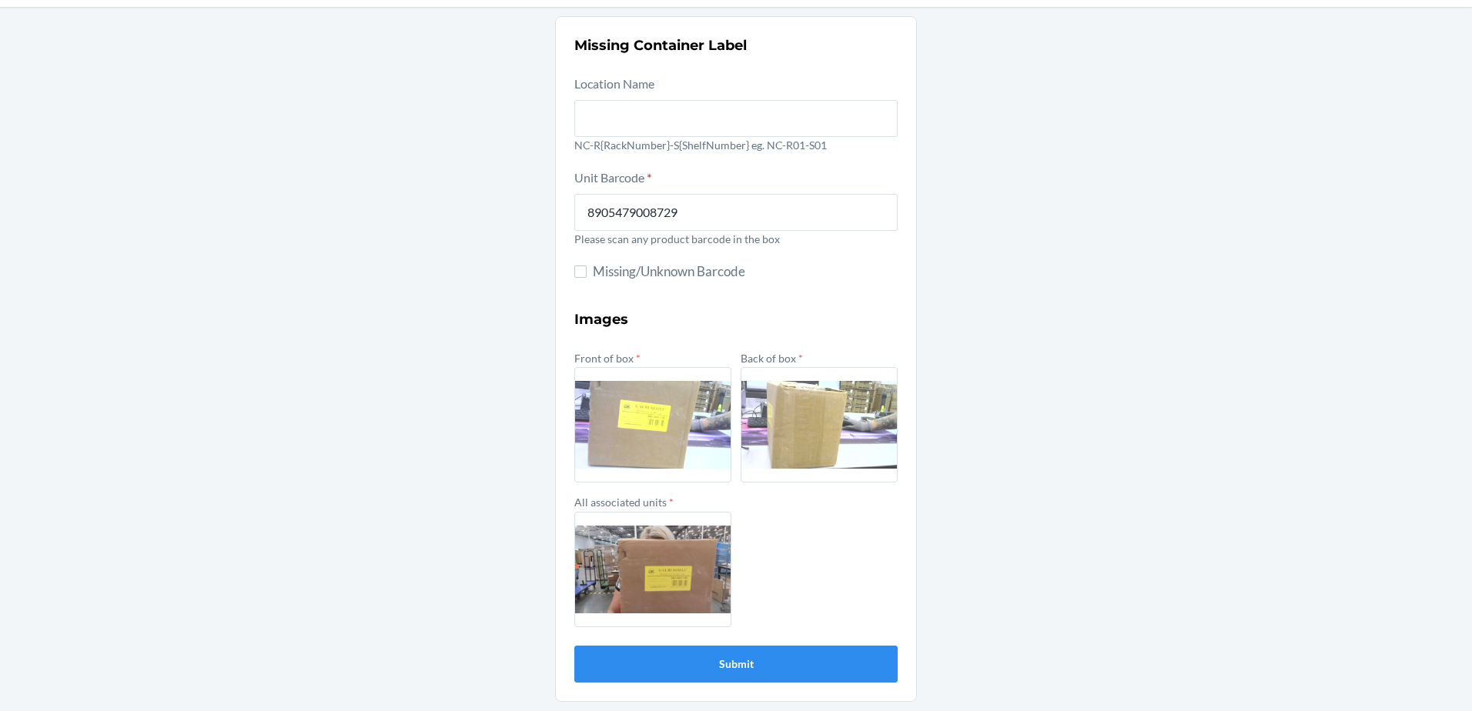
click at [627, 394] on label at bounding box center [652, 424] width 157 height 115
click at [0, 0] on input "file" at bounding box center [0, 0] width 0 height 0
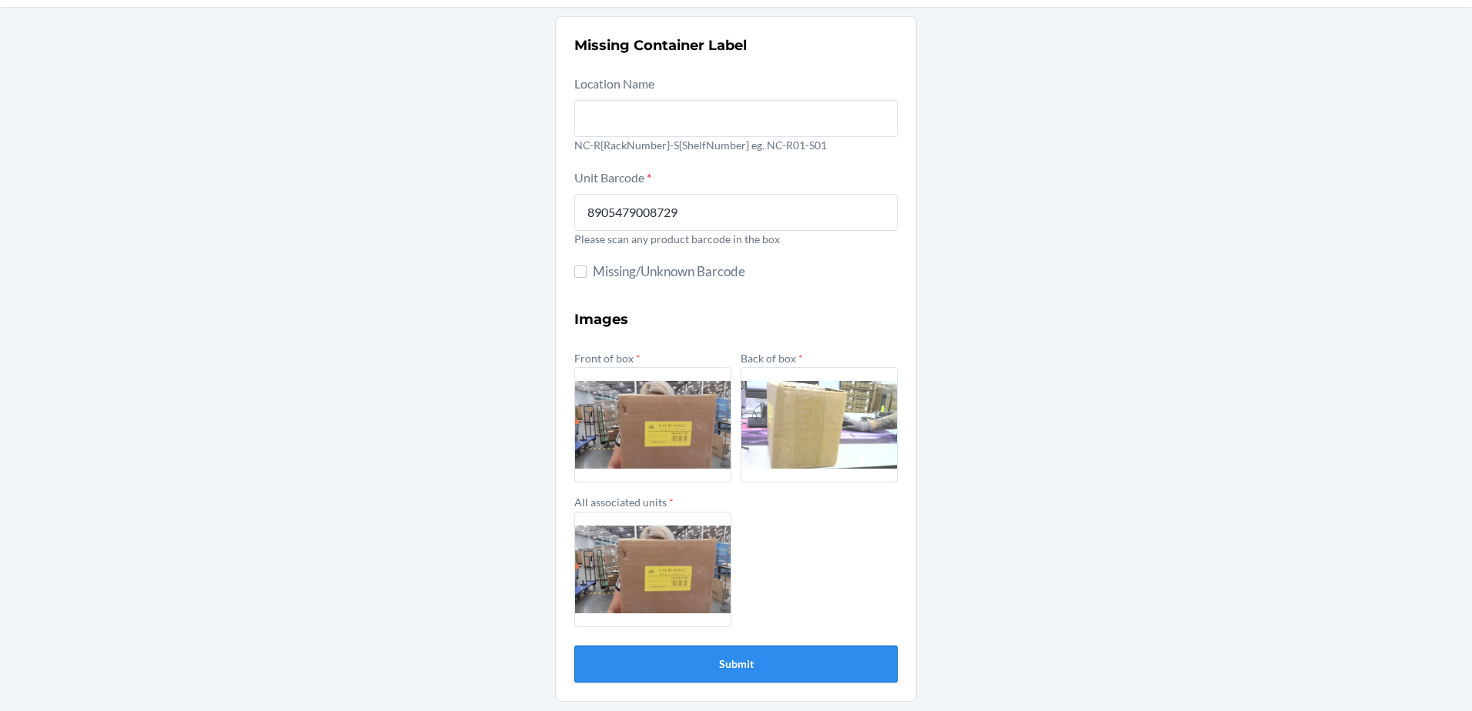
click at [623, 671] on button "Submit" at bounding box center [735, 664] width 323 height 37
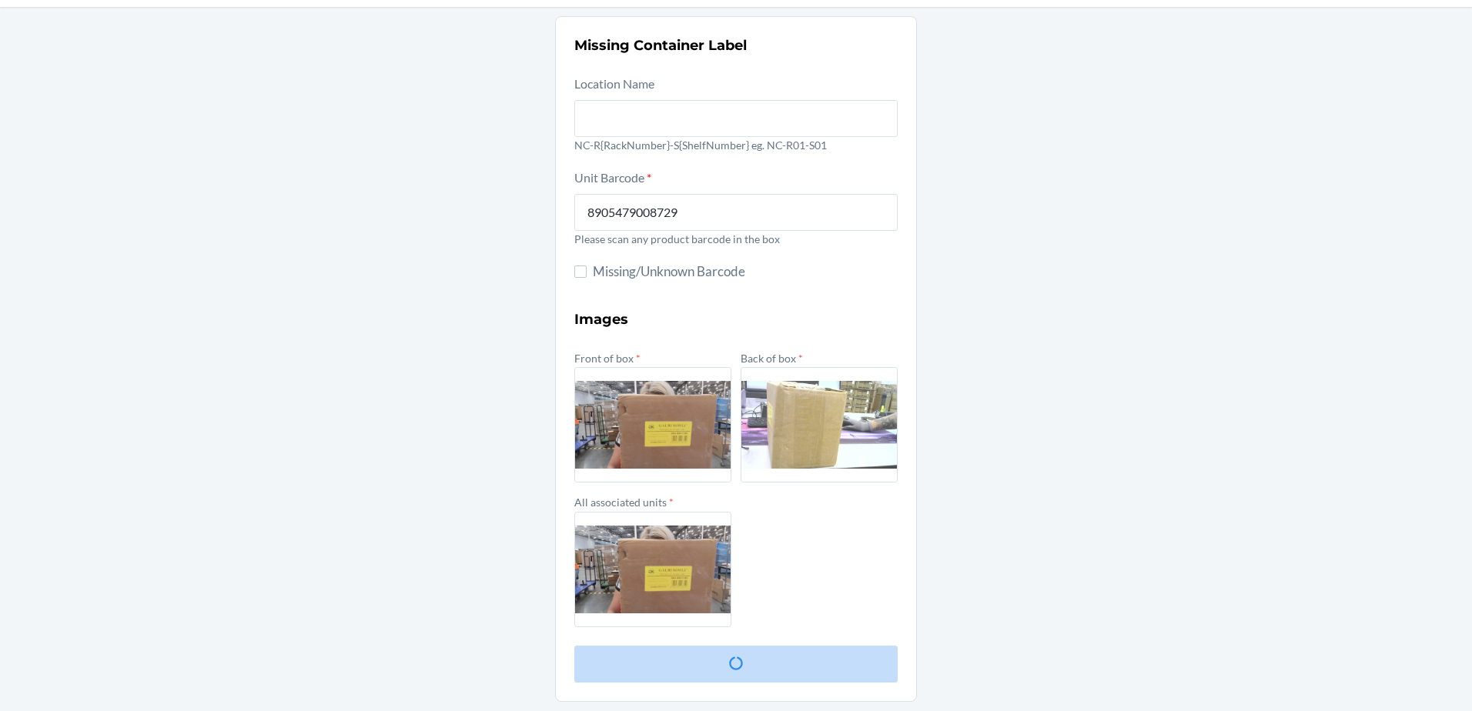
scroll to position [0, 0]
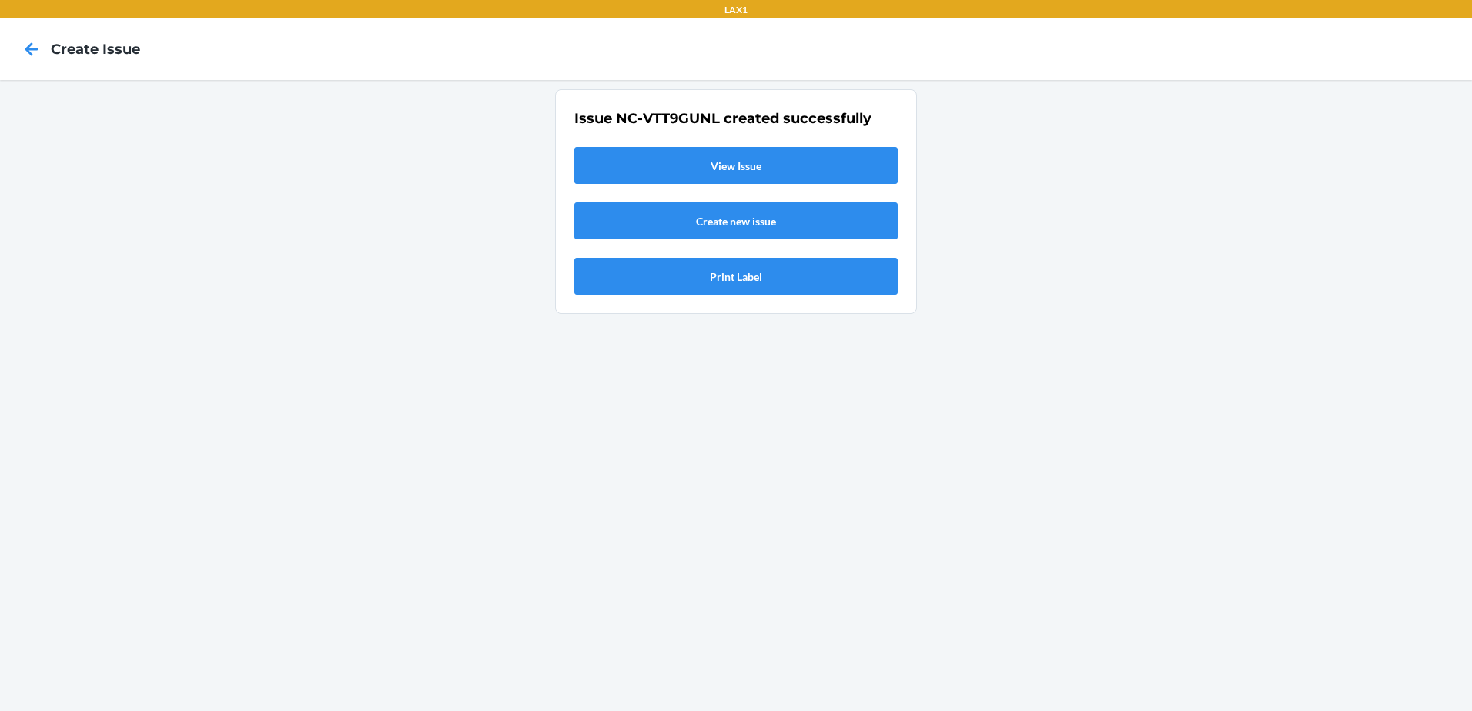
click at [714, 164] on link "View Issue" at bounding box center [735, 165] width 323 height 37
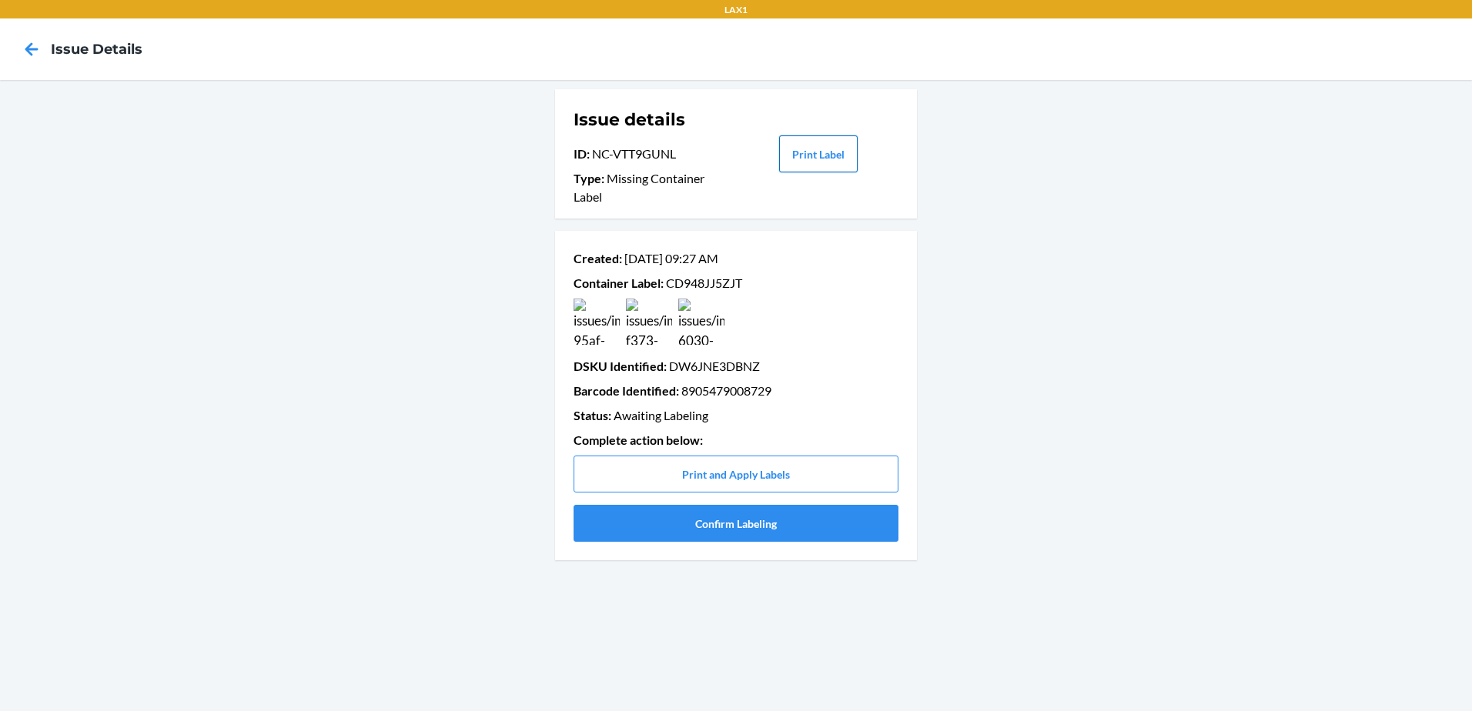
click at [826, 150] on button "Print Label" at bounding box center [818, 153] width 79 height 37
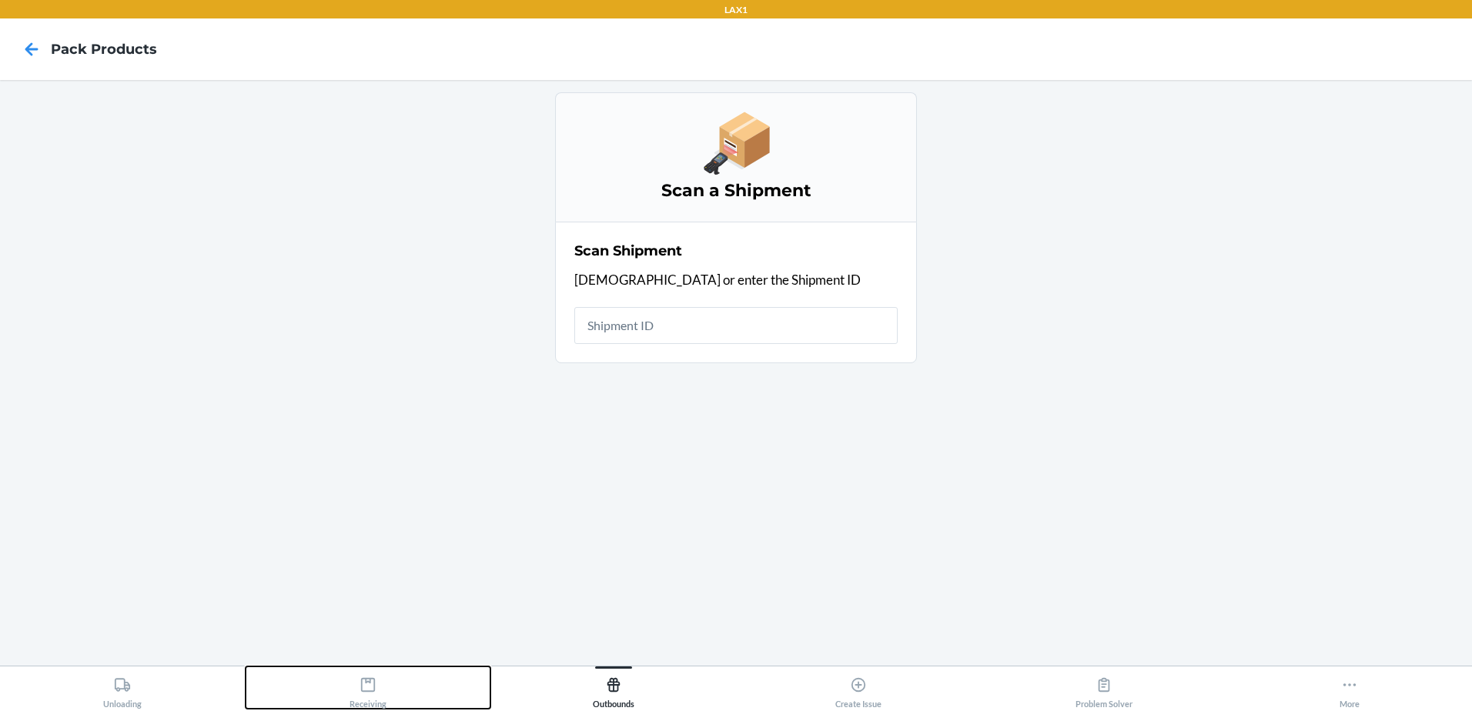
click at [372, 684] on icon at bounding box center [368, 685] width 17 height 17
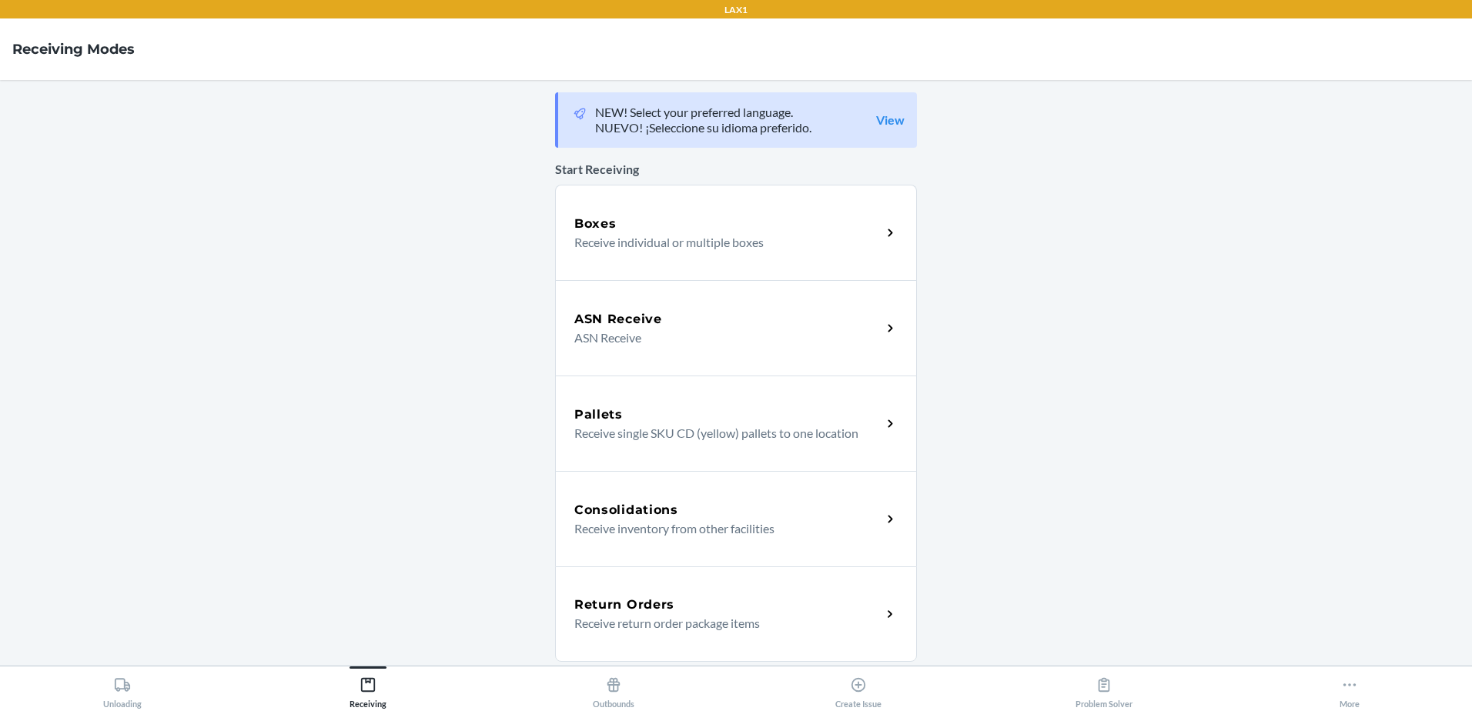
click at [594, 238] on p "Receive individual or multiple boxes" at bounding box center [721, 242] width 295 height 18
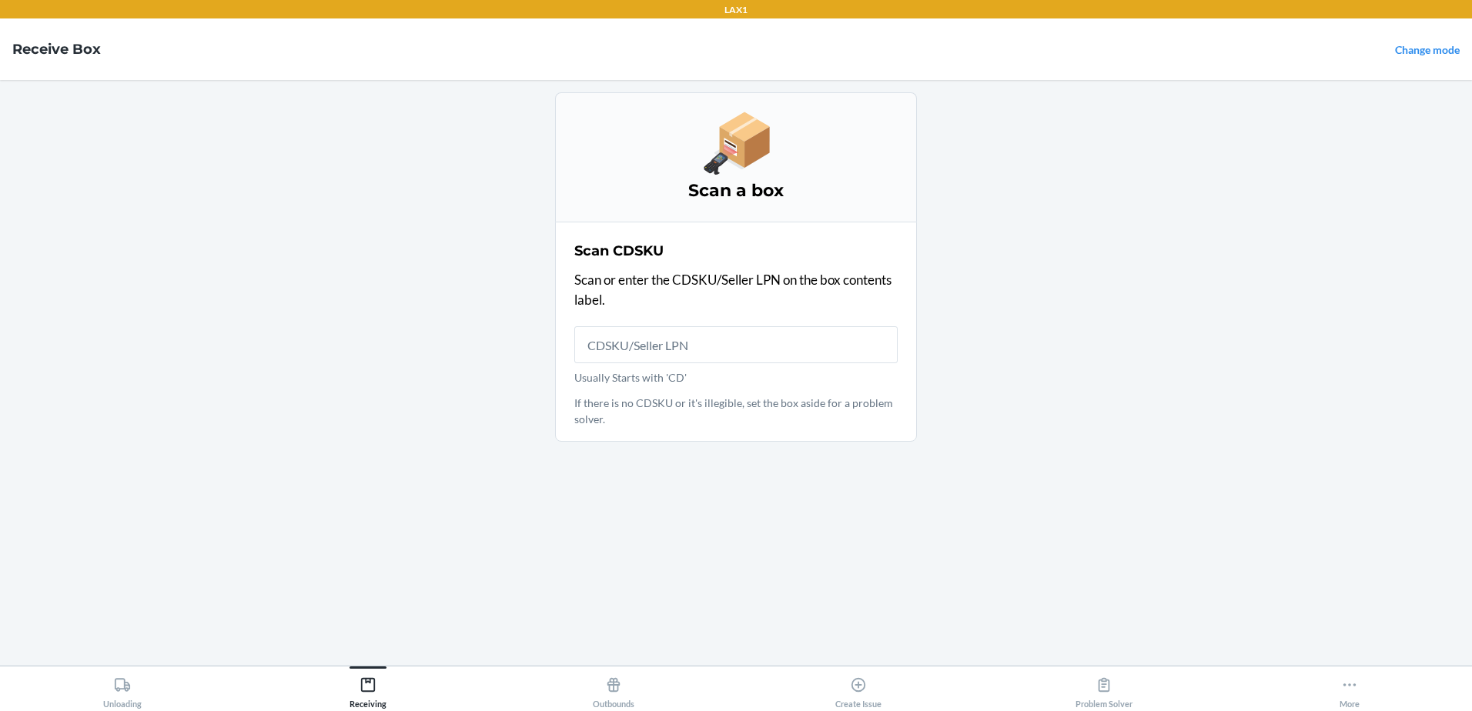
drag, startPoint x: 672, startPoint y: 337, endPoint x: 667, endPoint y: 326, distance: 12.4
click at [673, 336] on input "Usually Starts with 'CD'" at bounding box center [735, 344] width 323 height 37
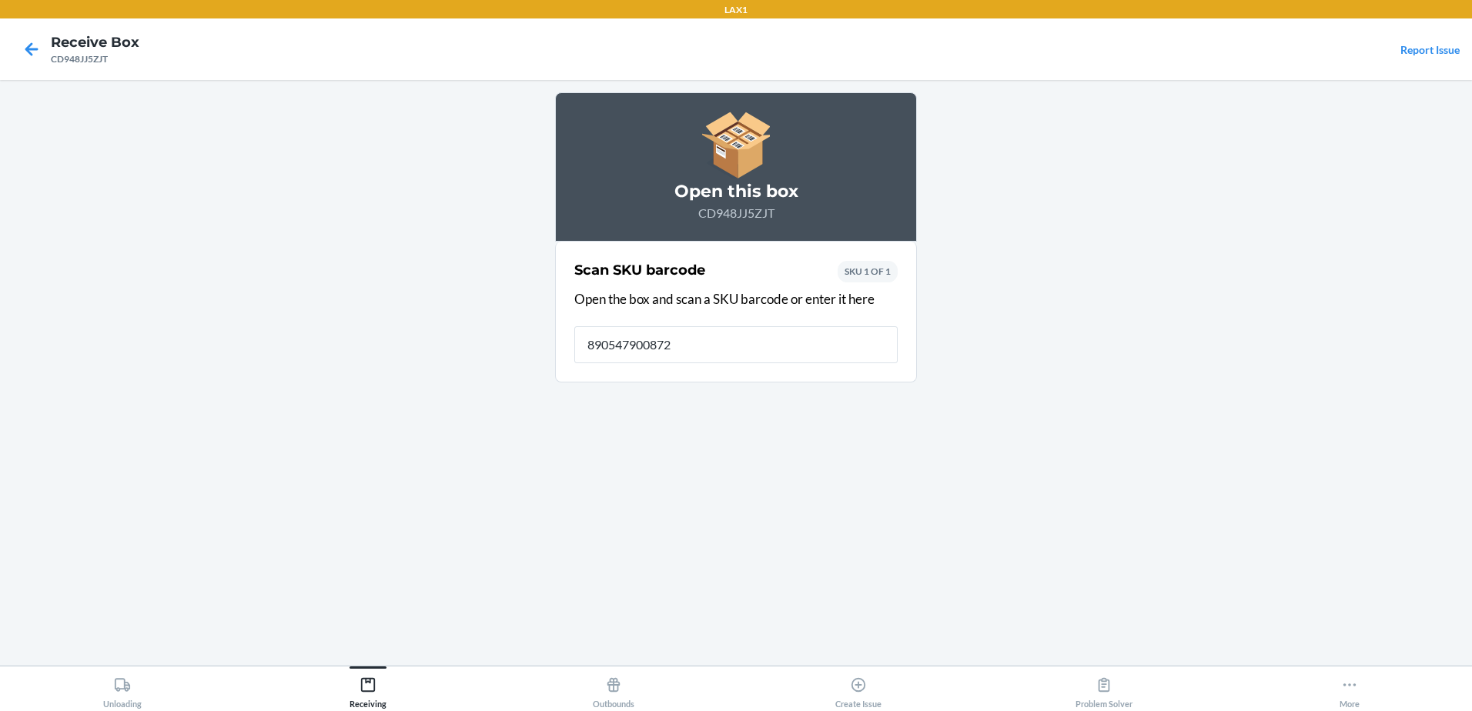
type input "8905479008729"
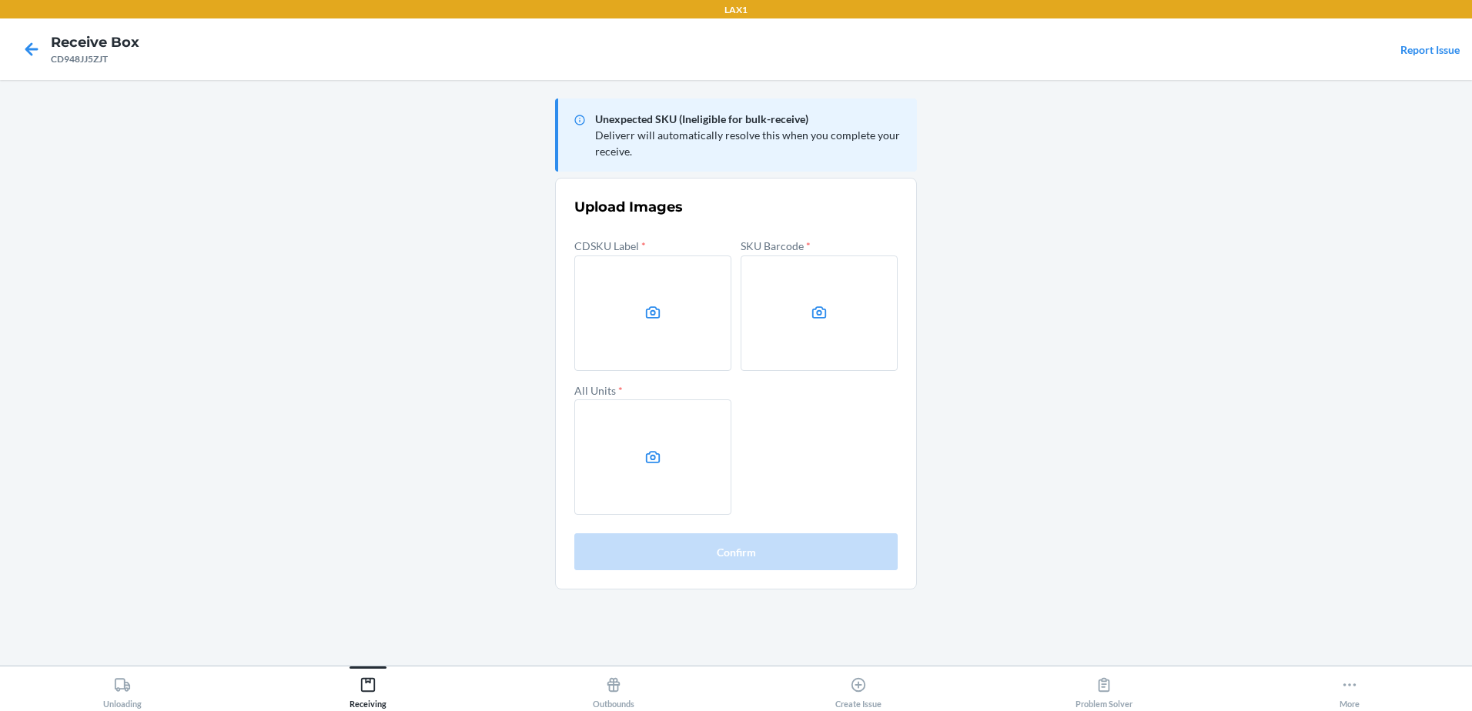
click at [664, 360] on label at bounding box center [652, 313] width 157 height 115
click at [0, 0] on input "file" at bounding box center [0, 0] width 0 height 0
click at [809, 336] on label at bounding box center [819, 313] width 157 height 115
click at [0, 0] on input "file" at bounding box center [0, 0] width 0 height 0
click at [1390, 494] on main "Unexpected SKU (Ineligible for bulk-receive) Deliverr will automatically resolv…" at bounding box center [736, 373] width 1472 height 586
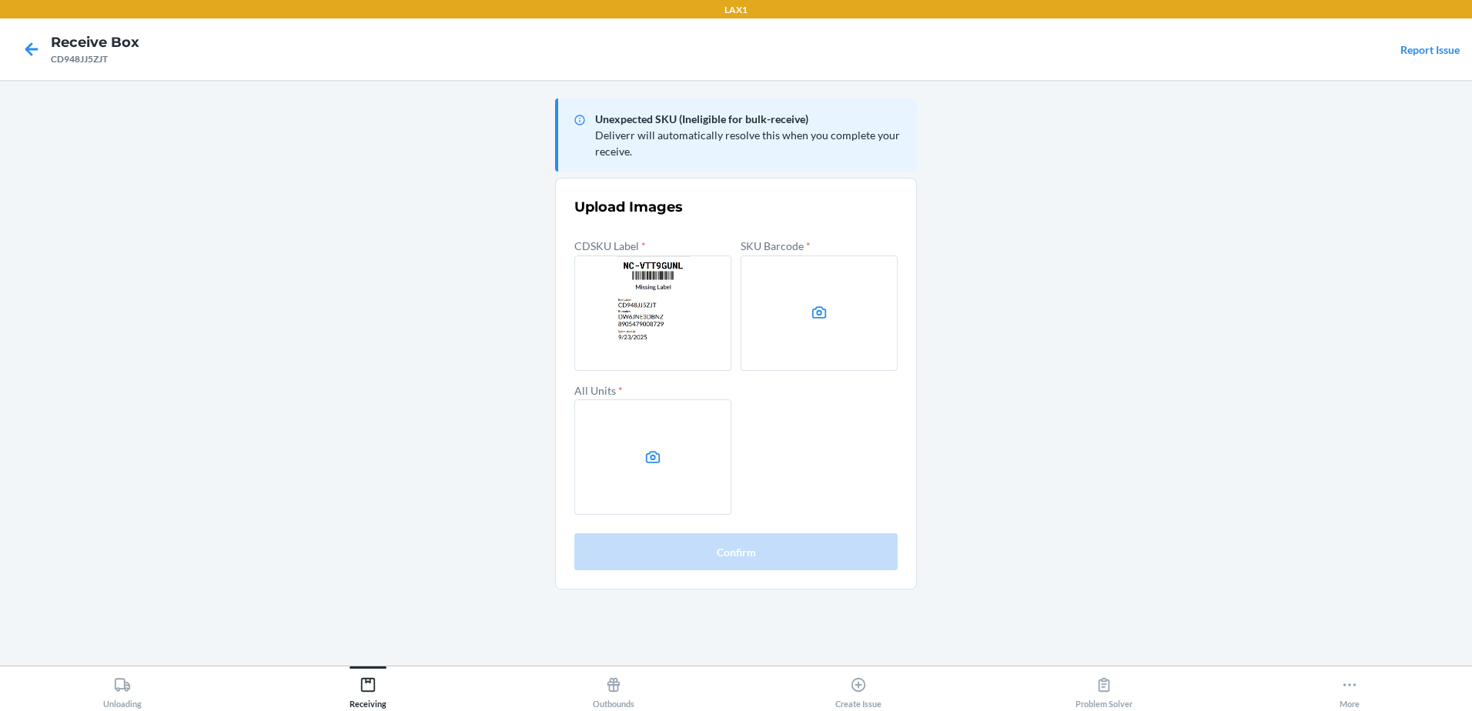
click at [763, 293] on label at bounding box center [819, 313] width 157 height 115
click at [0, 0] on input "file" at bounding box center [0, 0] width 0 height 0
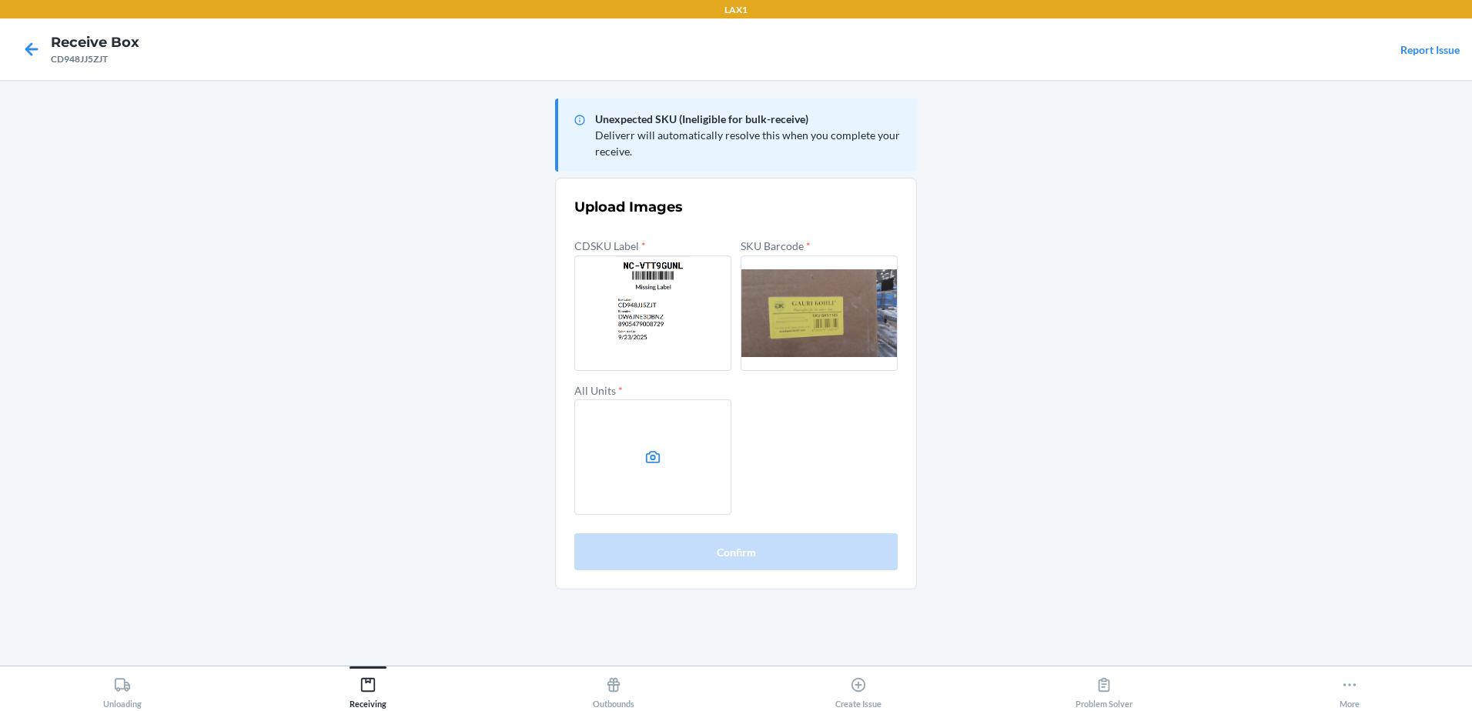
click at [649, 463] on icon at bounding box center [653, 457] width 15 height 12
click at [0, 0] on input "file" at bounding box center [0, 0] width 0 height 0
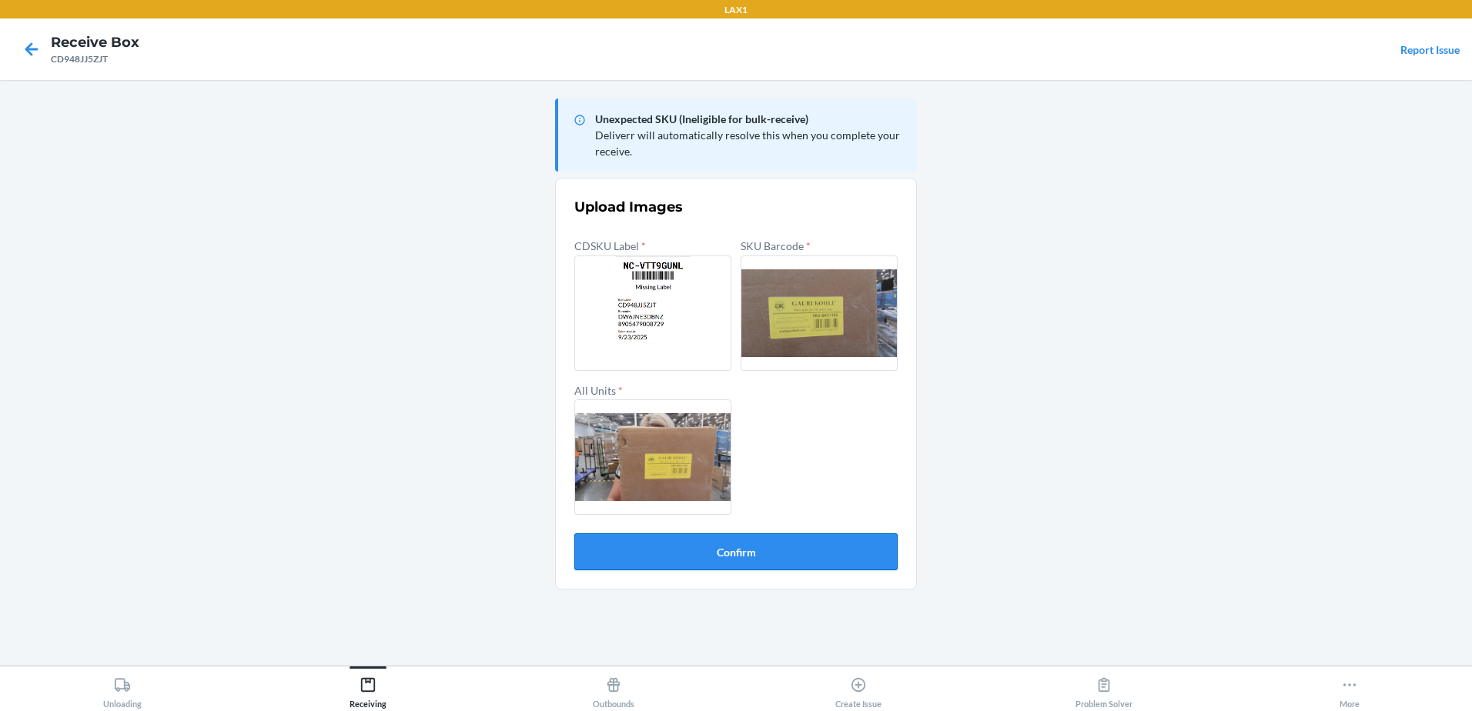
click at [749, 544] on button "Confirm" at bounding box center [735, 552] width 323 height 37
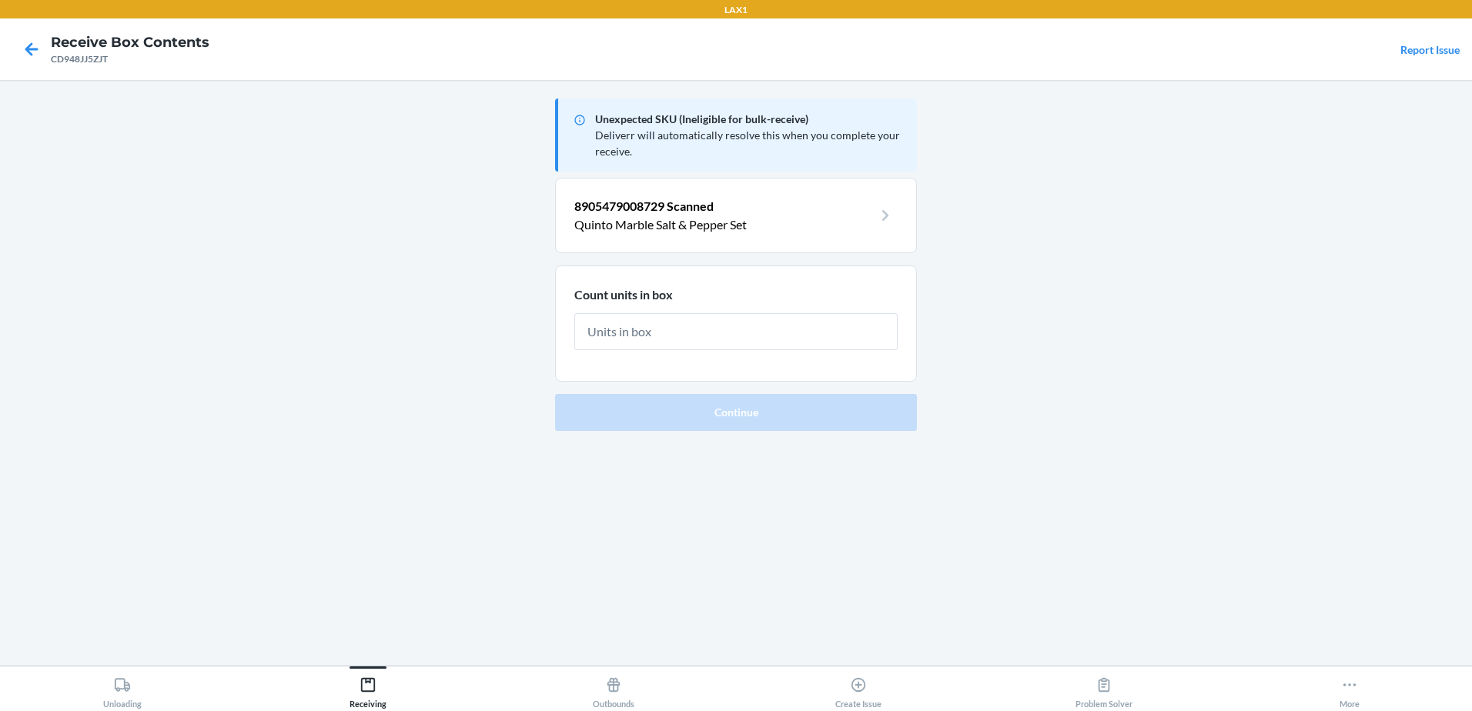
click at [724, 335] on input "text" at bounding box center [735, 331] width 323 height 37
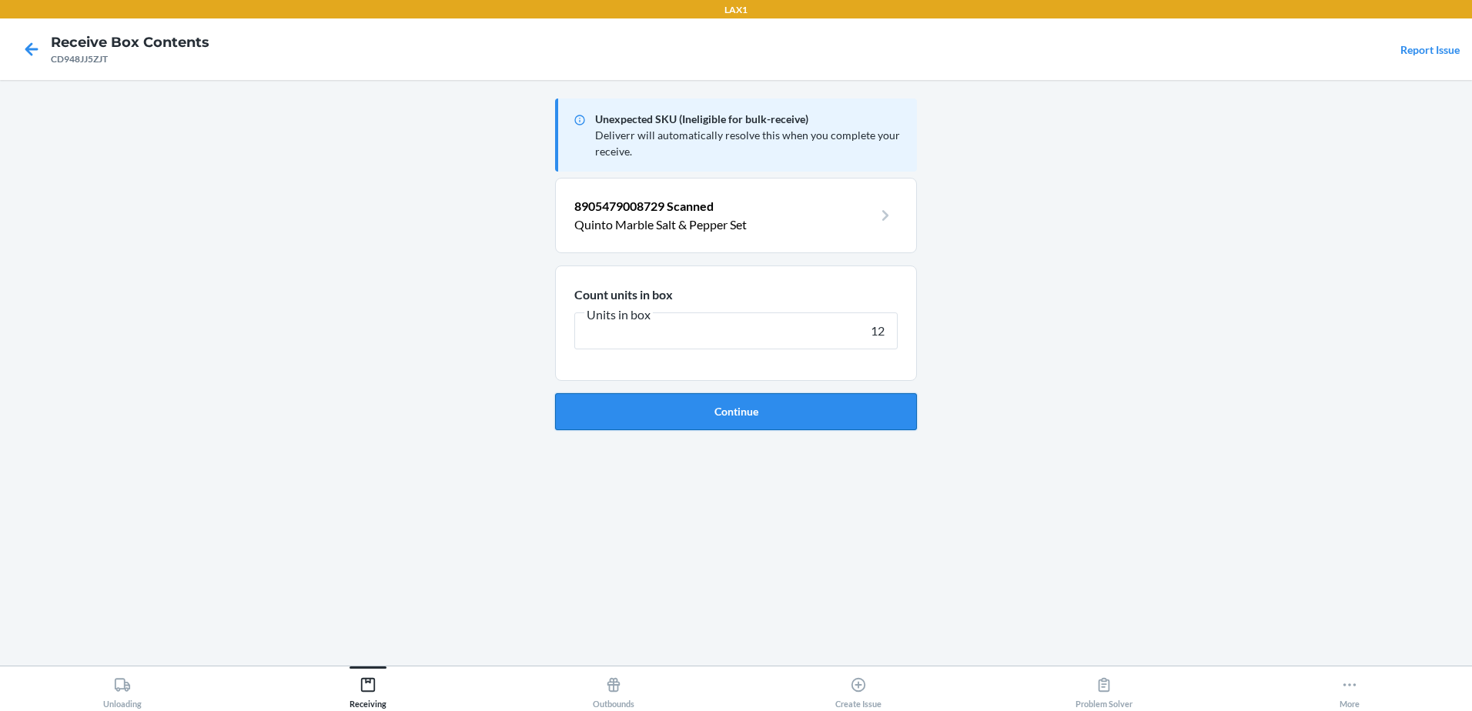
type input "12"
click at [743, 410] on button "Continue" at bounding box center [736, 411] width 362 height 37
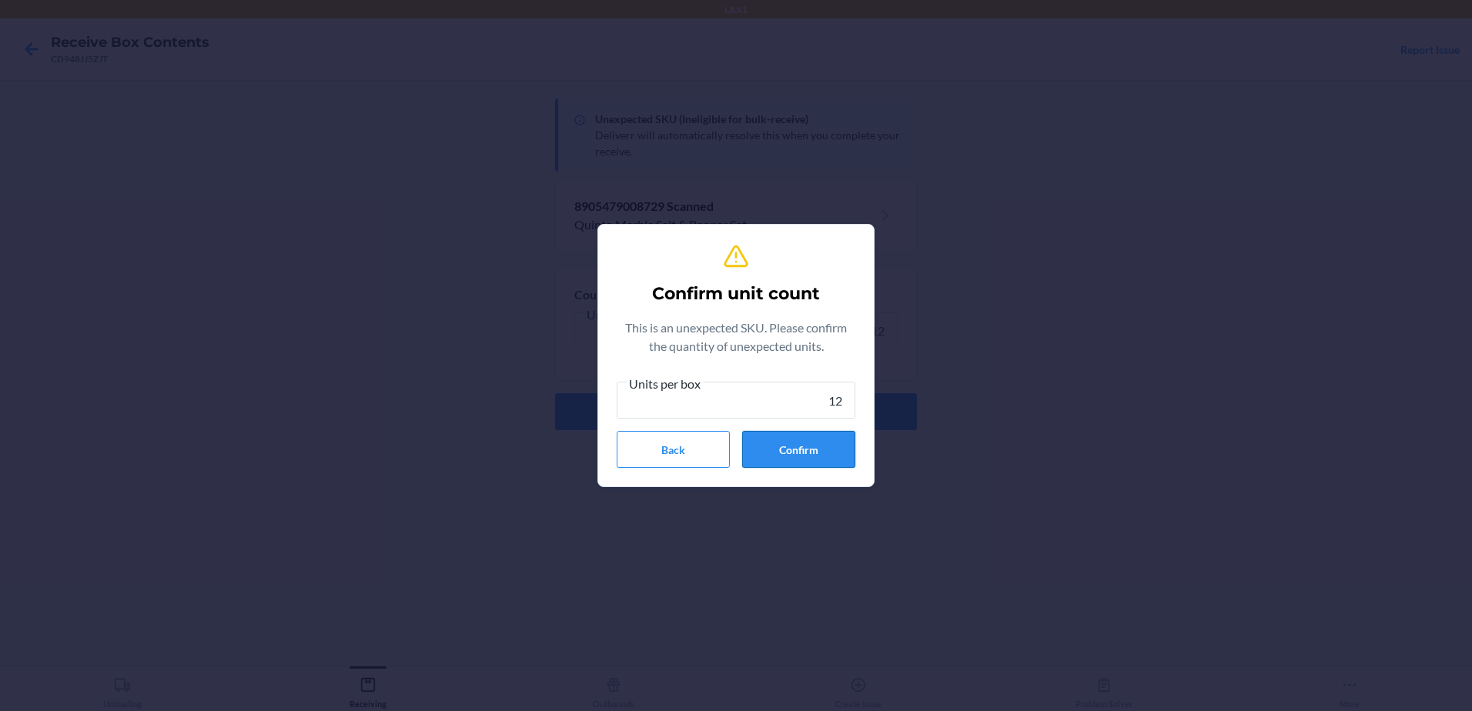
type input "12"
click at [784, 449] on button "Confirm" at bounding box center [798, 449] width 113 height 37
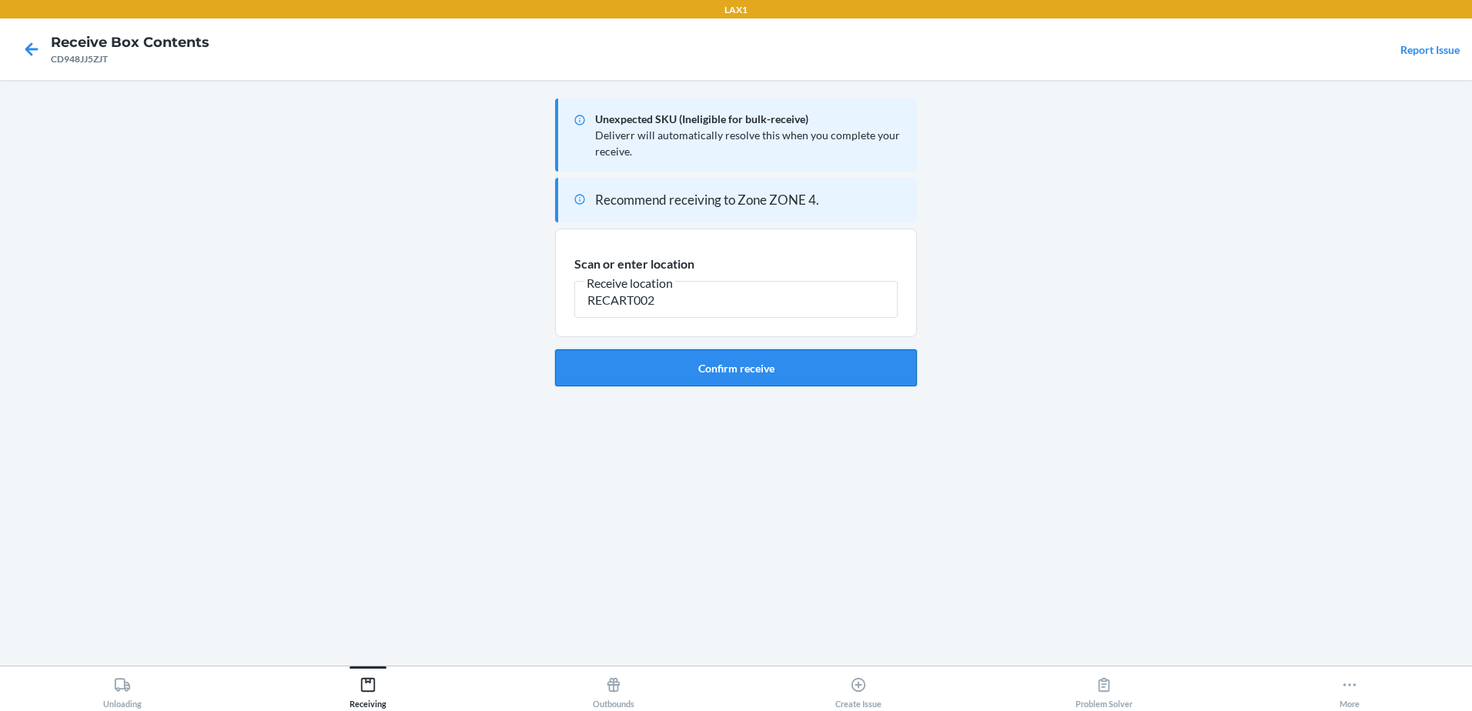
type input "RECART002"
click at [774, 364] on button "Confirm receive" at bounding box center [736, 368] width 362 height 37
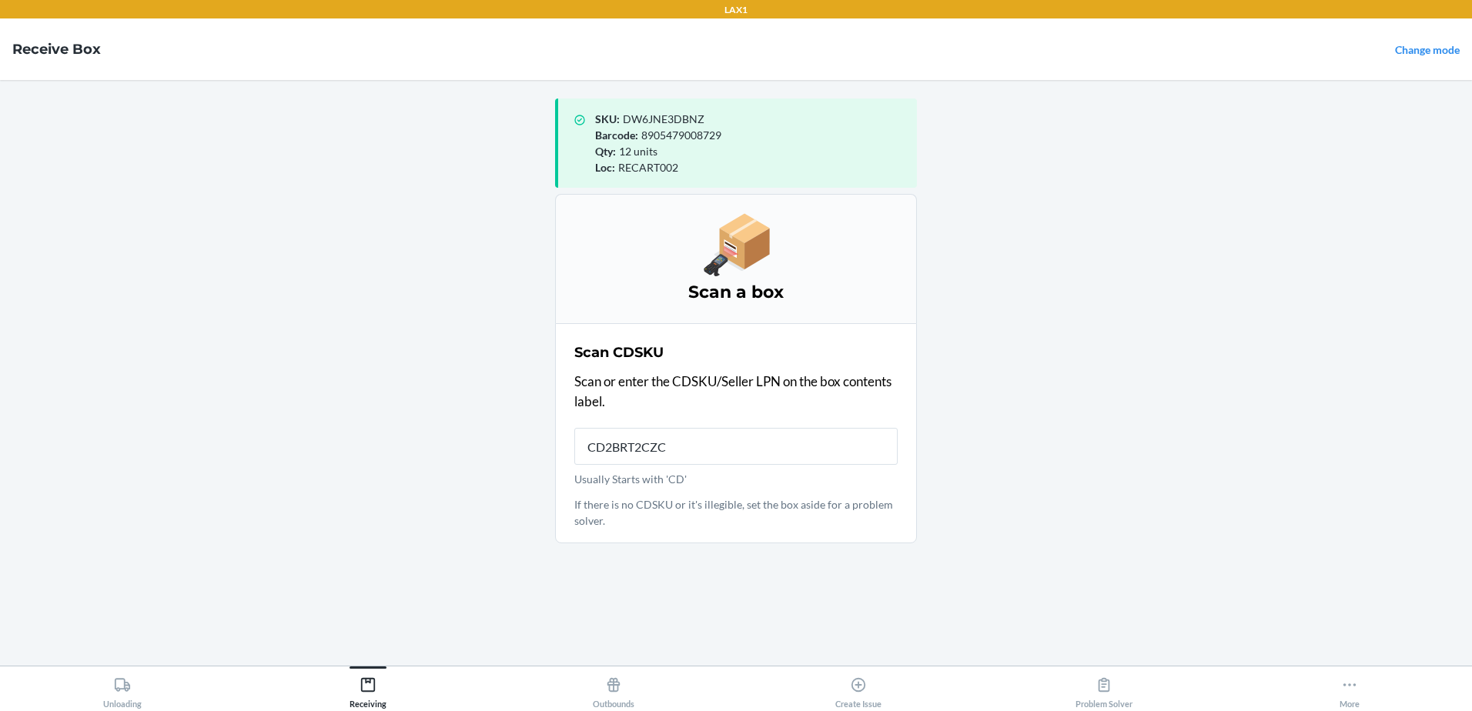
type input "CD2BRT2CZCF"
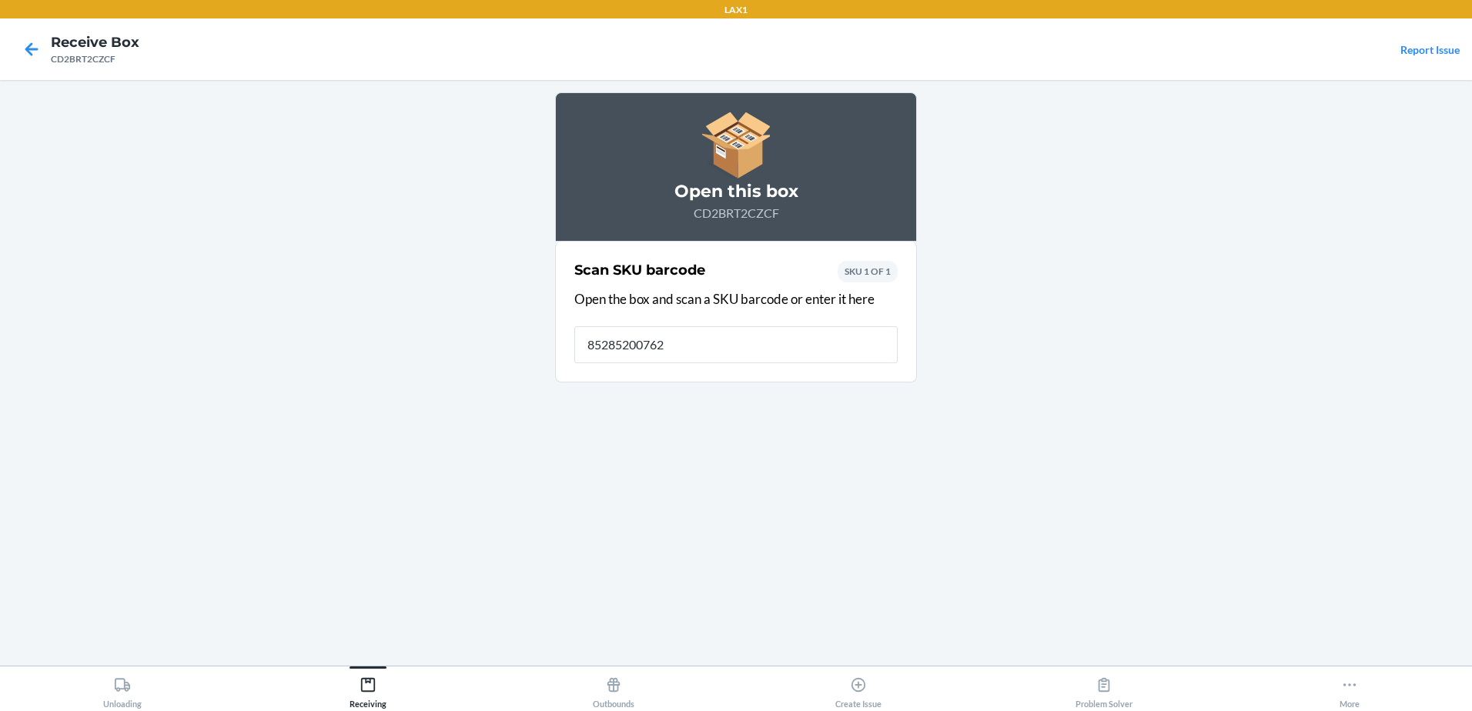
type input "852852007627"
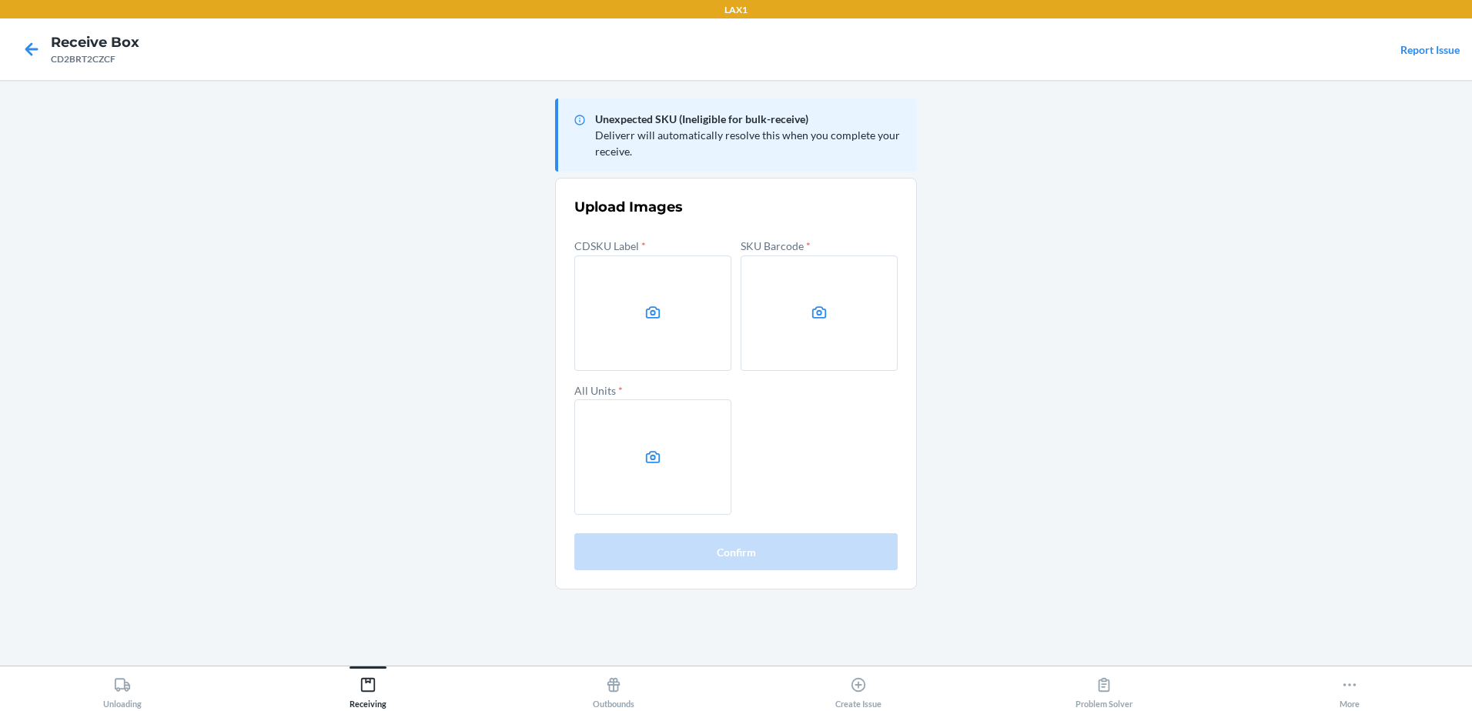
drag, startPoint x: 1386, startPoint y: 273, endPoint x: 617, endPoint y: 192, distance: 772.5
click at [1384, 274] on main "Unexpected SKU (Ineligible for bulk-receive) Deliverr will automatically resolv…" at bounding box center [736, 373] width 1472 height 586
click at [646, 324] on label at bounding box center [652, 313] width 157 height 115
click at [0, 0] on input "file" at bounding box center [0, 0] width 0 height 0
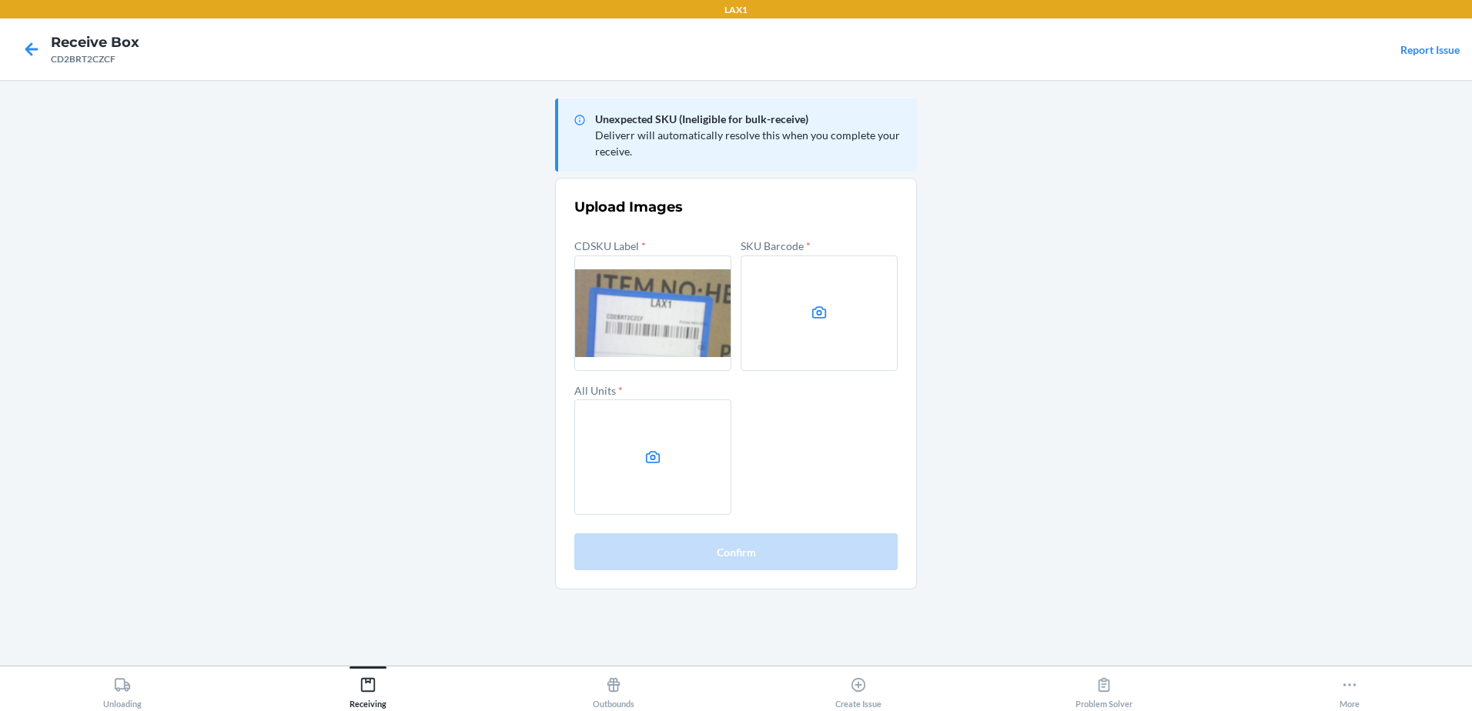
click at [838, 307] on label at bounding box center [819, 313] width 157 height 115
click at [0, 0] on input "file" at bounding box center [0, 0] width 0 height 0
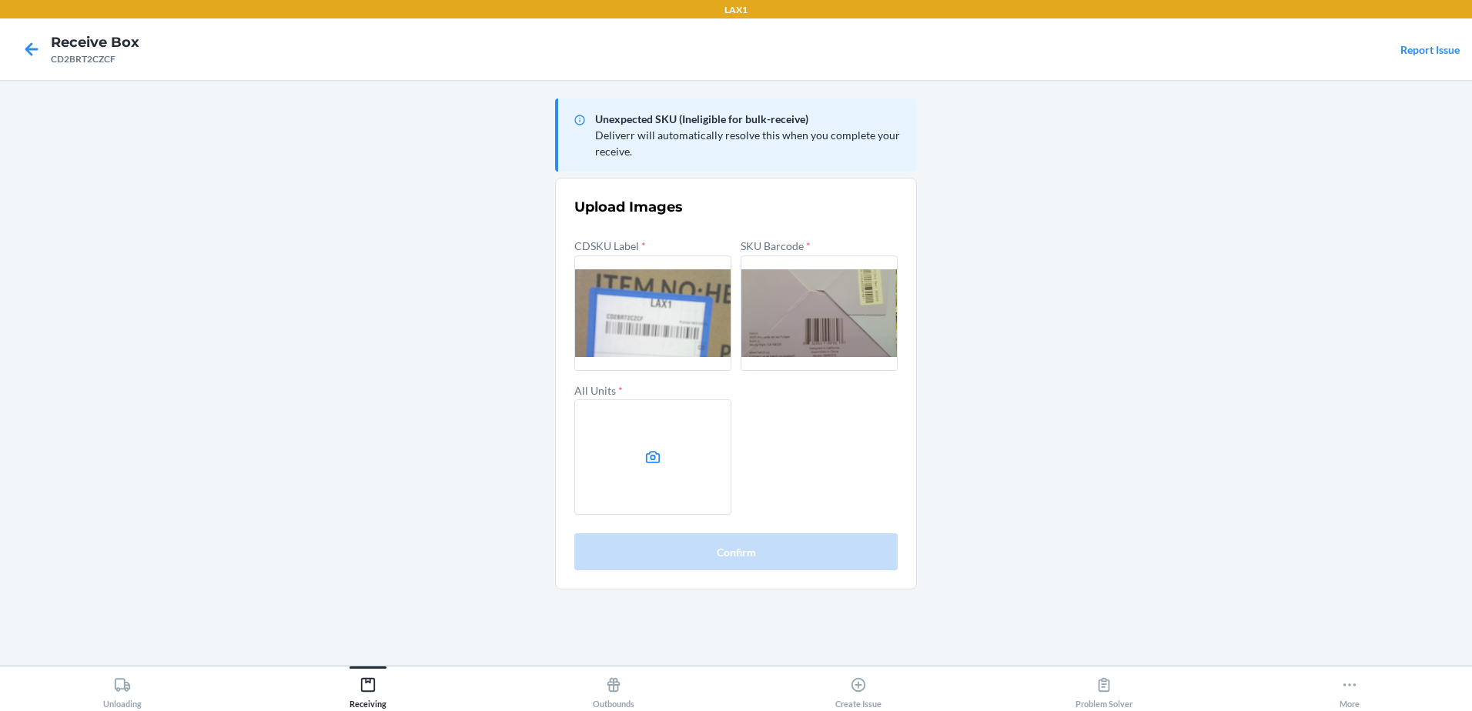
click at [695, 456] on label at bounding box center [652, 457] width 157 height 115
click at [0, 0] on input "file" at bounding box center [0, 0] width 0 height 0
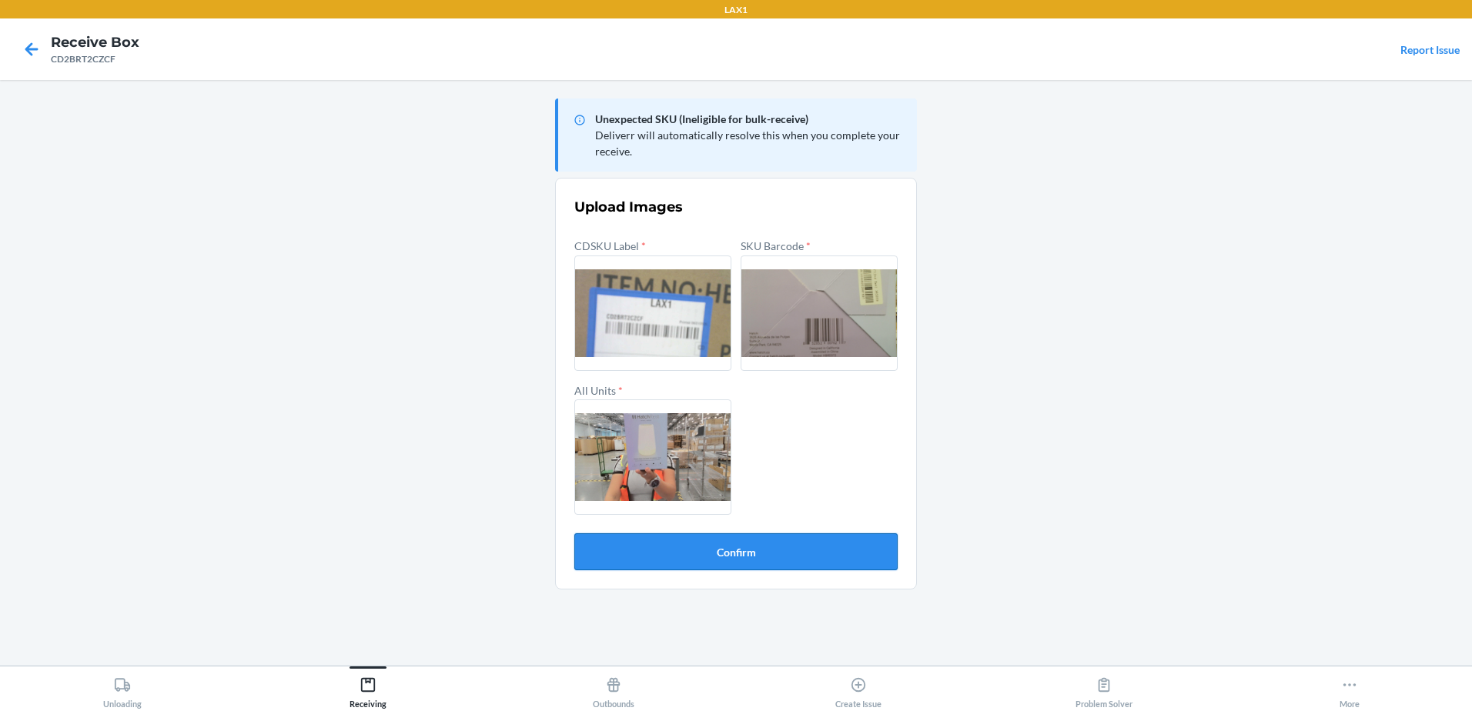
click at [735, 557] on button "Confirm" at bounding box center [735, 552] width 323 height 37
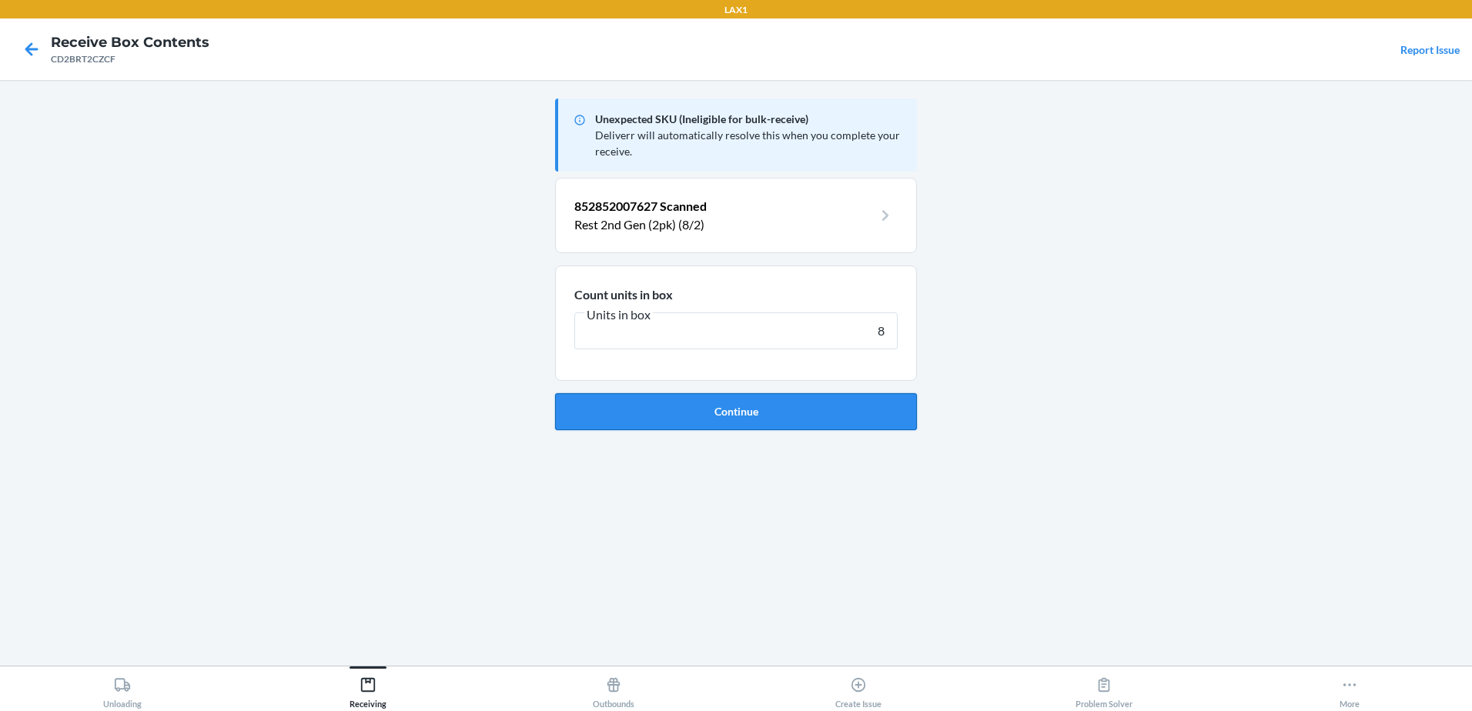
type input "8"
drag, startPoint x: 697, startPoint y: 420, endPoint x: 711, endPoint y: 425, distance: 14.9
click at [708, 424] on button "Continue" at bounding box center [736, 411] width 362 height 37
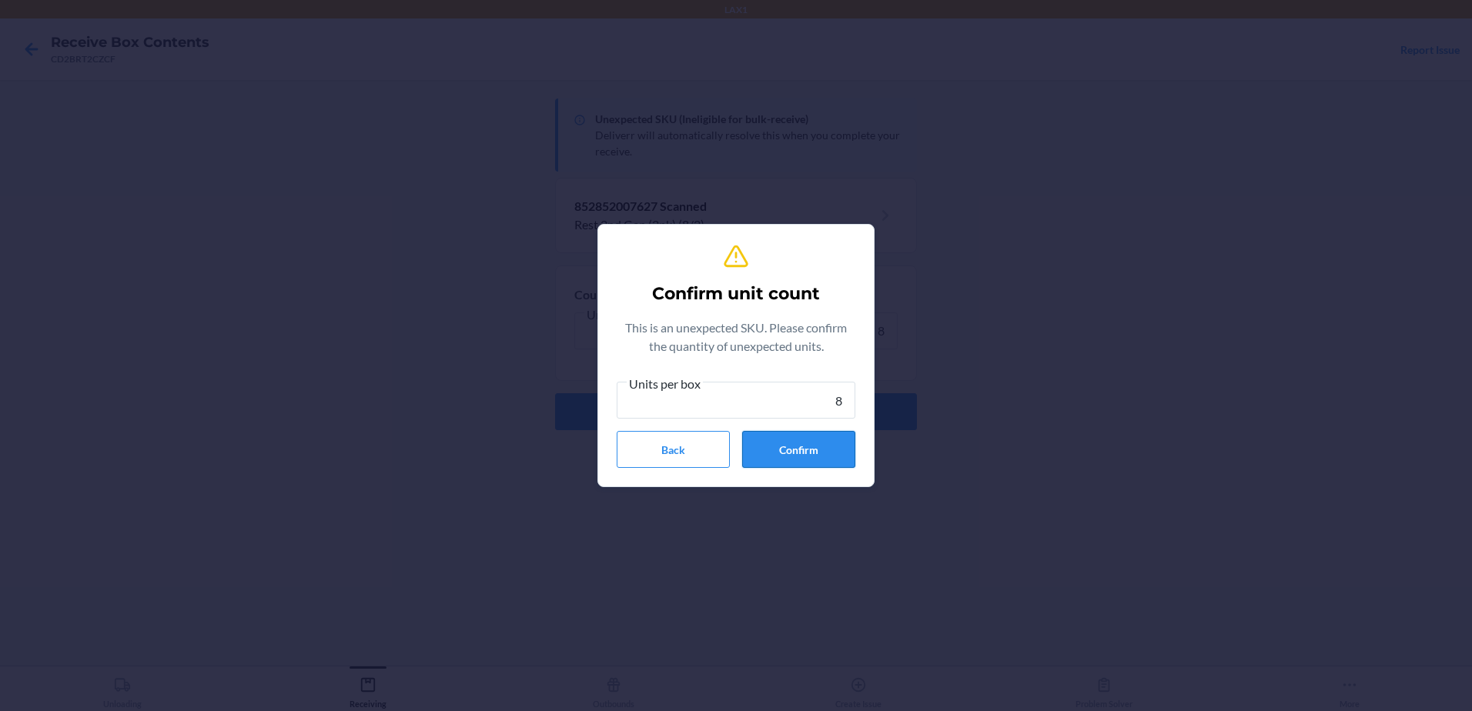
type input "8"
click at [785, 455] on button "Confirm" at bounding box center [798, 449] width 113 height 37
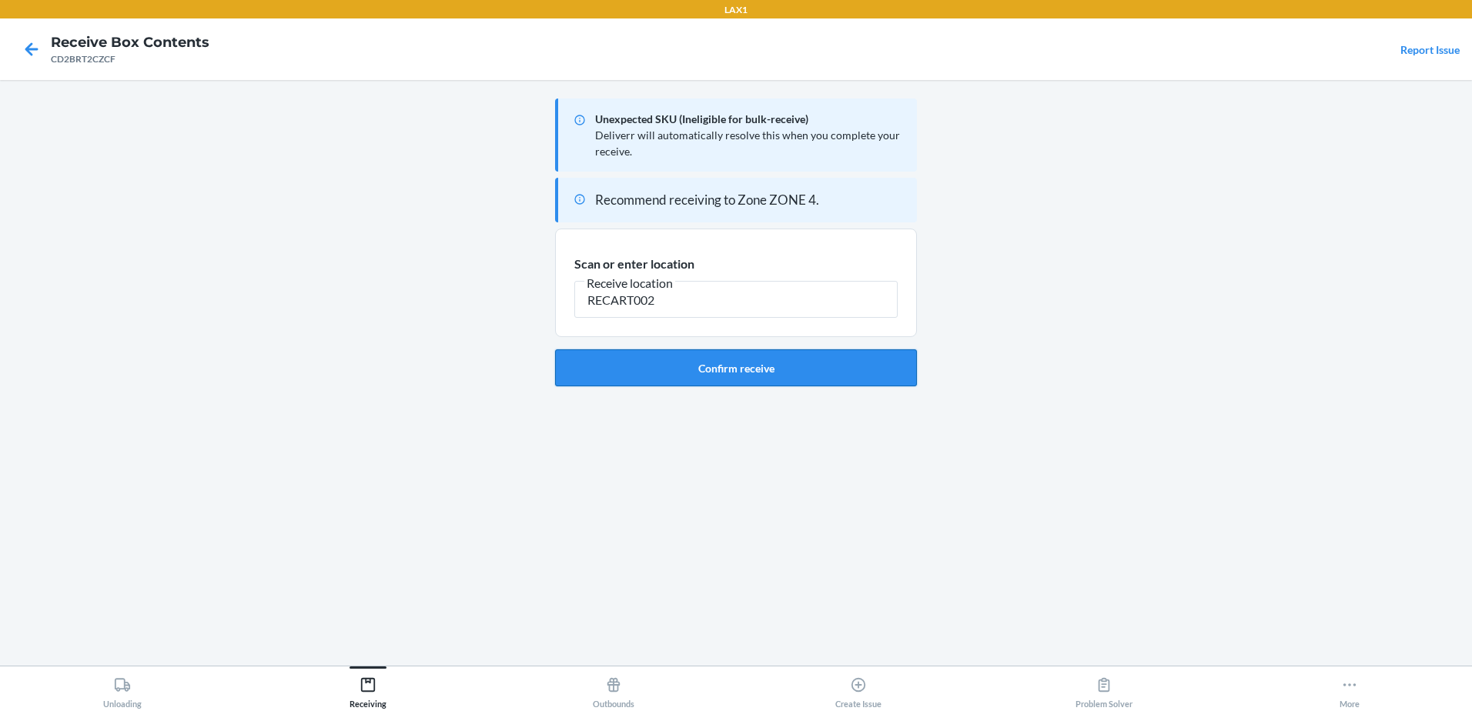
type input "RECART002"
drag, startPoint x: 678, startPoint y: 363, endPoint x: 676, endPoint y: 382, distance: 18.6
click at [678, 375] on button "Confirm receive" at bounding box center [736, 368] width 362 height 37
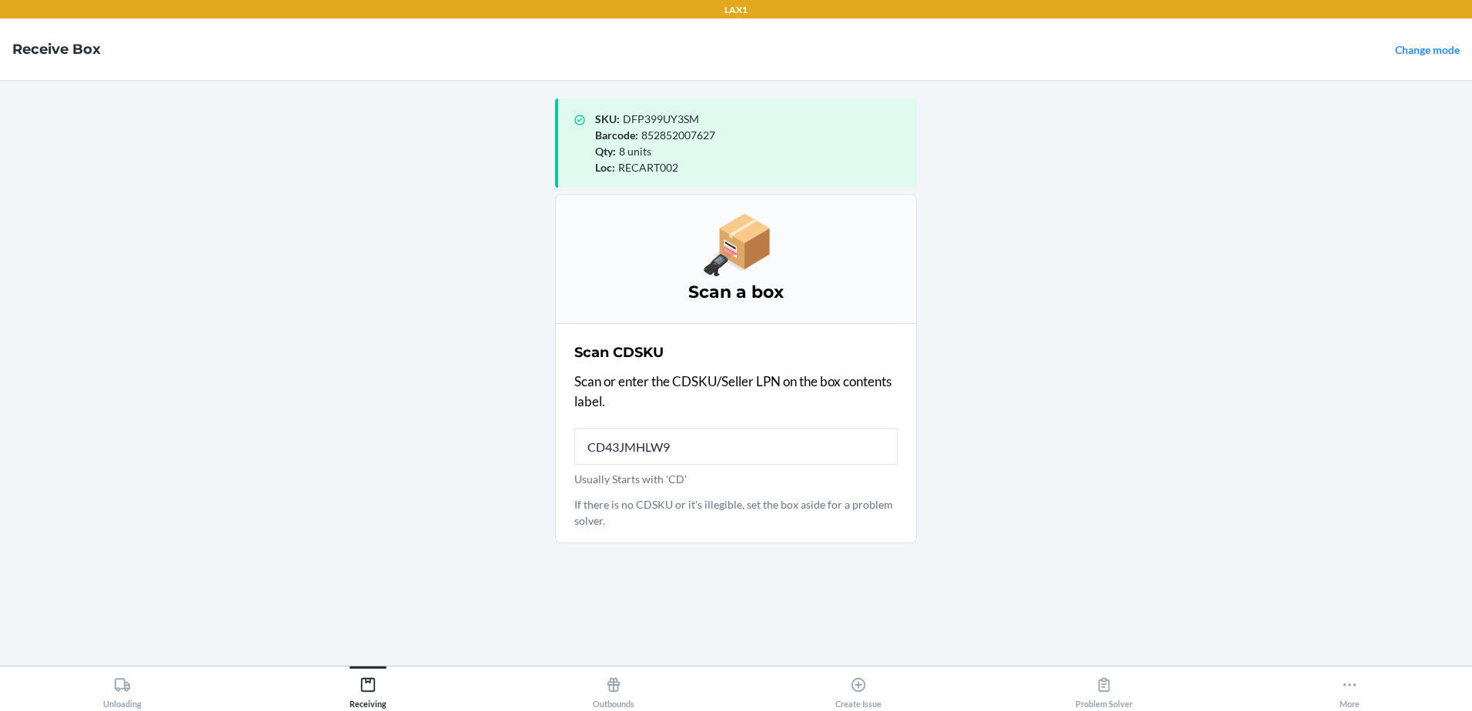
type input "CD43JMHLW9B"
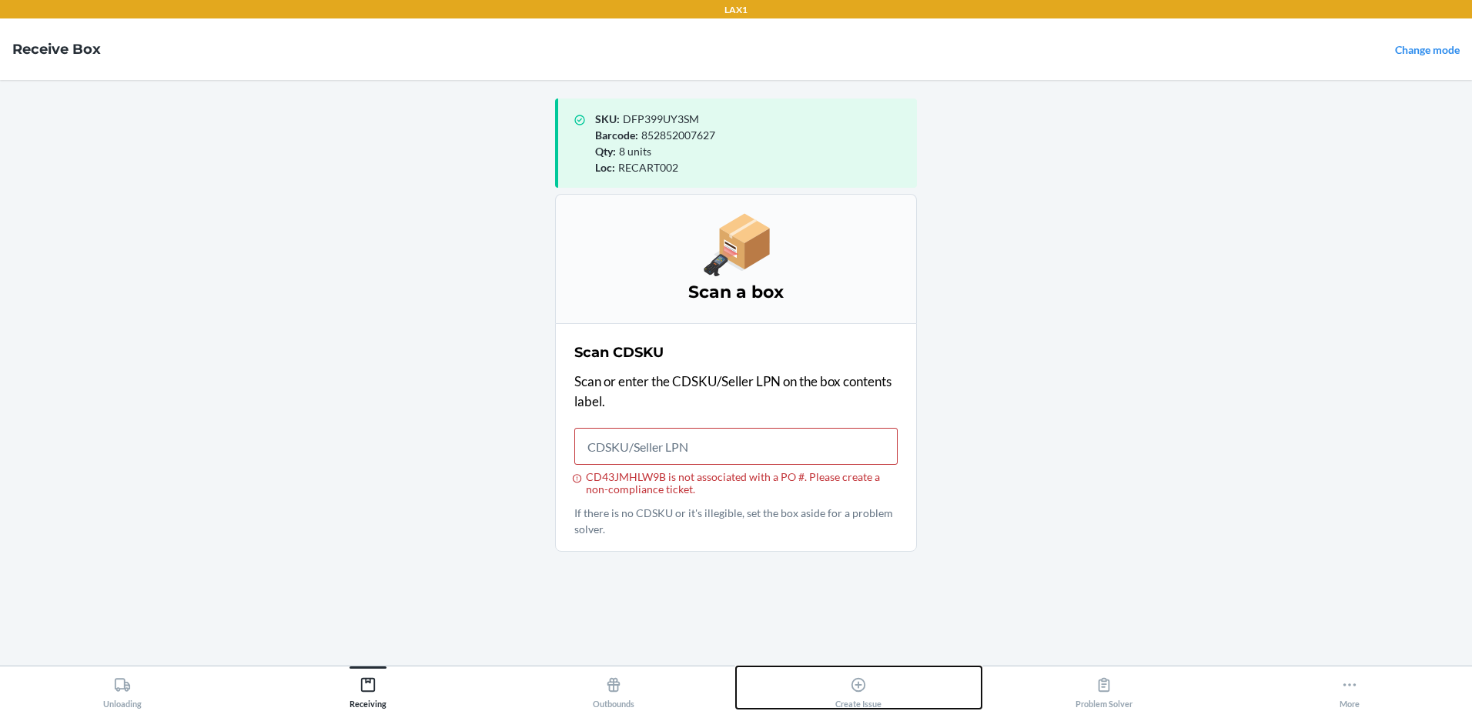
click at [859, 686] on icon at bounding box center [858, 685] width 14 height 14
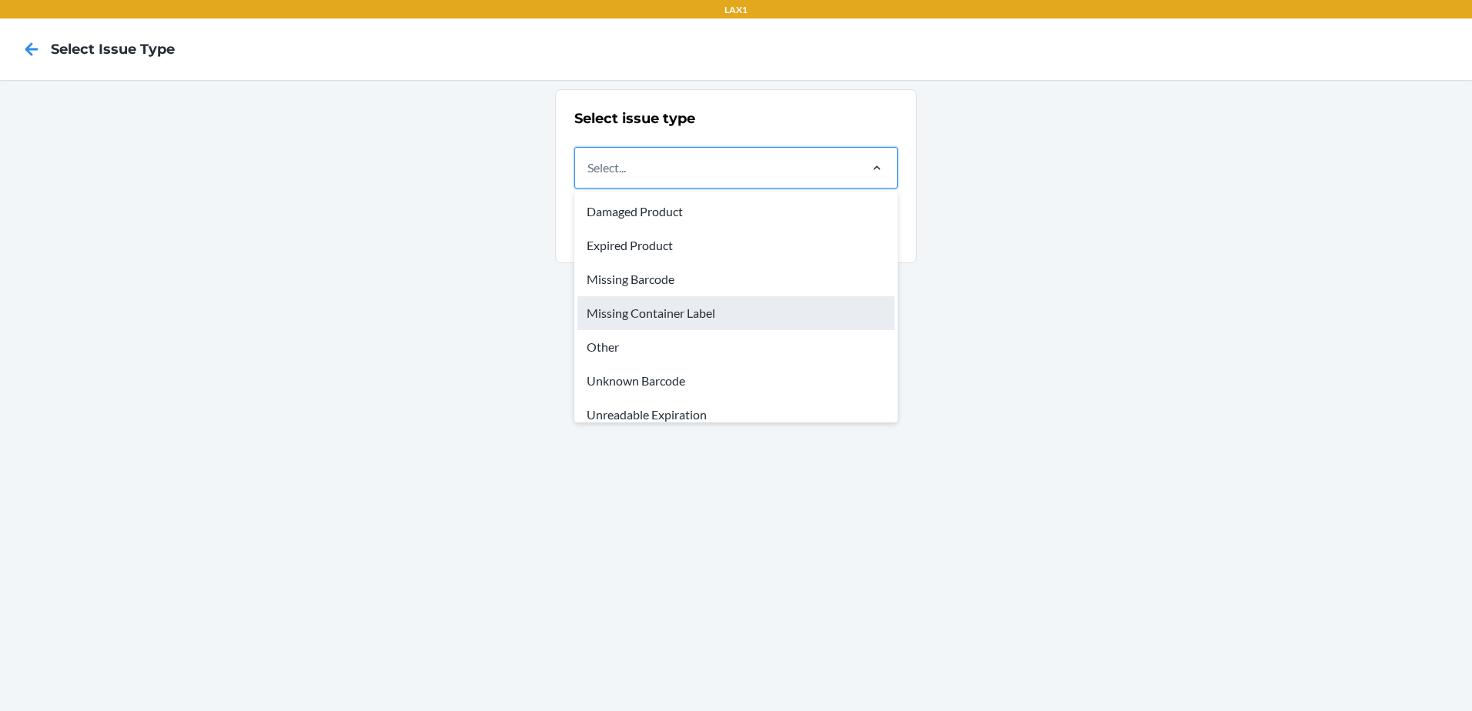
click at [656, 320] on div "Missing Container Label" at bounding box center [735, 313] width 317 height 34
click at [589, 177] on input "option Missing Container Label focused, 4 of 8. 8 results available. Use Up and…" at bounding box center [588, 168] width 2 height 18
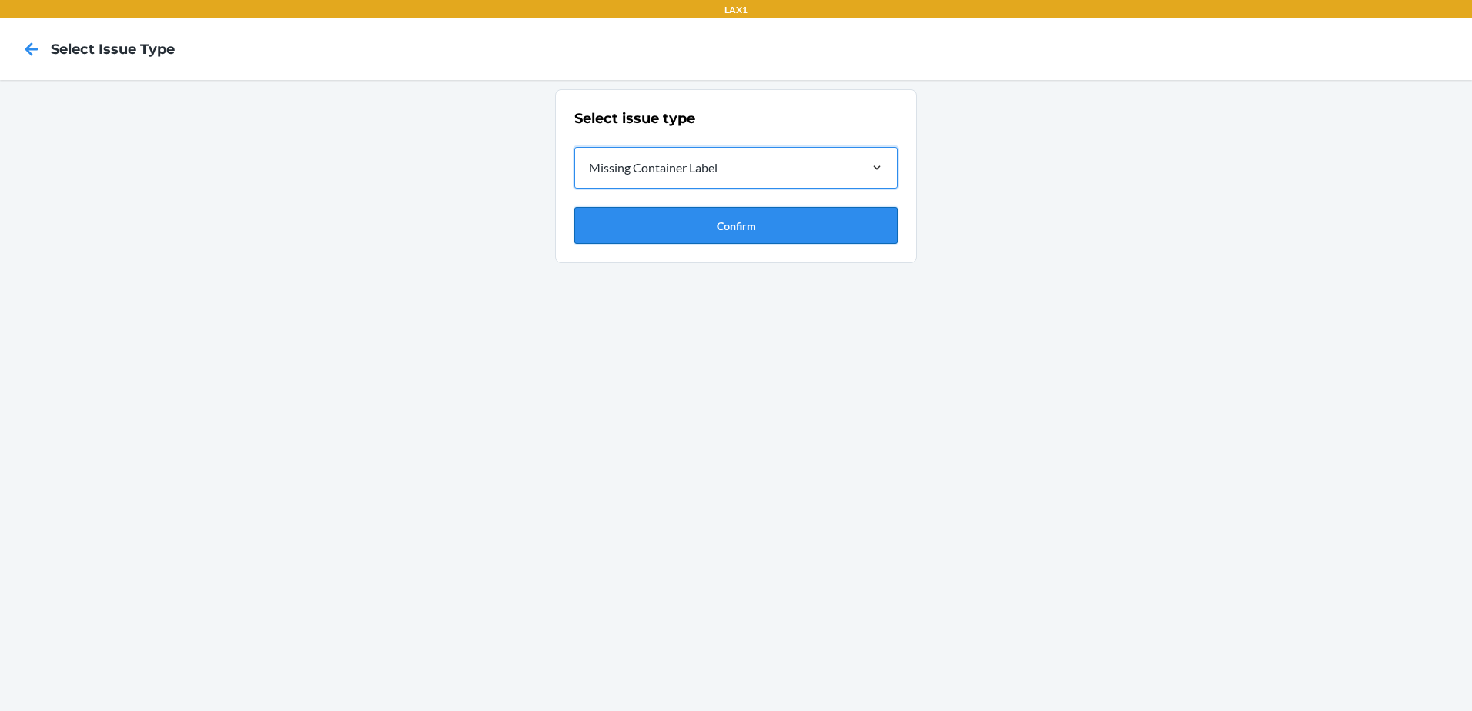
click at [723, 213] on button "Confirm" at bounding box center [735, 225] width 323 height 37
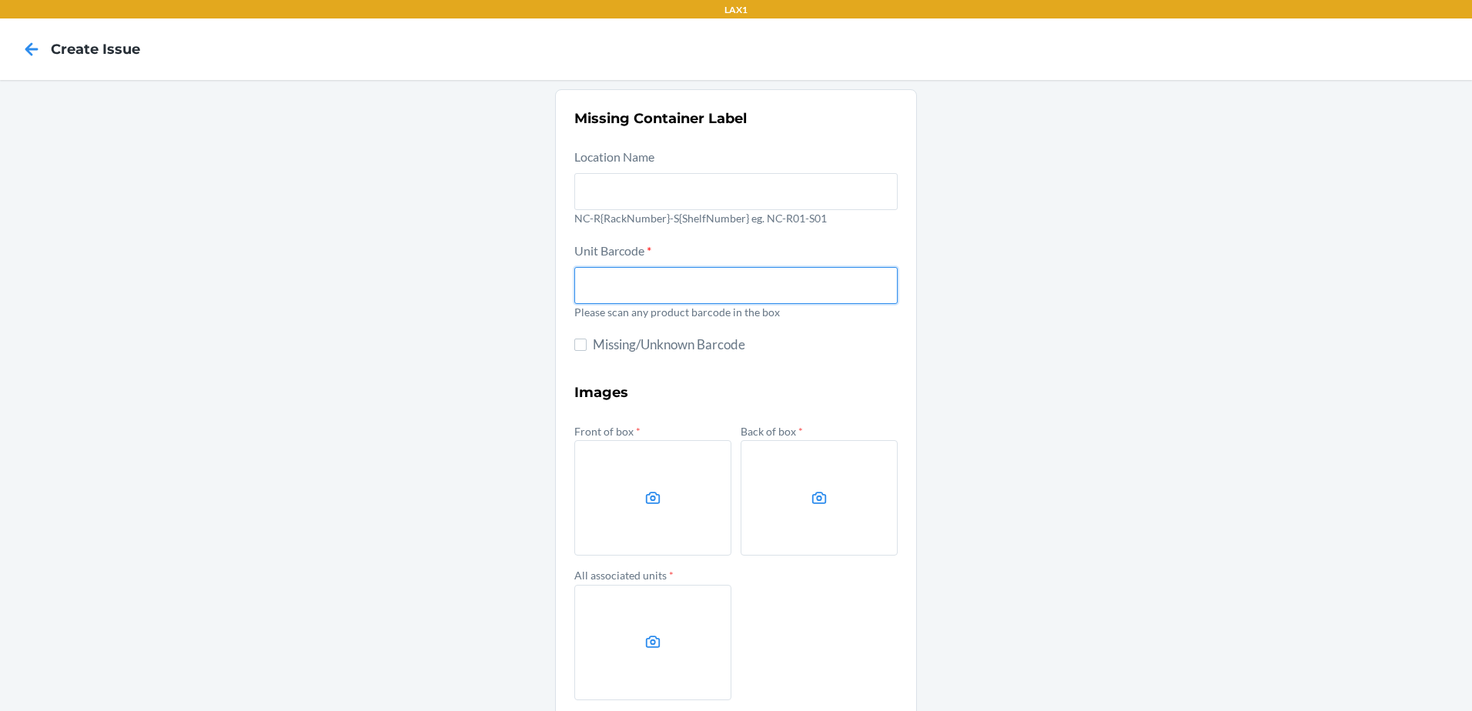
click at [664, 289] on input "text" at bounding box center [735, 285] width 323 height 37
type input "198119032378"
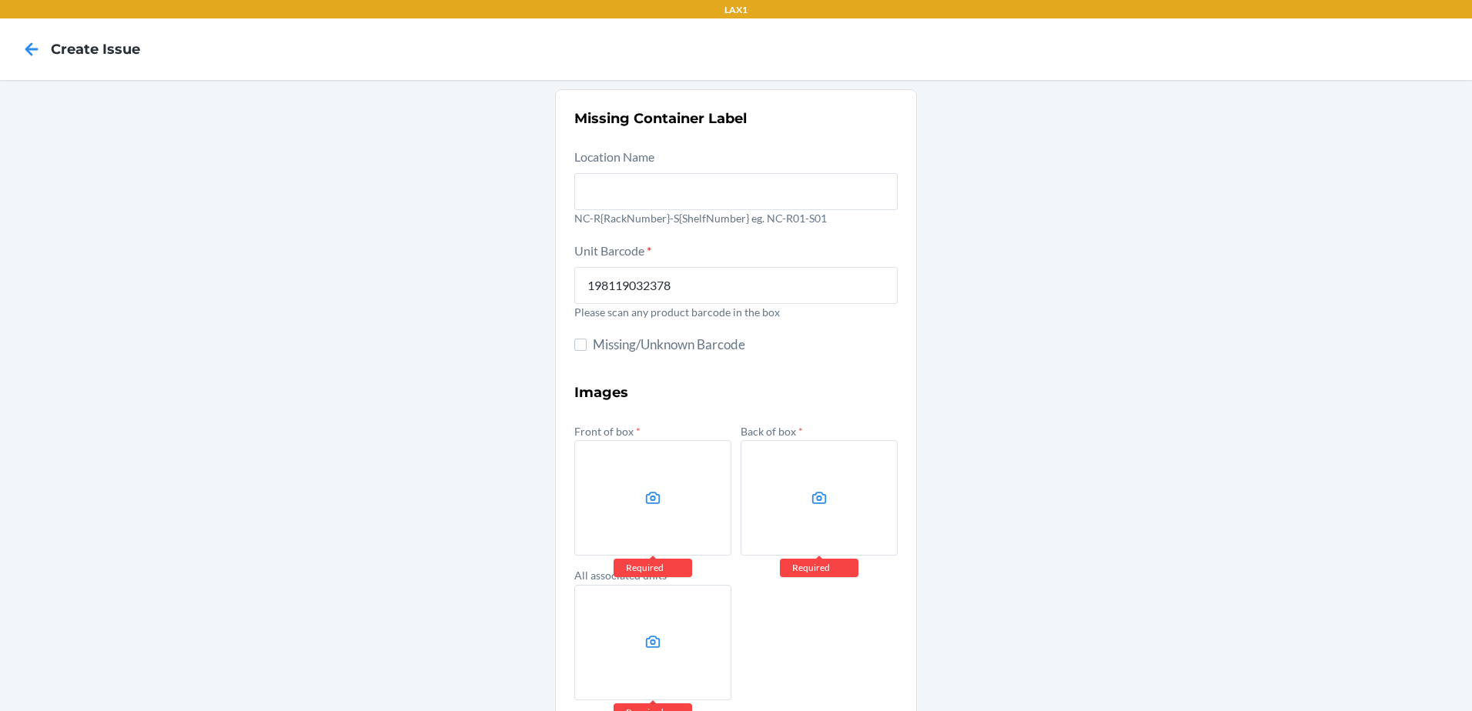
click at [1347, 607] on div "Missing Container Label Location Name NC-R{RackNumber}-S{ShelfNumber} eg. NC-R0…" at bounding box center [736, 432] width 1472 height 704
click at [649, 489] on label at bounding box center [652, 497] width 157 height 115
click at [0, 0] on input "file" at bounding box center [0, 0] width 0 height 0
click at [647, 508] on label at bounding box center [652, 497] width 157 height 115
click at [0, 0] on input "file" at bounding box center [0, 0] width 0 height 0
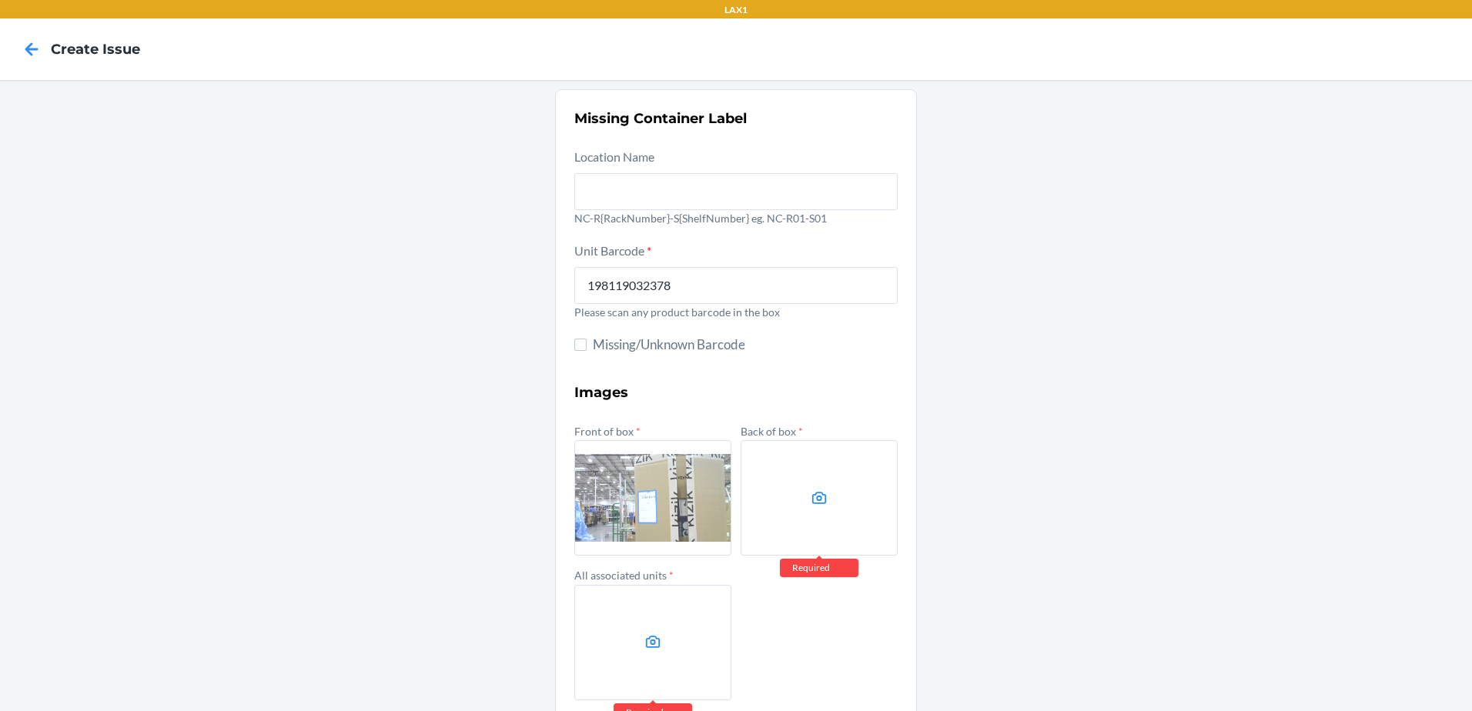
click at [787, 490] on label at bounding box center [819, 497] width 157 height 115
click at [0, 0] on input "file" at bounding box center [0, 0] width 0 height 0
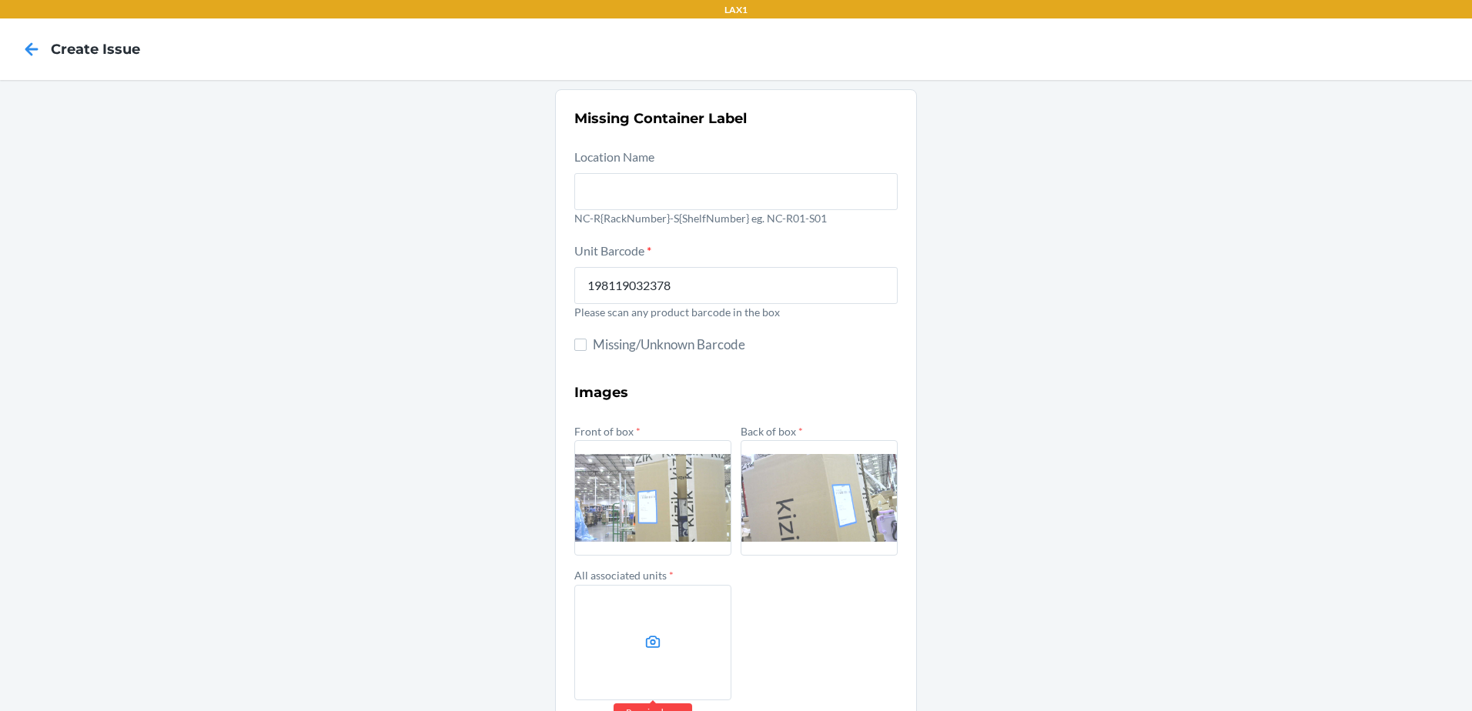
click at [667, 635] on label at bounding box center [652, 642] width 157 height 115
click at [0, 0] on input "file" at bounding box center [0, 0] width 0 height 0
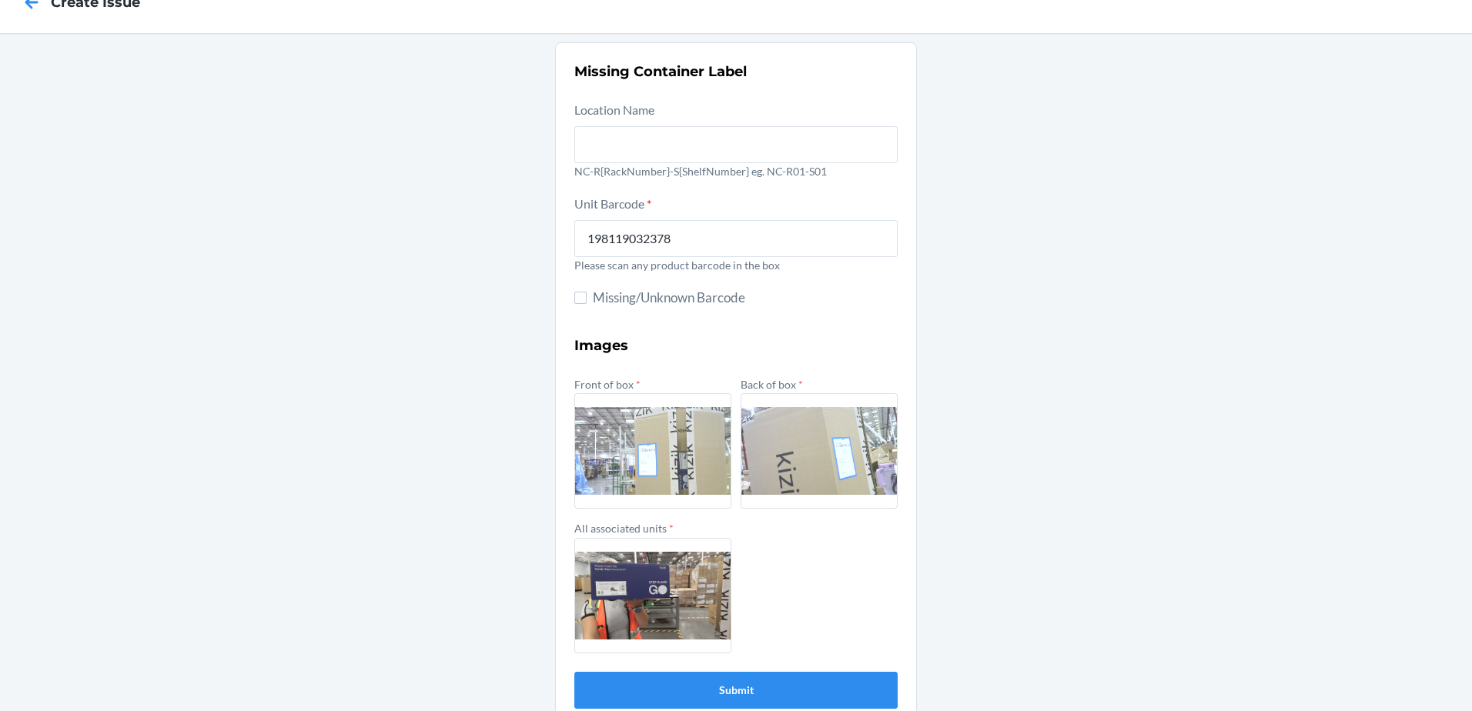
scroll to position [73, 0]
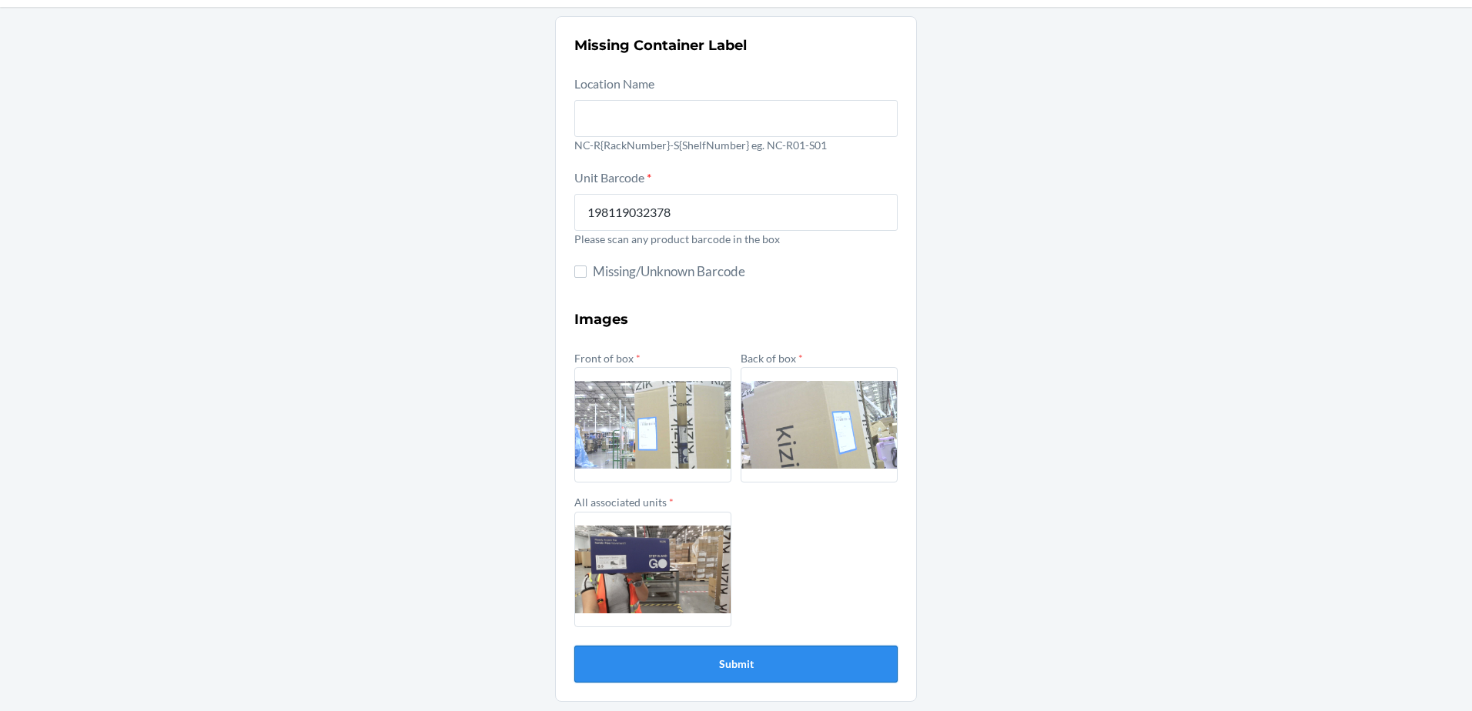
click at [724, 655] on button "Submit" at bounding box center [735, 664] width 323 height 37
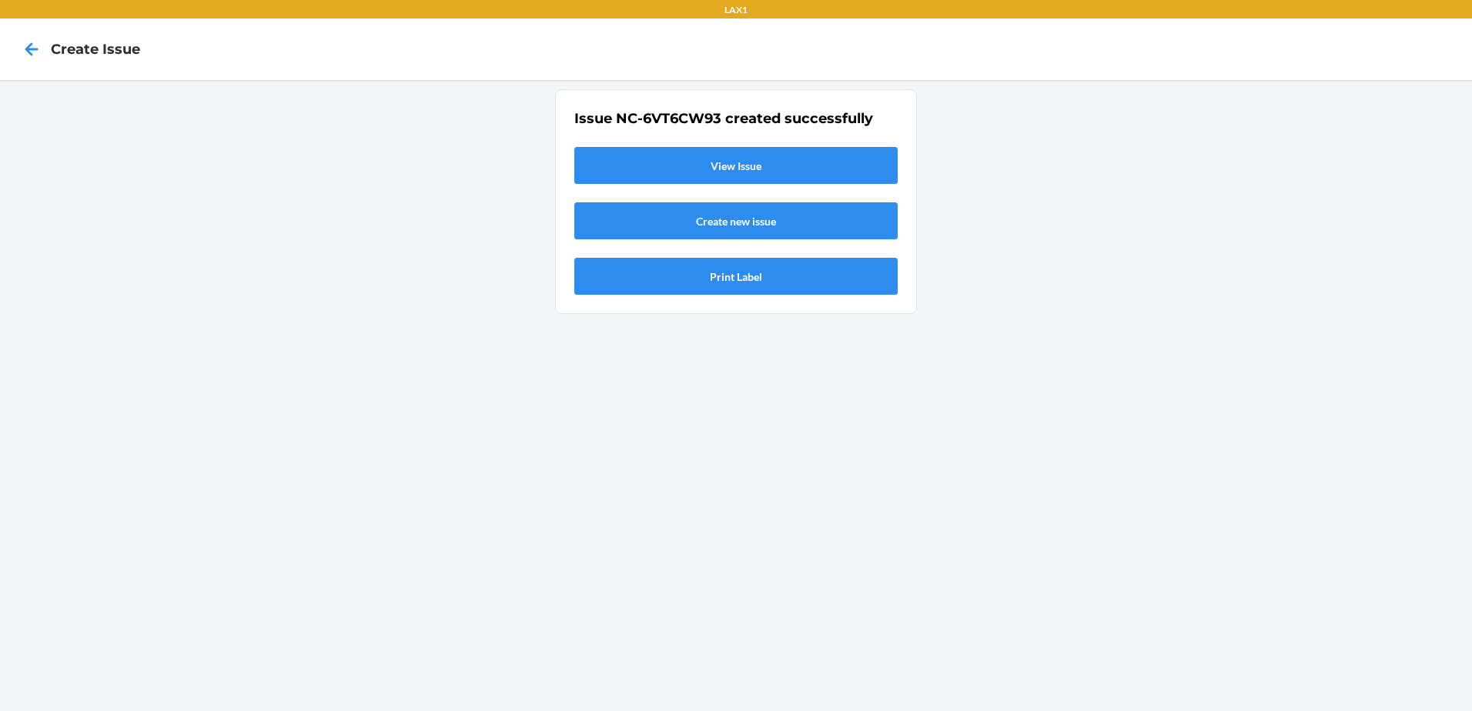
scroll to position [0, 0]
click at [701, 153] on link "View Issue" at bounding box center [735, 165] width 323 height 37
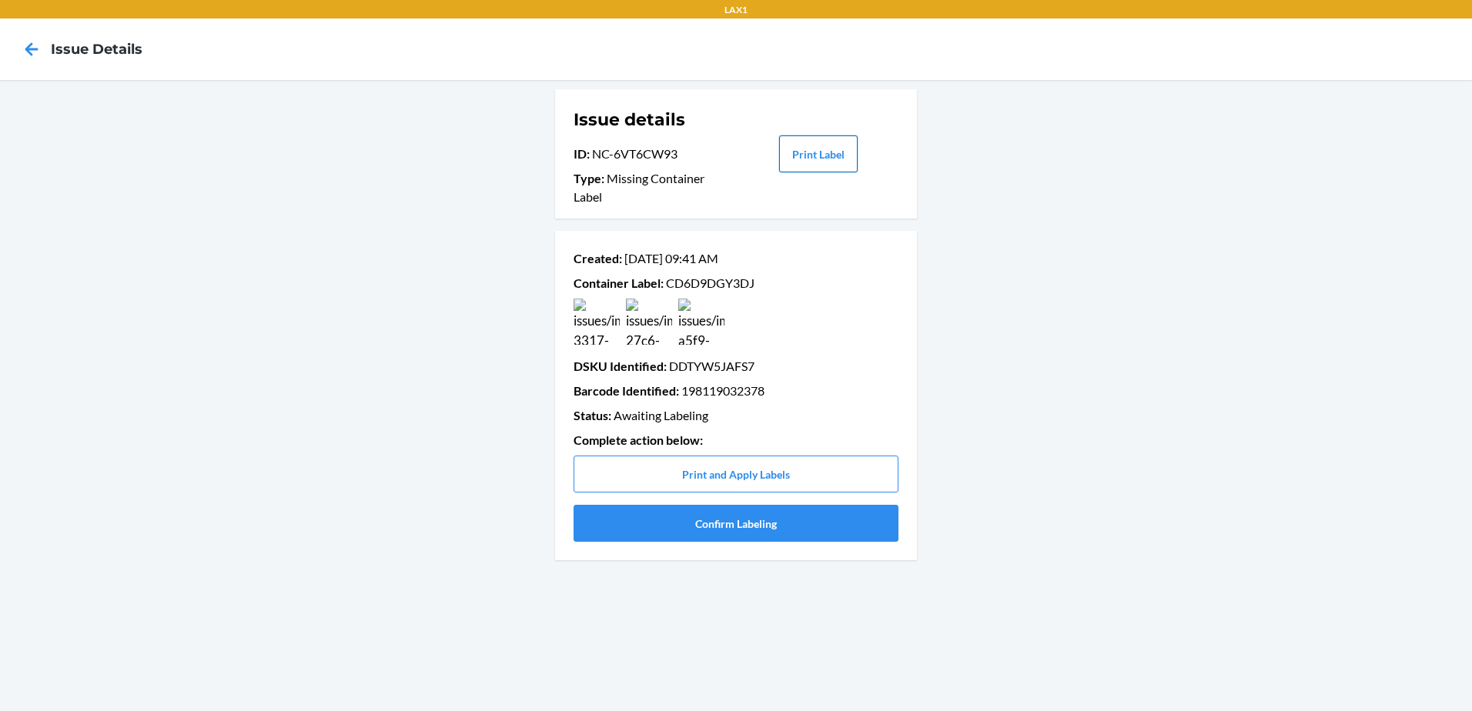
click at [809, 152] on button "Print Label" at bounding box center [818, 153] width 79 height 37
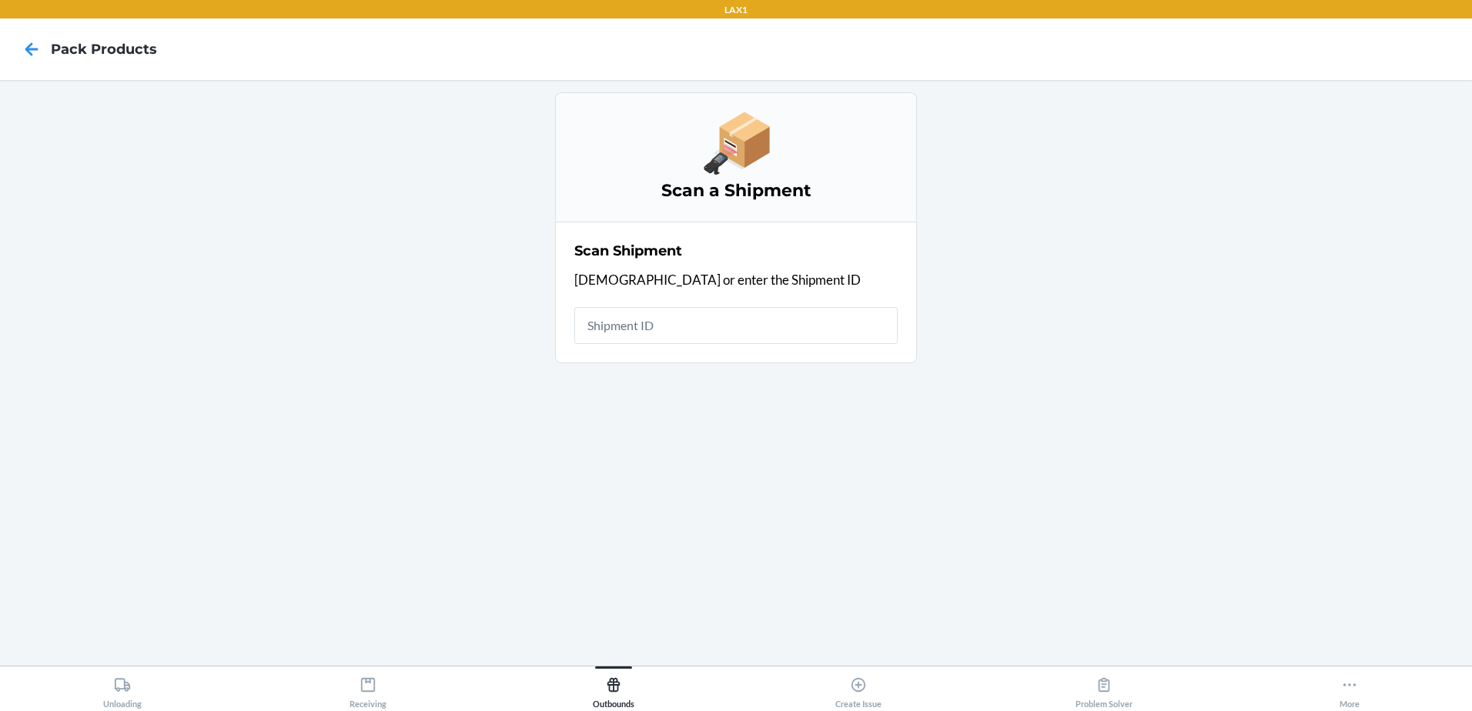
click at [639, 323] on input "text" at bounding box center [735, 325] width 323 height 37
click at [366, 691] on icon at bounding box center [368, 685] width 14 height 14
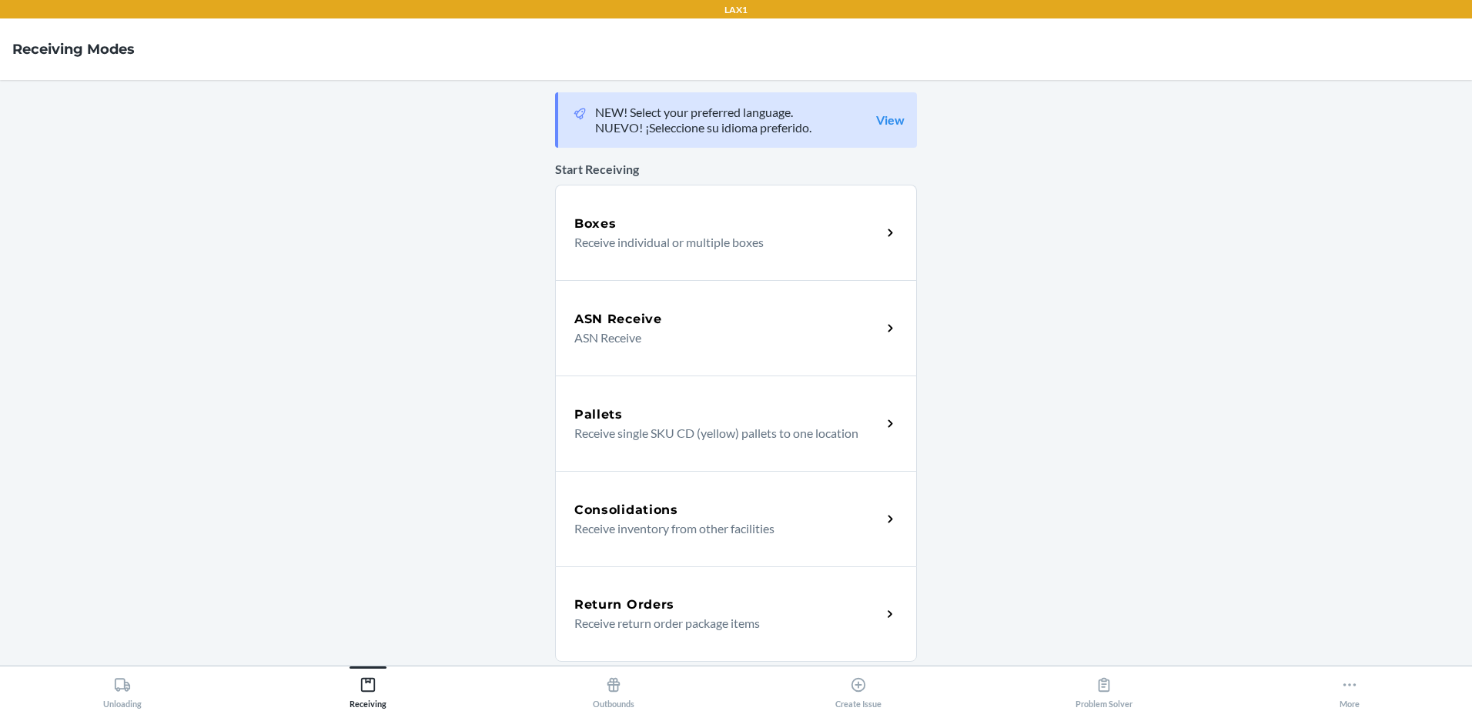
click at [642, 256] on div "Boxes Receive individual or multiple boxes" at bounding box center [736, 232] width 362 height 95
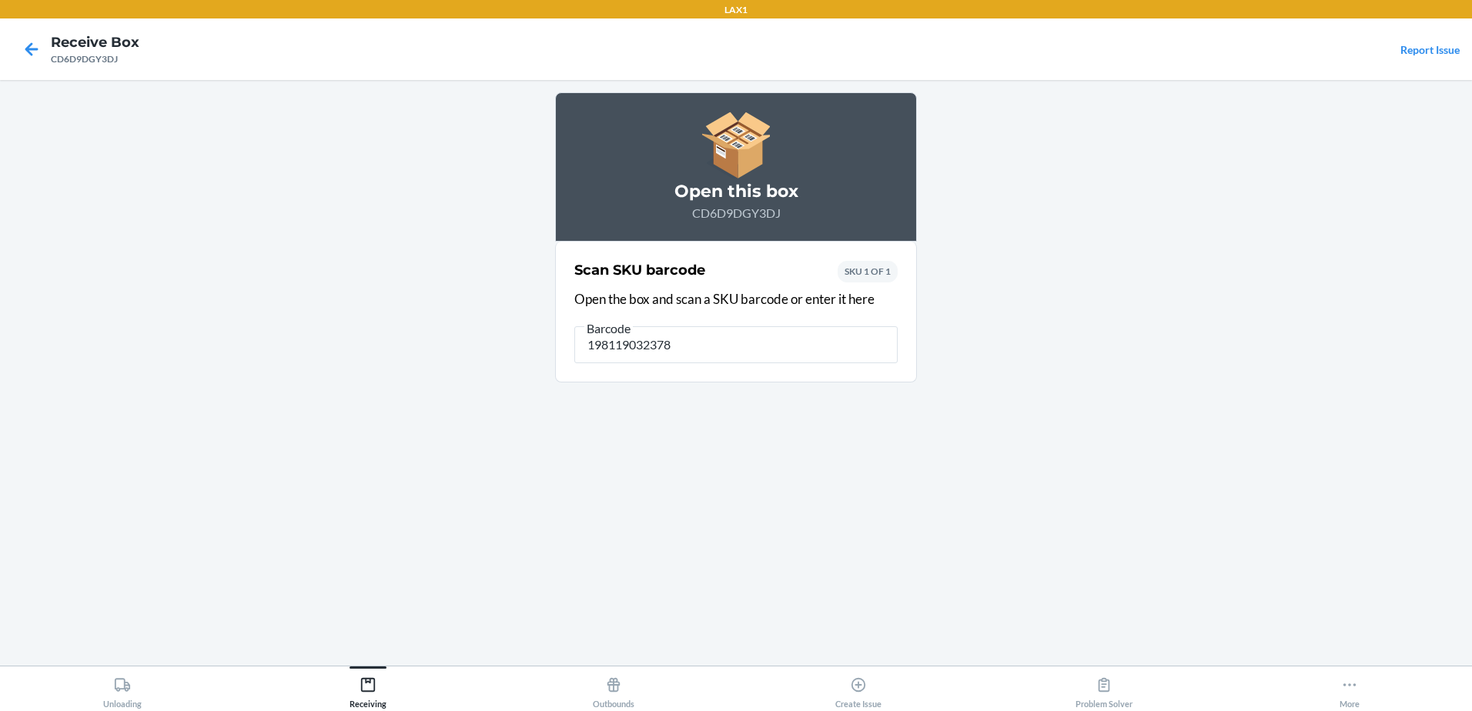
type input "198119032378"
click at [1082, 478] on main "Open this box CD6D9DGY3DJ Scan SKU barcode Open the box and scan a SKU barcode …" at bounding box center [736, 373] width 1472 height 586
click at [717, 350] on input "198119032378" at bounding box center [735, 344] width 323 height 37
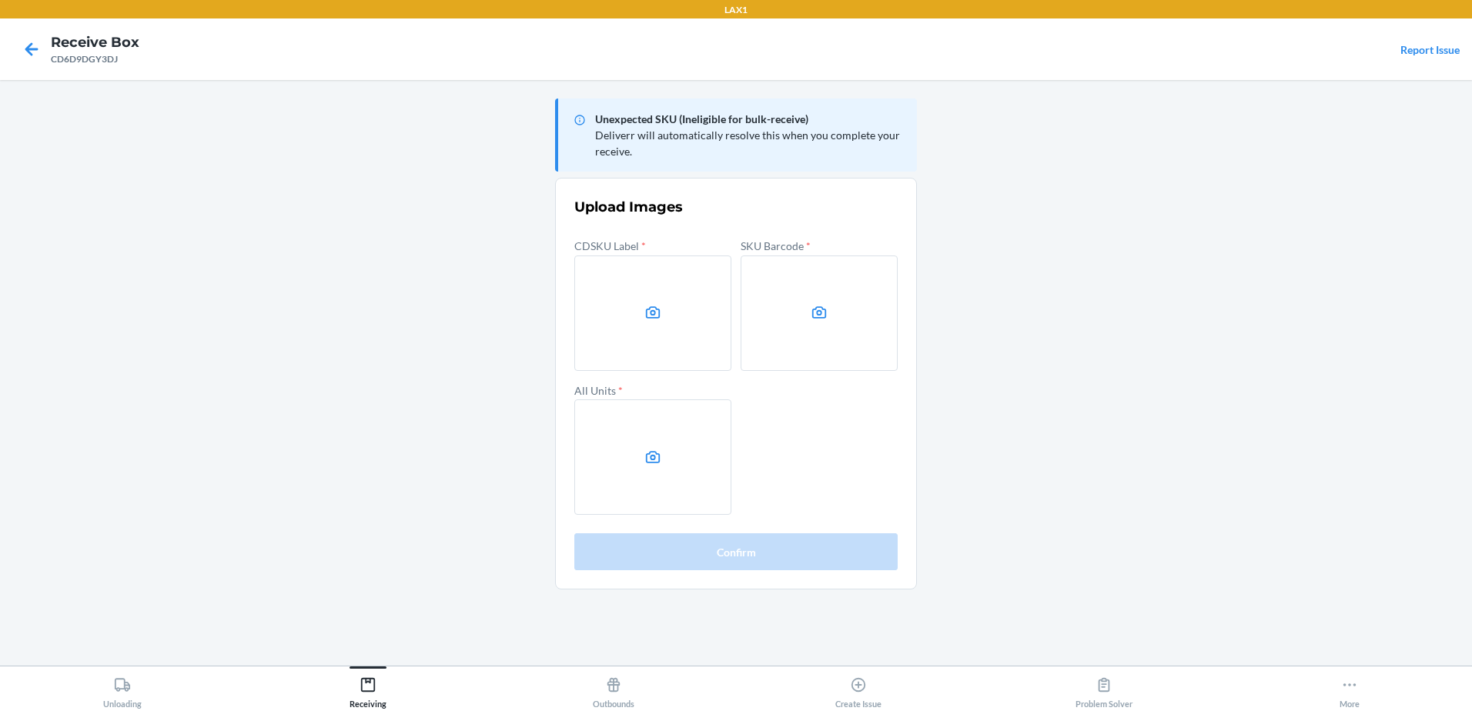
click at [696, 304] on label at bounding box center [652, 313] width 157 height 115
click at [0, 0] on input "file" at bounding box center [0, 0] width 0 height 0
click at [795, 306] on label at bounding box center [819, 313] width 157 height 115
click at [0, 0] on input "file" at bounding box center [0, 0] width 0 height 0
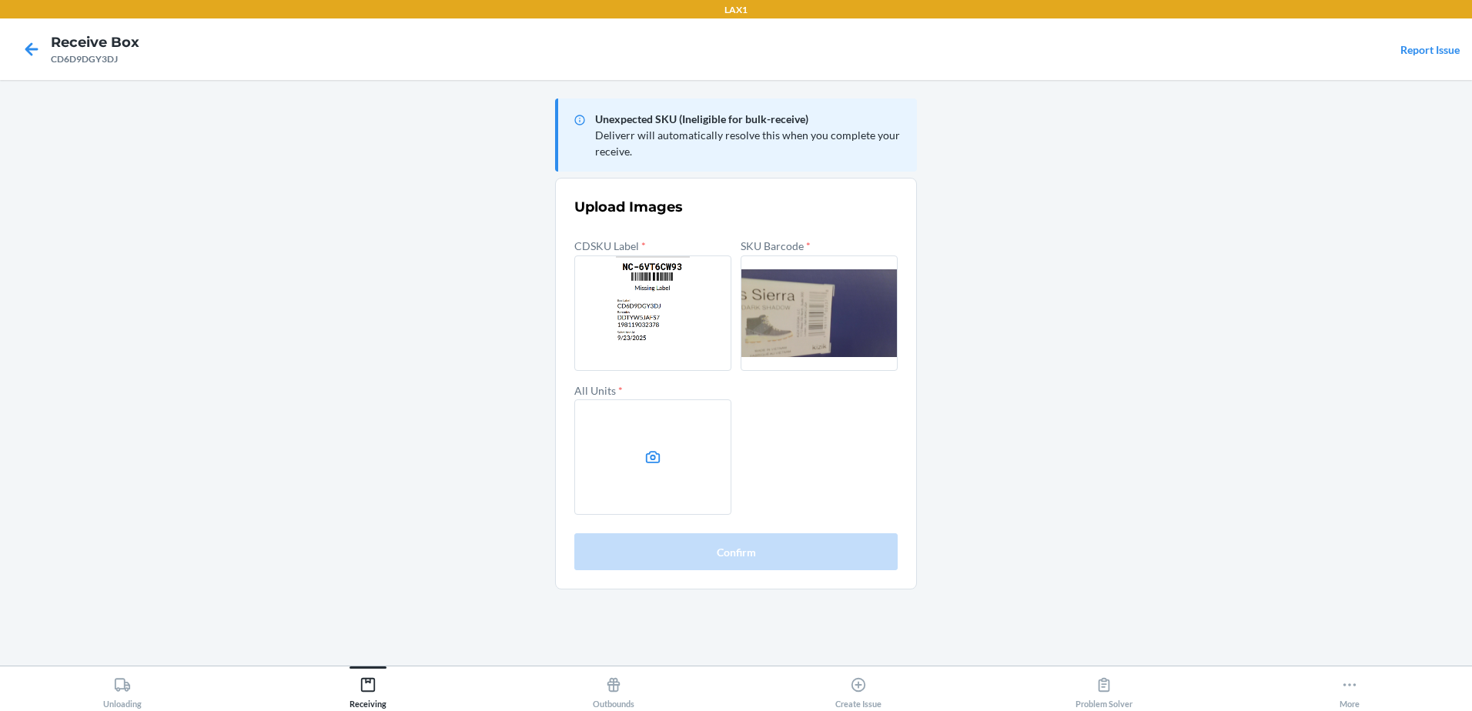
click at [677, 462] on label at bounding box center [652, 457] width 157 height 115
click at [0, 0] on input "file" at bounding box center [0, 0] width 0 height 0
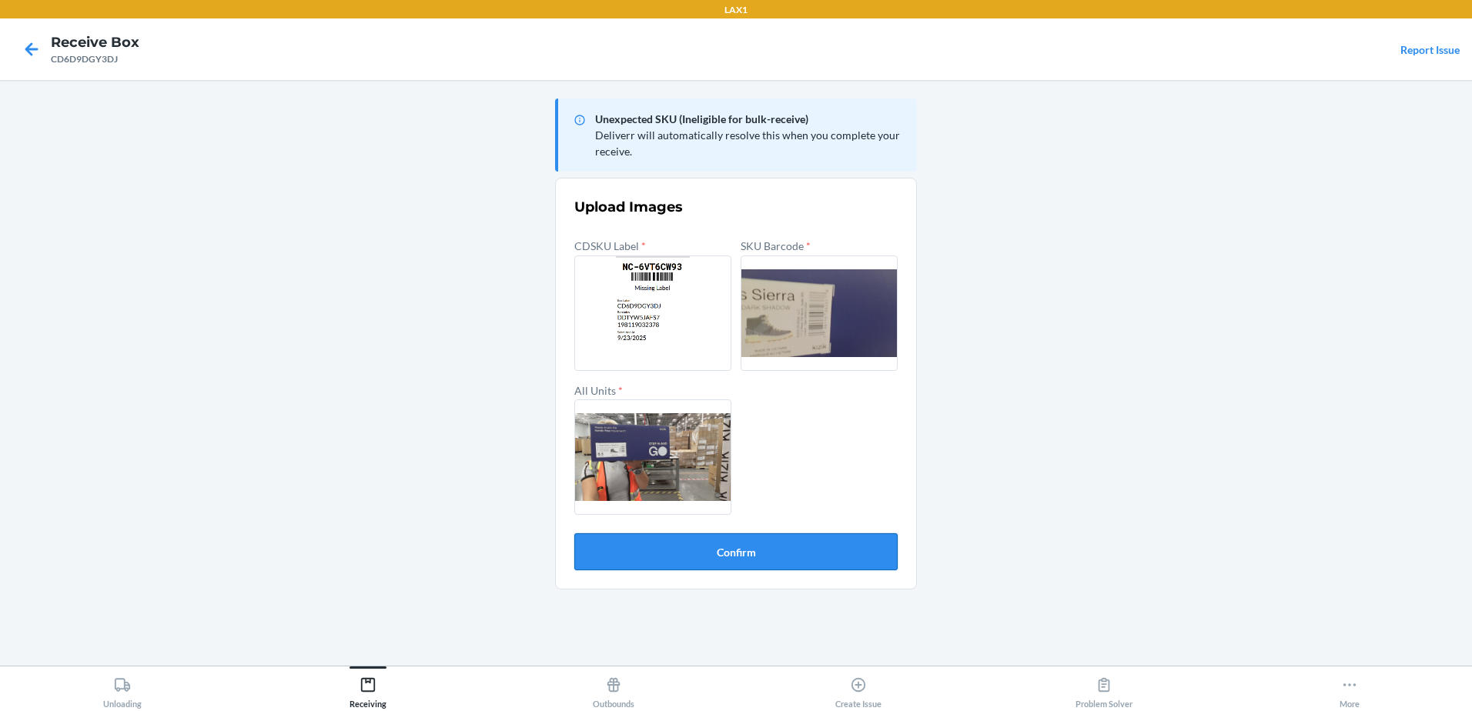
click at [732, 547] on button "Confirm" at bounding box center [735, 552] width 323 height 37
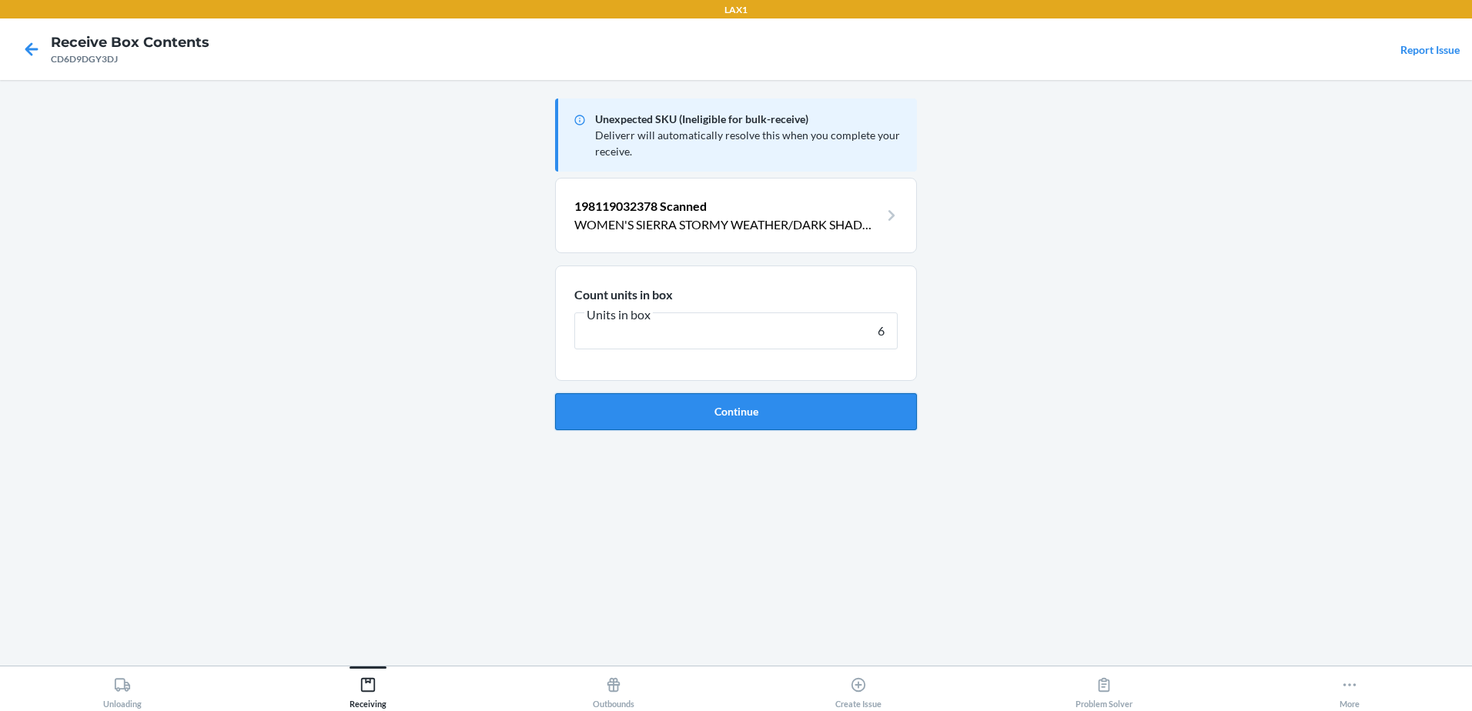
type input "6"
click at [733, 400] on button "Continue" at bounding box center [736, 411] width 362 height 37
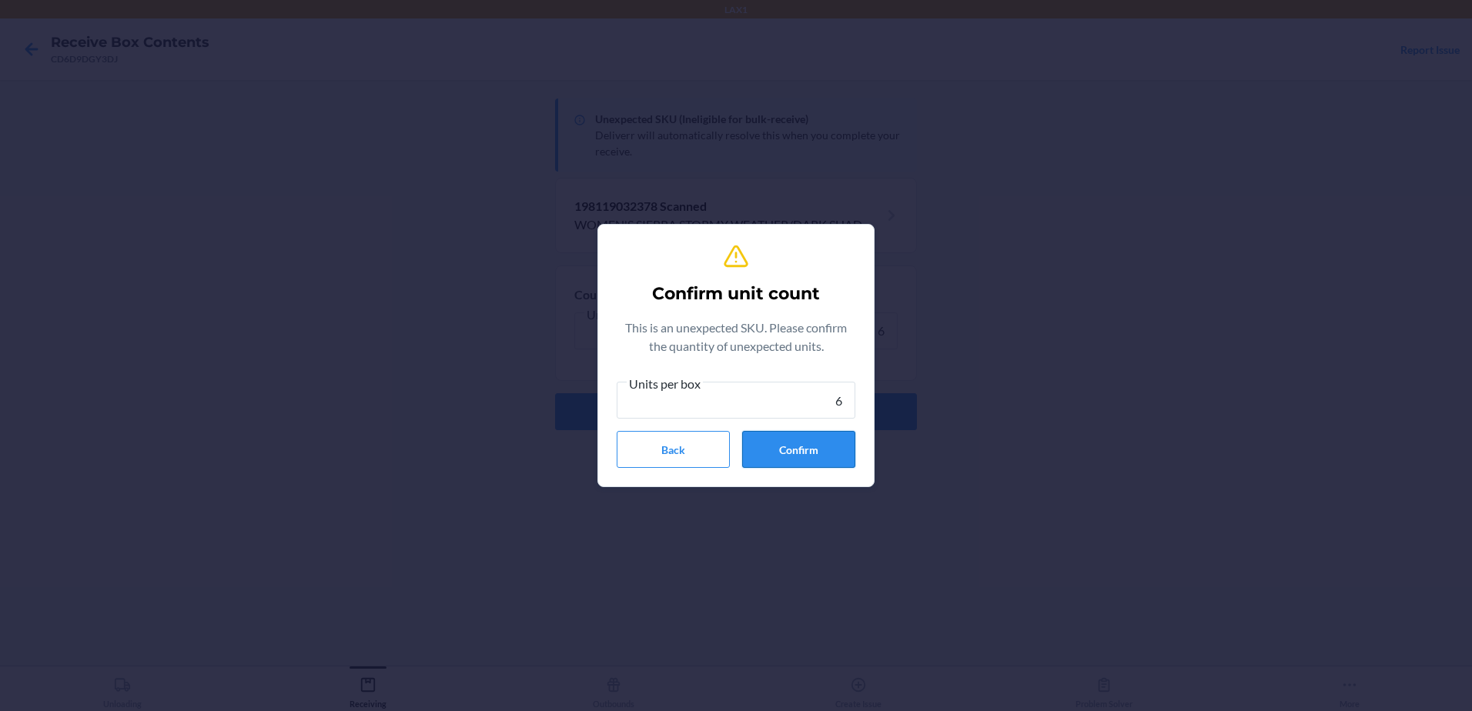
type input "6"
click at [783, 452] on button "Confirm" at bounding box center [798, 449] width 113 height 37
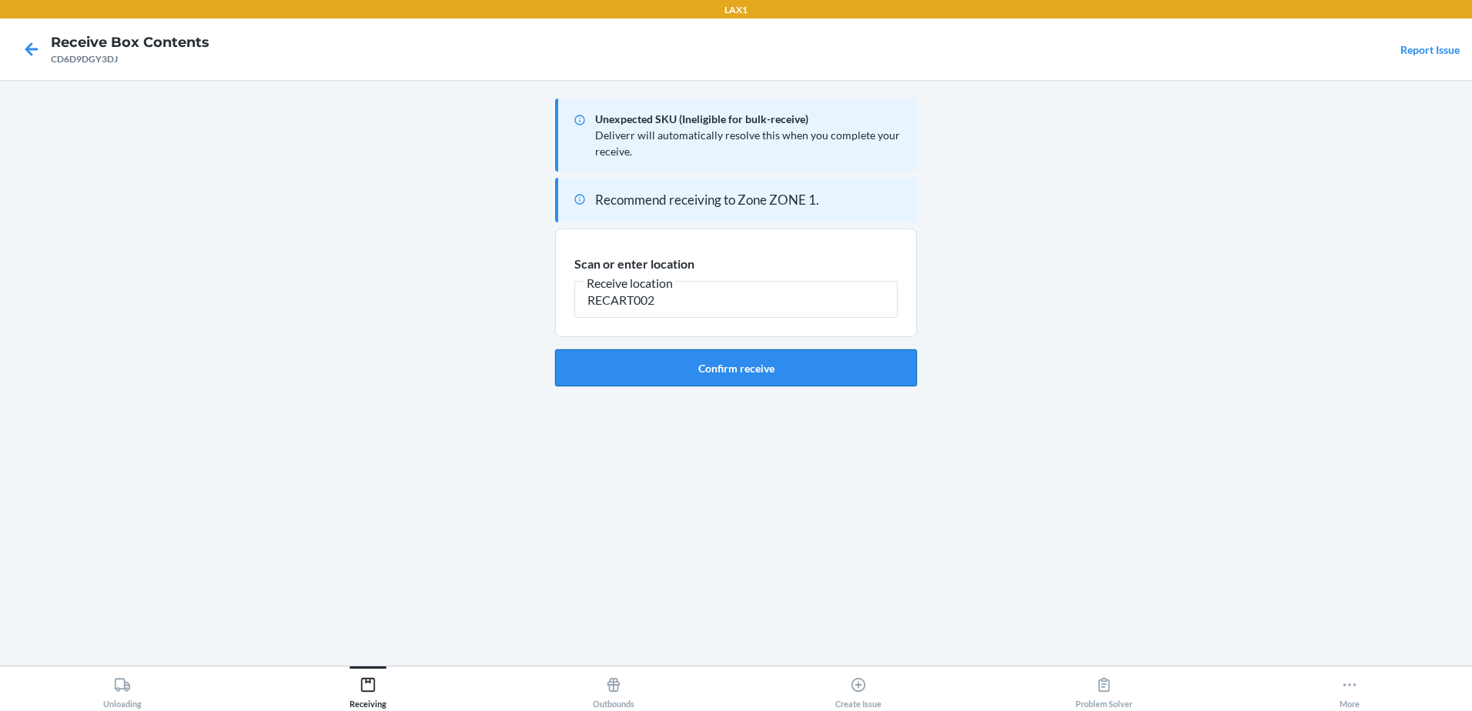
type input "RECART002"
click at [880, 365] on button "Confirm receive" at bounding box center [736, 368] width 362 height 37
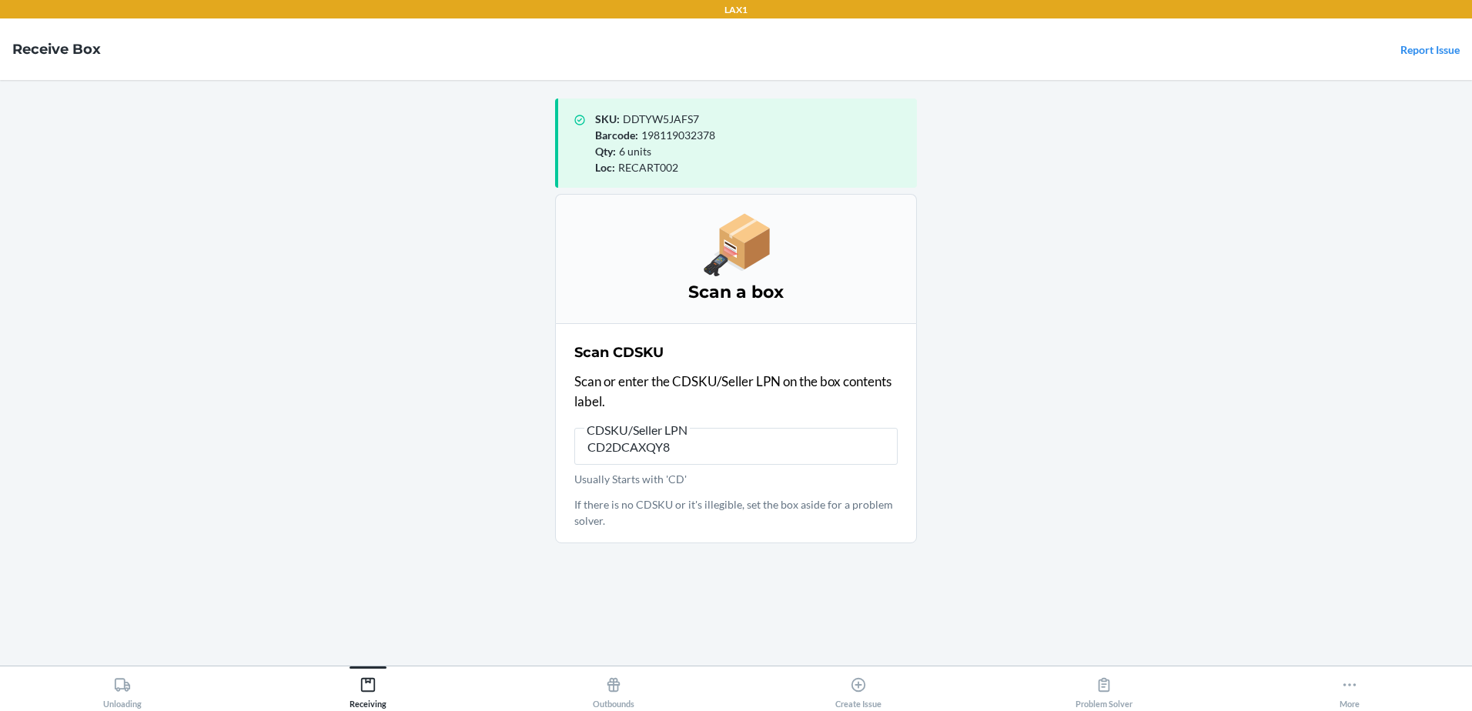
type input "CD2DCAXQY8S"
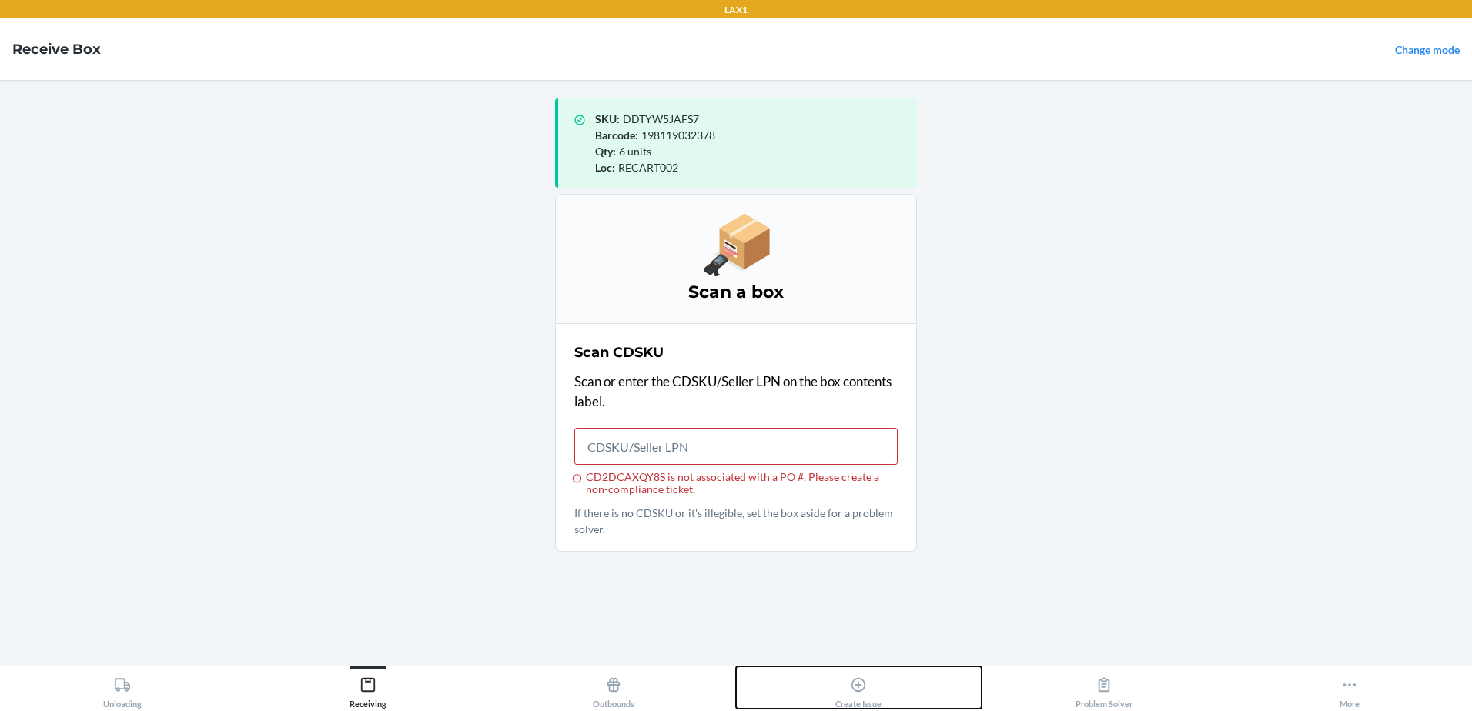
drag, startPoint x: 854, startPoint y: 684, endPoint x: 845, endPoint y: 681, distance: 8.8
click at [855, 684] on icon at bounding box center [858, 685] width 17 height 17
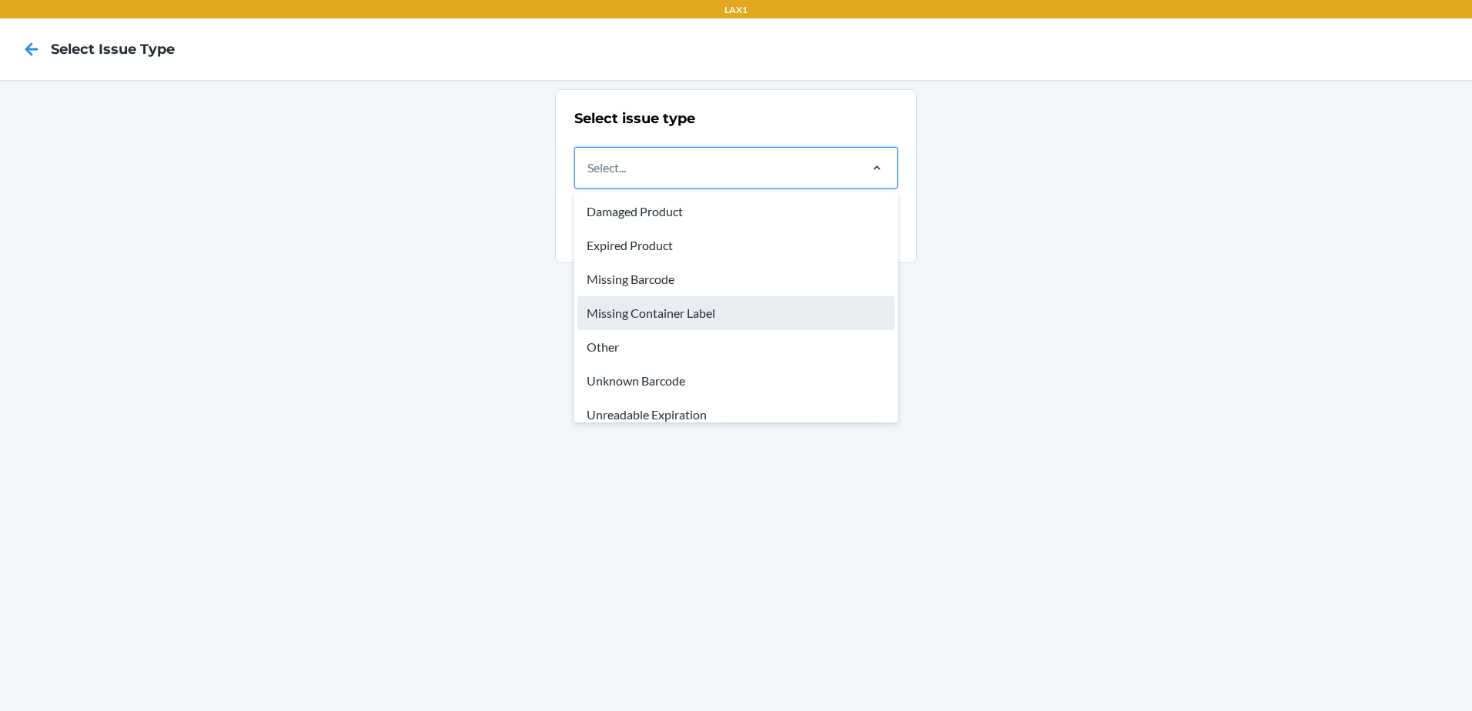
click at [723, 316] on div "Missing Container Label" at bounding box center [735, 313] width 317 height 34
click at [589, 177] on input "option Missing Container Label focused, 4 of 8. 8 results available. Use Up and…" at bounding box center [588, 168] width 2 height 18
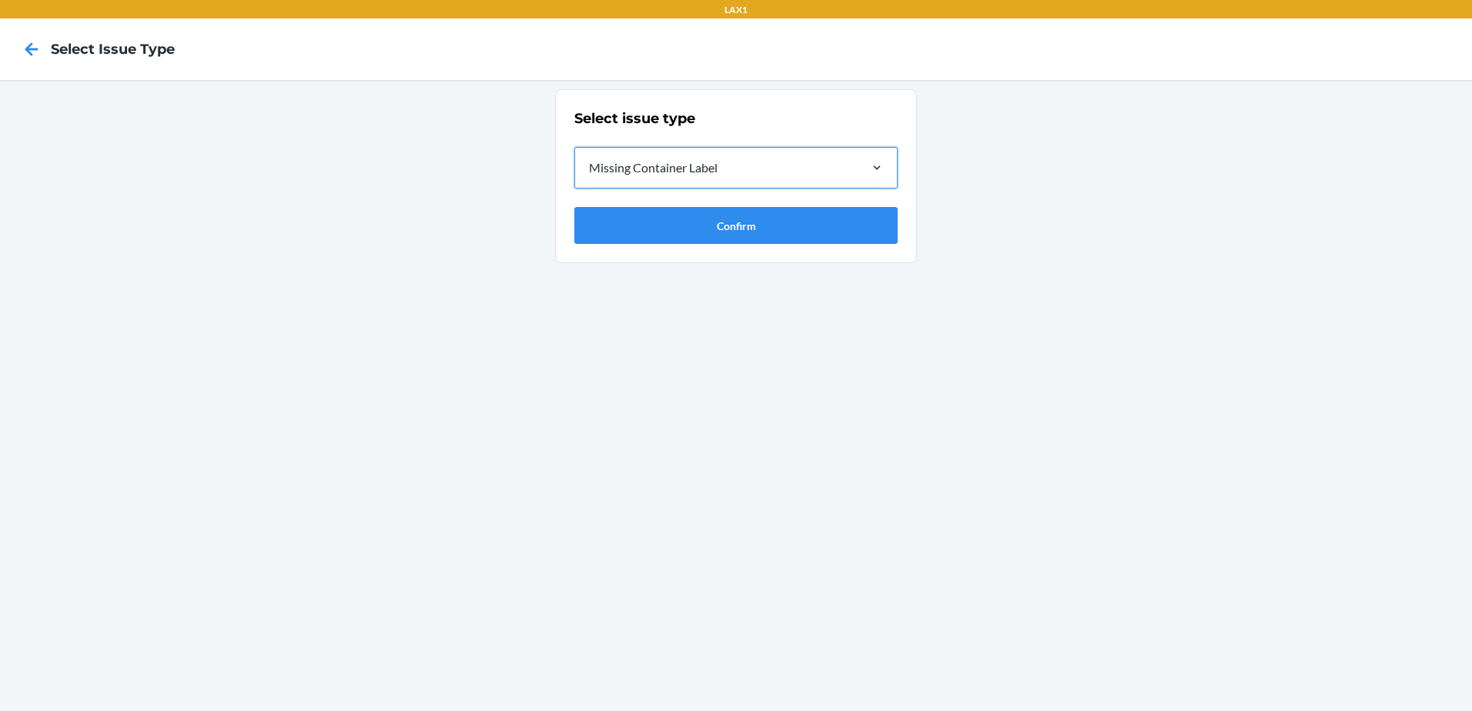
click at [727, 316] on div "Select issue type option Missing Container Label, selected. 0 results available…" at bounding box center [736, 395] width 1472 height 631
click at [764, 240] on button "Confirm" at bounding box center [735, 225] width 323 height 37
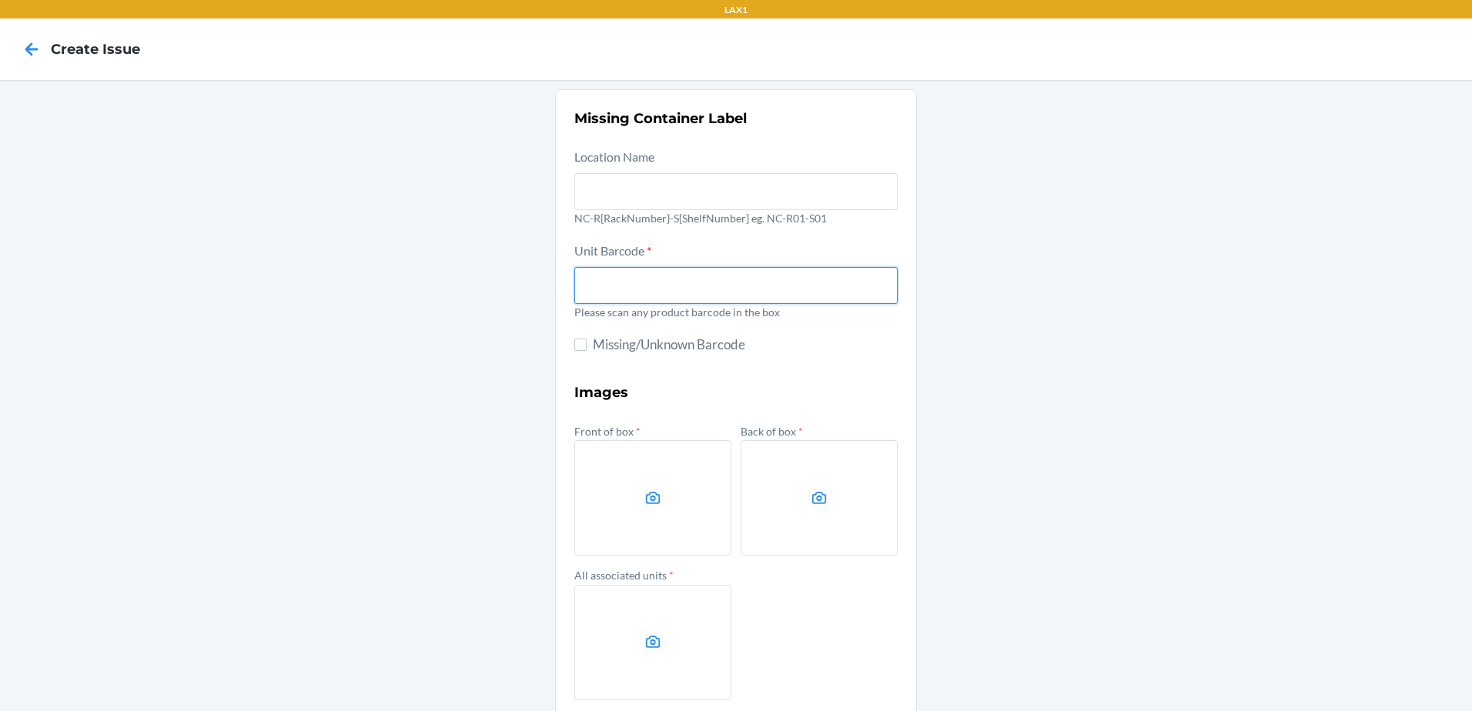
click at [638, 282] on input "text" at bounding box center [735, 285] width 323 height 37
type input "198119010383"
click at [584, 530] on label at bounding box center [652, 497] width 157 height 115
click at [0, 0] on input "file" at bounding box center [0, 0] width 0 height 0
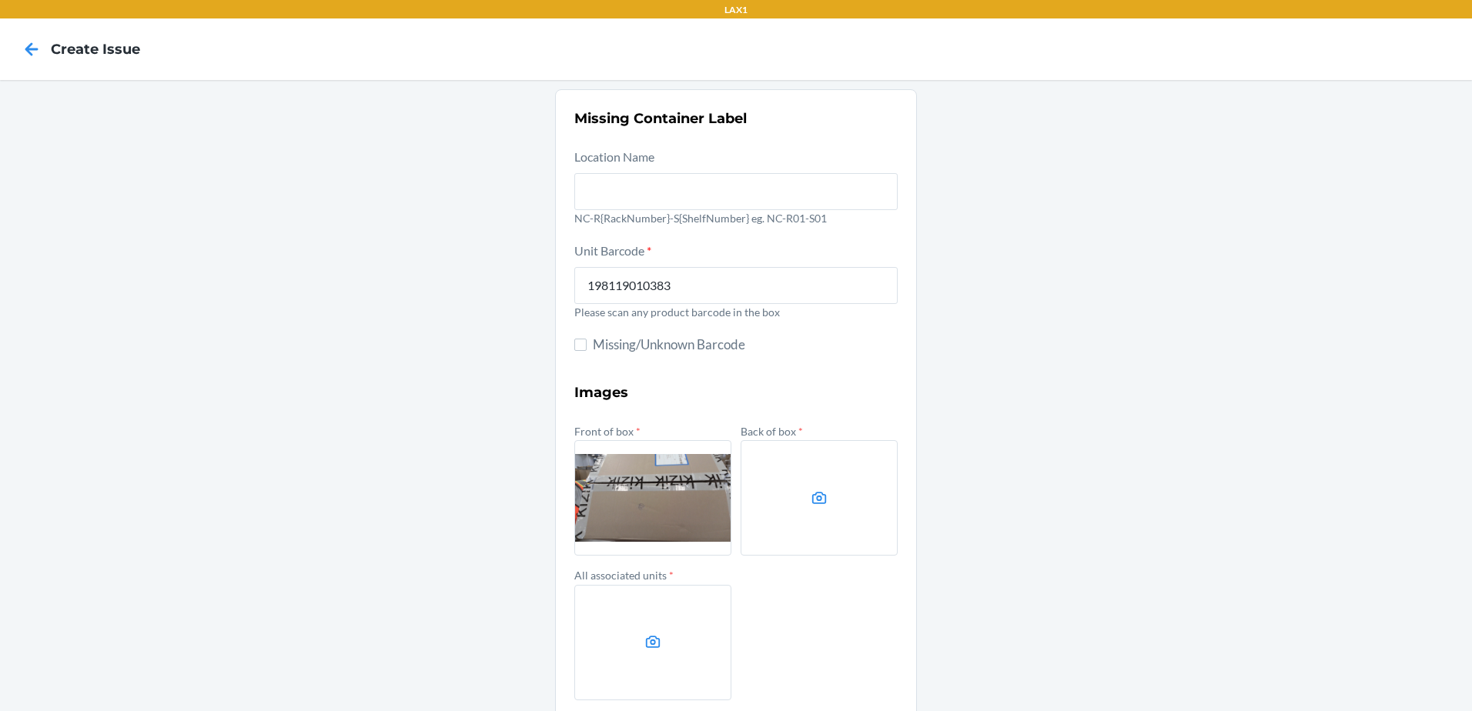
click at [815, 495] on icon at bounding box center [820, 499] width 18 height 18
click at [0, 0] on input "file" at bounding box center [0, 0] width 0 height 0
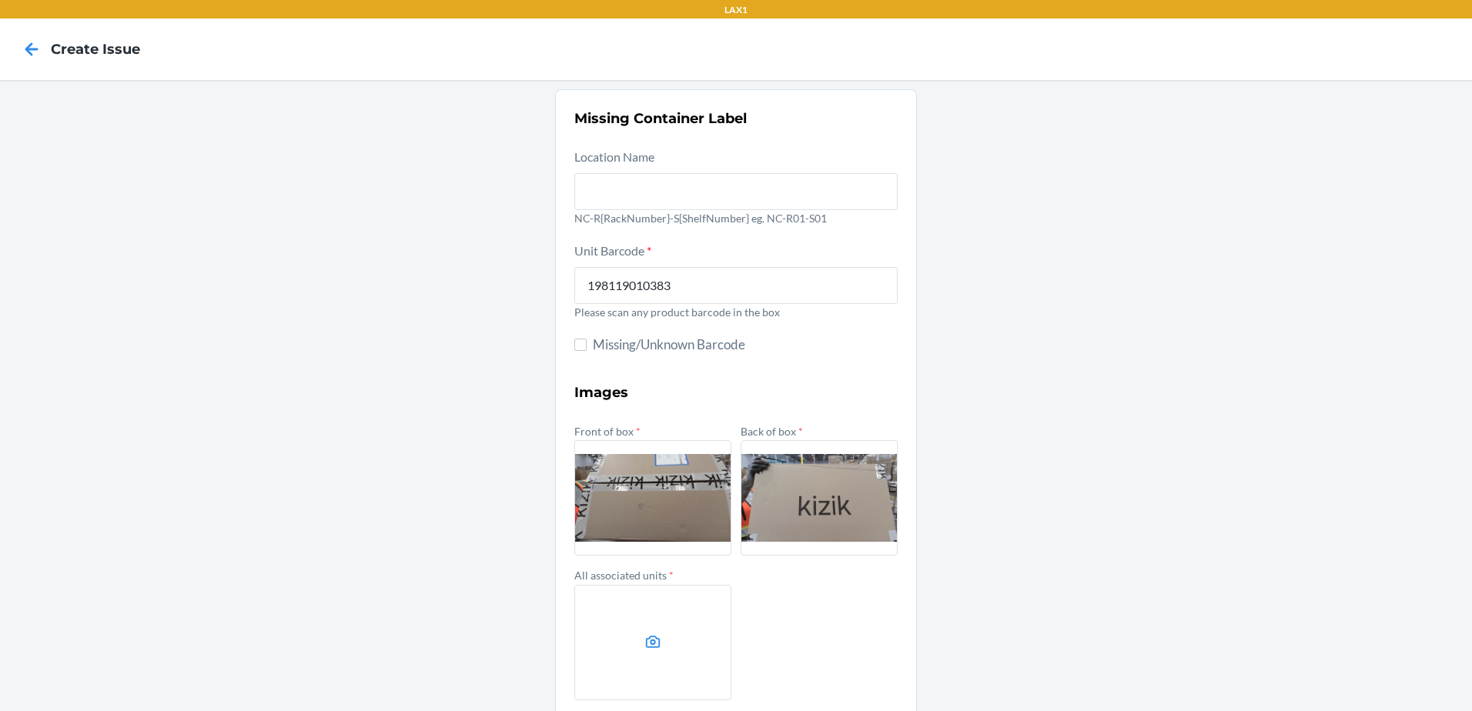
click at [651, 623] on label at bounding box center [652, 642] width 157 height 115
click at [0, 0] on input "file" at bounding box center [0, 0] width 0 height 0
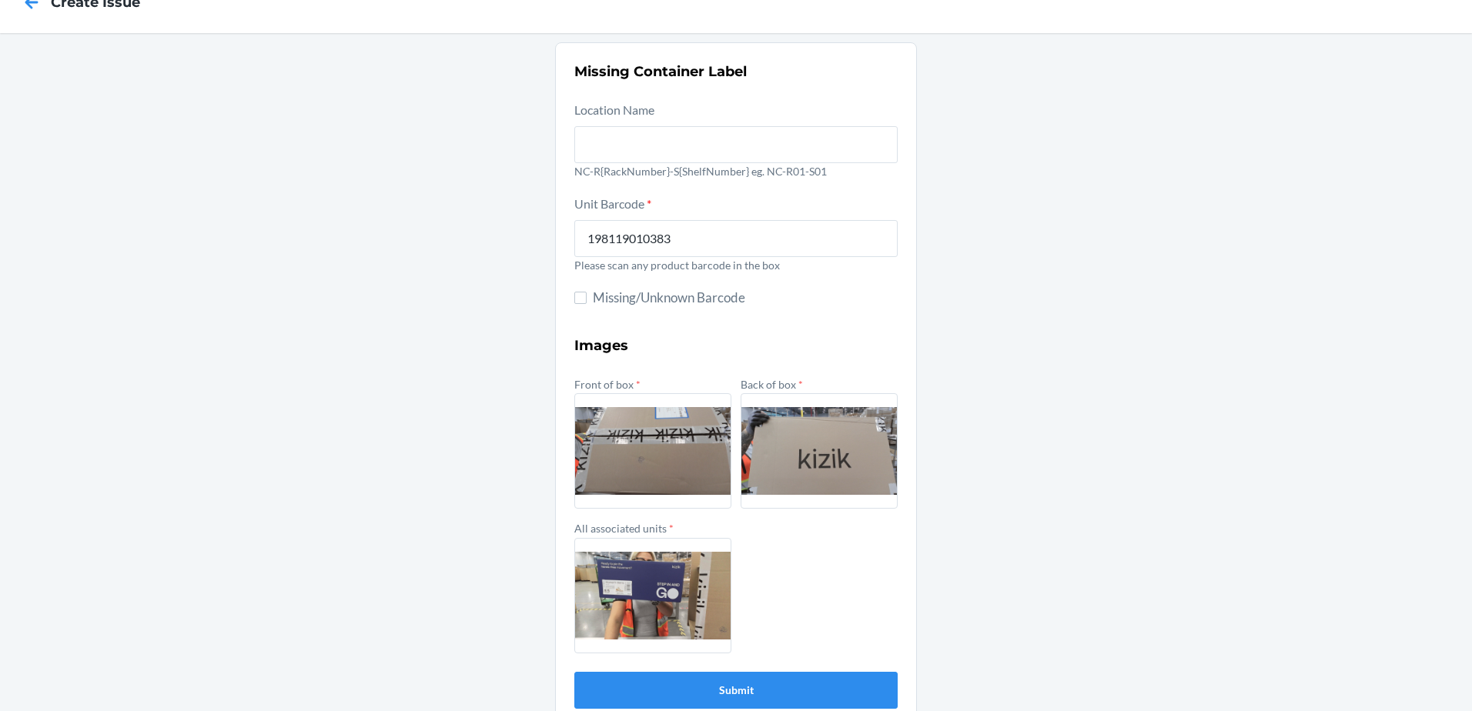
scroll to position [73, 0]
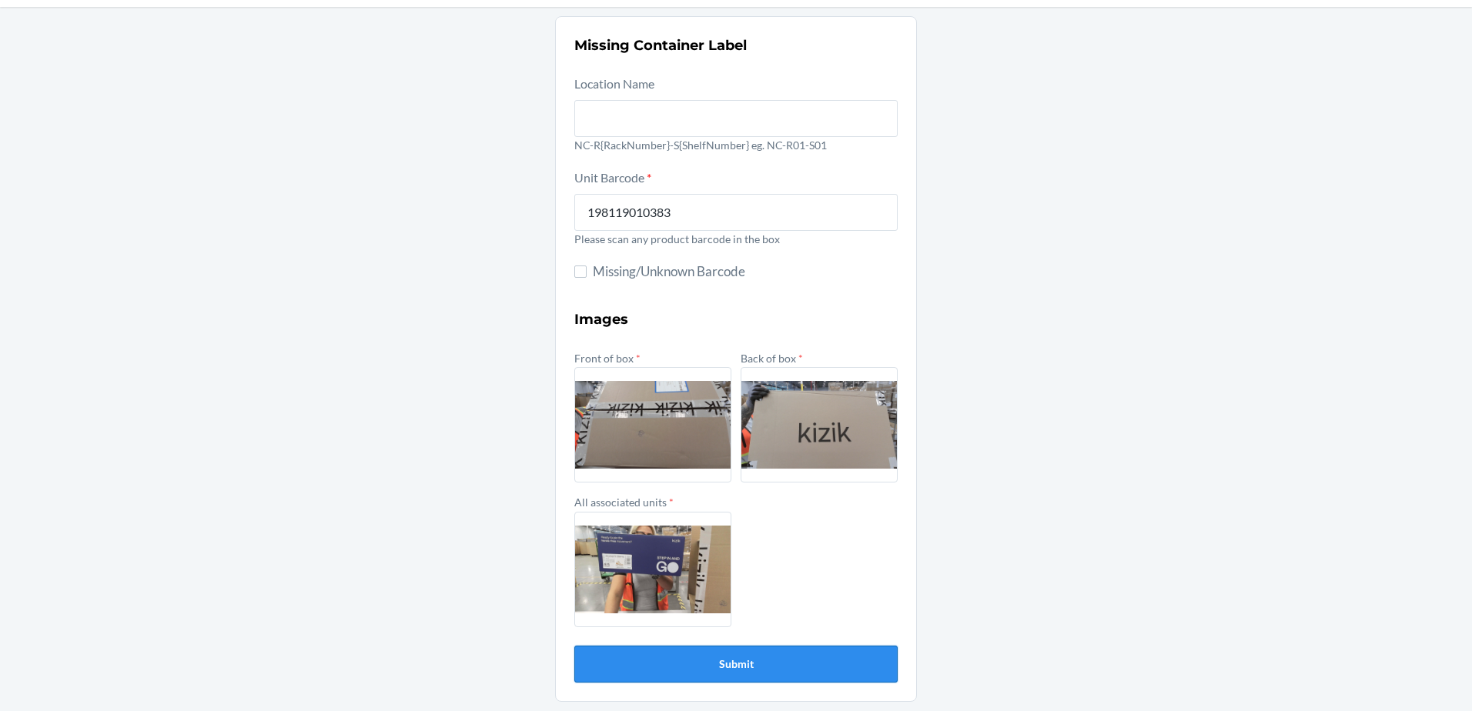
click at [775, 666] on button "Submit" at bounding box center [735, 664] width 323 height 37
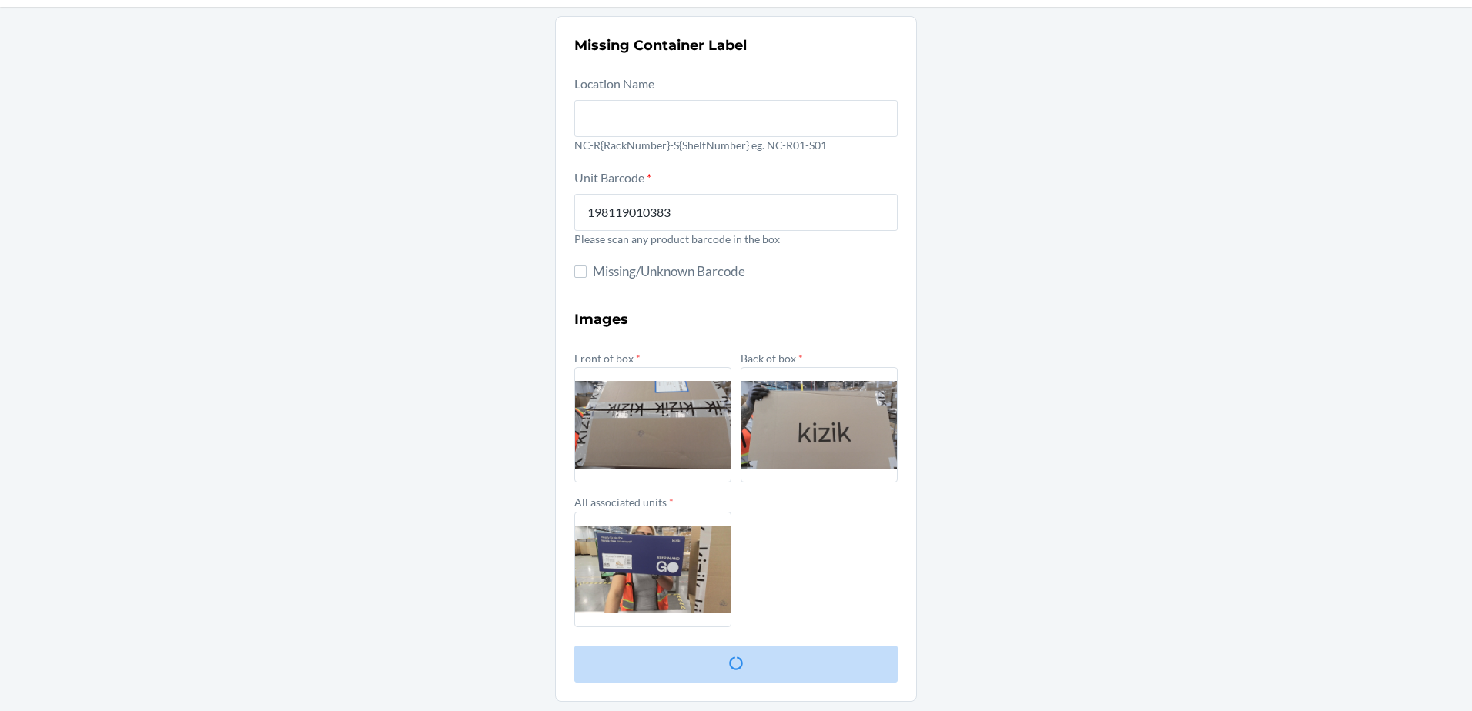
scroll to position [0, 0]
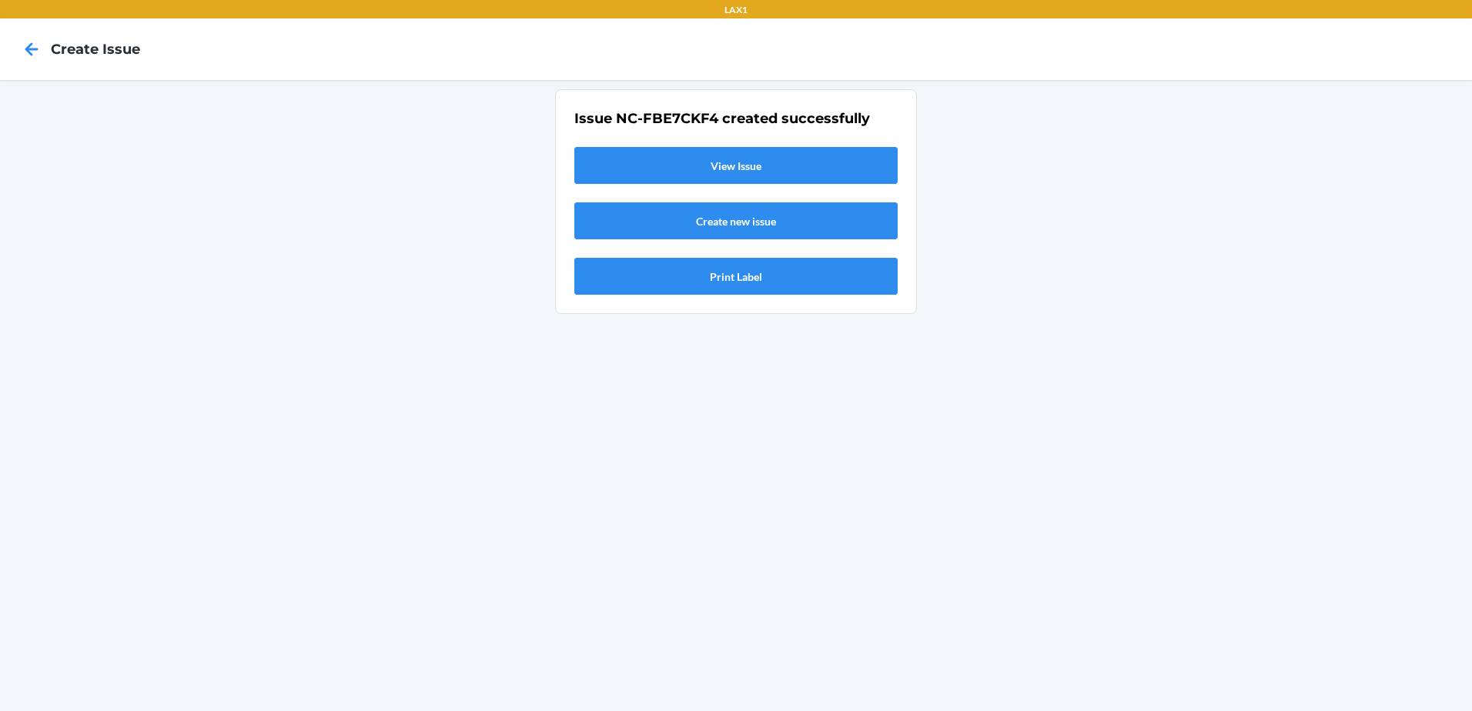
click at [735, 163] on link "View Issue" at bounding box center [735, 165] width 323 height 37
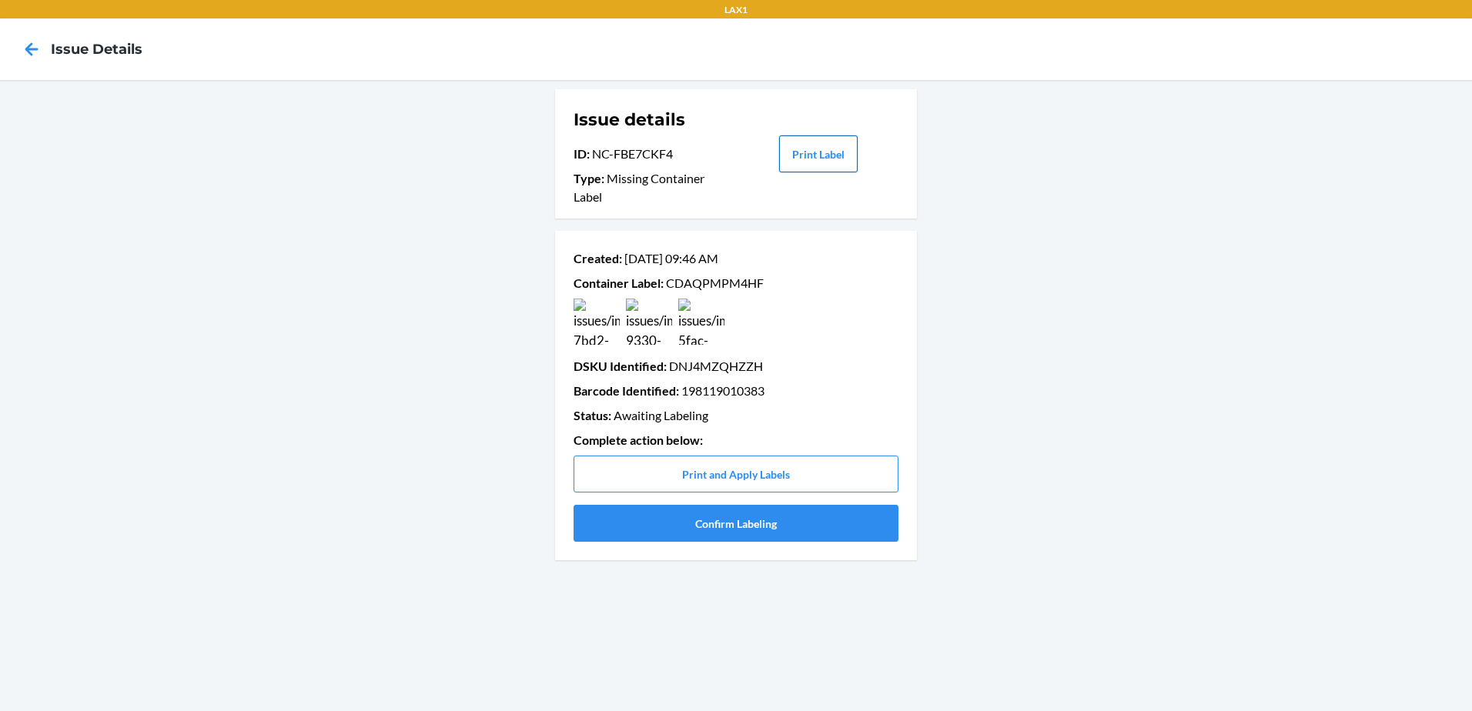
click at [818, 159] on button "Print Label" at bounding box center [818, 153] width 79 height 37
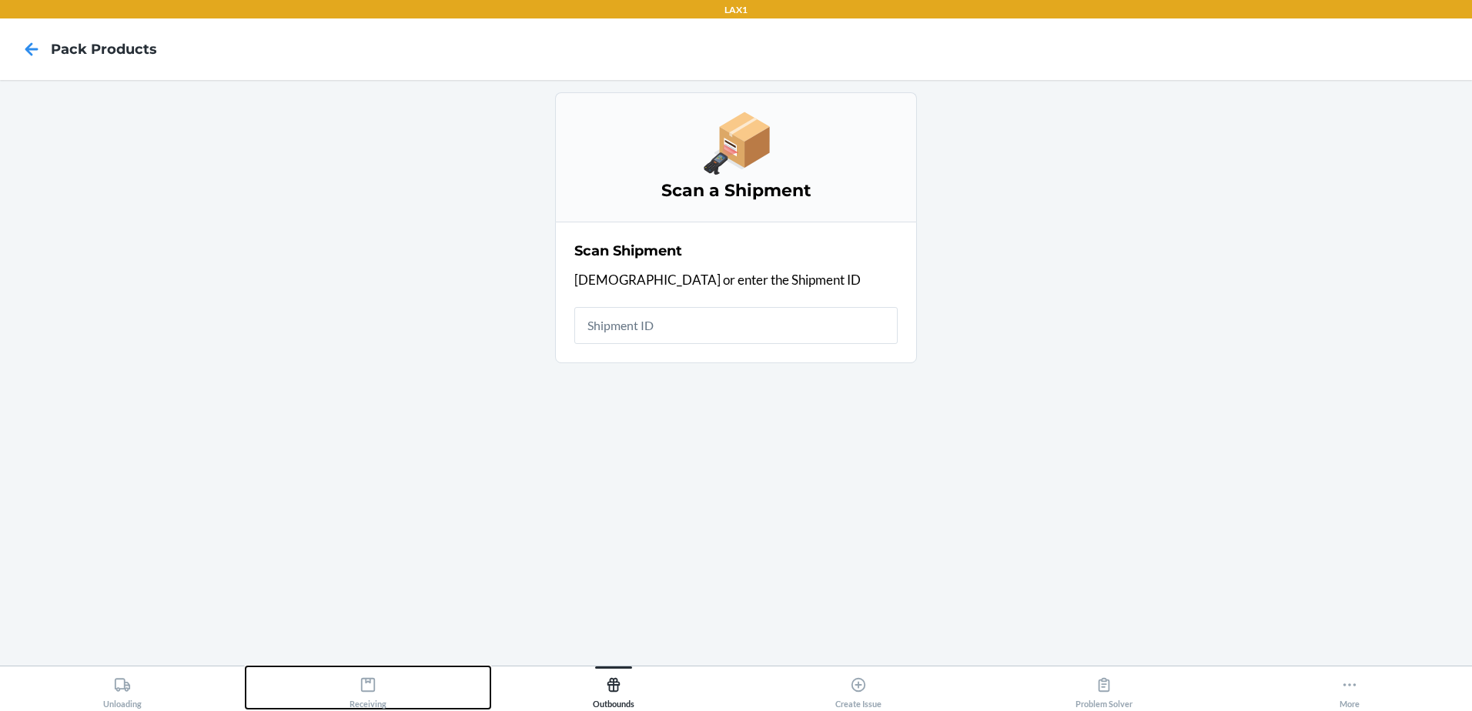
click at [376, 685] on div "Receiving" at bounding box center [368, 690] width 37 height 38
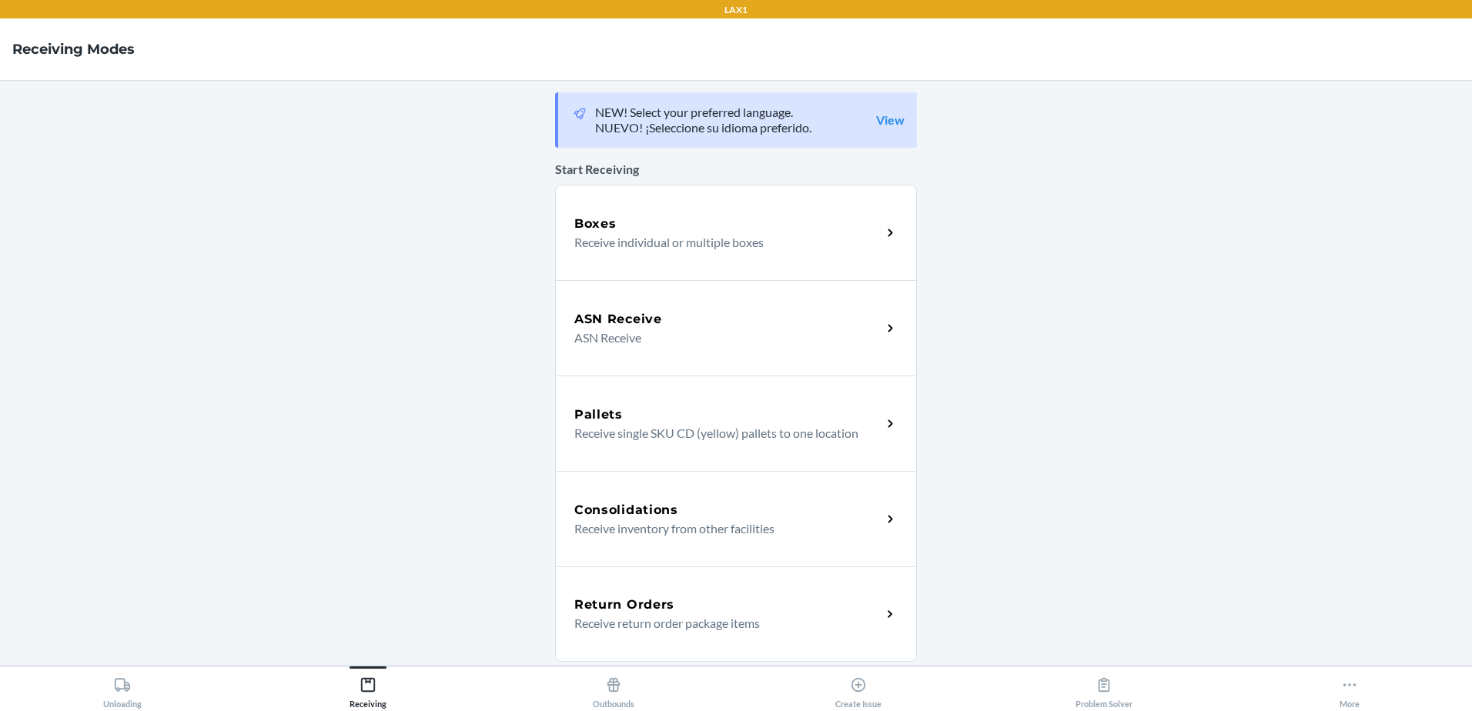
click at [692, 248] on p "Receive individual or multiple boxes" at bounding box center [721, 242] width 295 height 18
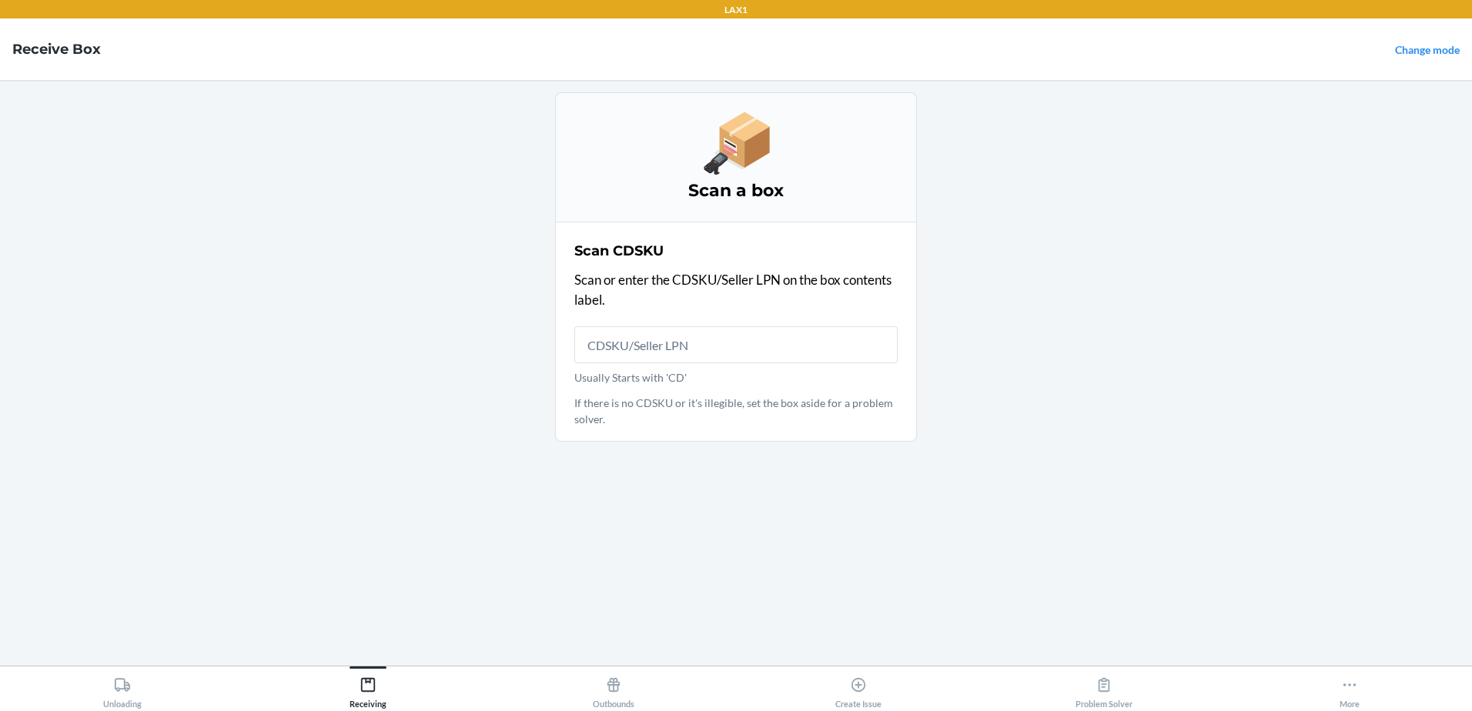
click at [647, 346] on input "Usually Starts with 'CD'" at bounding box center [735, 344] width 323 height 37
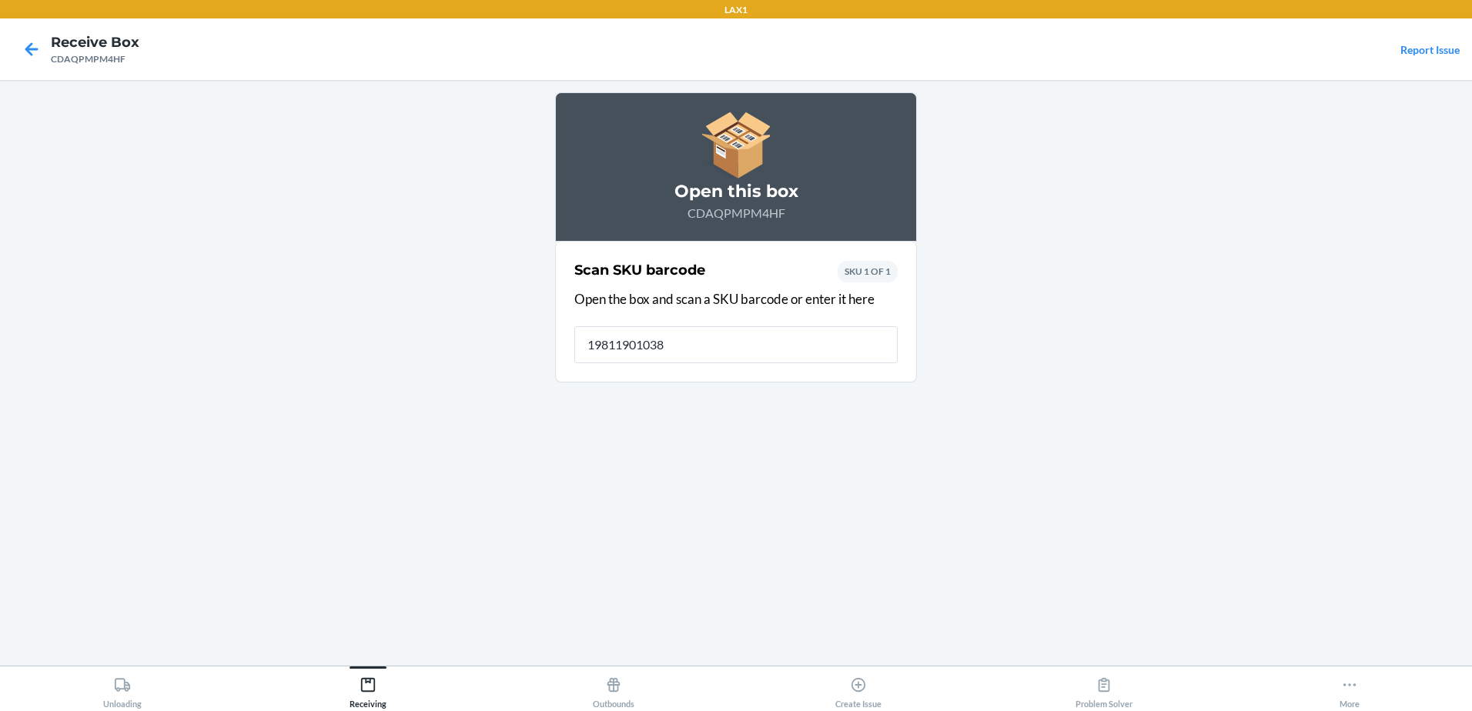
type input "198119010383"
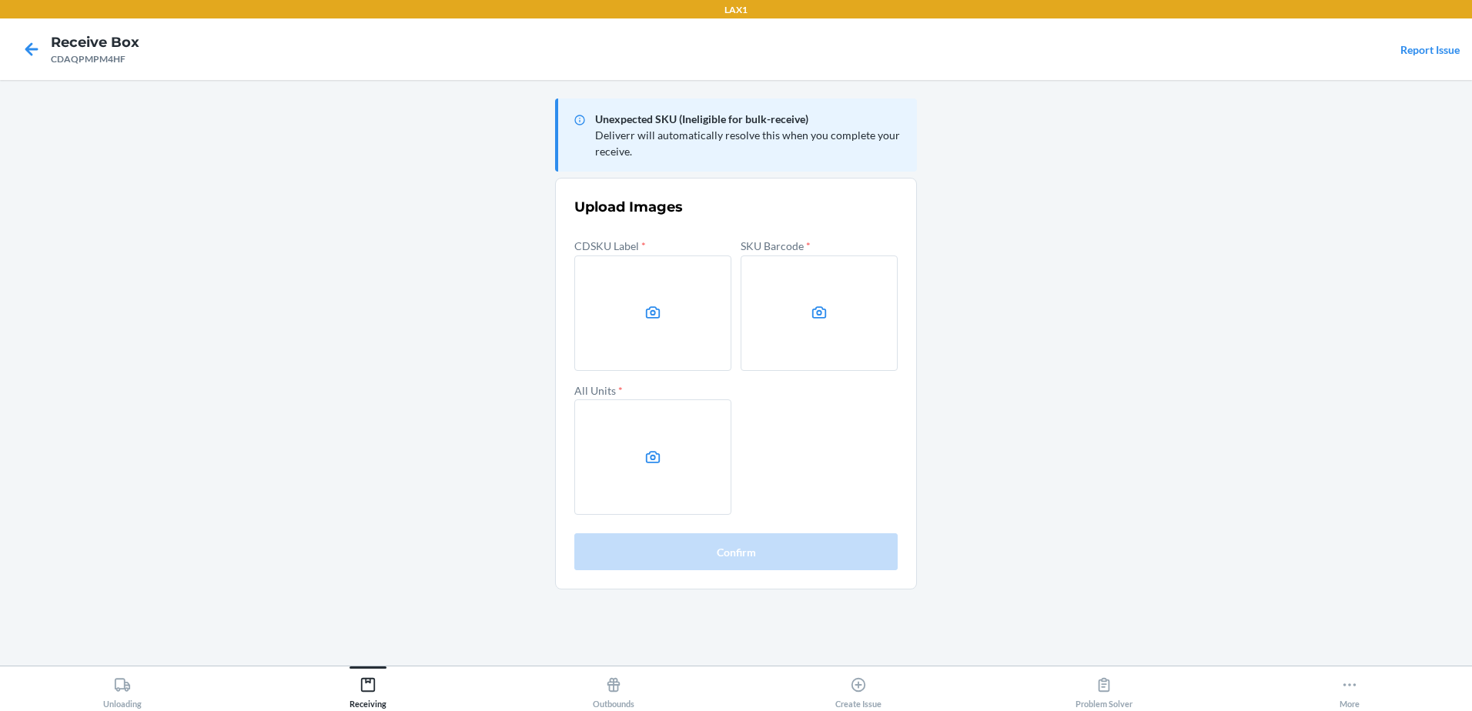
click at [663, 296] on label at bounding box center [652, 313] width 157 height 115
click at [0, 0] on input "file" at bounding box center [0, 0] width 0 height 0
click at [775, 309] on label at bounding box center [819, 313] width 157 height 115
click at [0, 0] on input "file" at bounding box center [0, 0] width 0 height 0
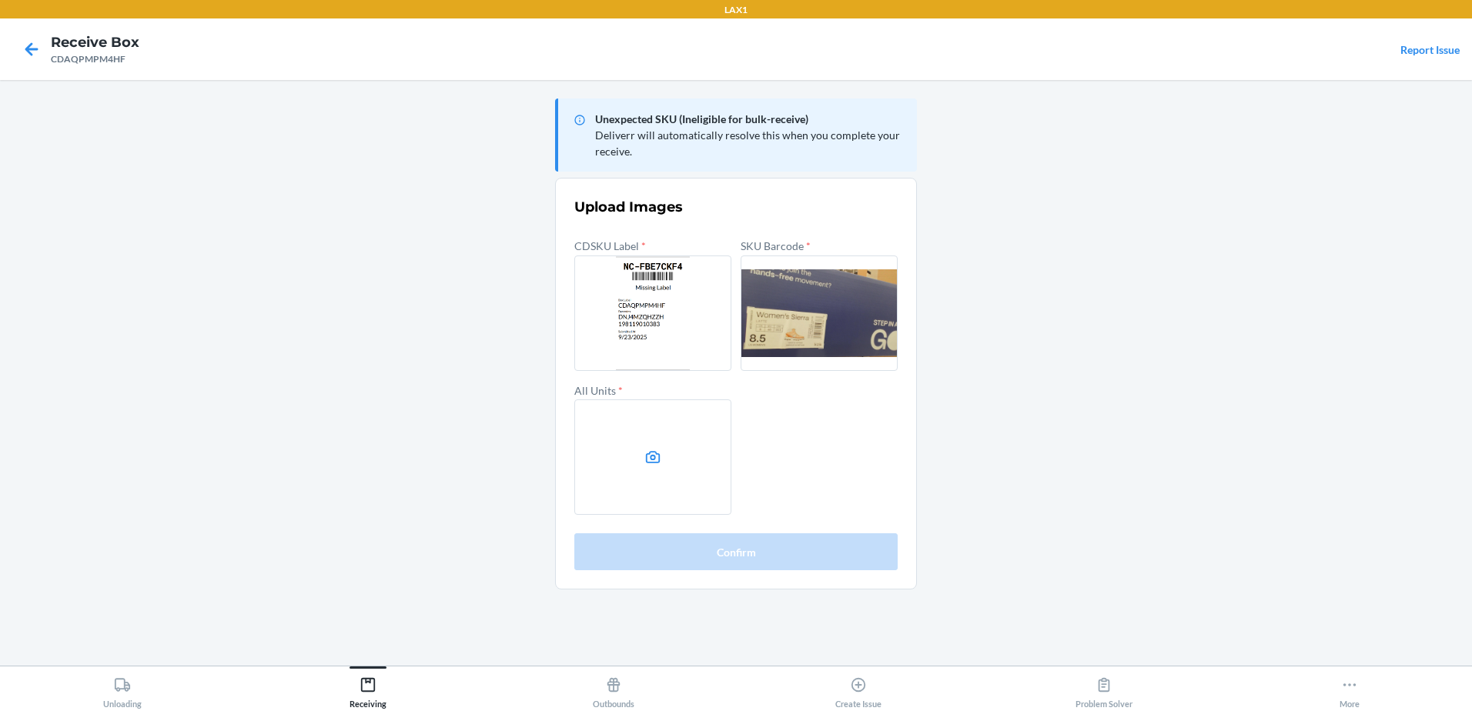
click at [702, 484] on label at bounding box center [652, 457] width 157 height 115
click at [0, 0] on input "file" at bounding box center [0, 0] width 0 height 0
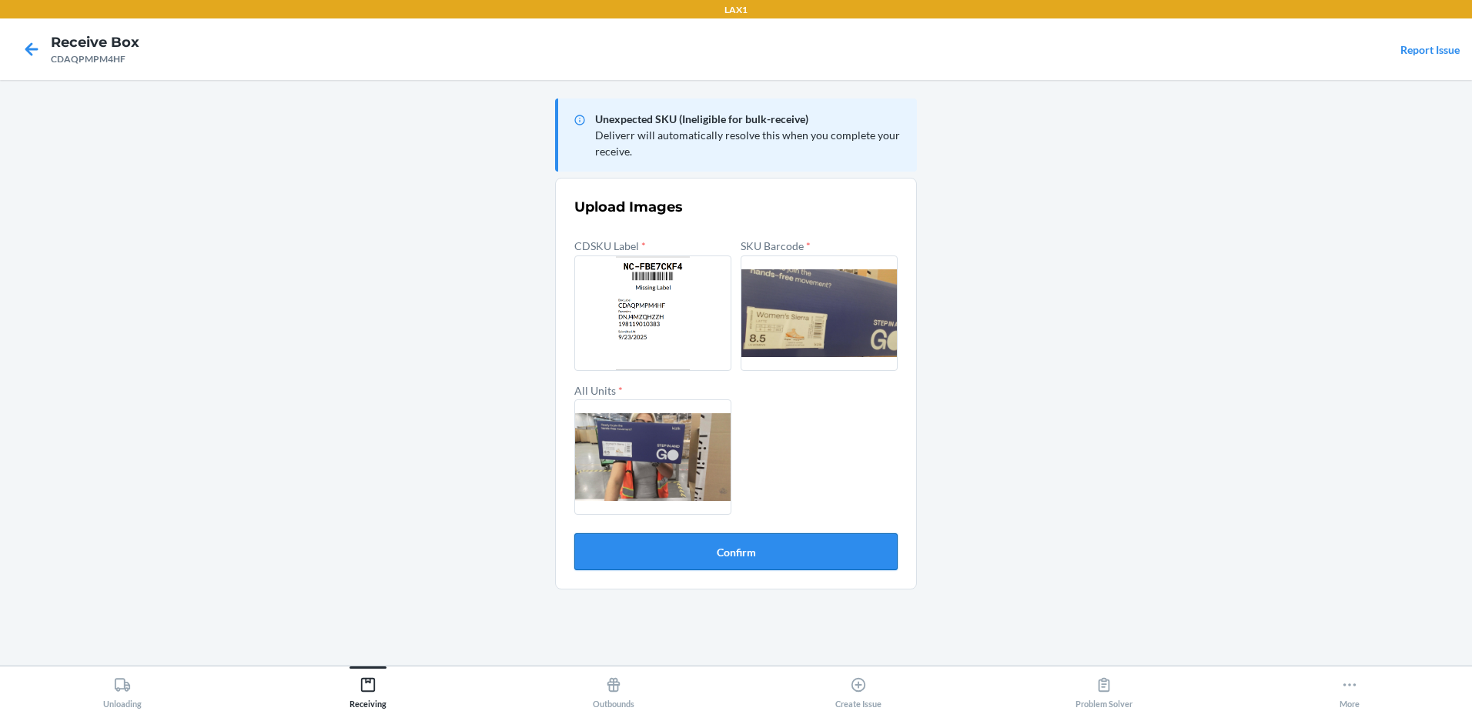
click at [745, 545] on button "Confirm" at bounding box center [735, 552] width 323 height 37
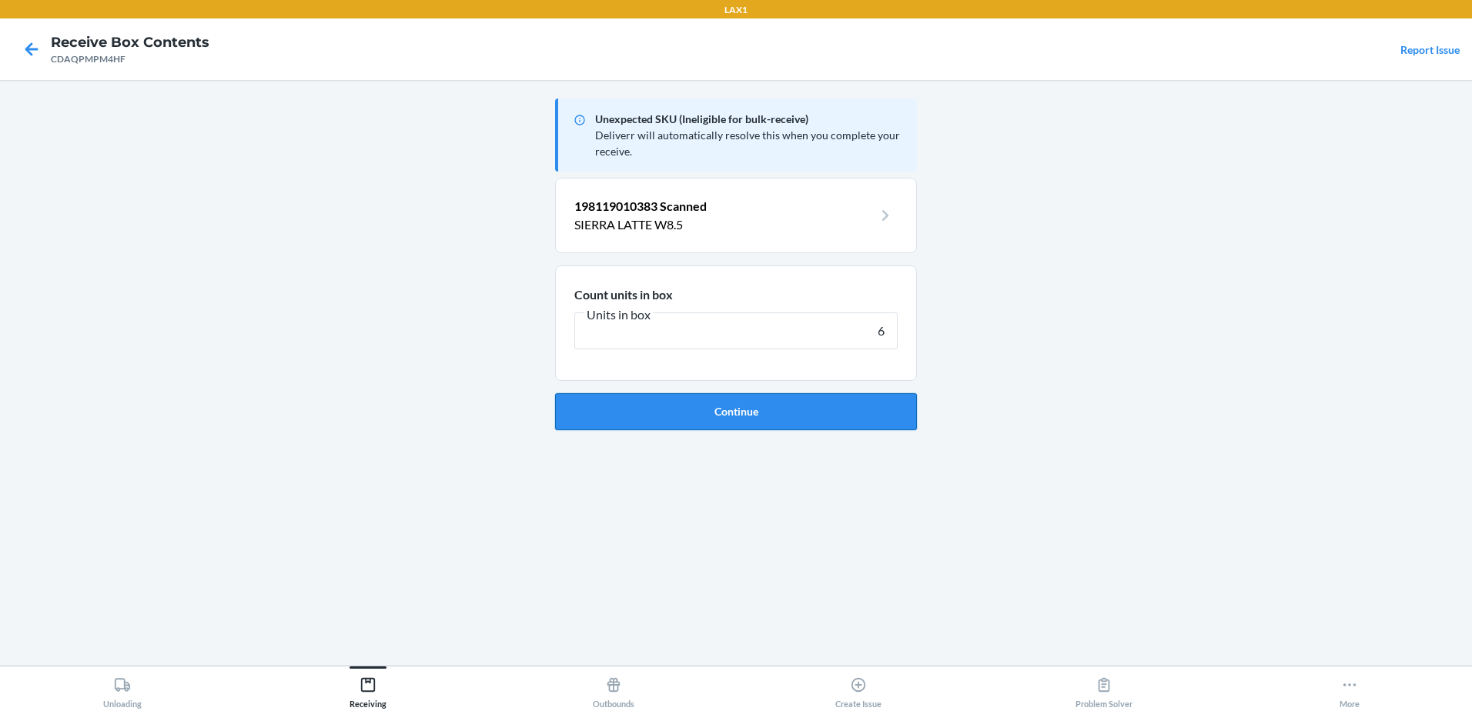
type input "6"
click at [617, 410] on button "Continue" at bounding box center [736, 411] width 362 height 37
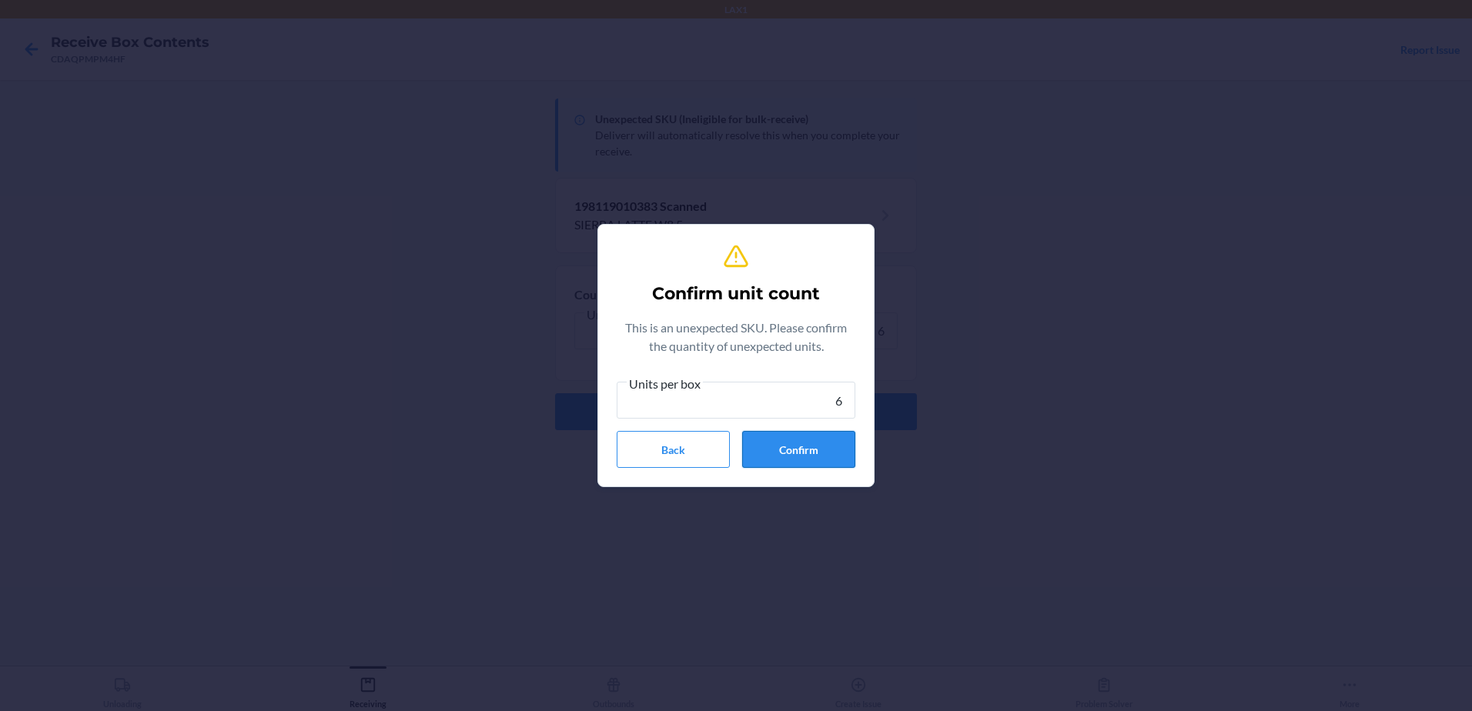
type input "6"
drag, startPoint x: 811, startPoint y: 447, endPoint x: 835, endPoint y: 447, distance: 23.9
click at [816, 447] on button "Confirm" at bounding box center [798, 449] width 113 height 37
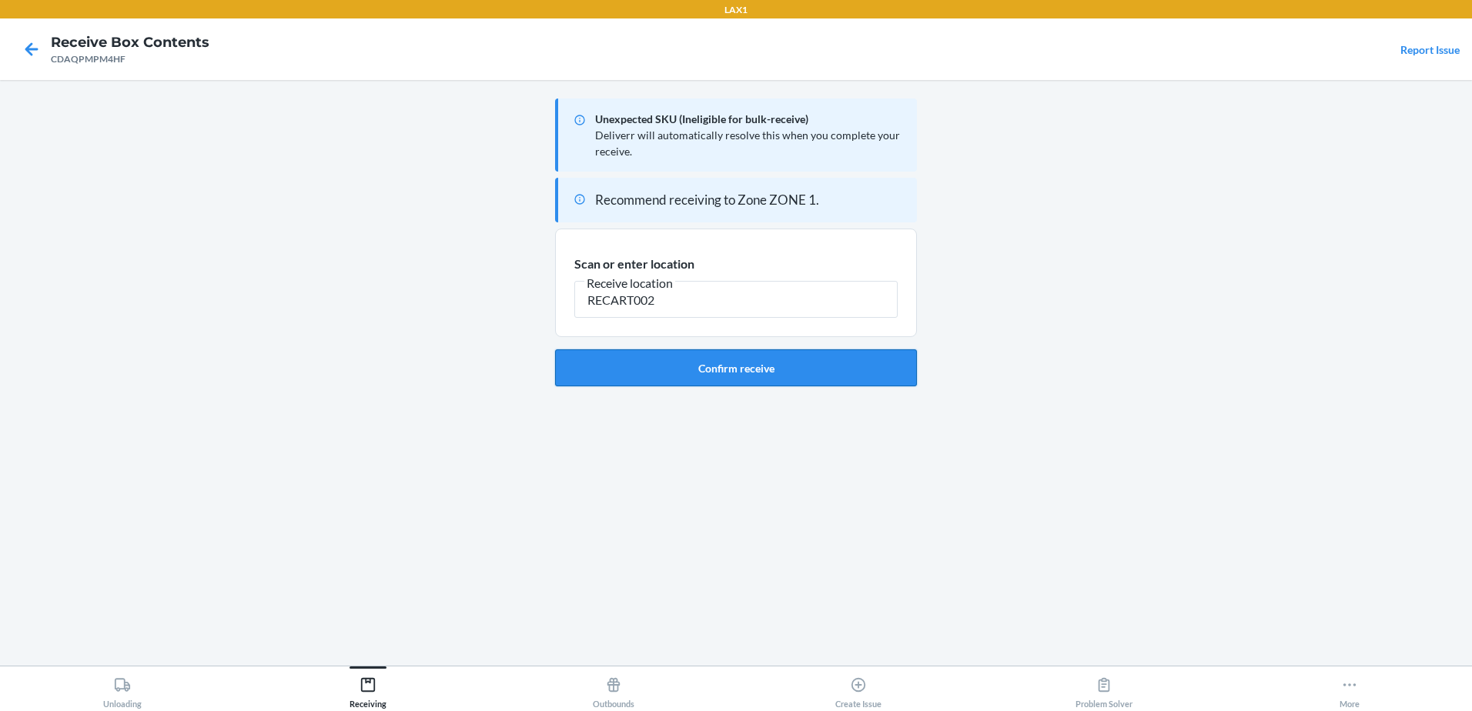
type input "RECART002"
click at [720, 357] on button "Confirm receive" at bounding box center [736, 368] width 362 height 37
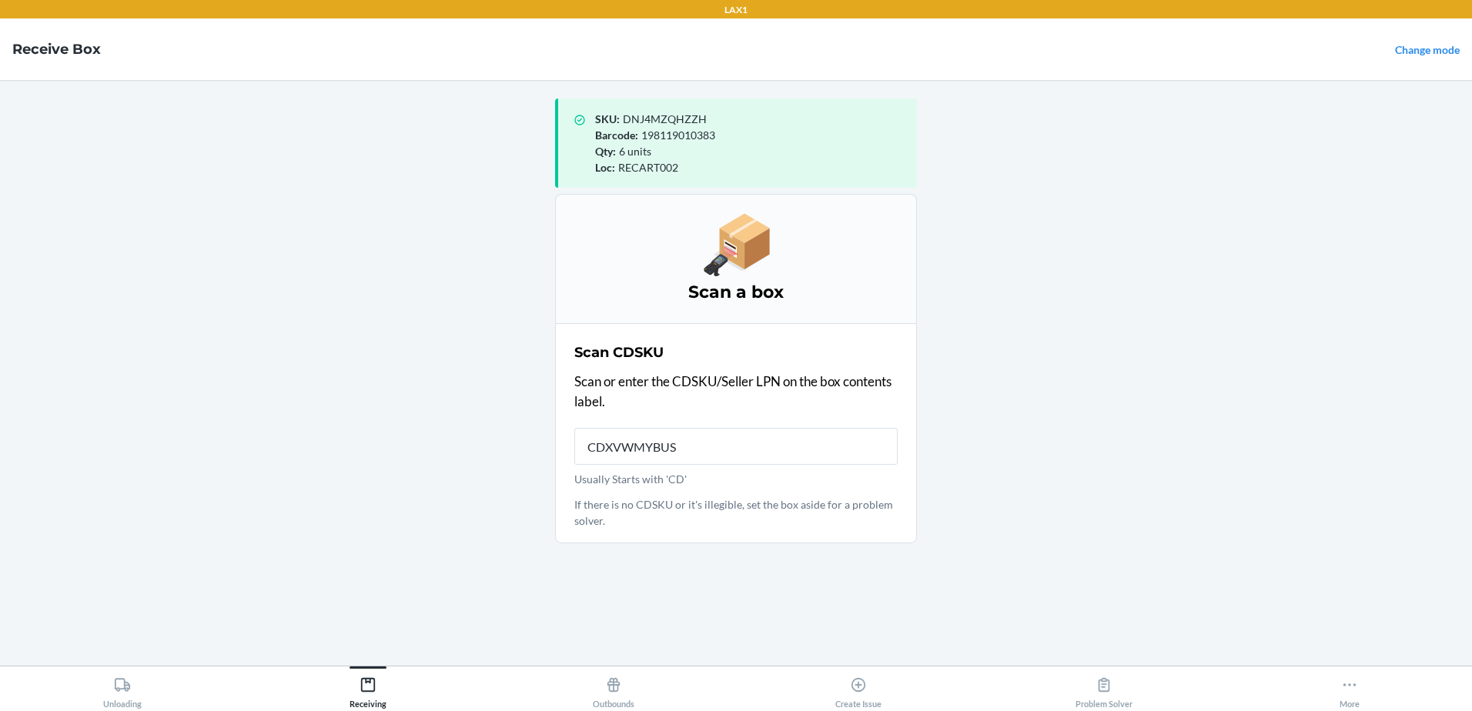
type input "CDXVWMYBUSN"
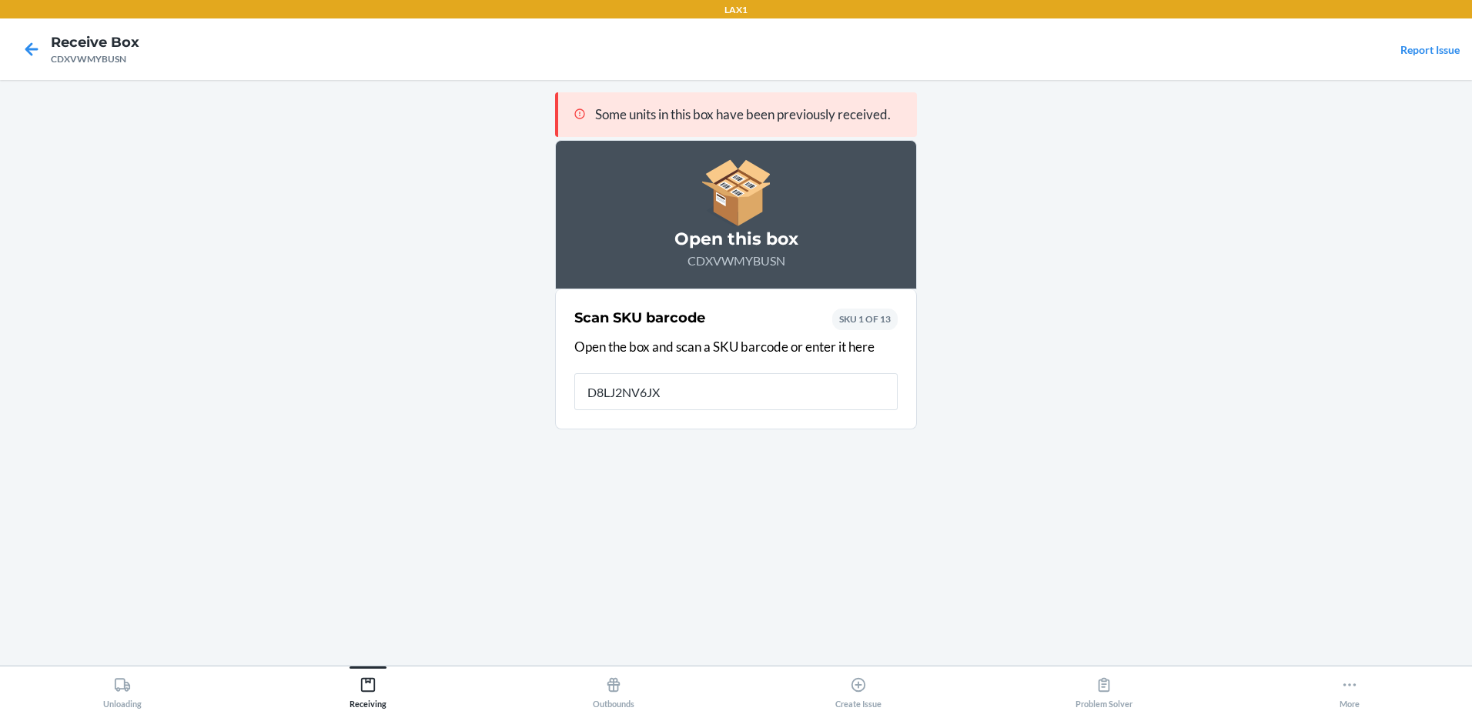
type input "D8LJ2NV6JXD"
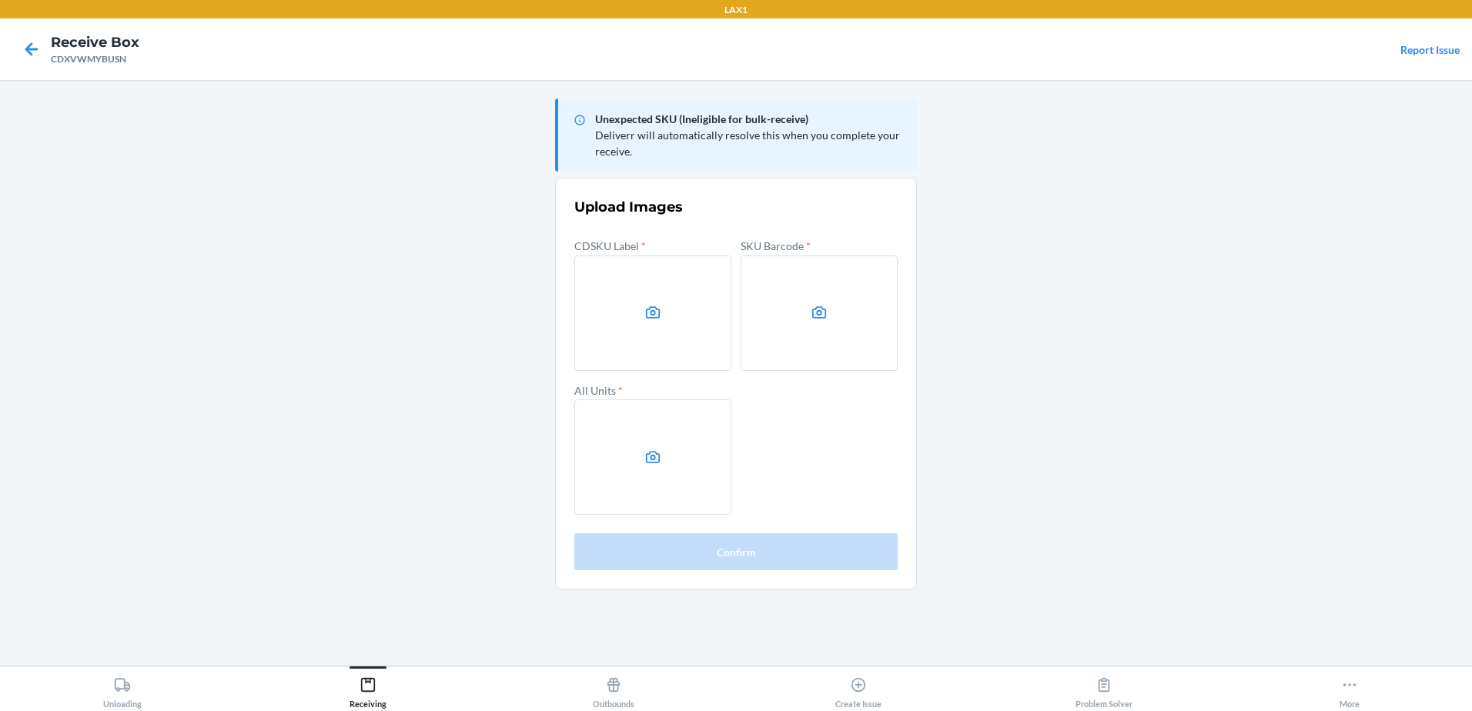
click at [687, 319] on label at bounding box center [652, 313] width 157 height 115
click at [0, 0] on input "file" at bounding box center [0, 0] width 0 height 0
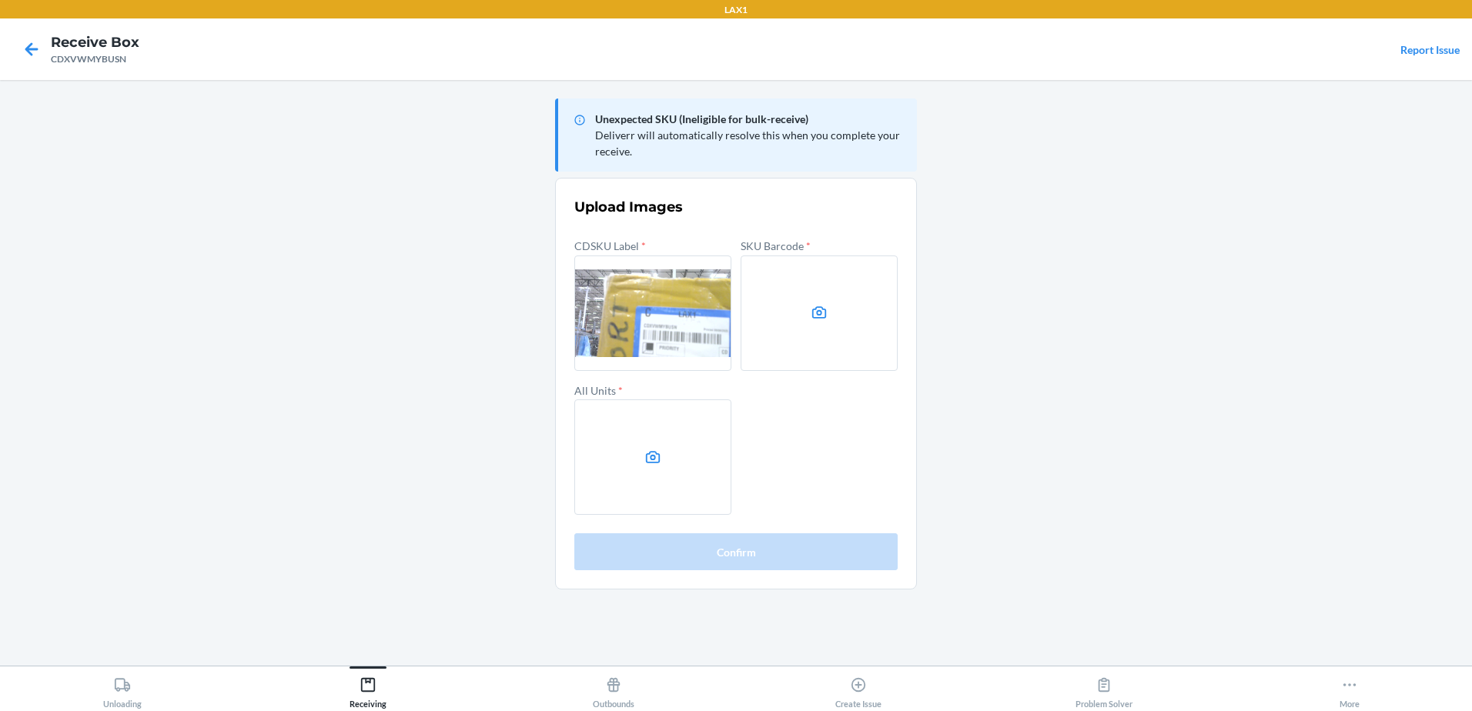
click at [831, 326] on label at bounding box center [819, 313] width 157 height 115
click at [0, 0] on input "file" at bounding box center [0, 0] width 0 height 0
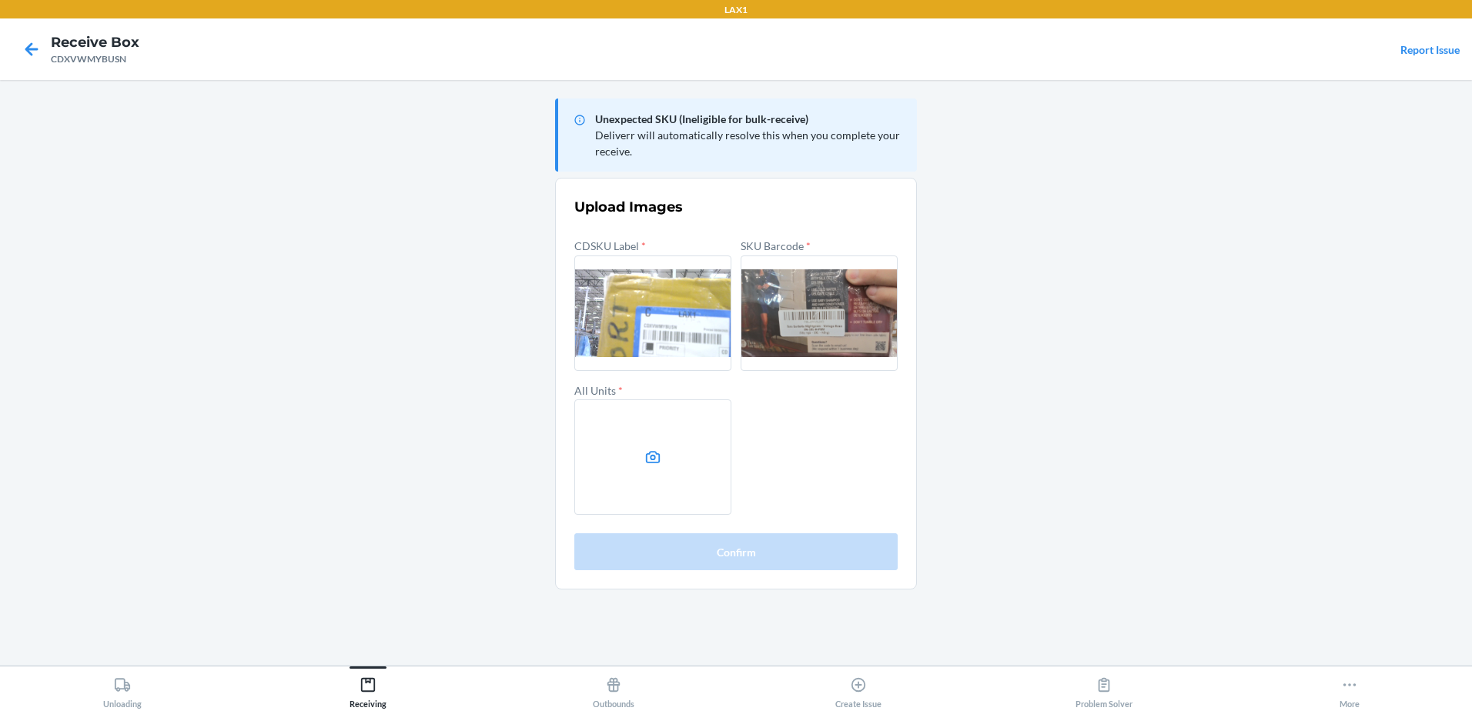
click at [648, 432] on label at bounding box center [652, 457] width 157 height 115
click at [0, 0] on input "file" at bounding box center [0, 0] width 0 height 0
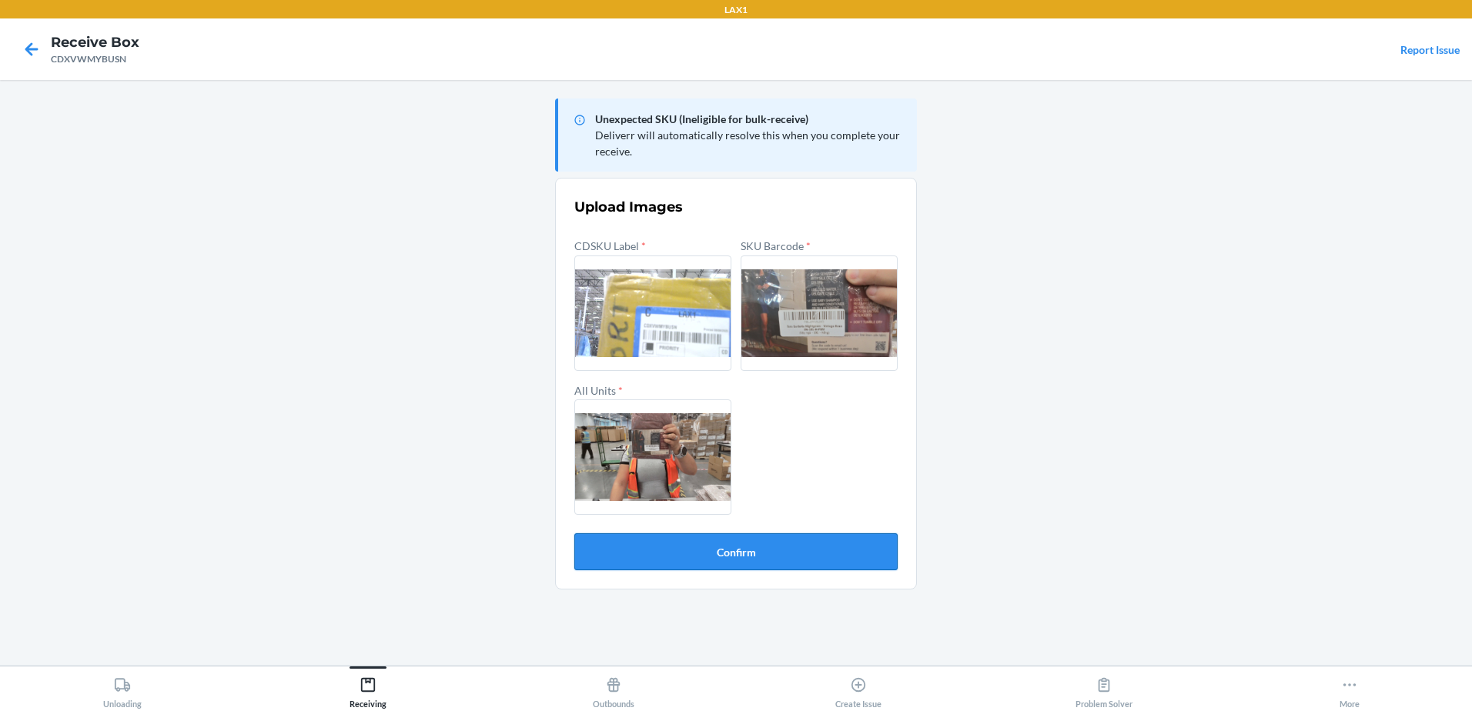
click at [688, 539] on button "Confirm" at bounding box center [735, 552] width 323 height 37
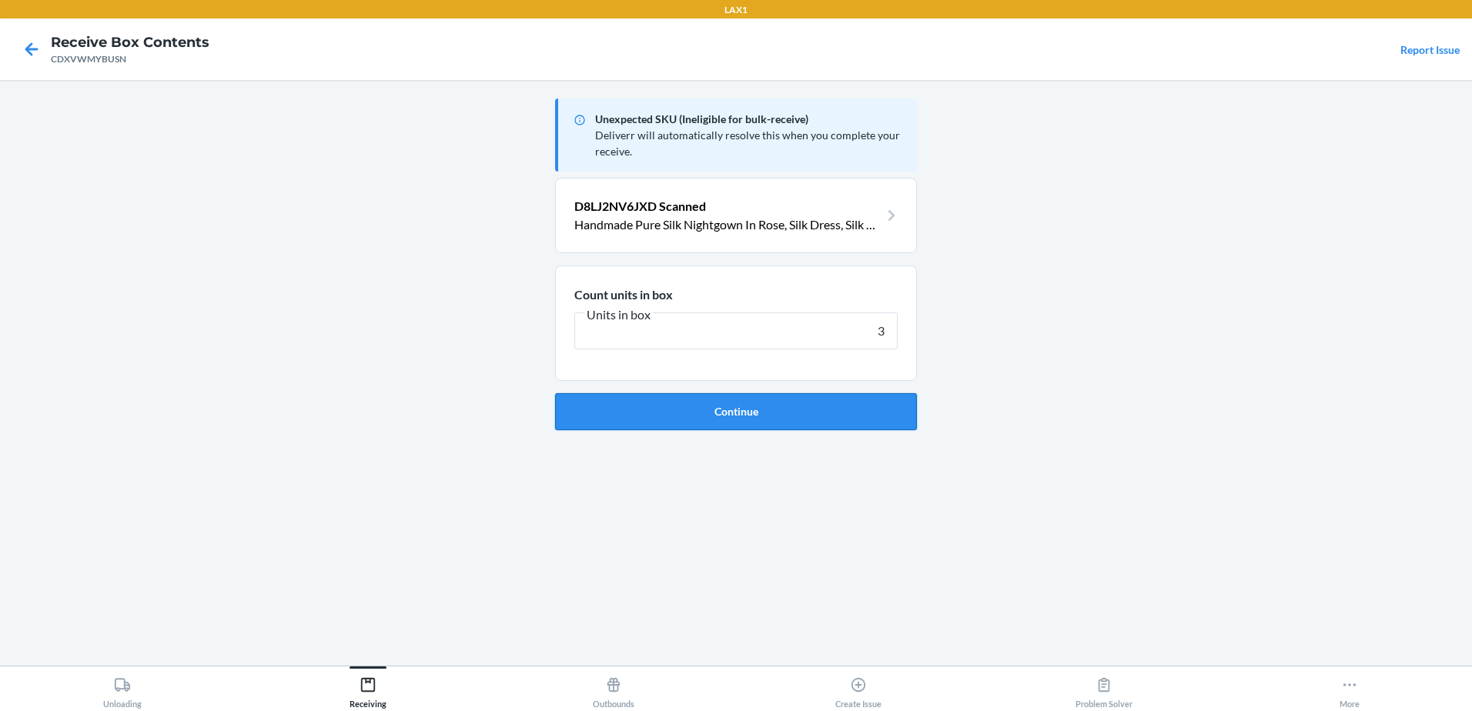
type input "3"
click at [716, 417] on button "Continue" at bounding box center [736, 411] width 362 height 37
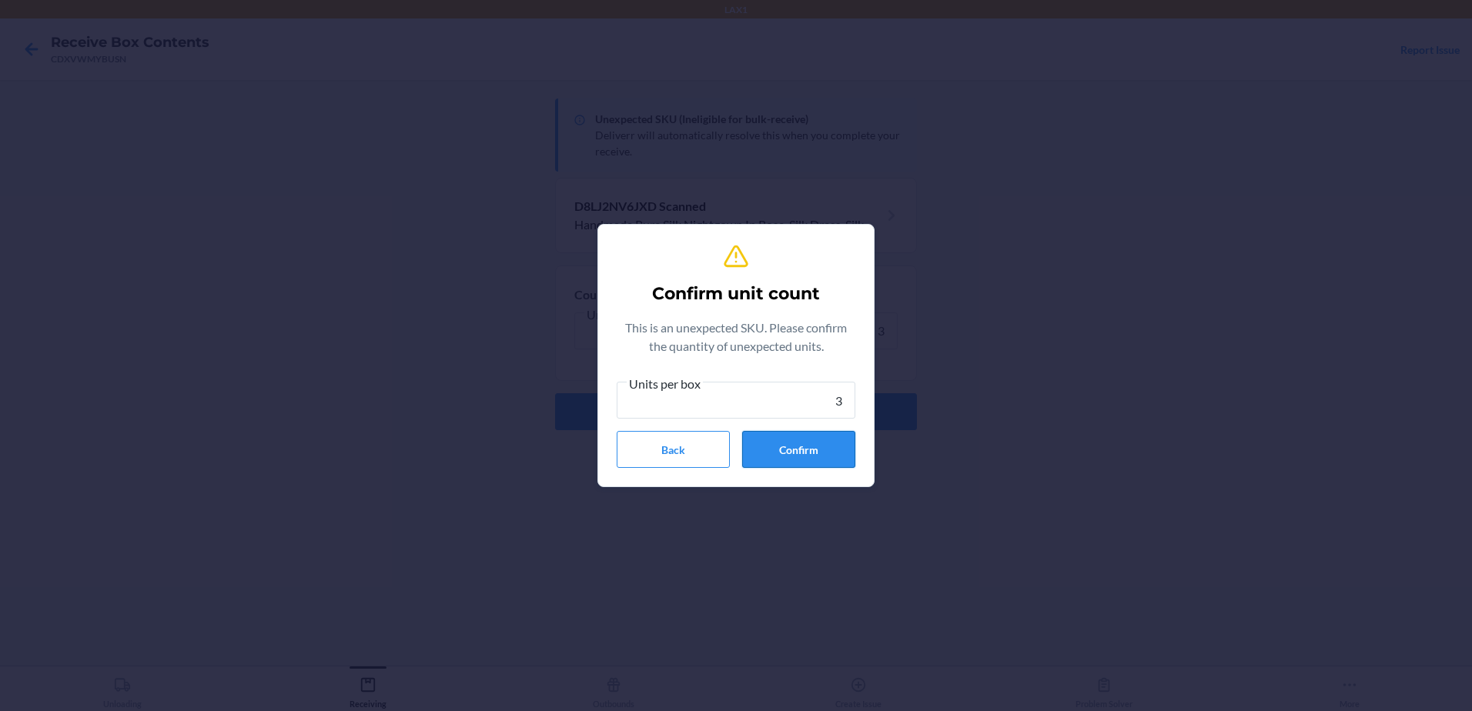
type input "3"
click at [831, 443] on button "Confirm" at bounding box center [798, 449] width 113 height 37
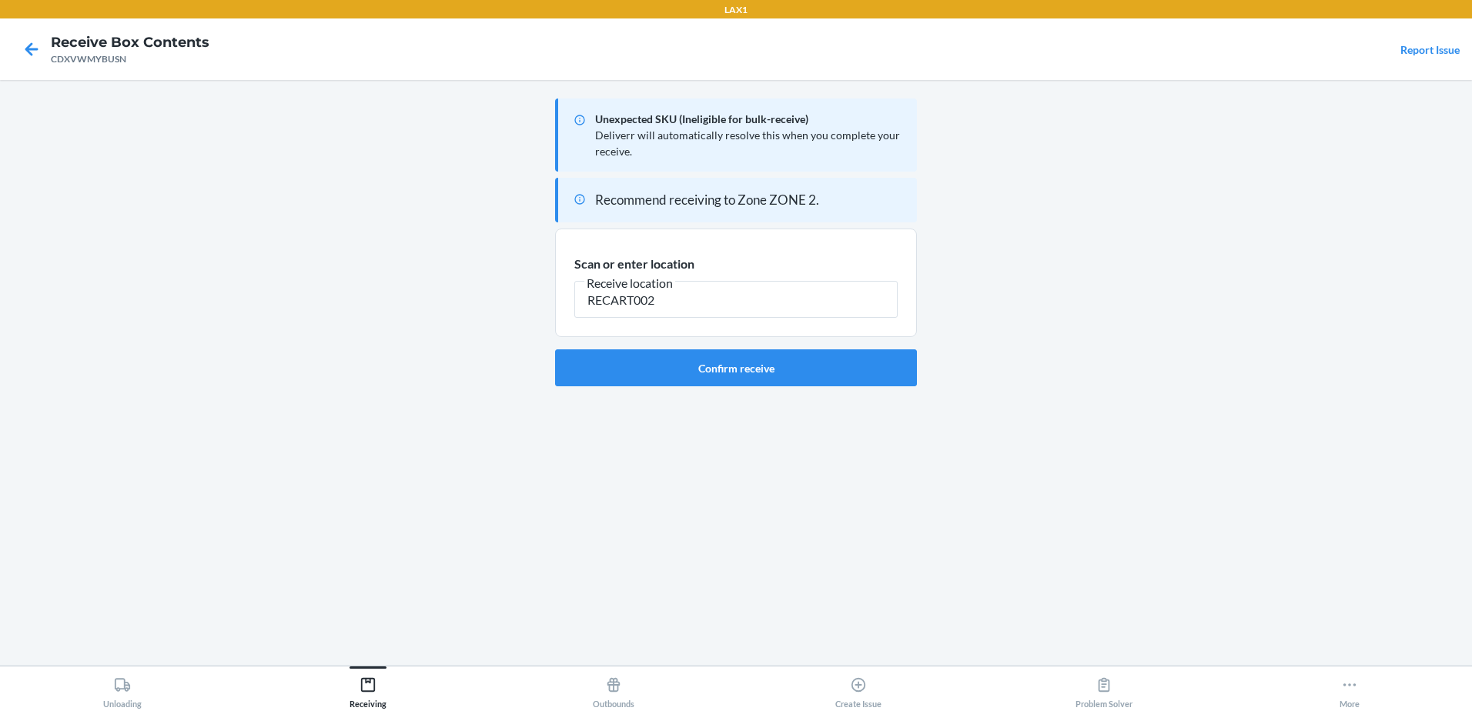
type input "RECART002"
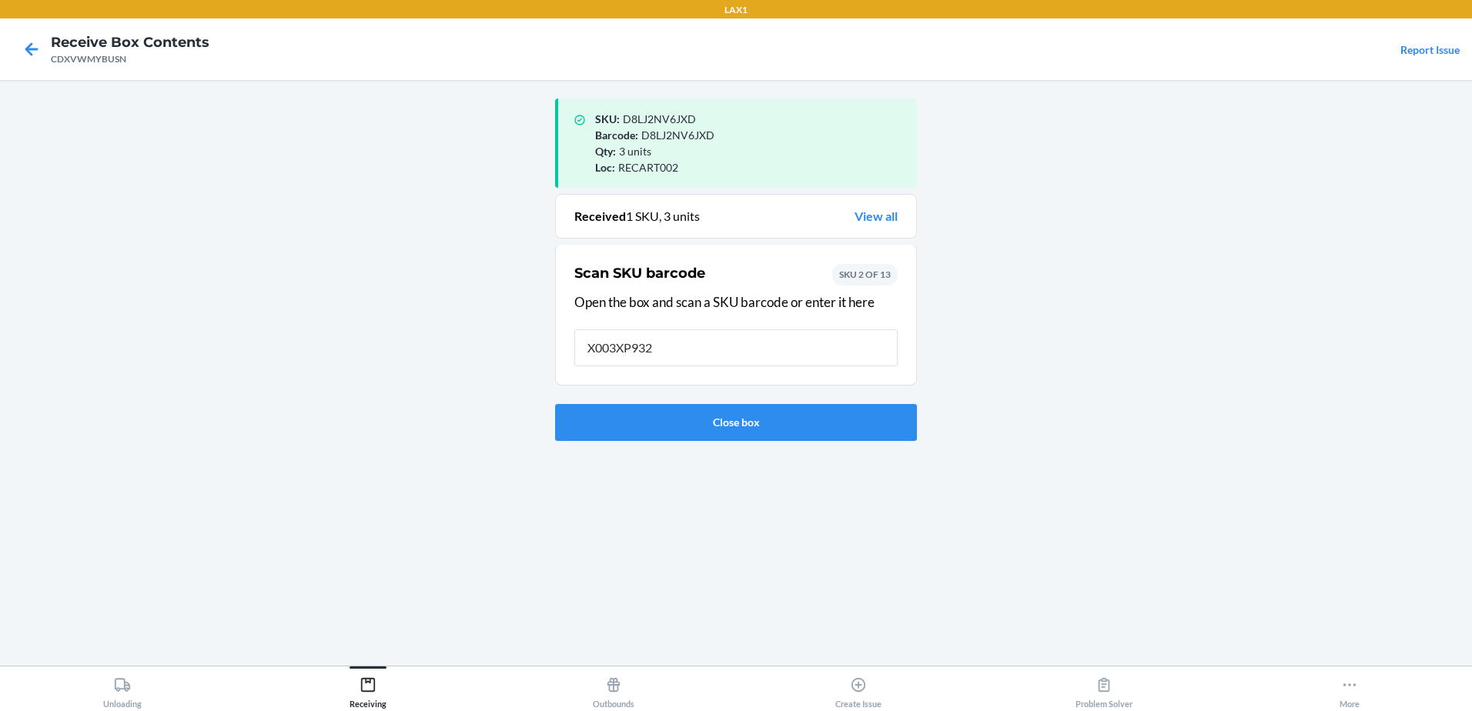
type input "X003XP932L"
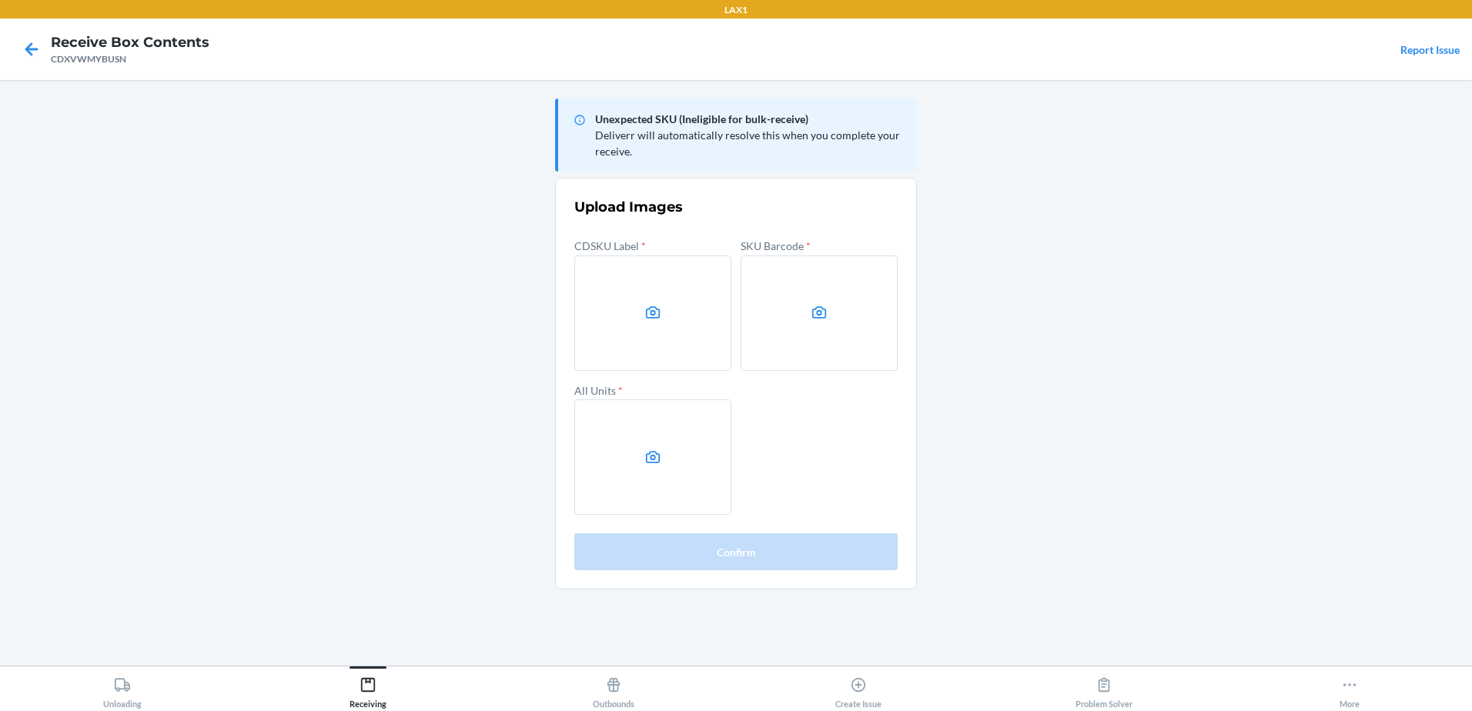
click at [811, 327] on label at bounding box center [819, 313] width 157 height 115
click at [0, 0] on input "file" at bounding box center [0, 0] width 0 height 0
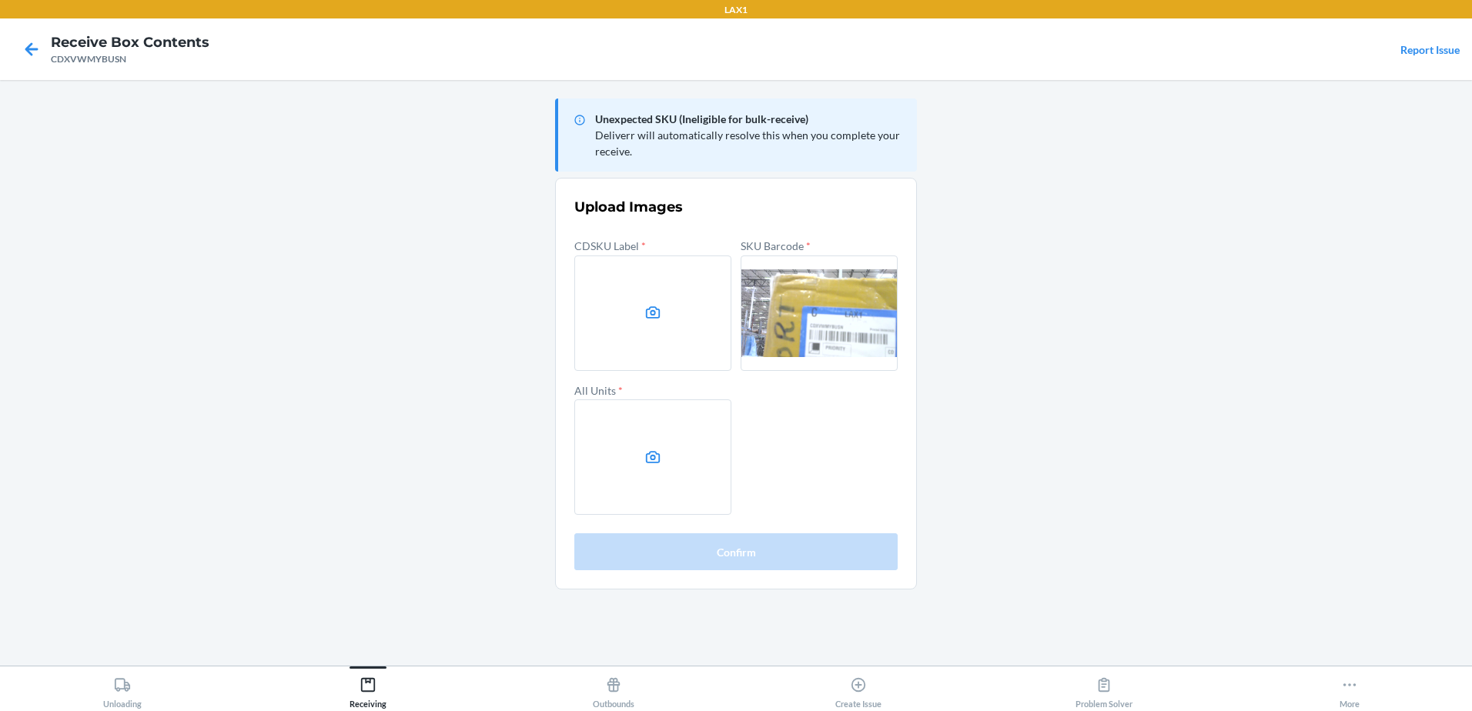
click at [689, 318] on label at bounding box center [652, 313] width 157 height 115
click at [0, 0] on input "file" at bounding box center [0, 0] width 0 height 0
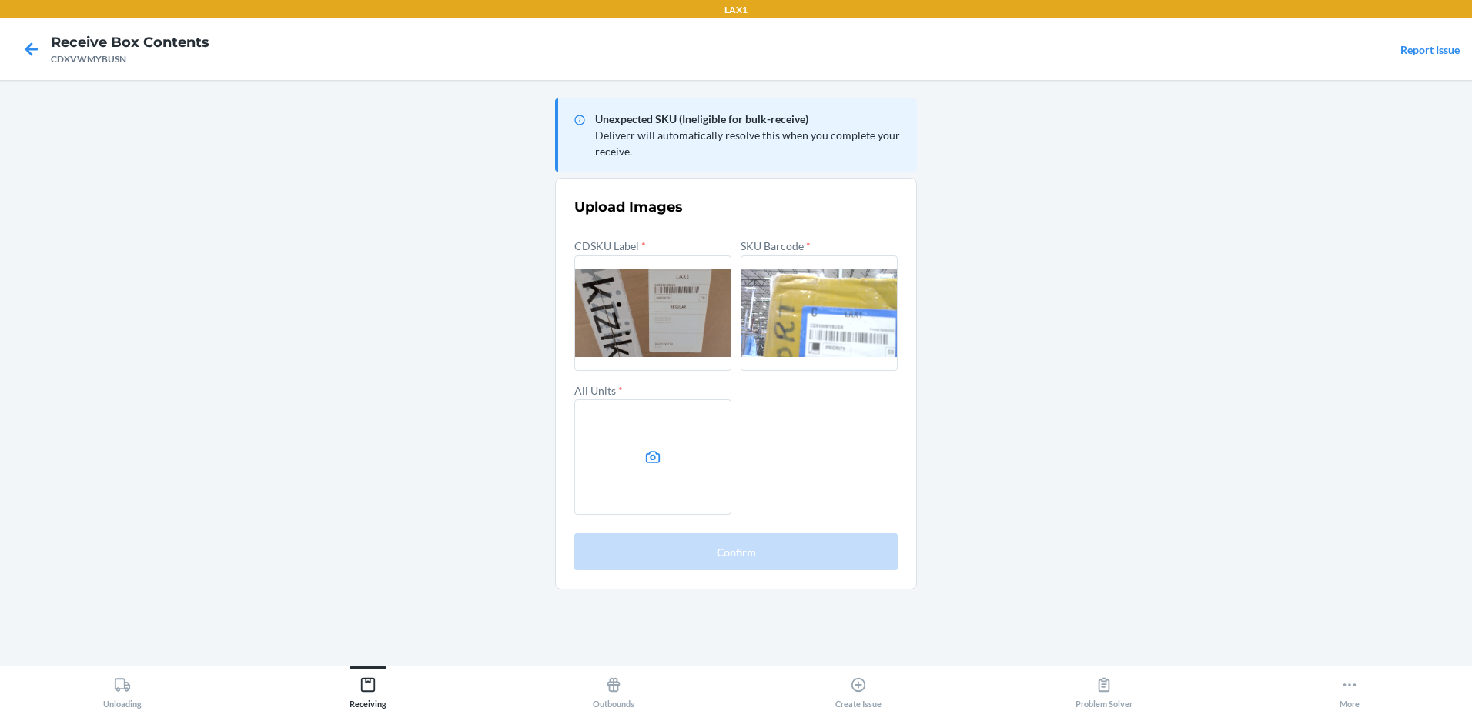
click at [825, 315] on label at bounding box center [819, 313] width 157 height 115
click at [0, 0] on input "file" at bounding box center [0, 0] width 0 height 0
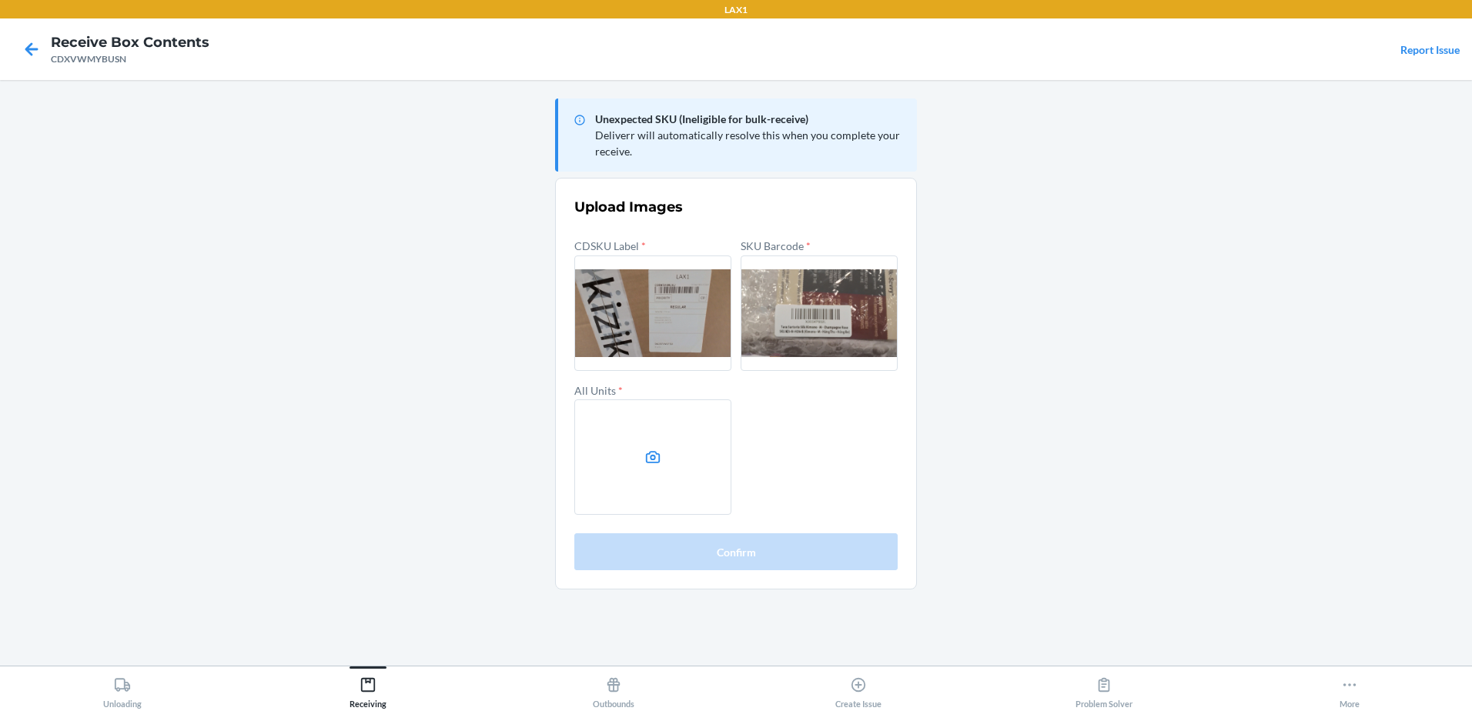
click at [633, 451] on label at bounding box center [652, 457] width 157 height 115
click at [0, 0] on input "file" at bounding box center [0, 0] width 0 height 0
click at [651, 306] on label at bounding box center [652, 313] width 157 height 115
click at [0, 0] on input "file" at bounding box center [0, 0] width 0 height 0
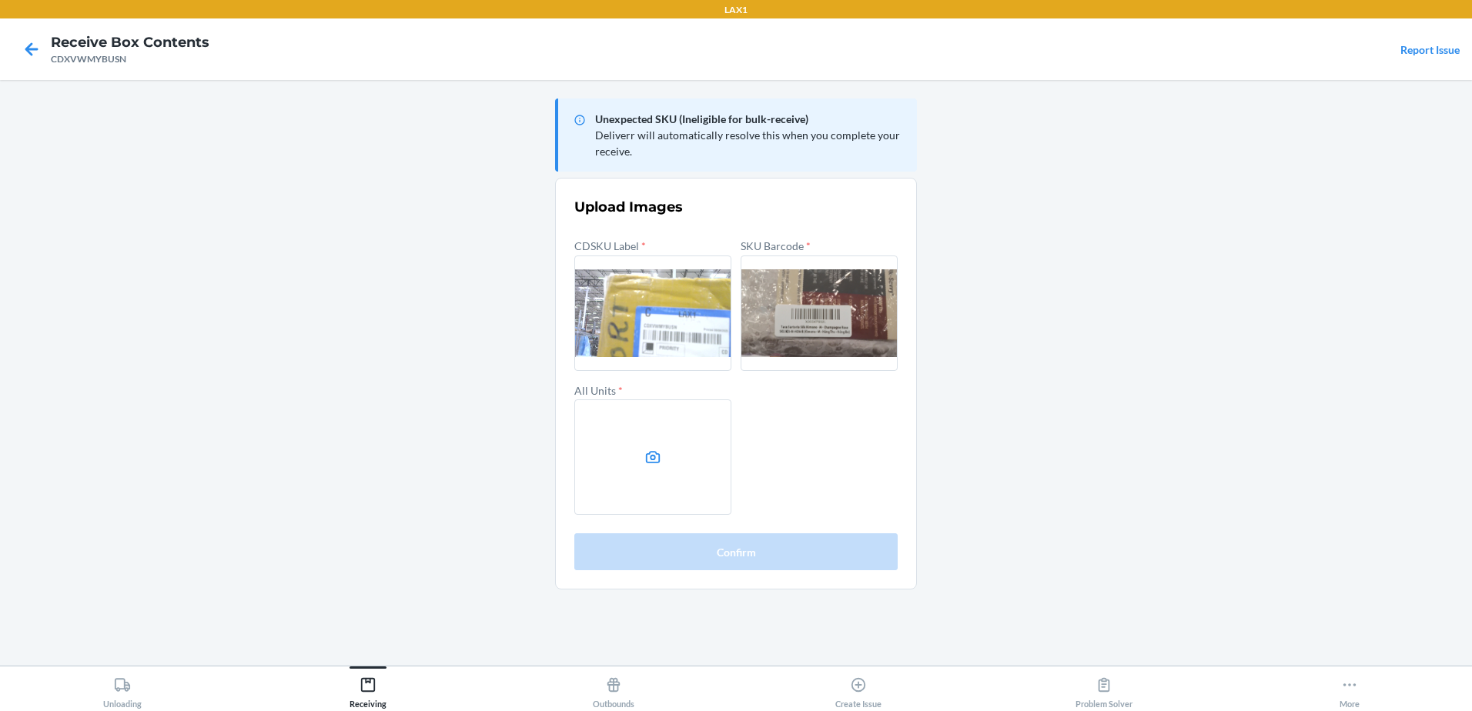
click at [641, 448] on label at bounding box center [652, 457] width 157 height 115
click at [0, 0] on input "file" at bounding box center [0, 0] width 0 height 0
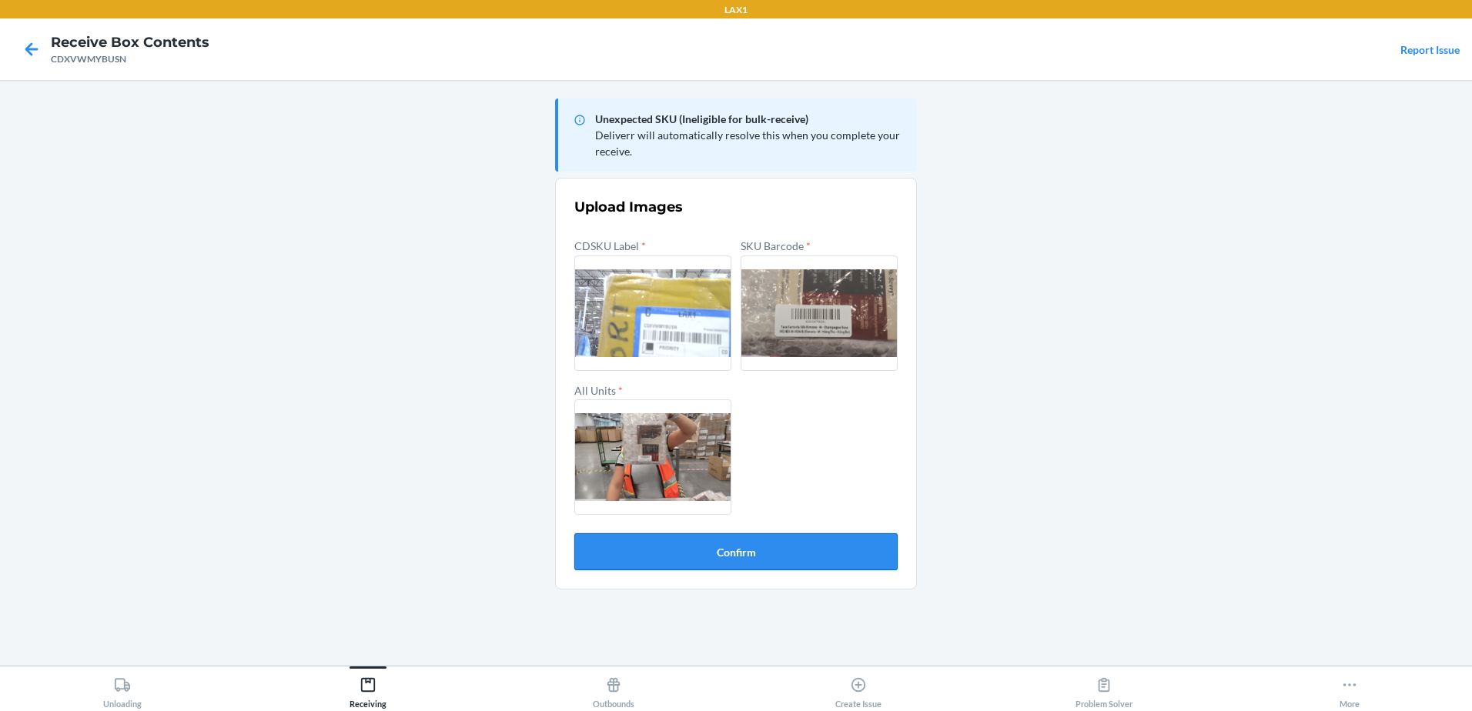
click at [722, 554] on button "Confirm" at bounding box center [735, 552] width 323 height 37
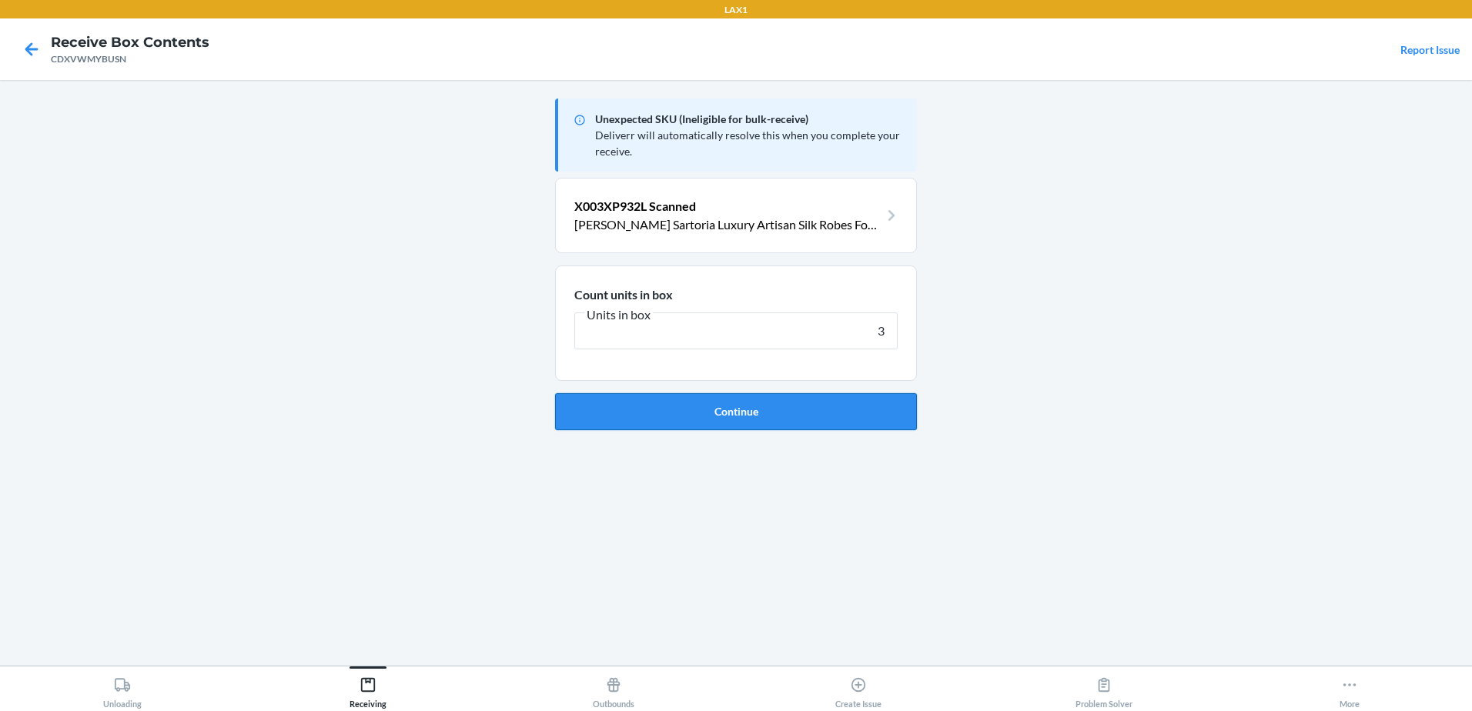
type input "3"
click at [672, 413] on button "Continue" at bounding box center [736, 411] width 362 height 37
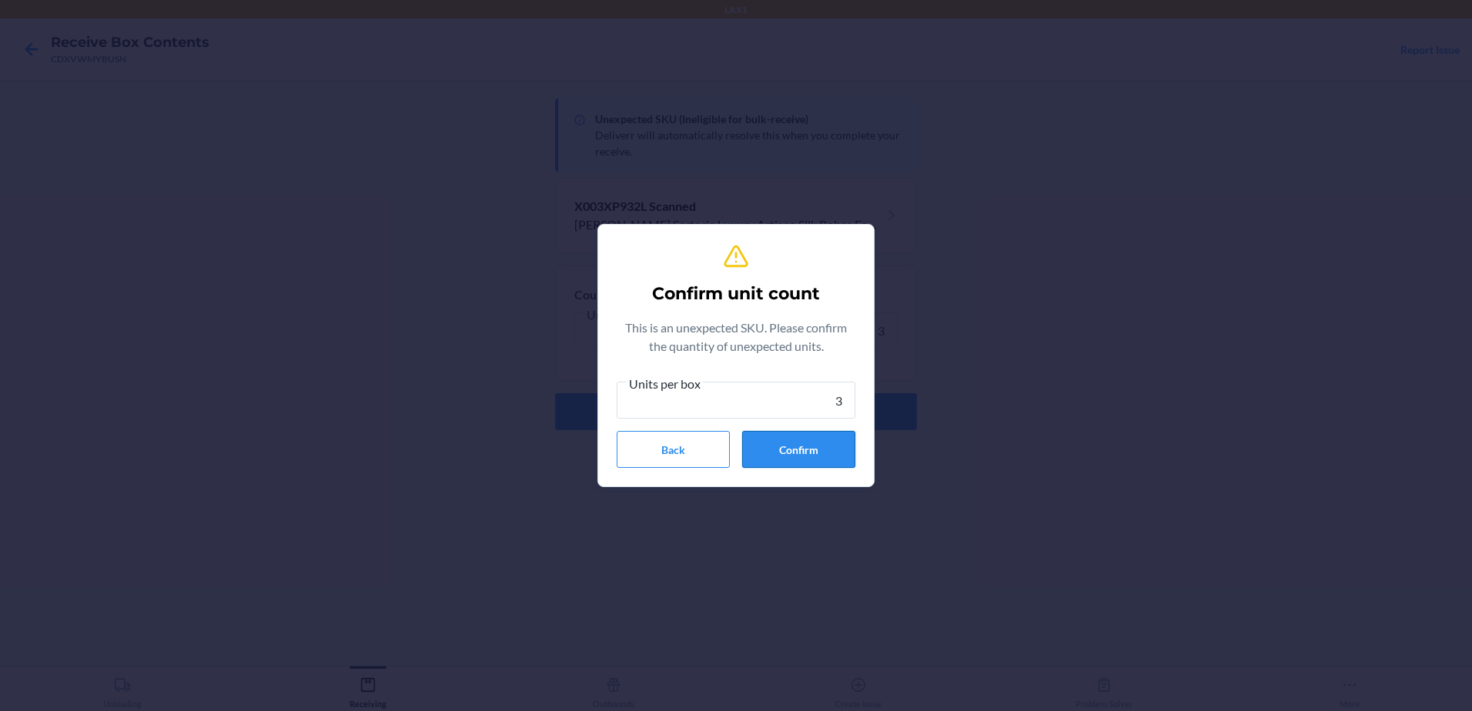
type input "3"
click at [801, 447] on button "Confirm" at bounding box center [798, 449] width 113 height 37
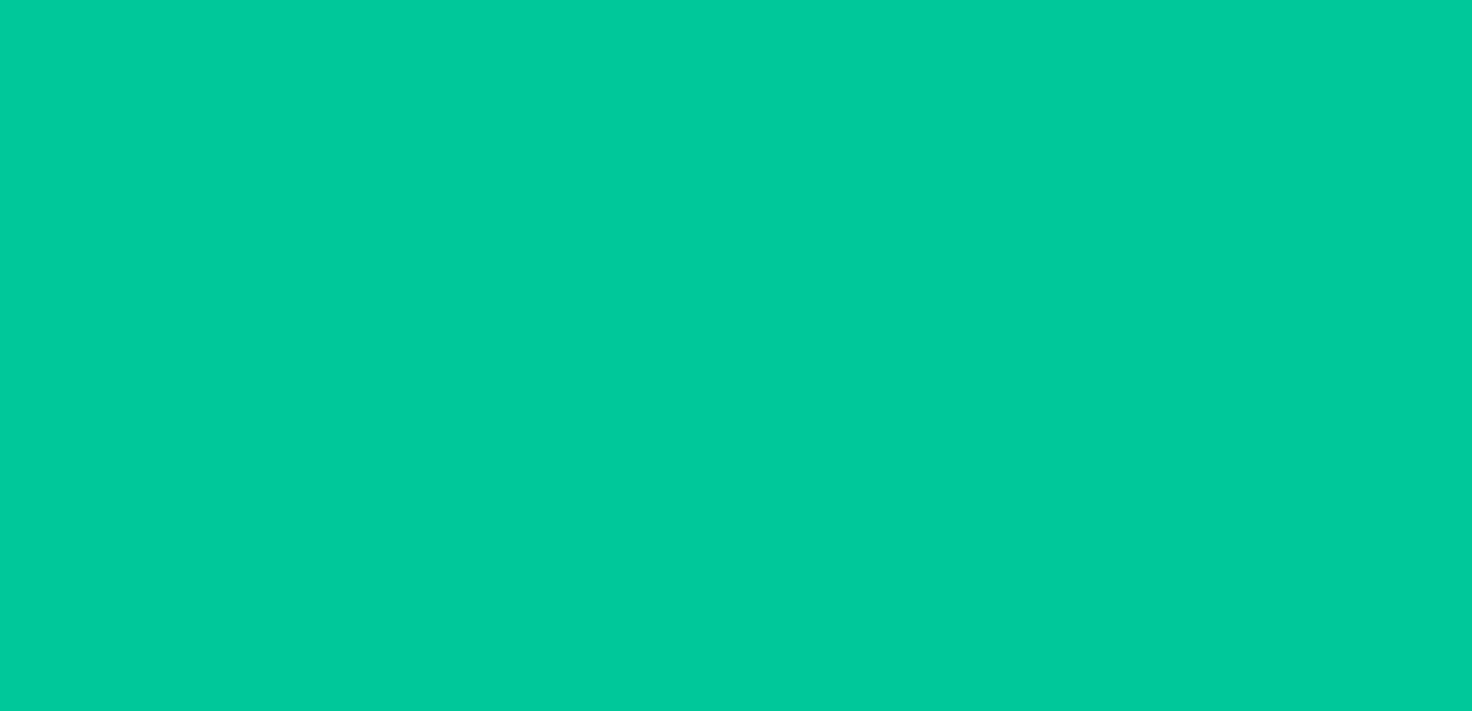
click at [801, 447] on div "Unexpected SKU (Ineligible for bulk-receive) Deliverr will automatically resolv…" at bounding box center [736, 372] width 362 height 561
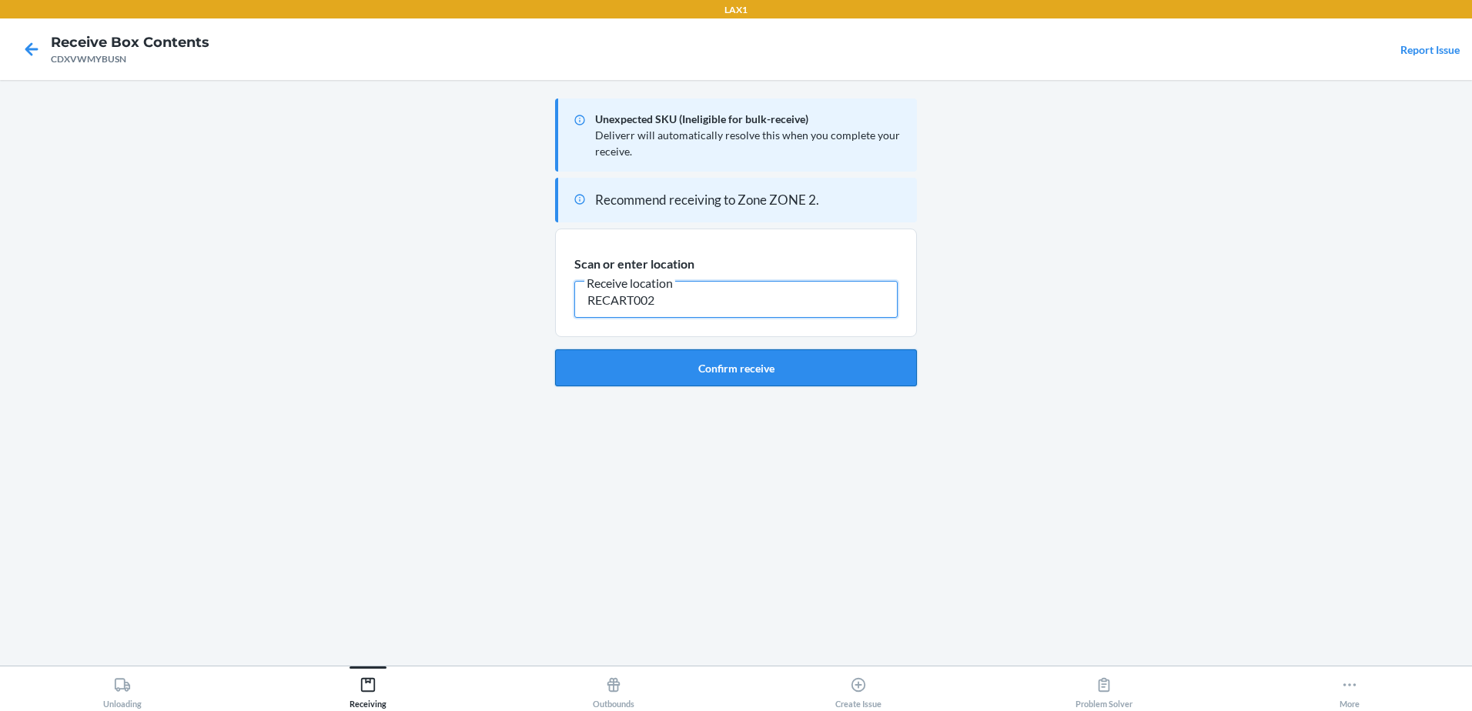
type input "RECART002"
click at [787, 364] on button "Confirm receive" at bounding box center [736, 368] width 362 height 37
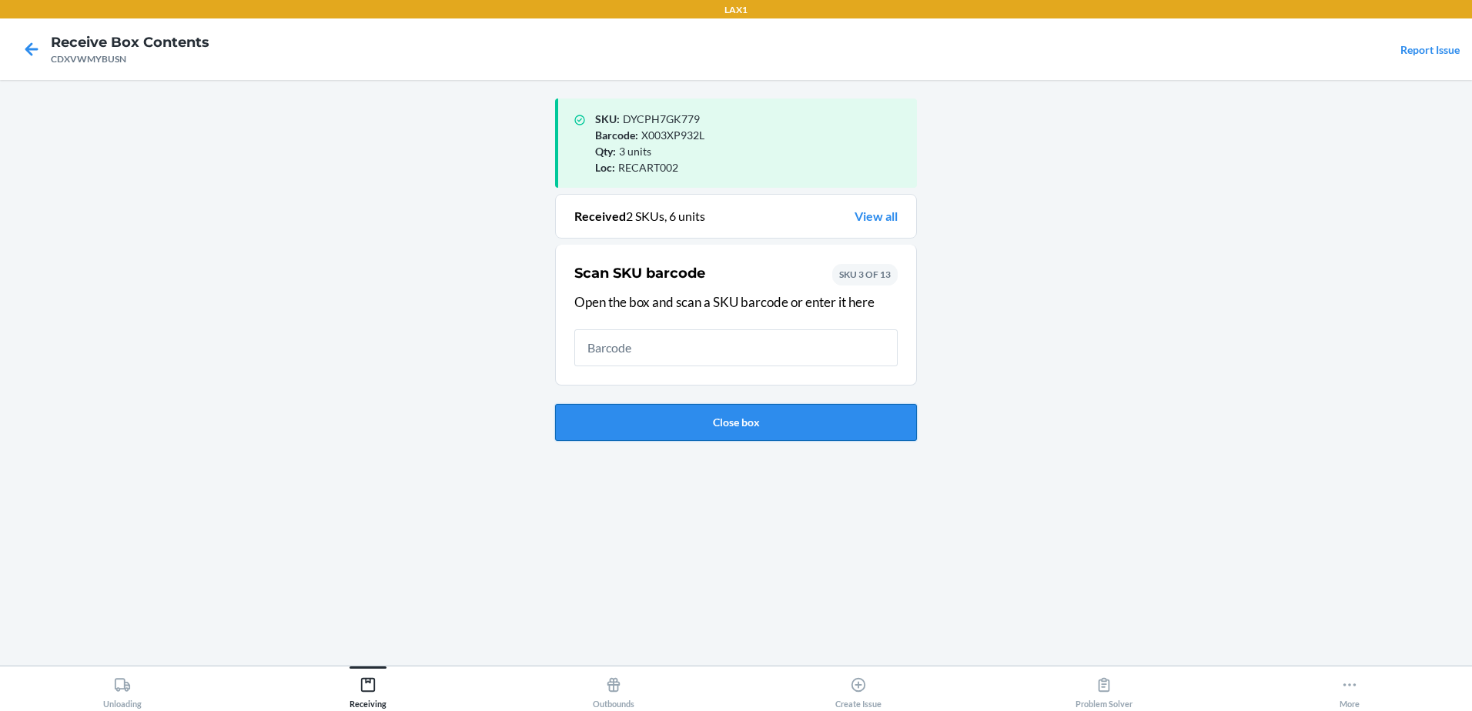
click at [778, 423] on button "Close box" at bounding box center [736, 422] width 362 height 37
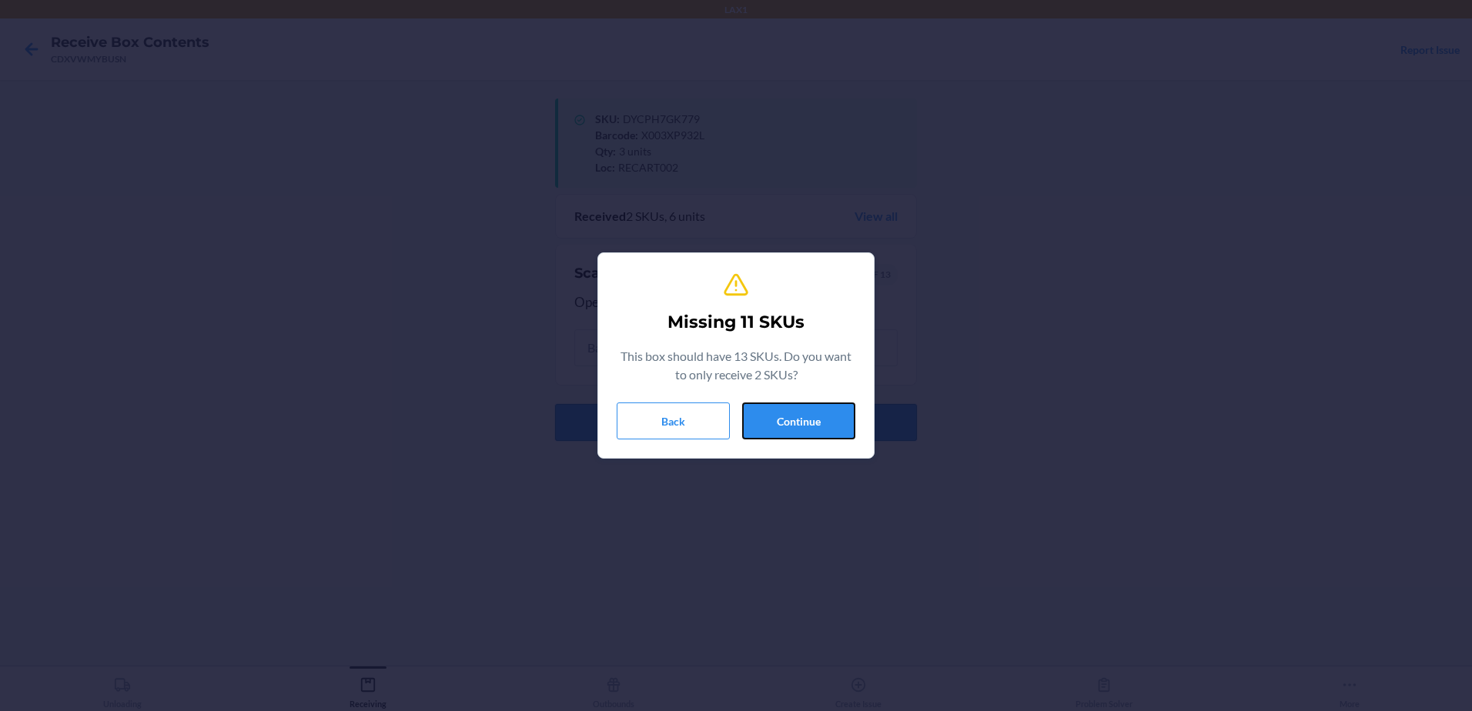
click at [778, 426] on button "Continue" at bounding box center [798, 421] width 113 height 37
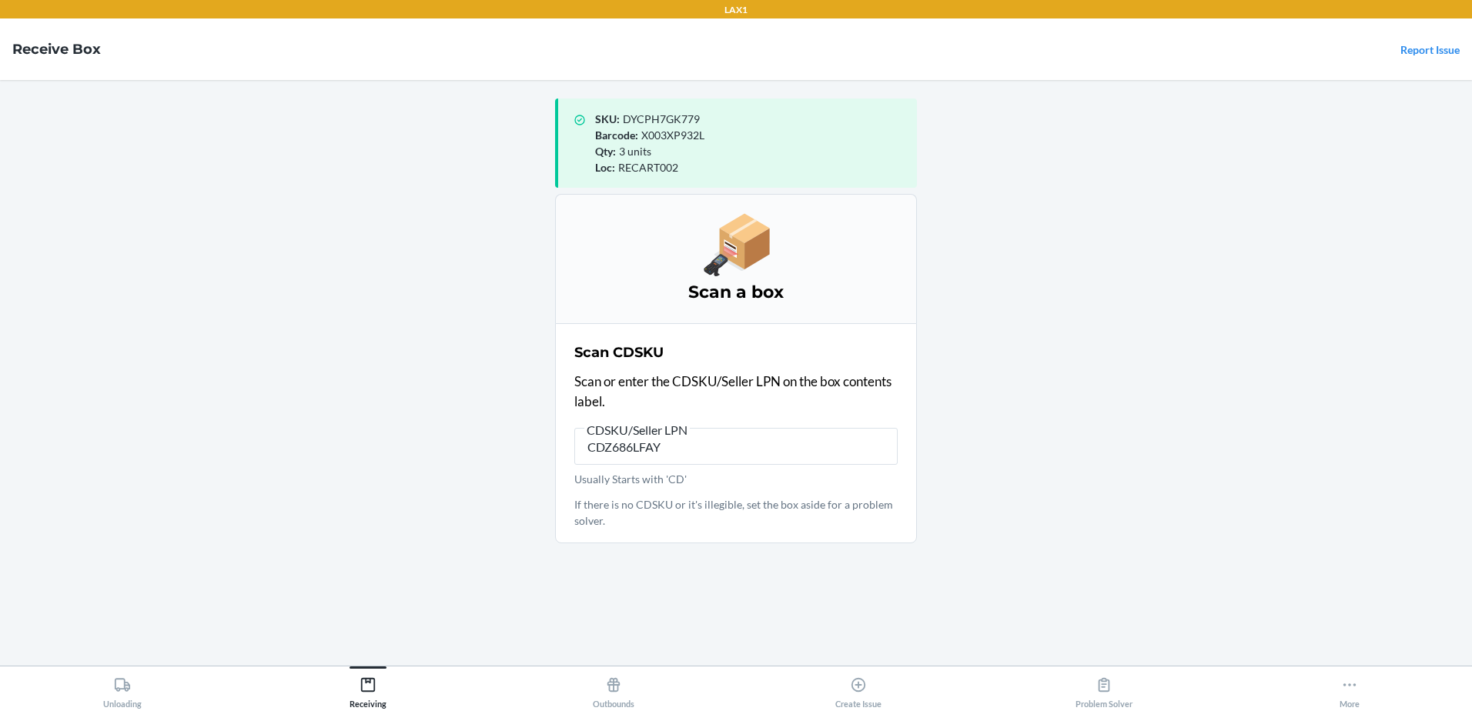
type input "CDZ686LFAYQ"
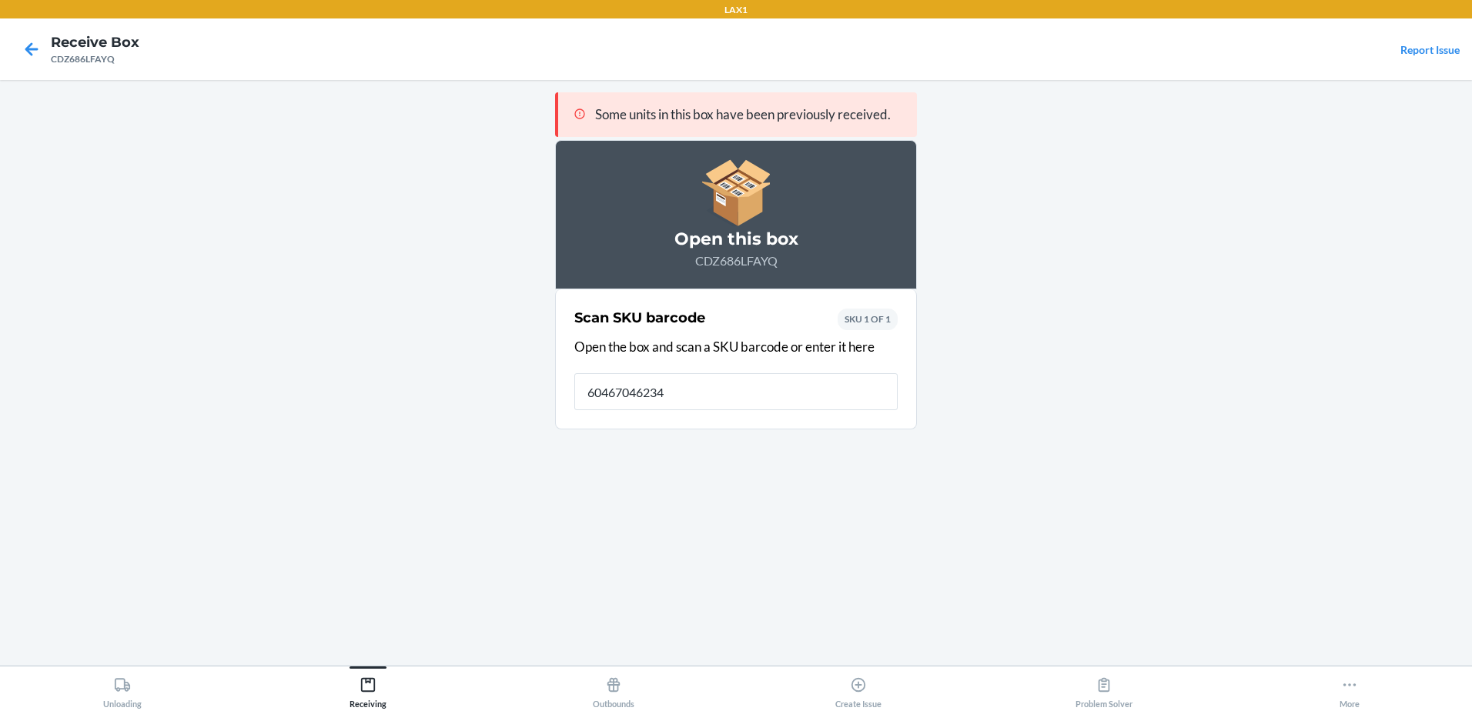
type input "604670462344"
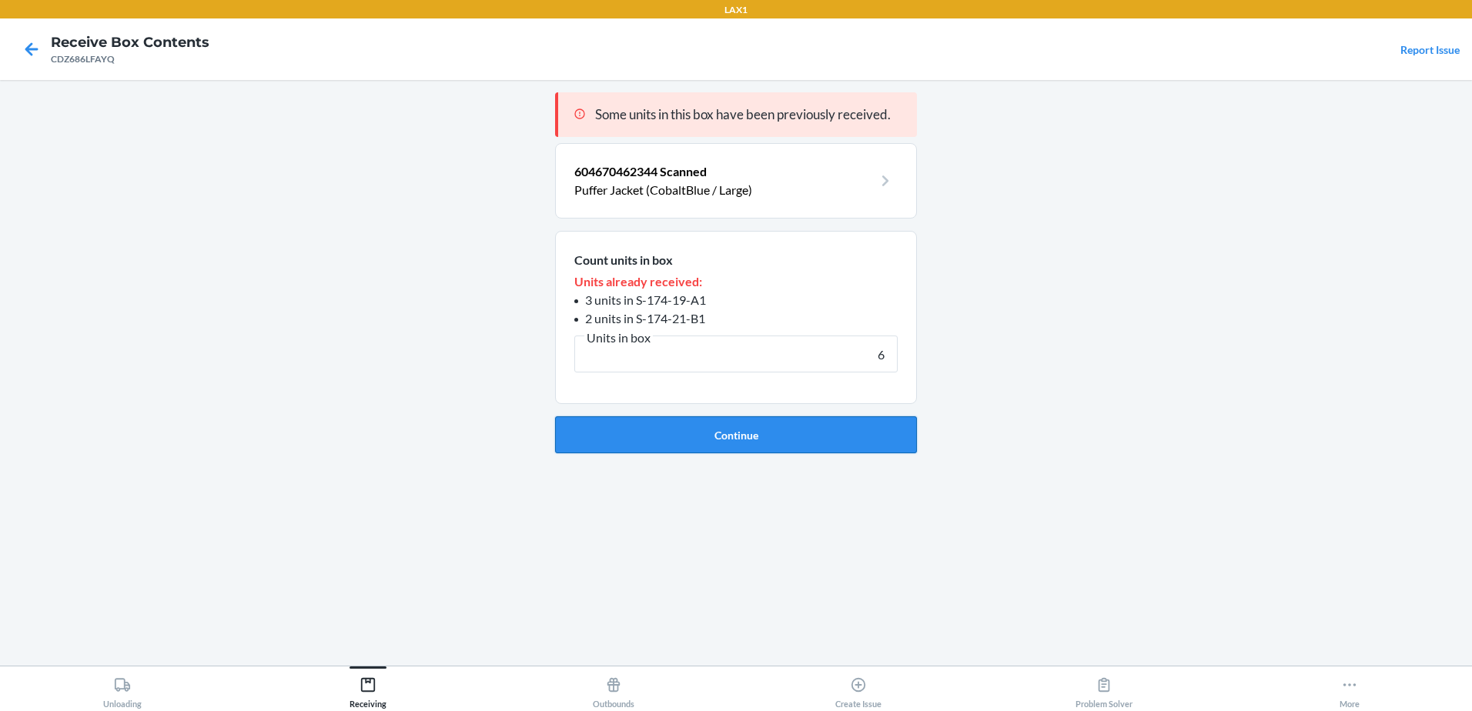
type input "6"
click at [701, 435] on button "Continue" at bounding box center [736, 435] width 362 height 37
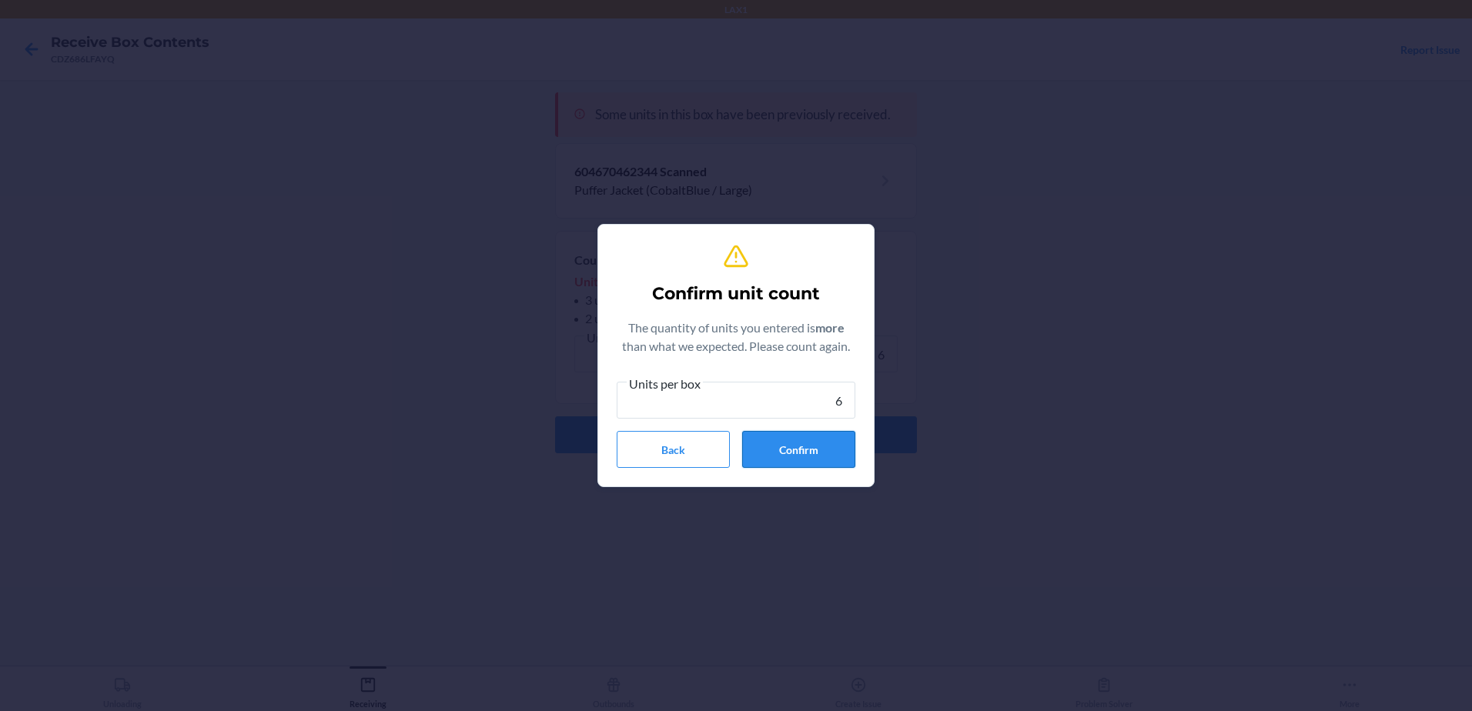
type input "6"
click at [798, 454] on button "Confirm" at bounding box center [798, 449] width 113 height 37
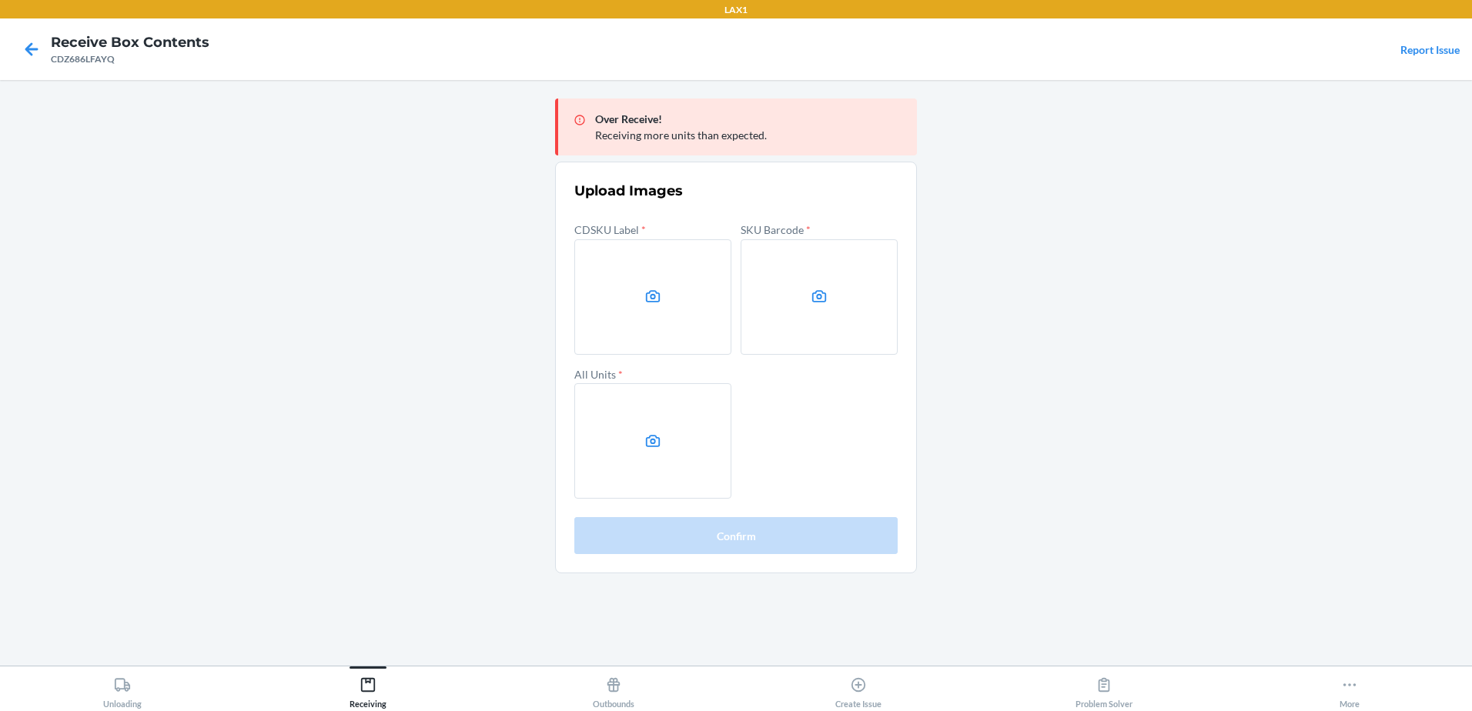
click at [1349, 288] on main "Over Receive! Receiving more units than expected. Upload Images CDSKU Label * S…" at bounding box center [736, 373] width 1472 height 586
click at [614, 299] on label at bounding box center [652, 296] width 157 height 115
click at [0, 0] on input "file" at bounding box center [0, 0] width 0 height 0
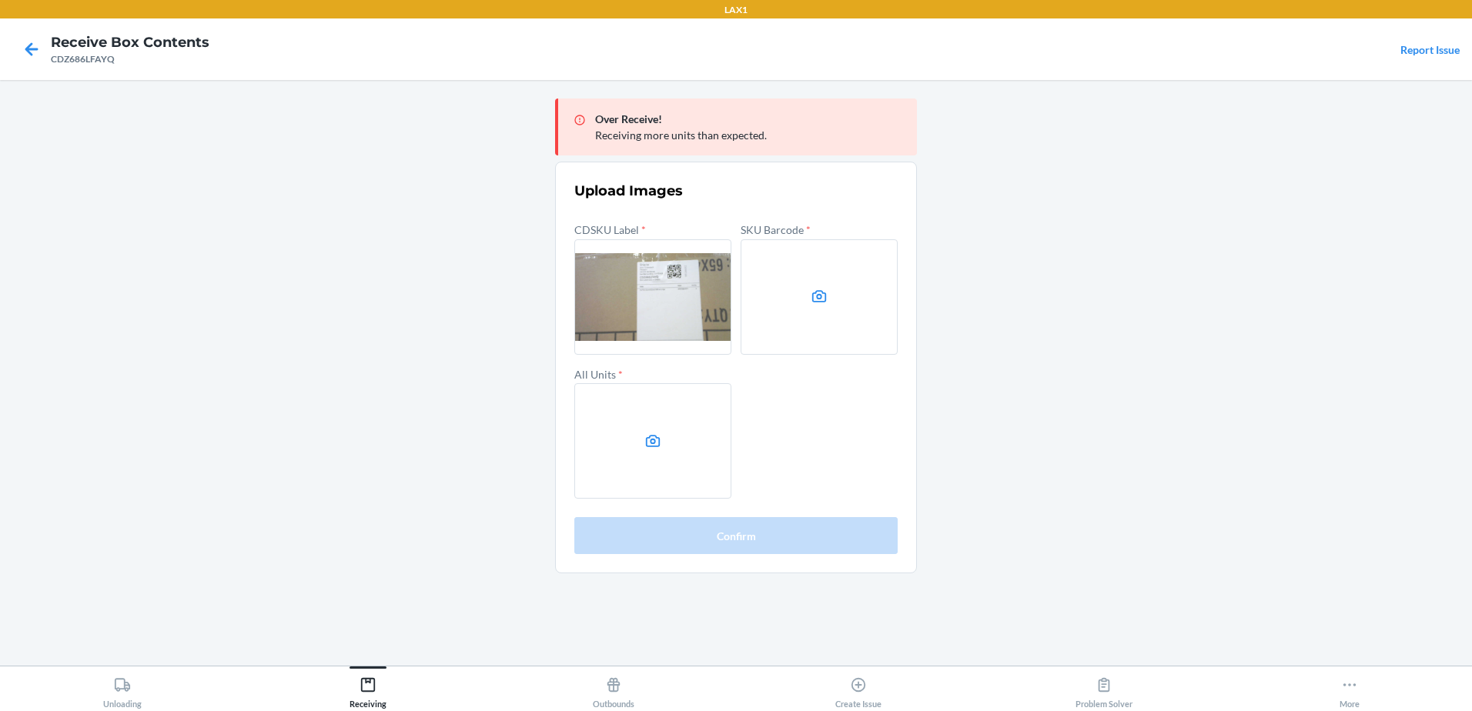
click at [813, 316] on label at bounding box center [819, 296] width 157 height 115
click at [0, 0] on input "file" at bounding box center [0, 0] width 0 height 0
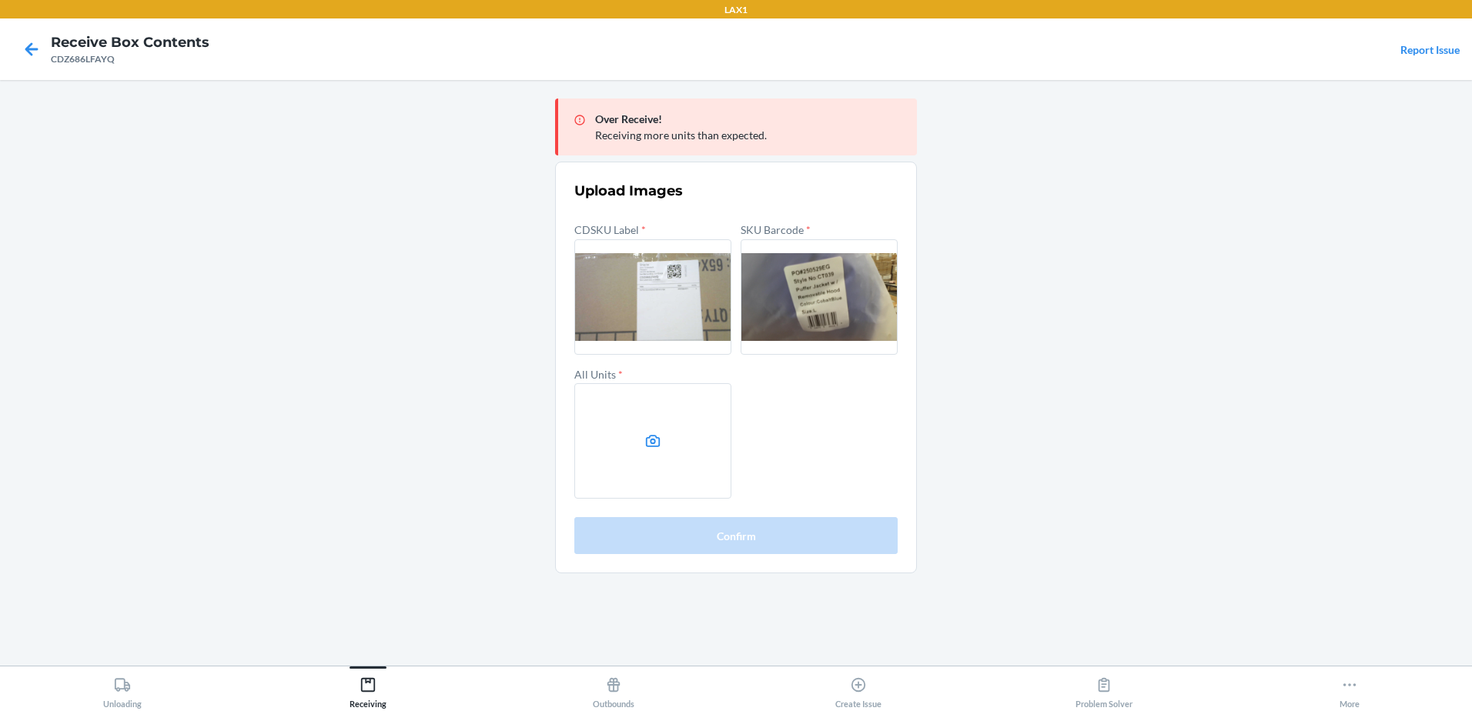
click at [674, 470] on label at bounding box center [652, 440] width 157 height 115
click at [0, 0] on input "file" at bounding box center [0, 0] width 0 height 0
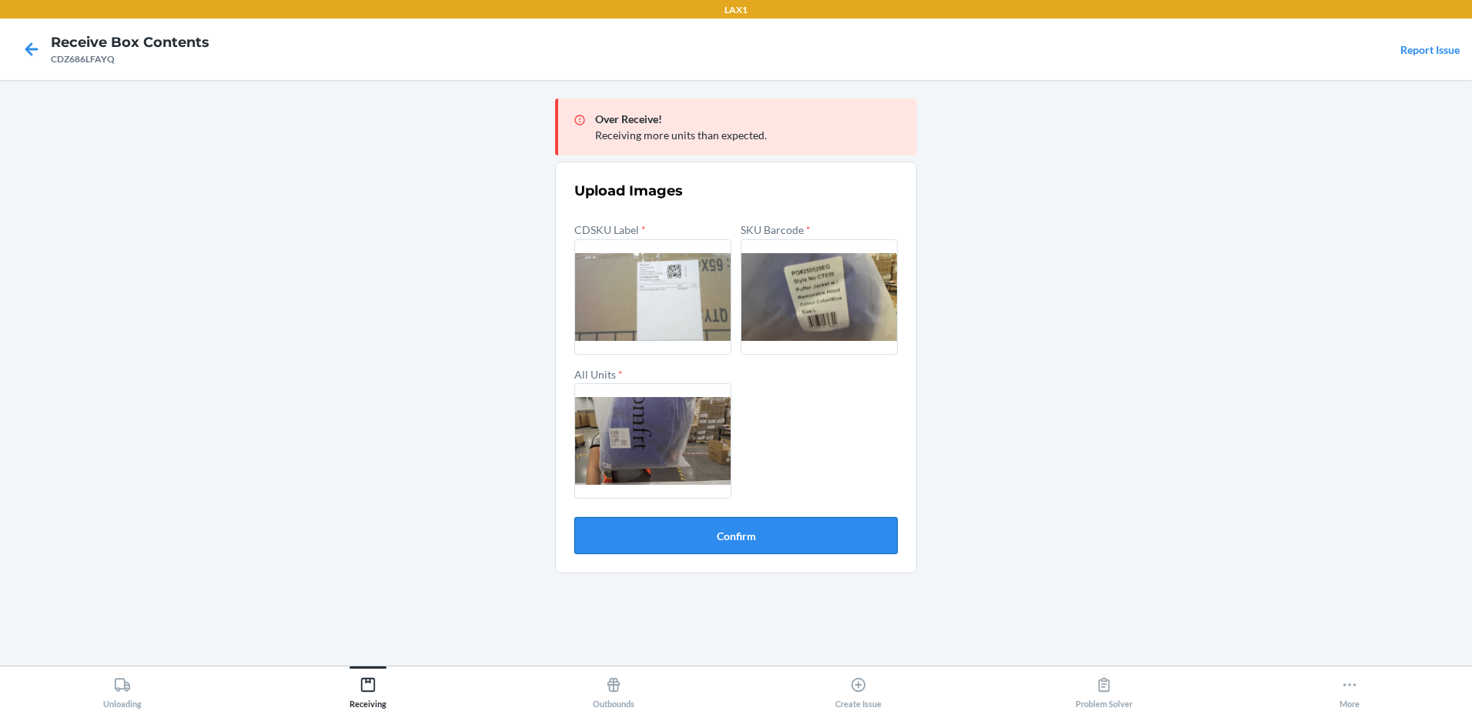
click at [741, 544] on button "Confirm" at bounding box center [735, 535] width 323 height 37
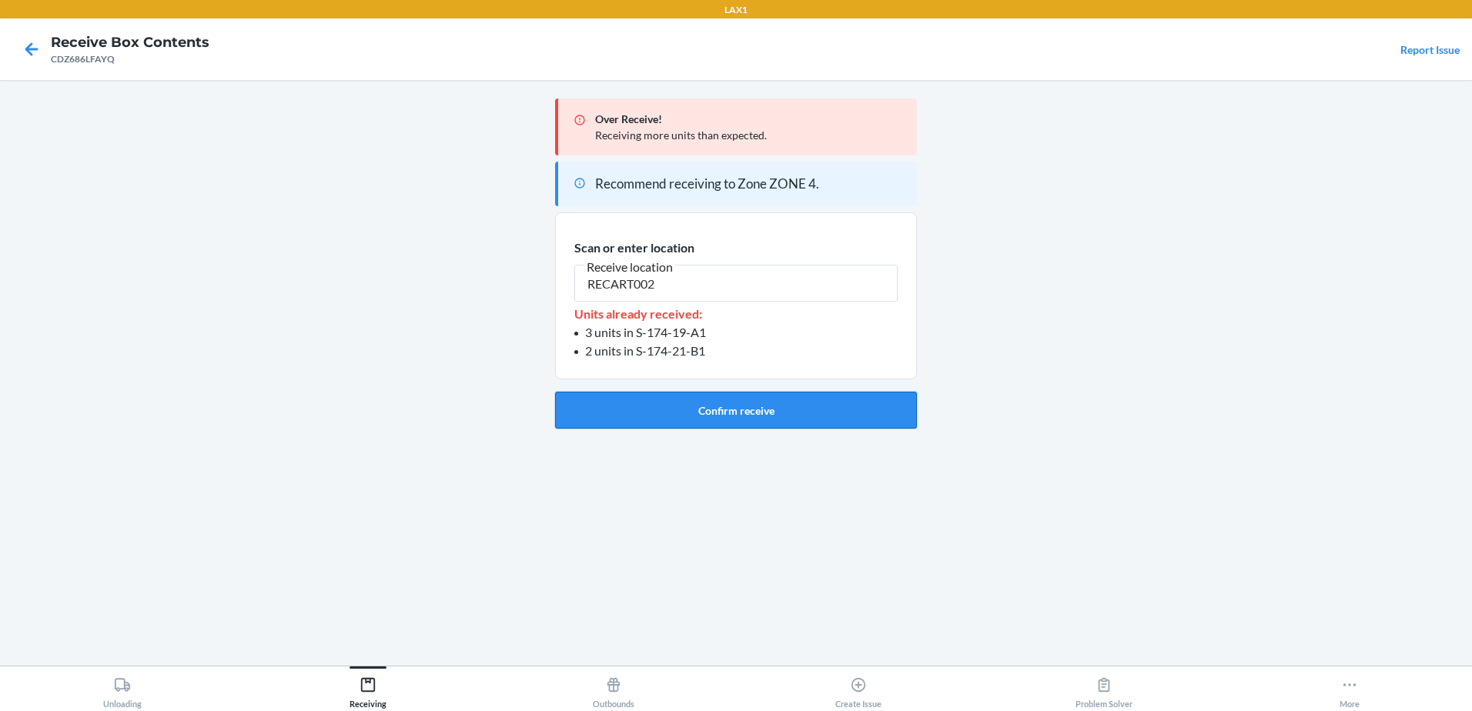
type input "RECART002"
click at [709, 412] on button "Confirm receive" at bounding box center [736, 410] width 362 height 37
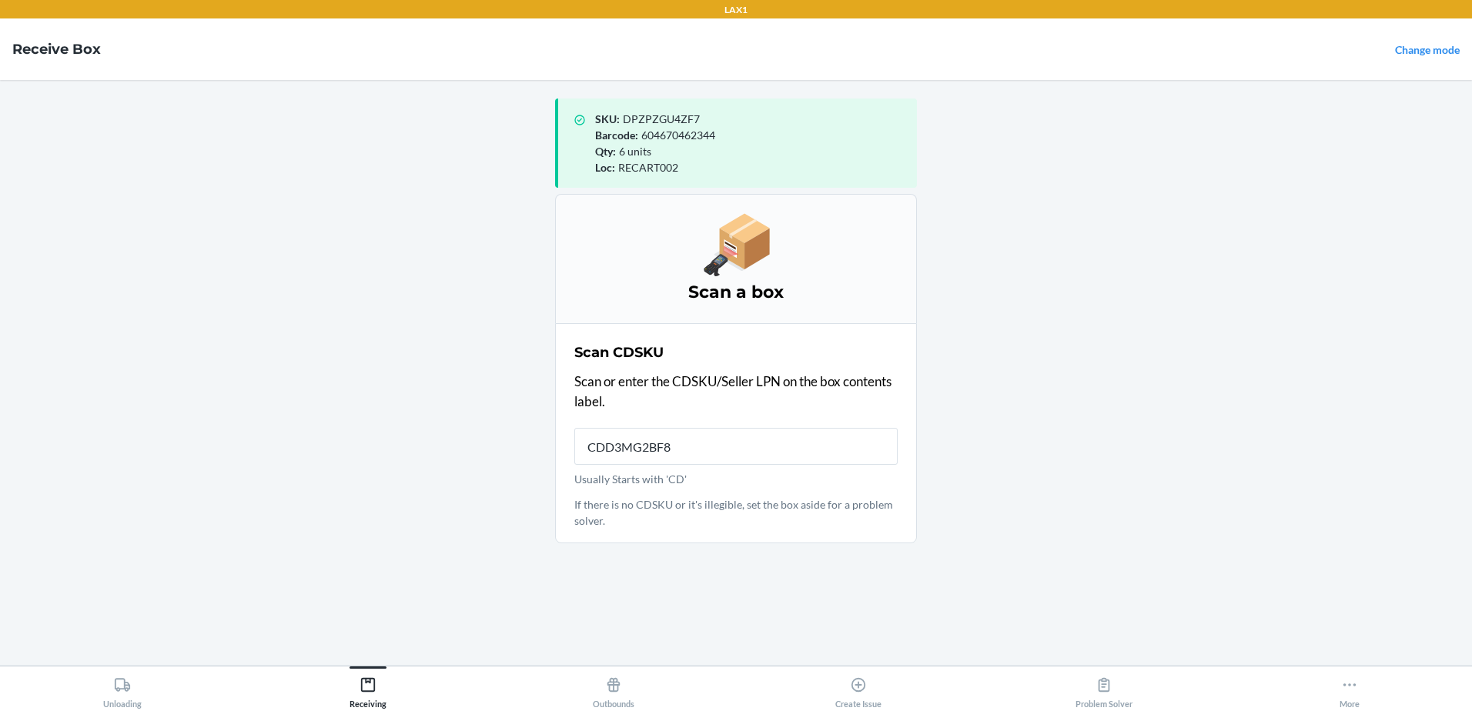
type input "CDD3MG2BF88"
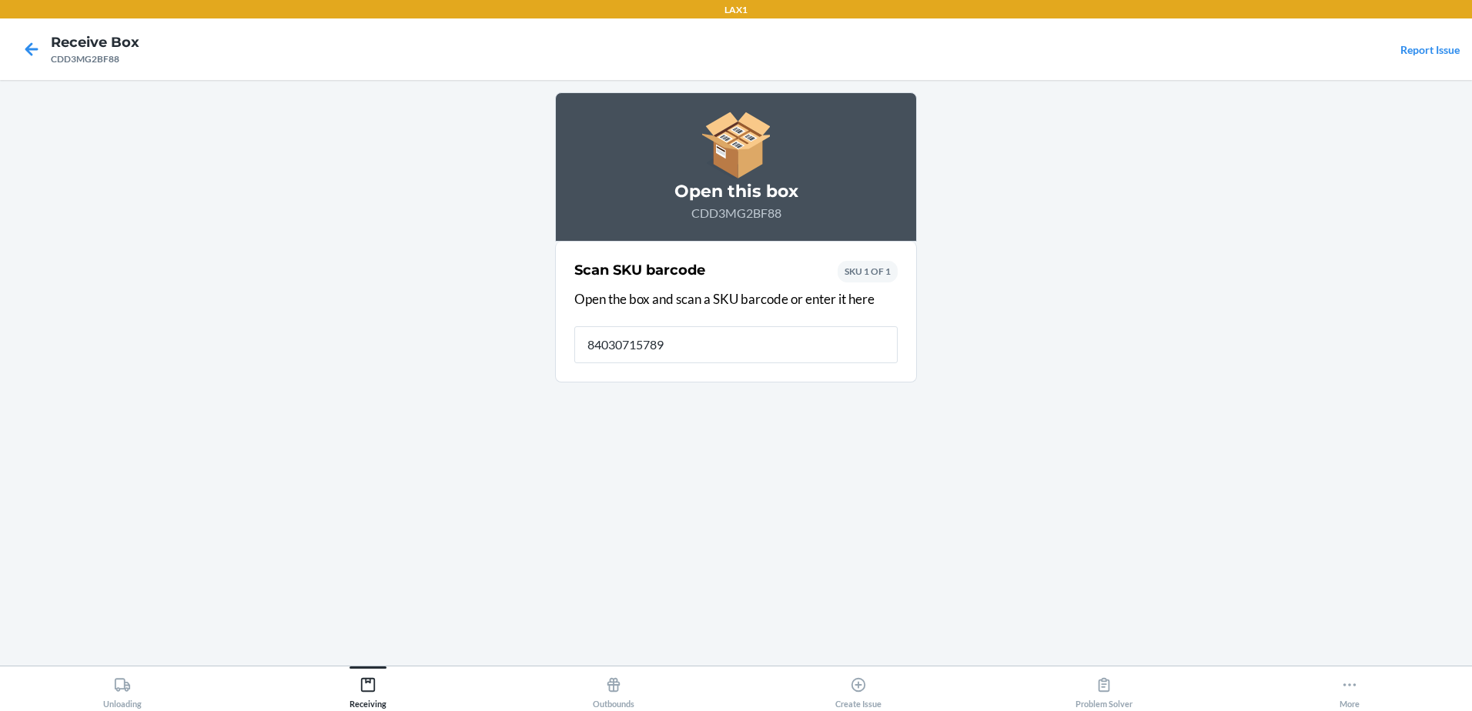
type input "840307157898"
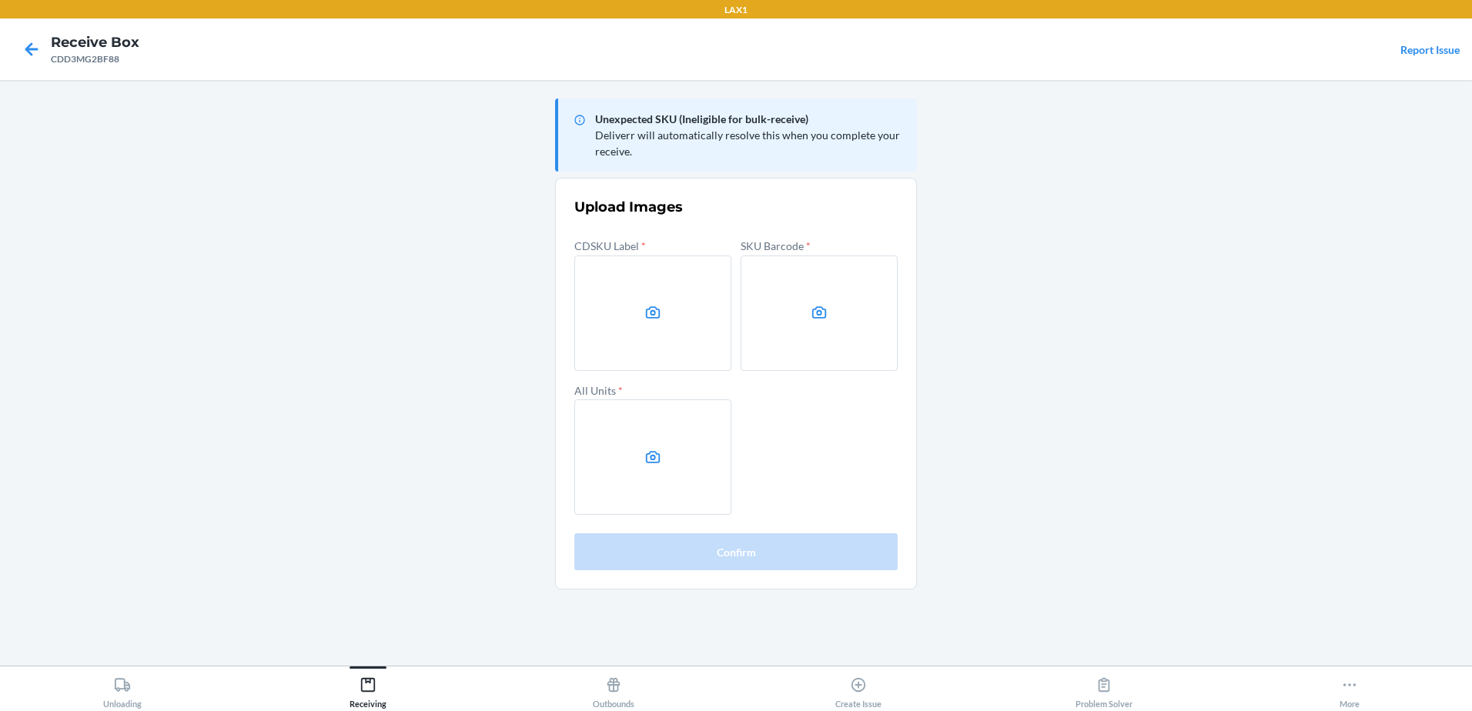
click at [80, 408] on main "Unexpected SKU (Ineligible for bulk-receive) Deliverr will automatically resolv…" at bounding box center [736, 373] width 1472 height 586
click at [677, 298] on label at bounding box center [652, 313] width 157 height 115
click at [0, 0] on input "file" at bounding box center [0, 0] width 0 height 0
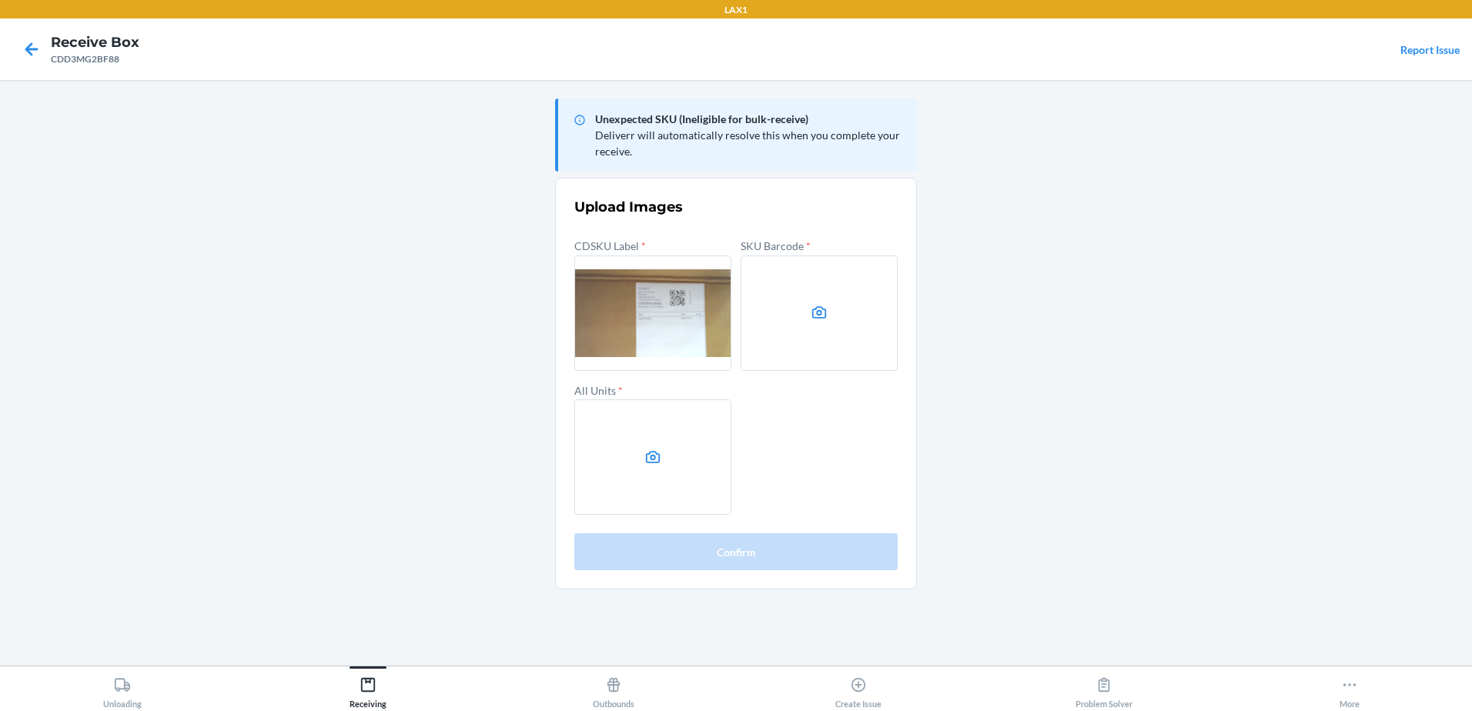
click at [851, 331] on label at bounding box center [819, 313] width 157 height 115
click at [0, 0] on input "file" at bounding box center [0, 0] width 0 height 0
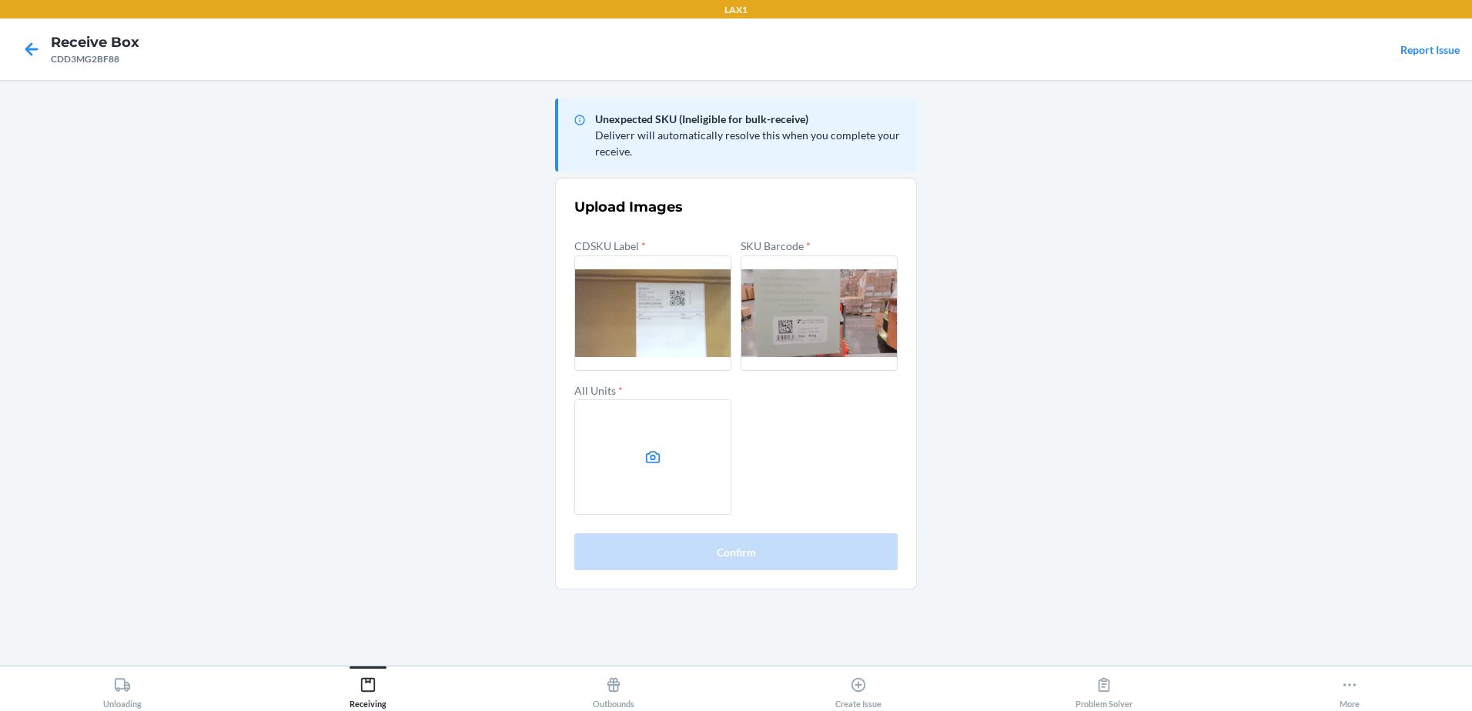
click at [698, 477] on label at bounding box center [652, 457] width 157 height 115
click at [0, 0] on input "file" at bounding box center [0, 0] width 0 height 0
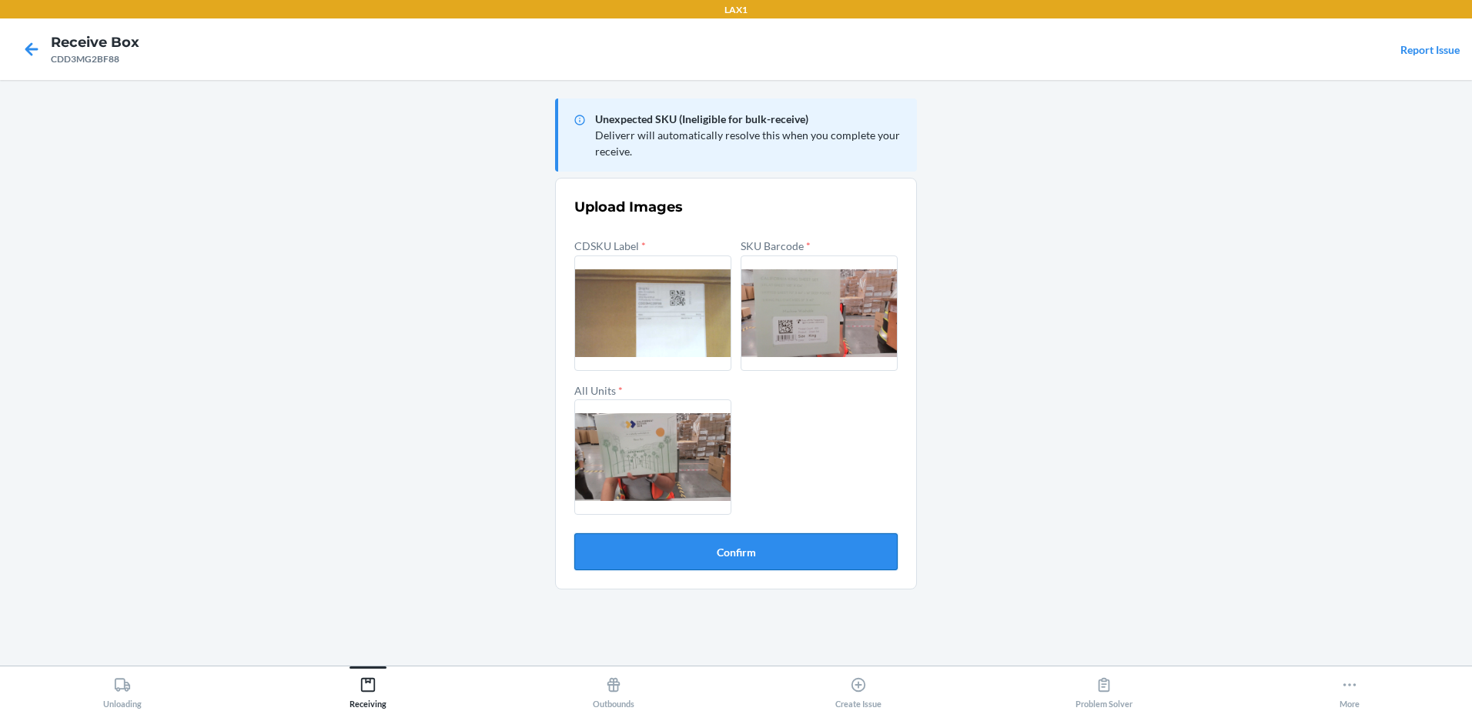
click at [743, 557] on button "Confirm" at bounding box center [735, 552] width 323 height 37
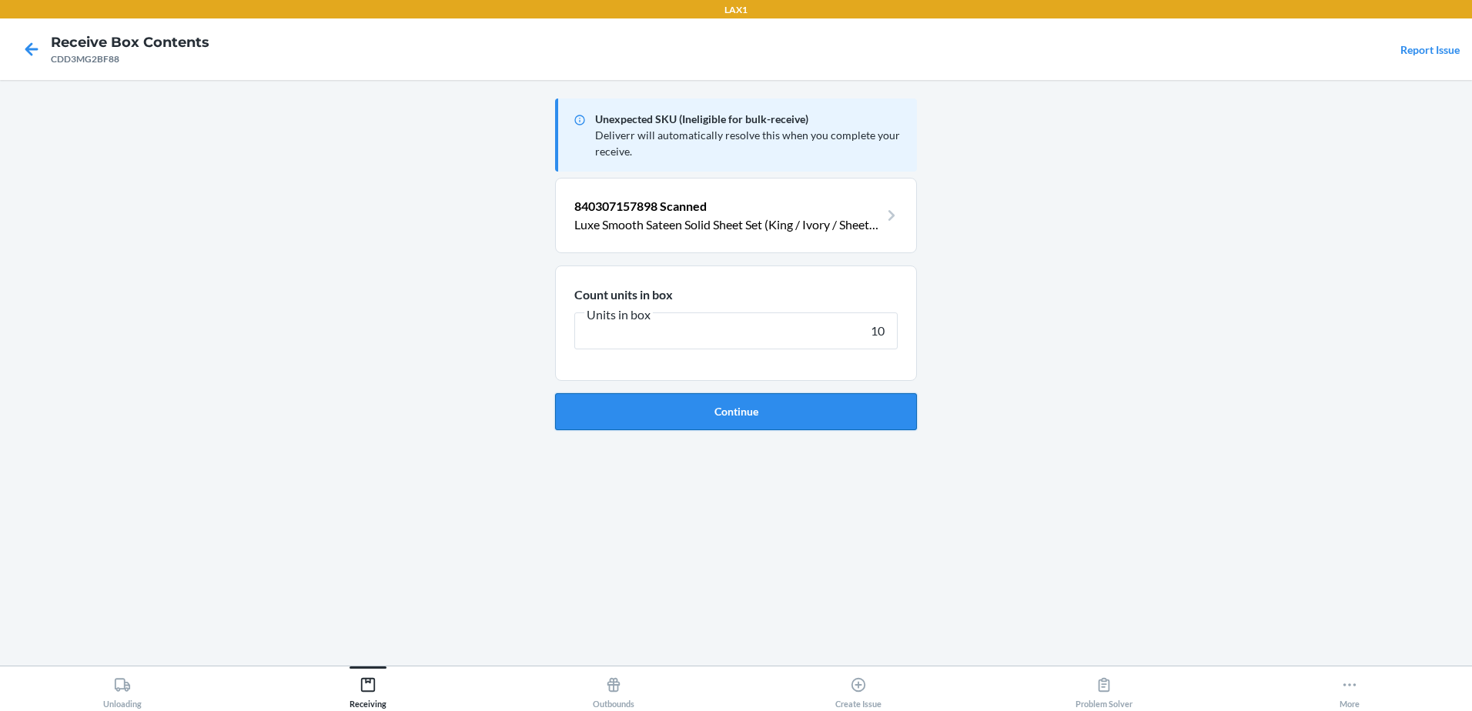
type input "10"
click at [676, 406] on button "Continue" at bounding box center [736, 411] width 362 height 37
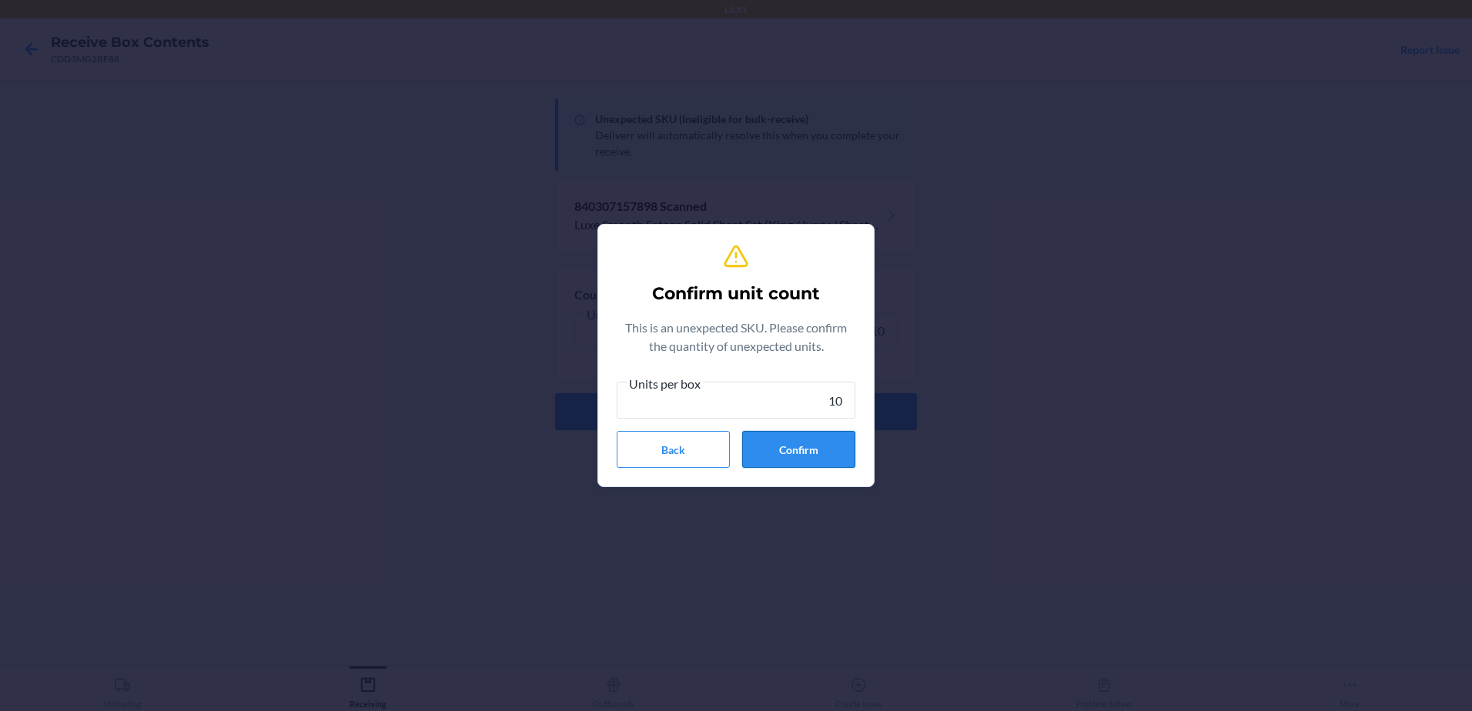
type input "10"
click at [793, 439] on button "Confirm" at bounding box center [798, 449] width 113 height 37
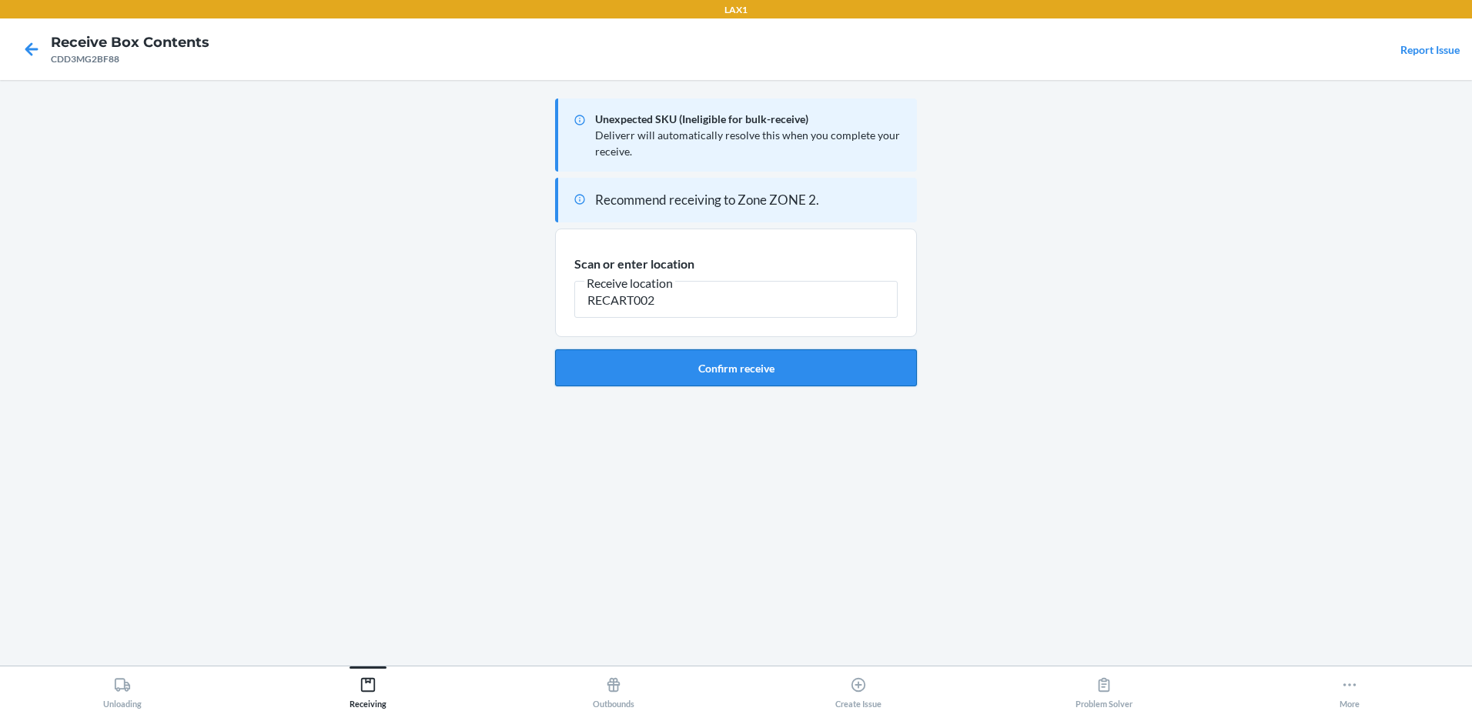
type input "RECART002"
click at [702, 366] on button "Confirm receive" at bounding box center [736, 368] width 362 height 37
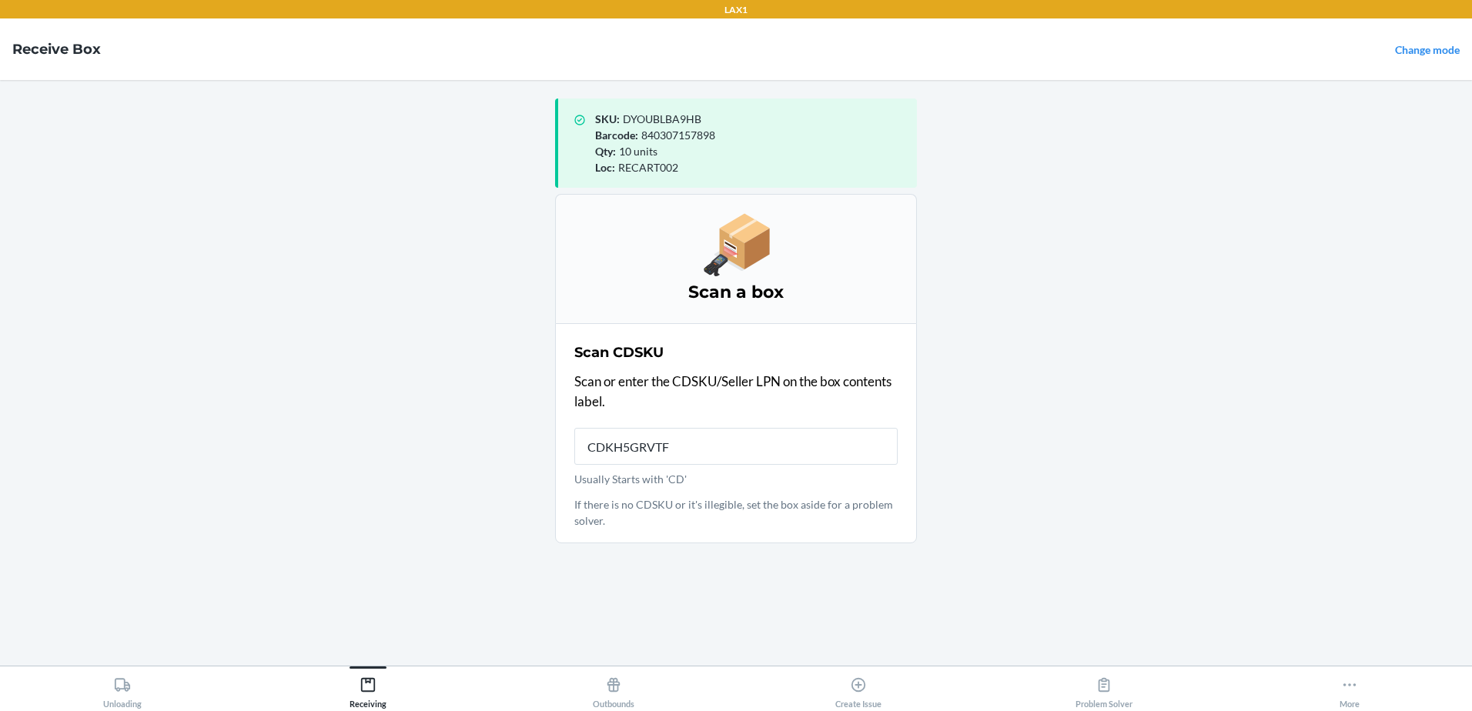
type input "CDKH5GRVTFB"
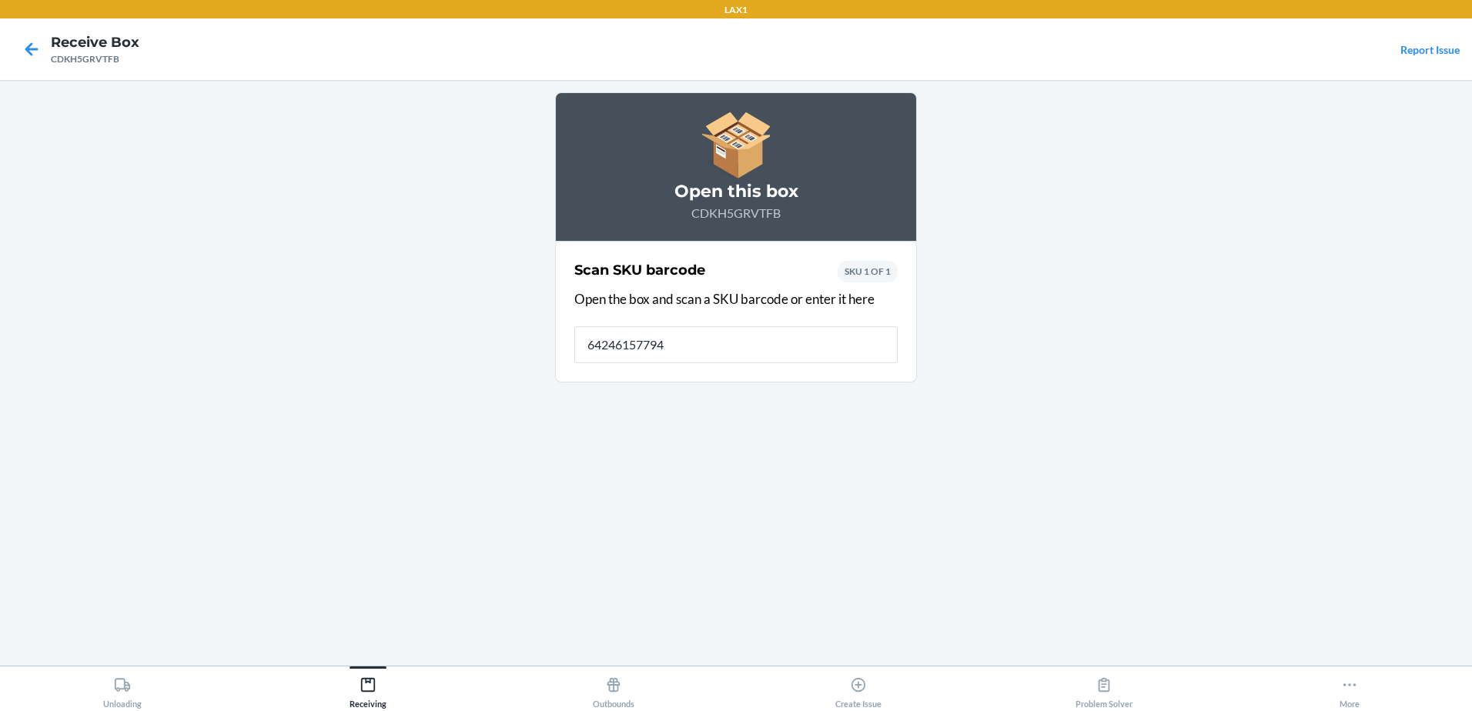
type input "642461577945"
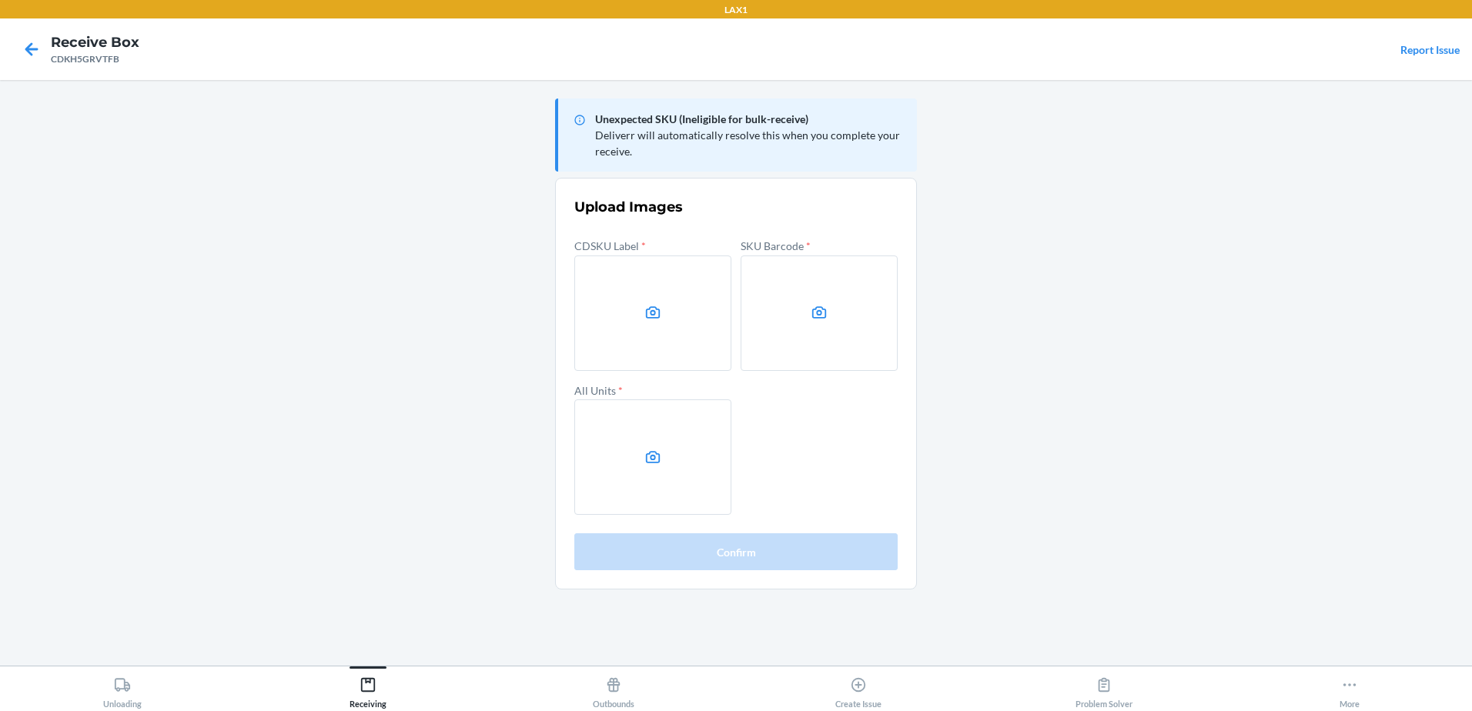
click at [1297, 286] on main "Unexpected SKU (Ineligible for bulk-receive) Deliverr will automatically resolv…" at bounding box center [736, 373] width 1472 height 586
click at [676, 340] on label at bounding box center [652, 313] width 157 height 115
click at [0, 0] on input "file" at bounding box center [0, 0] width 0 height 0
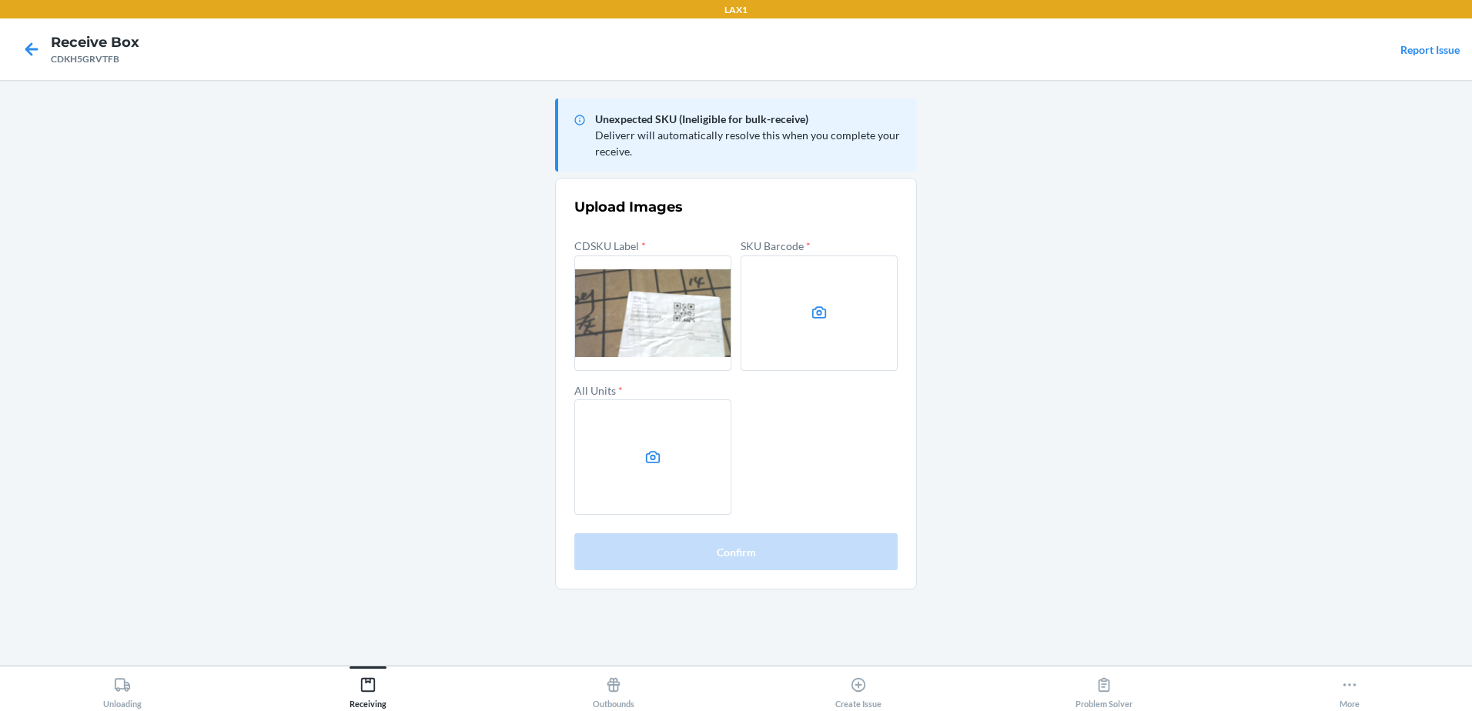
click at [804, 326] on label at bounding box center [819, 313] width 157 height 115
click at [0, 0] on input "file" at bounding box center [0, 0] width 0 height 0
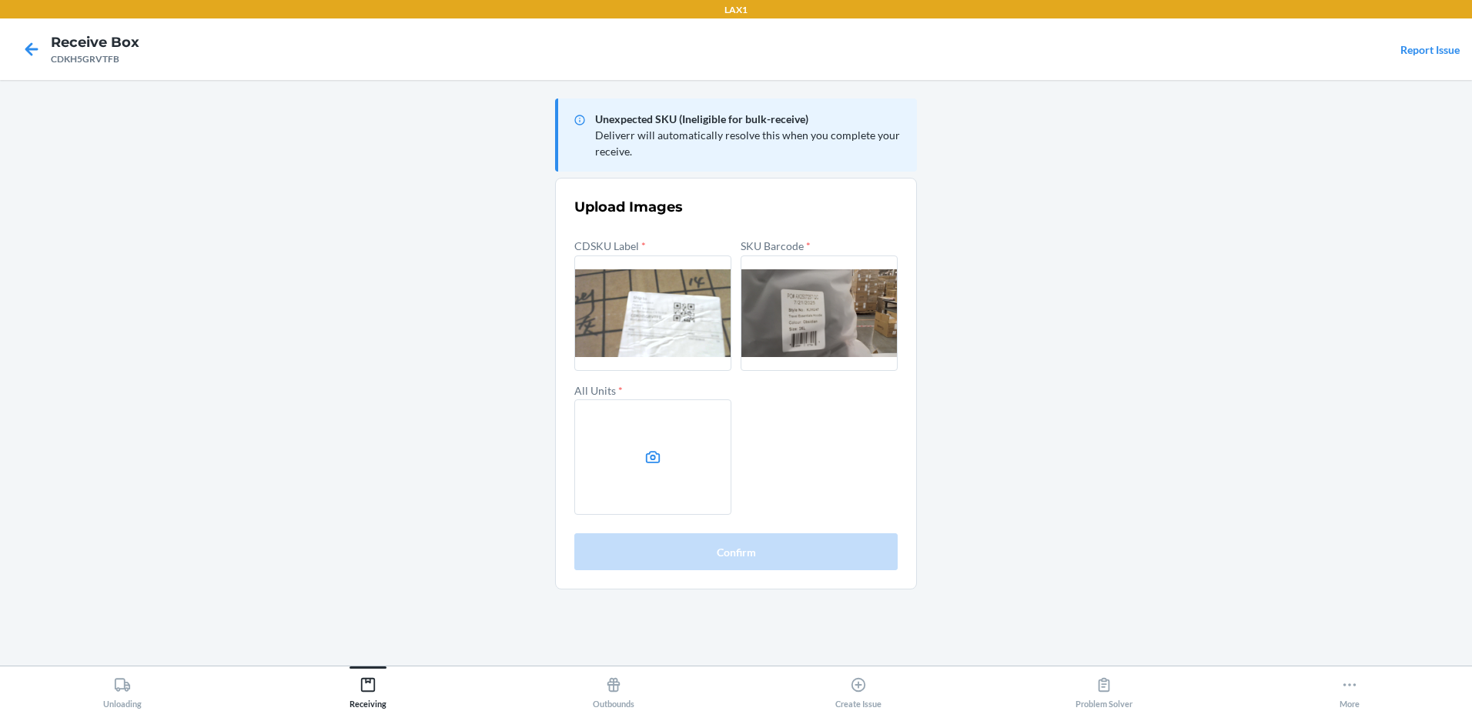
click at [628, 451] on label at bounding box center [652, 457] width 157 height 115
click at [0, 0] on input "file" at bounding box center [0, 0] width 0 height 0
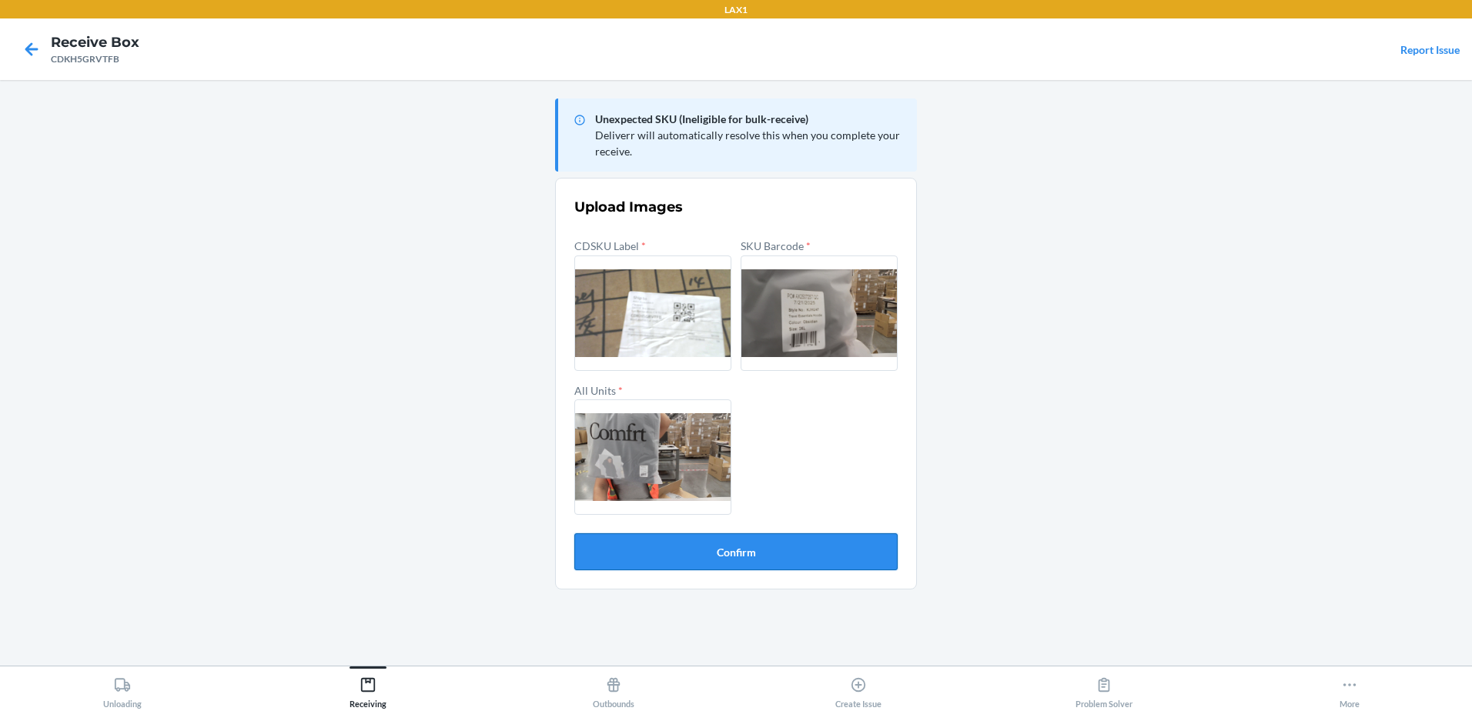
click at [740, 540] on button "Confirm" at bounding box center [735, 552] width 323 height 37
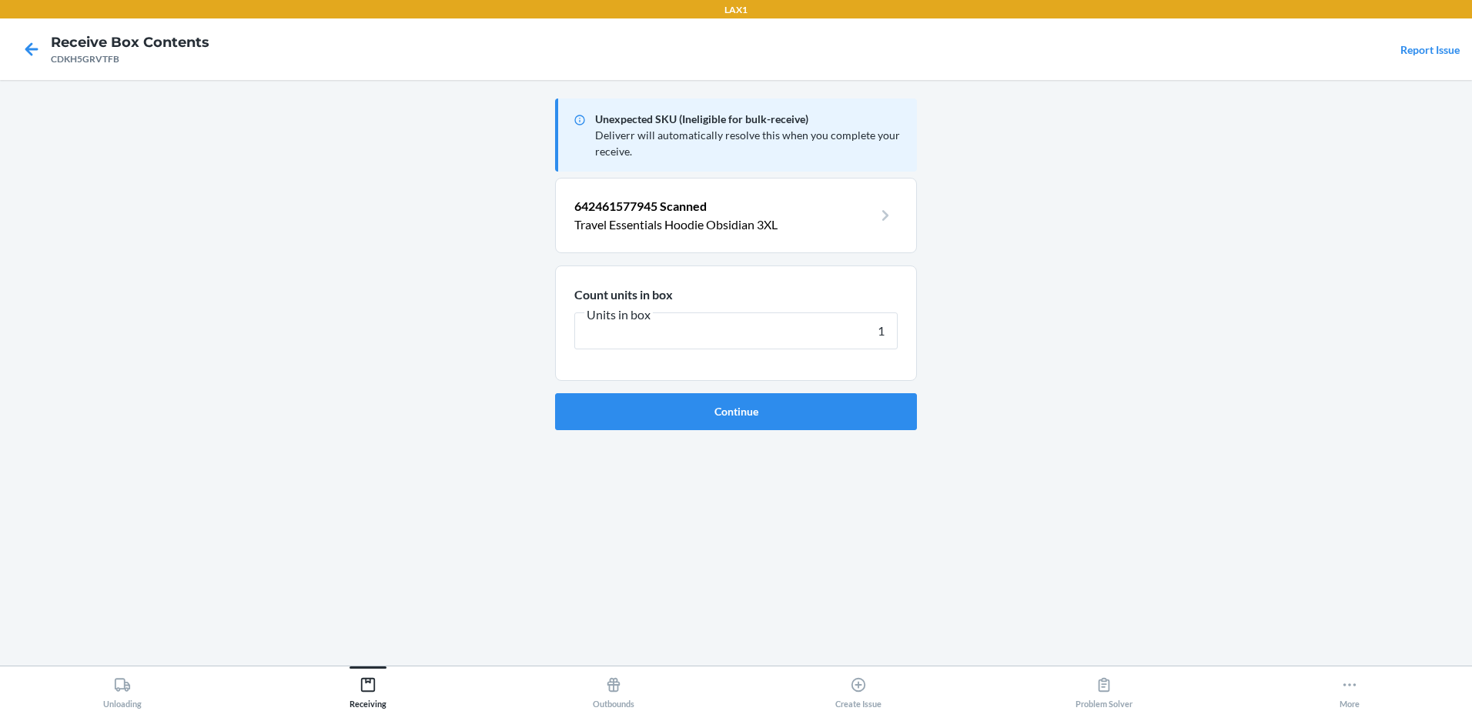
type input "1"
click at [555, 393] on button "Continue" at bounding box center [736, 411] width 362 height 37
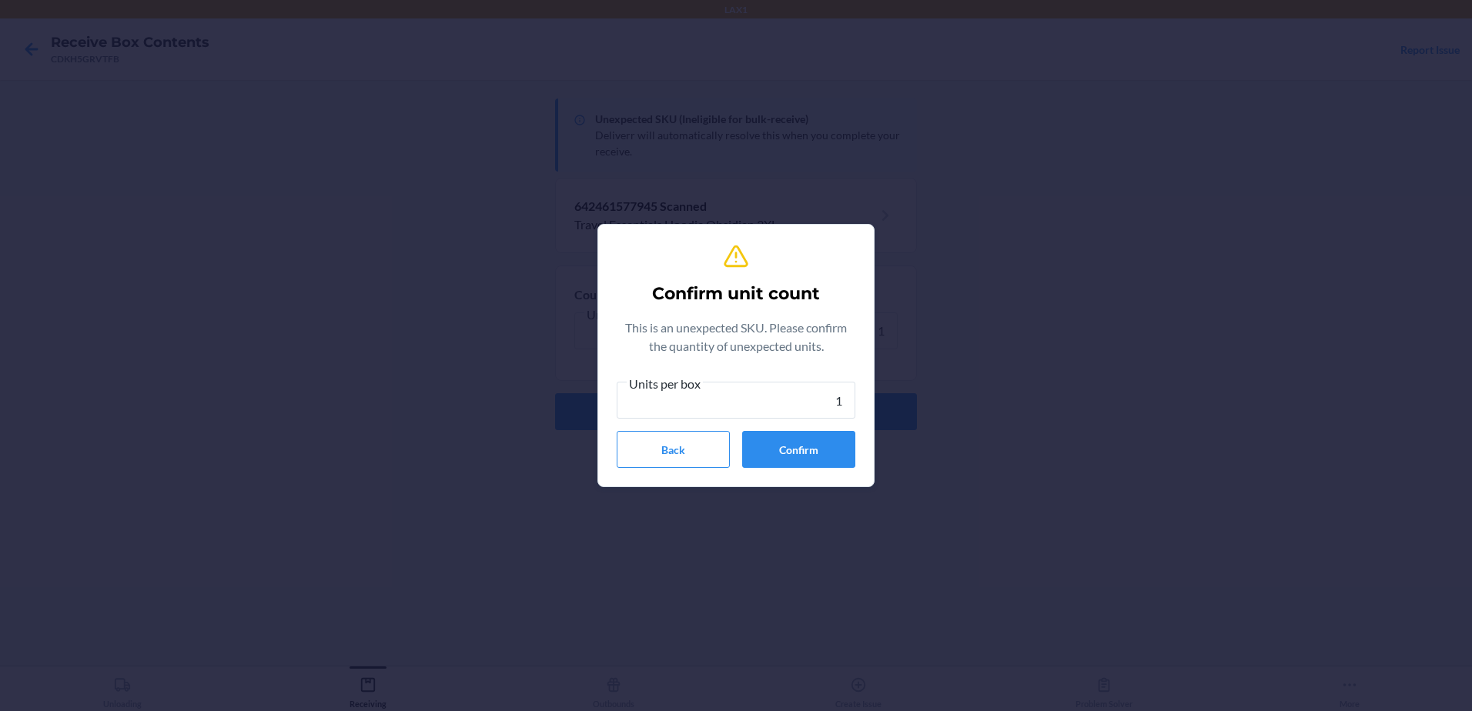
type input "1"
click at [785, 459] on button "Confirm" at bounding box center [798, 449] width 113 height 37
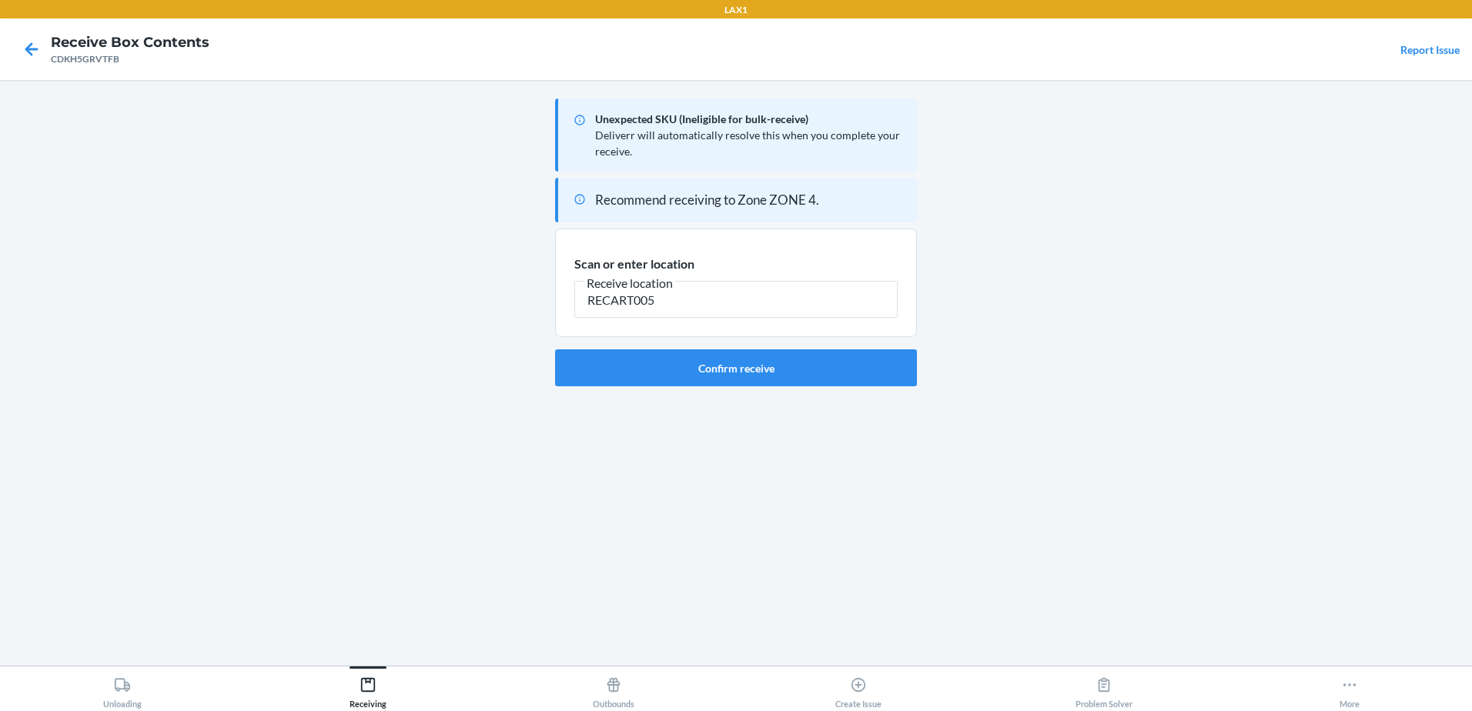
type input "RECART005"
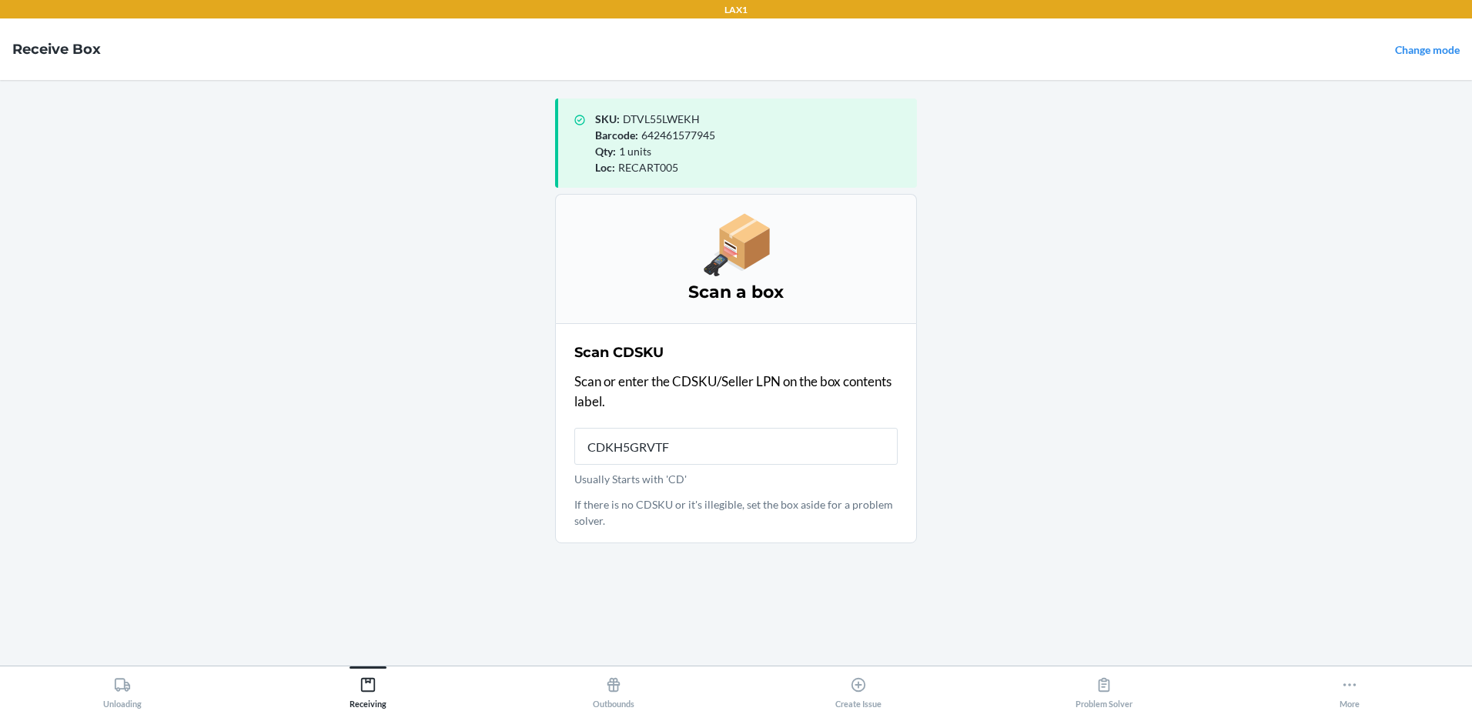
type input "CDKH5GRVTFB"
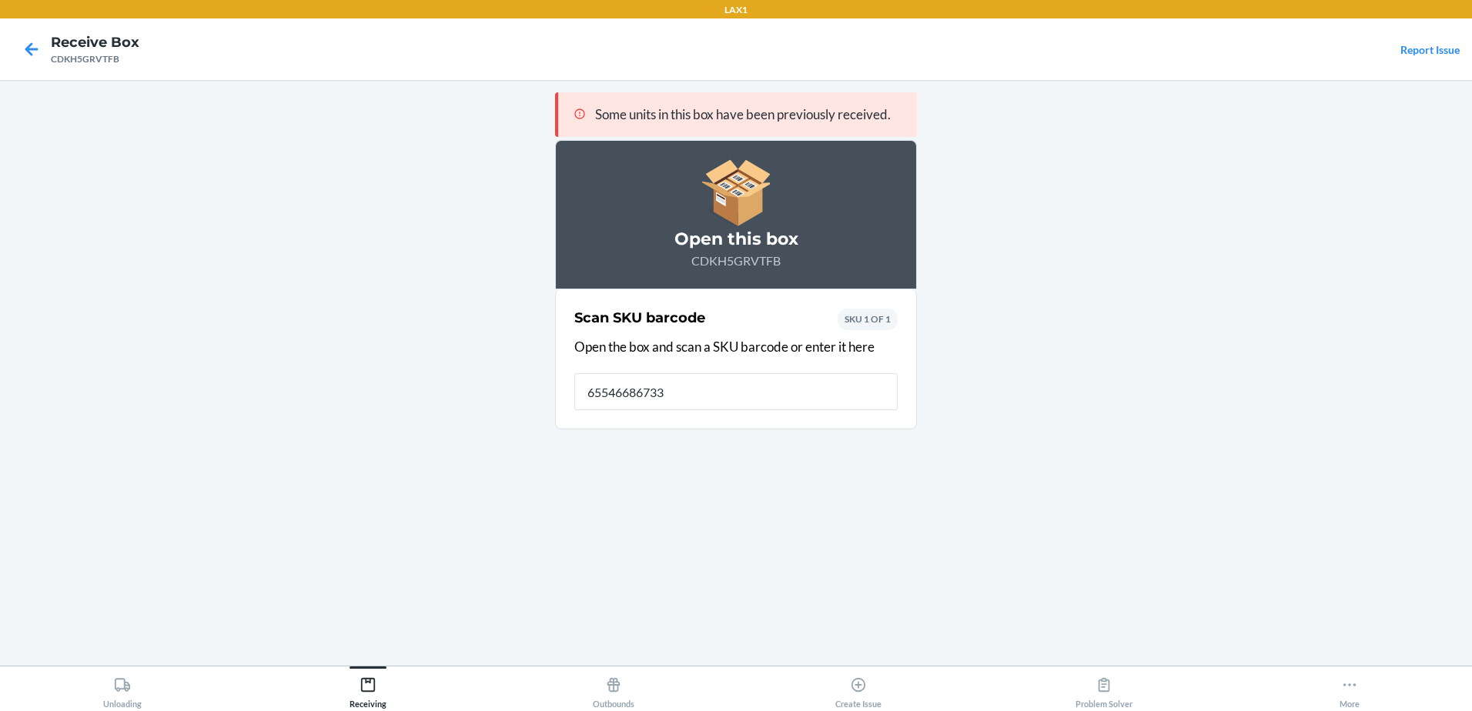
type input "655466867331"
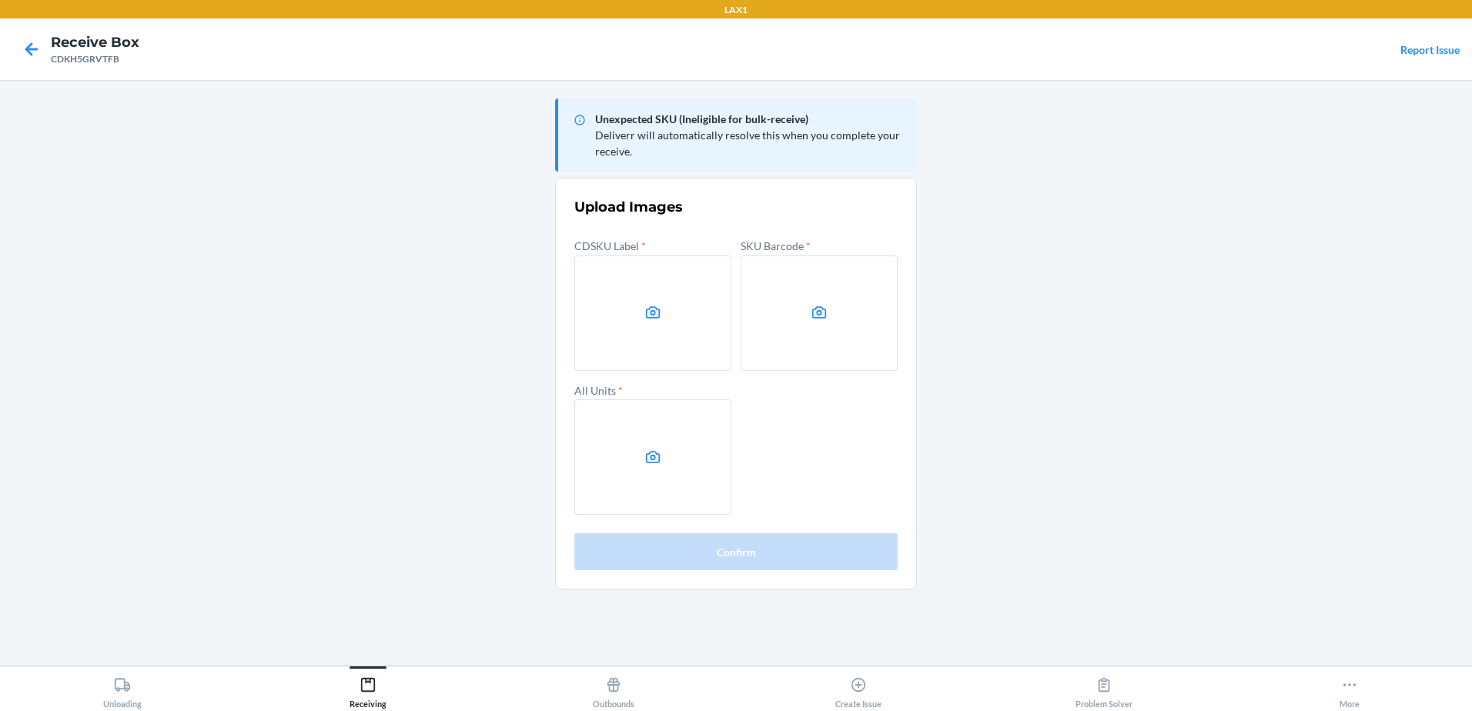
click at [795, 309] on label at bounding box center [819, 313] width 157 height 115
click at [0, 0] on input "file" at bounding box center [0, 0] width 0 height 0
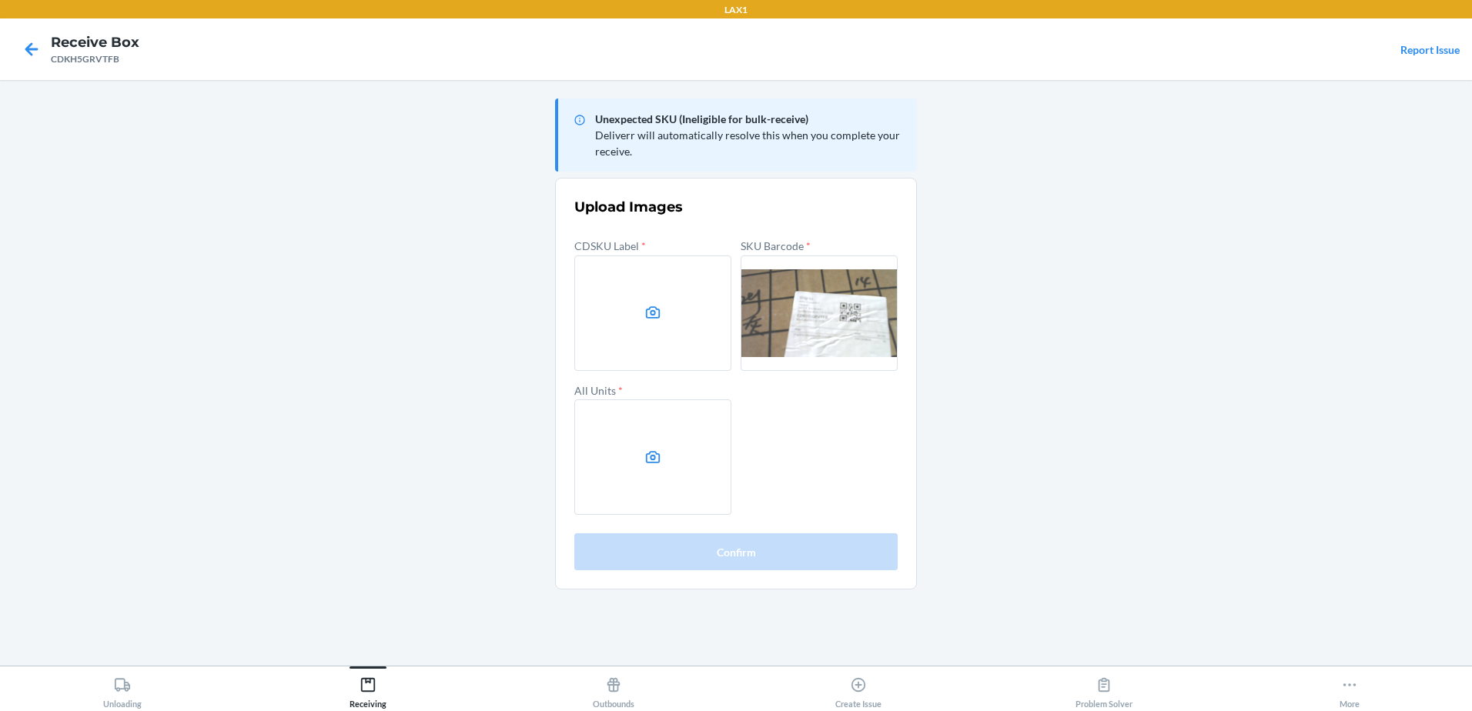
click at [712, 334] on label at bounding box center [652, 313] width 157 height 115
click at [0, 0] on input "file" at bounding box center [0, 0] width 0 height 0
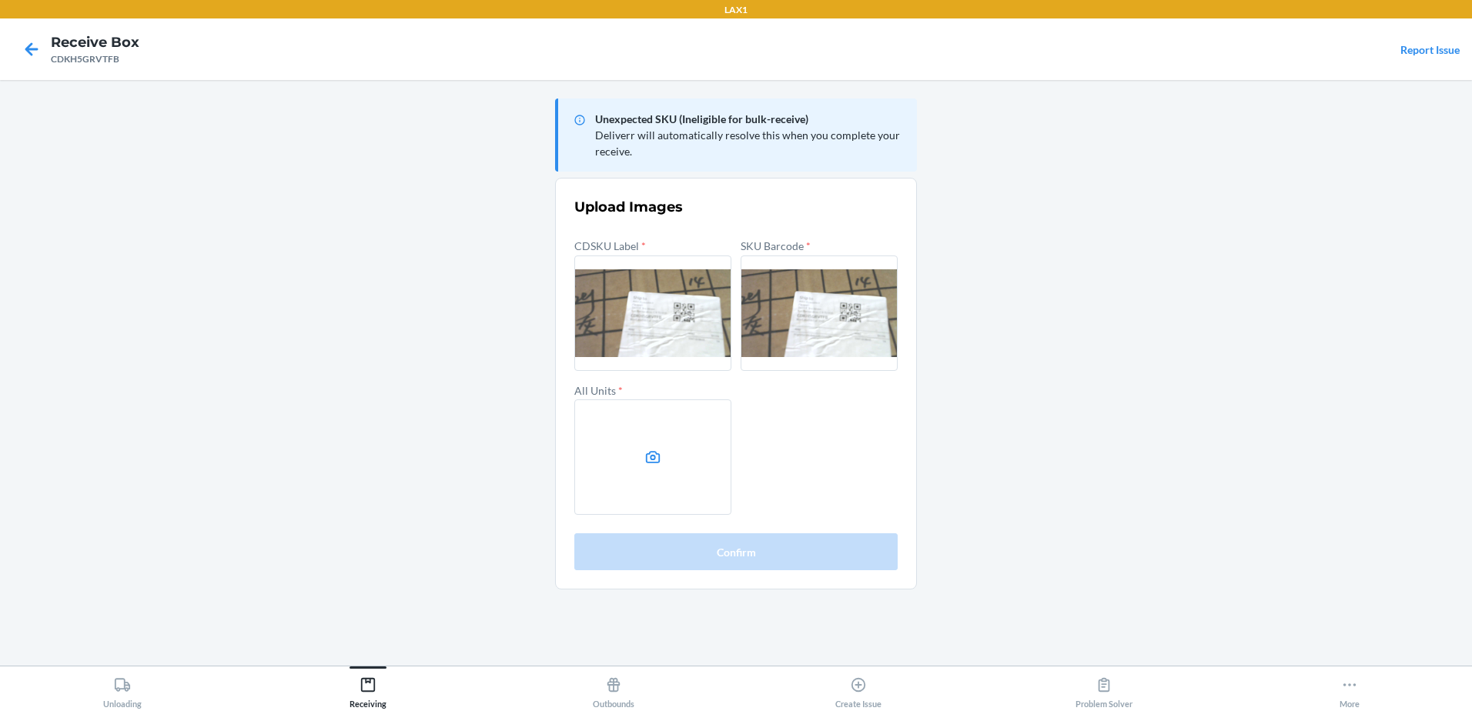
click at [812, 321] on label at bounding box center [819, 313] width 157 height 115
click at [0, 0] on input "file" at bounding box center [0, 0] width 0 height 0
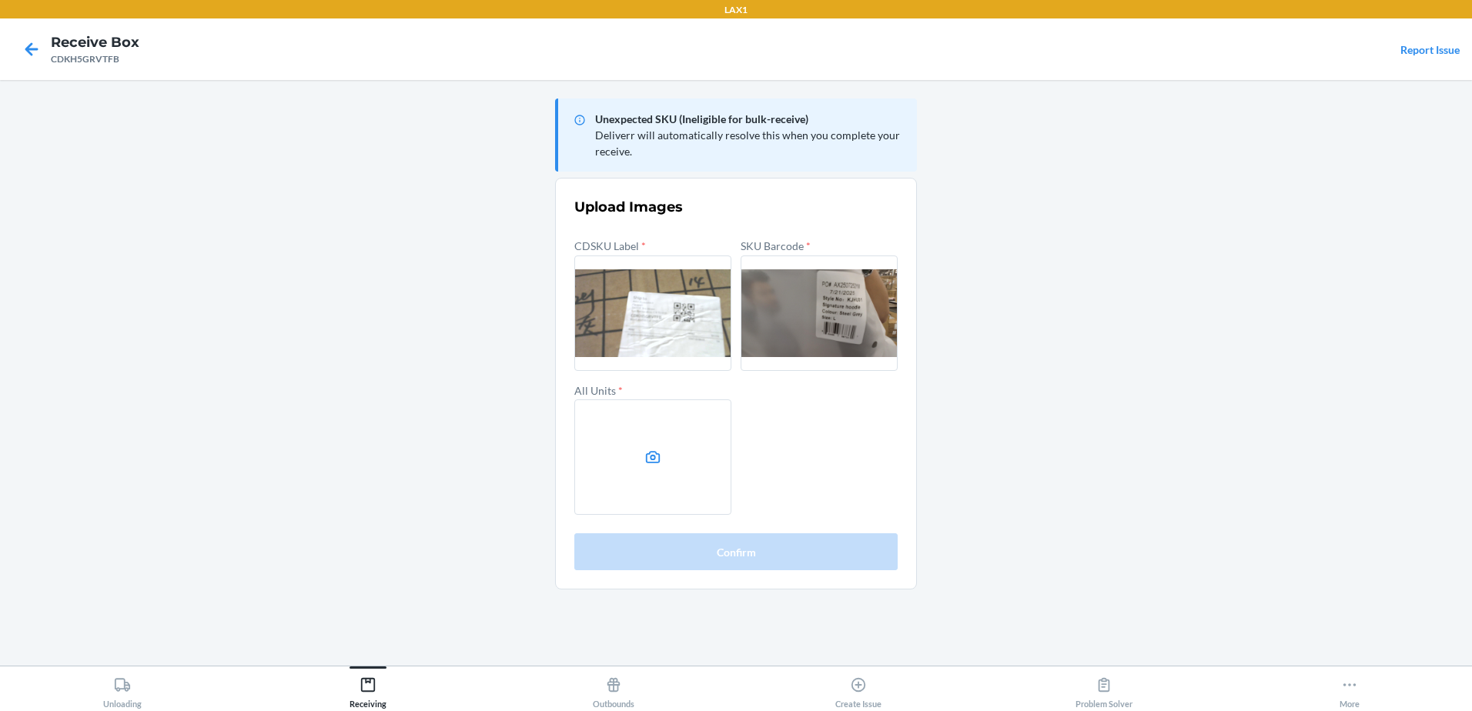
click at [688, 493] on label at bounding box center [652, 457] width 157 height 115
click at [0, 0] on input "file" at bounding box center [0, 0] width 0 height 0
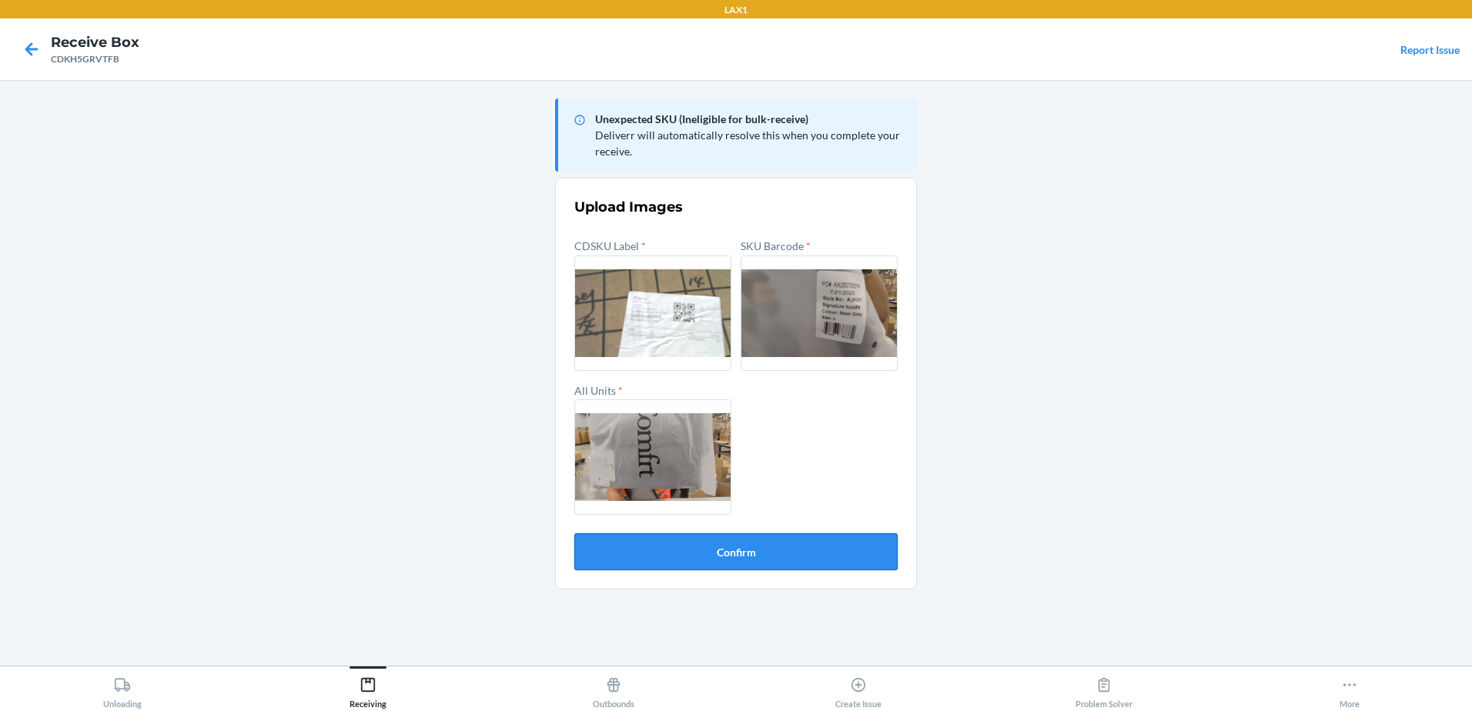
click at [694, 551] on button "Confirm" at bounding box center [735, 552] width 323 height 37
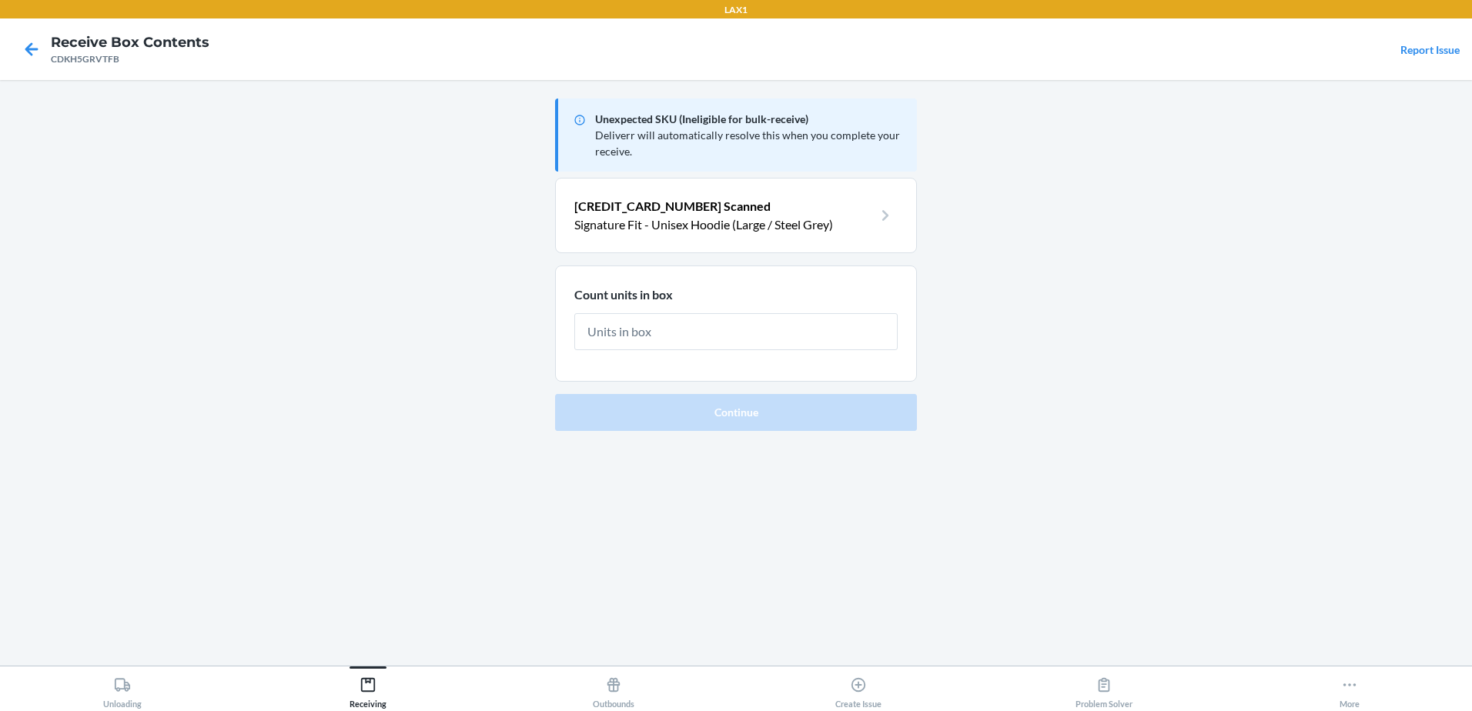
click at [694, 552] on div "Unexpected SKU (Ineligible for bulk-receive) Deliverr will automatically resolv…" at bounding box center [736, 372] width 362 height 561
click at [613, 327] on input "text" at bounding box center [735, 331] width 323 height 37
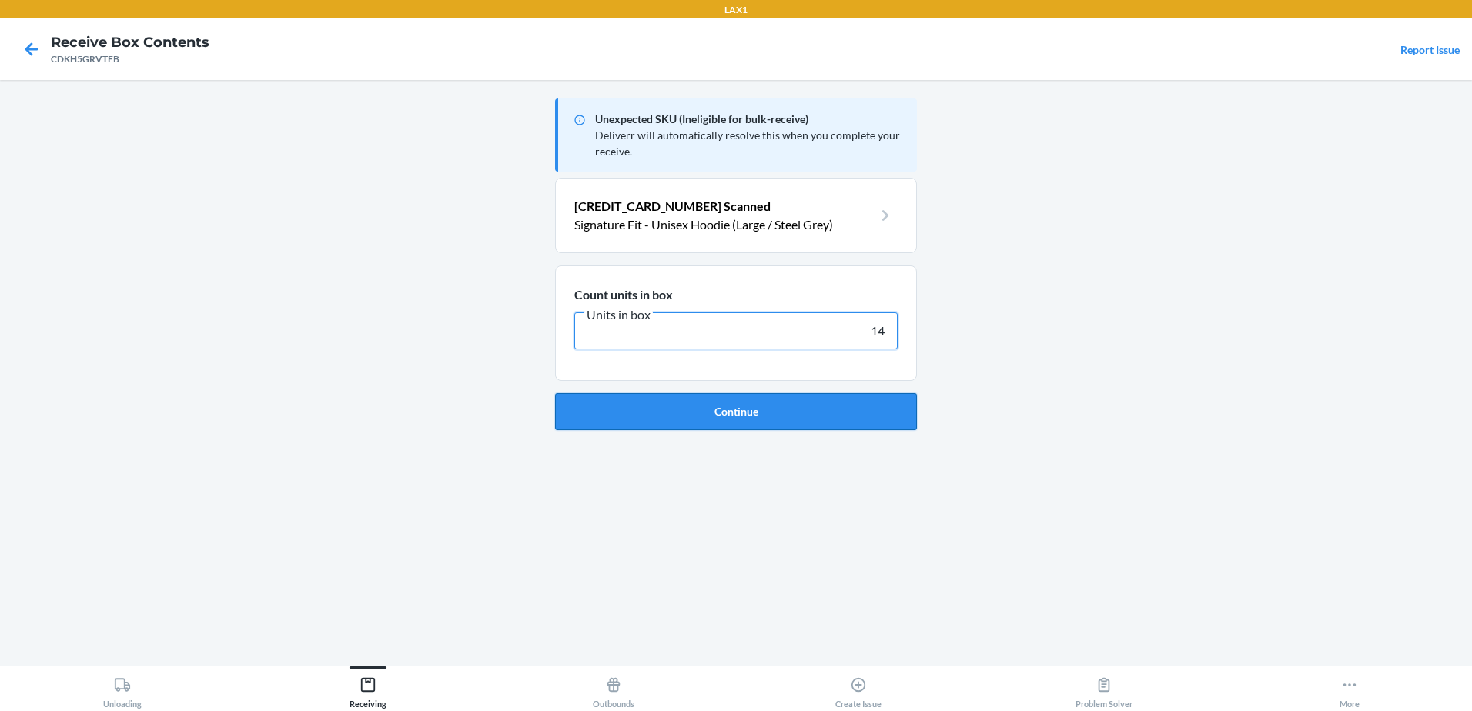
type input "14"
click at [797, 406] on button "Continue" at bounding box center [736, 411] width 362 height 37
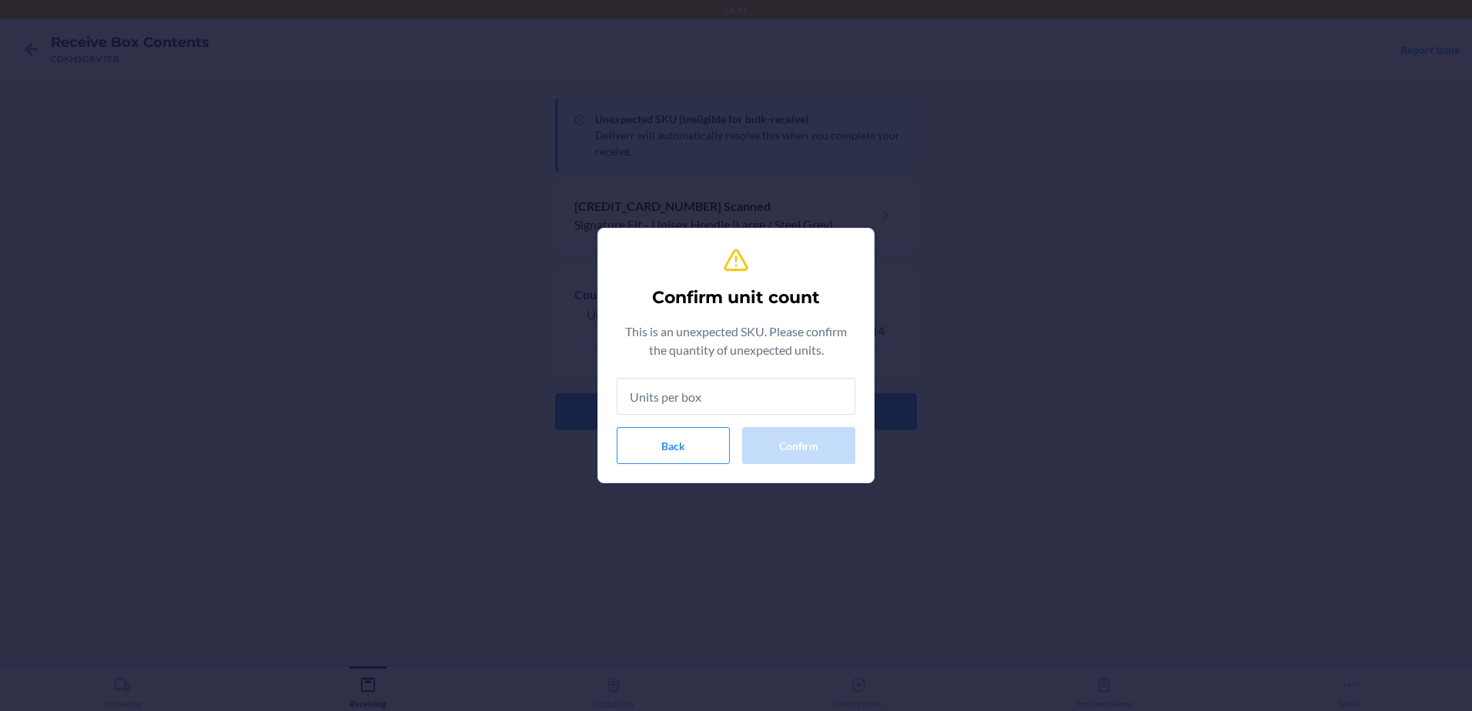
drag, startPoint x: 678, startPoint y: 401, endPoint x: 690, endPoint y: 398, distance: 12.0
click at [679, 401] on input "text" at bounding box center [736, 396] width 239 height 37
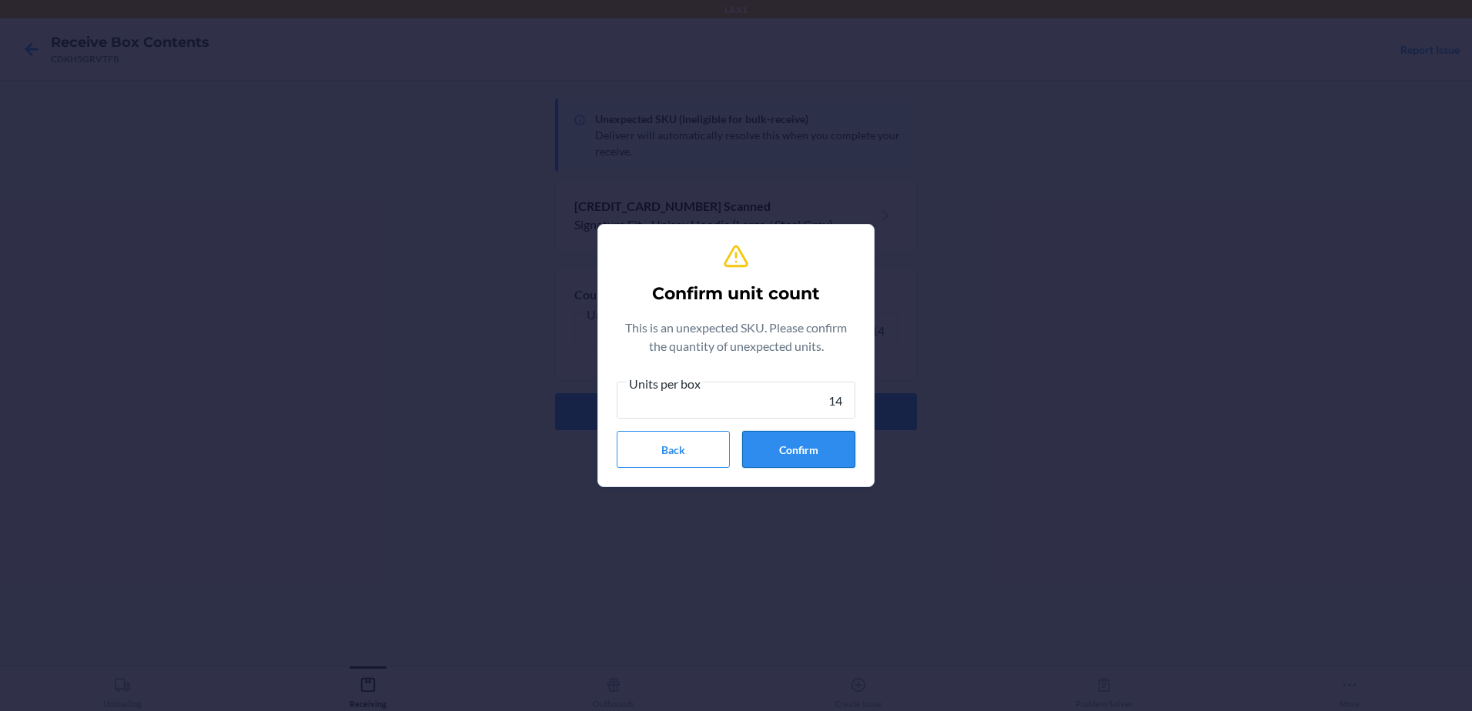
type input "14"
click at [821, 447] on button "Confirm" at bounding box center [798, 449] width 113 height 37
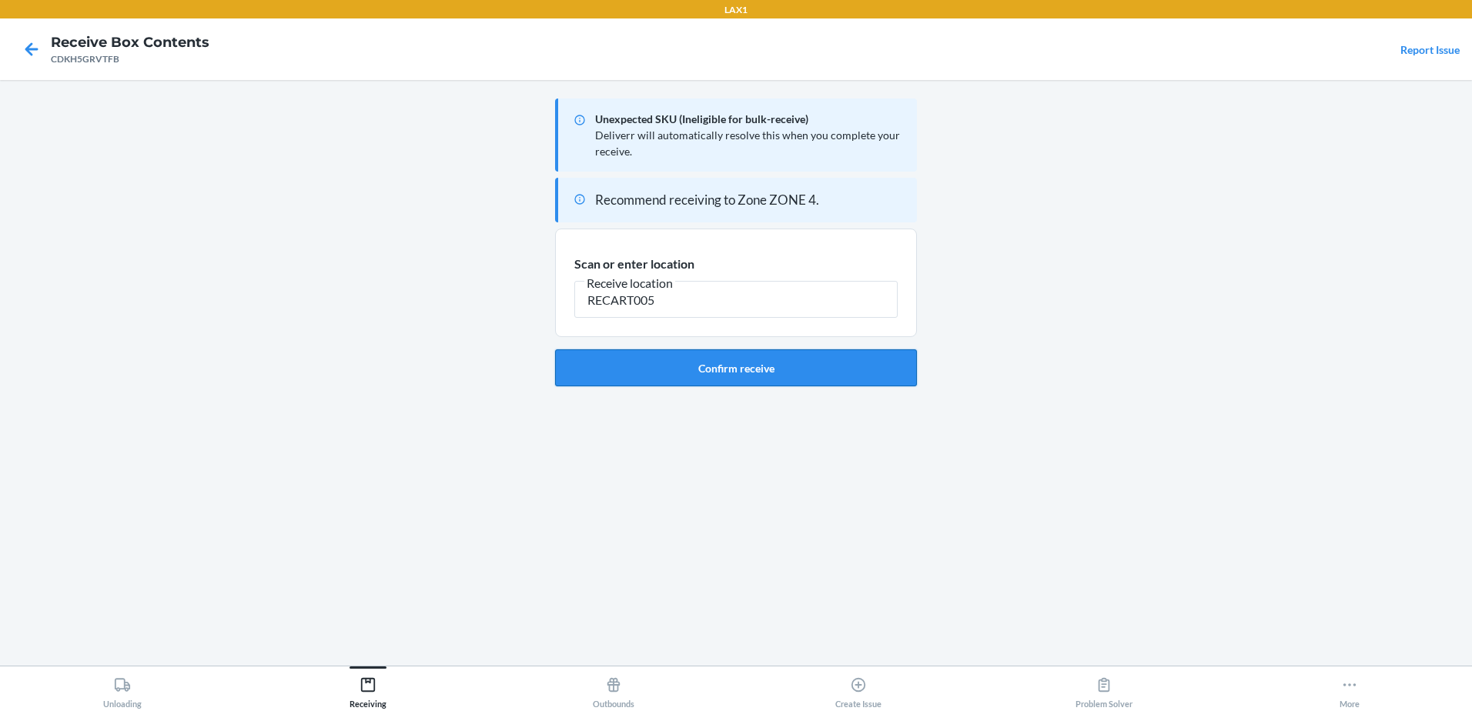
type input "RECART005"
click at [718, 356] on button "Confirm receive" at bounding box center [736, 368] width 362 height 37
